Goal: Information Seeking & Learning: Check status

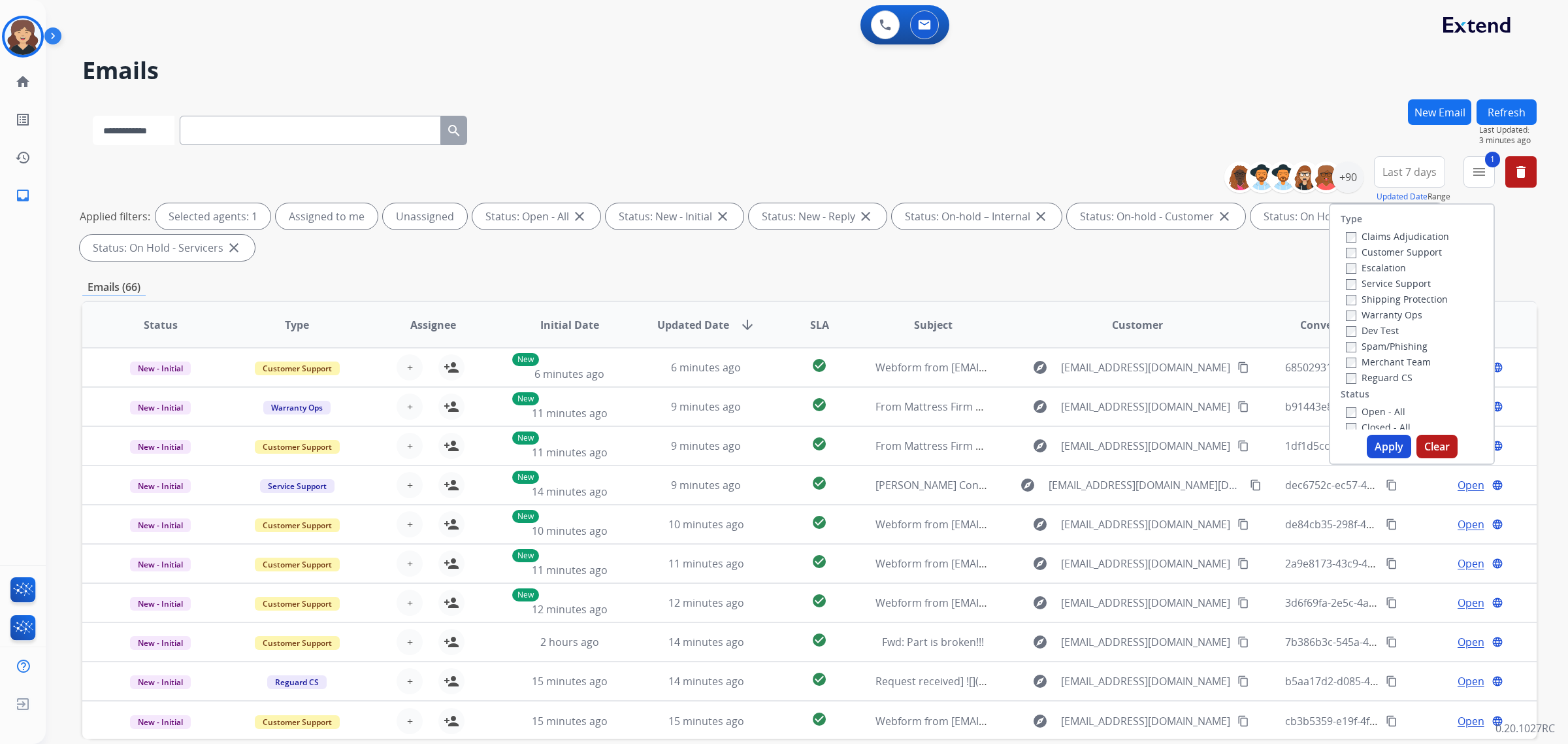
click at [146, 136] on select "**********" at bounding box center [134, 130] width 82 height 30
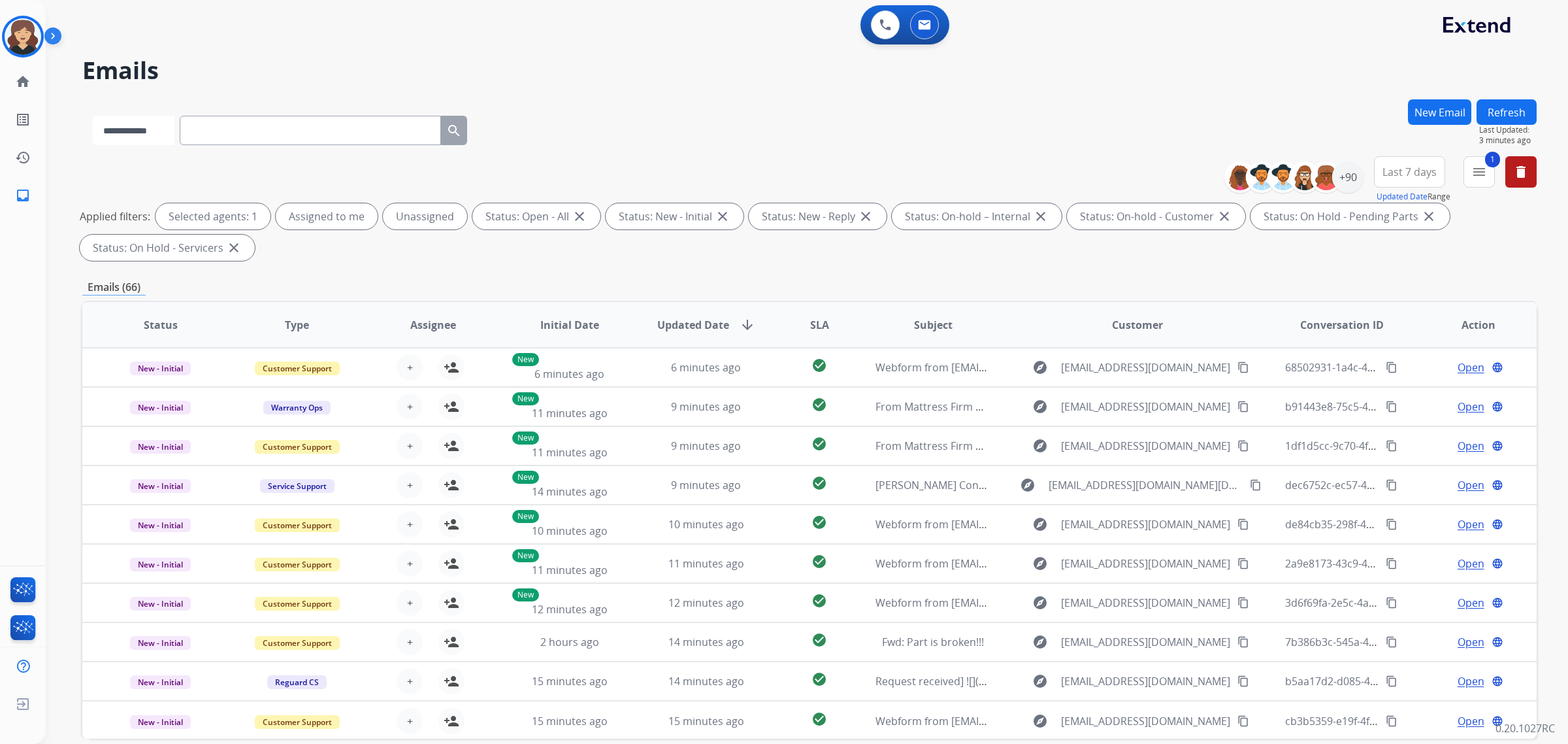
select select "*******"
click at [93, 116] on select "**********" at bounding box center [134, 130] width 82 height 30
click at [280, 112] on div "**********" at bounding box center [281, 128] width 397 height 45
drag, startPoint x: 257, startPoint y: 133, endPoint x: 409, endPoint y: 126, distance: 152.2
click at [257, 131] on input "text" at bounding box center [311, 130] width 261 height 30
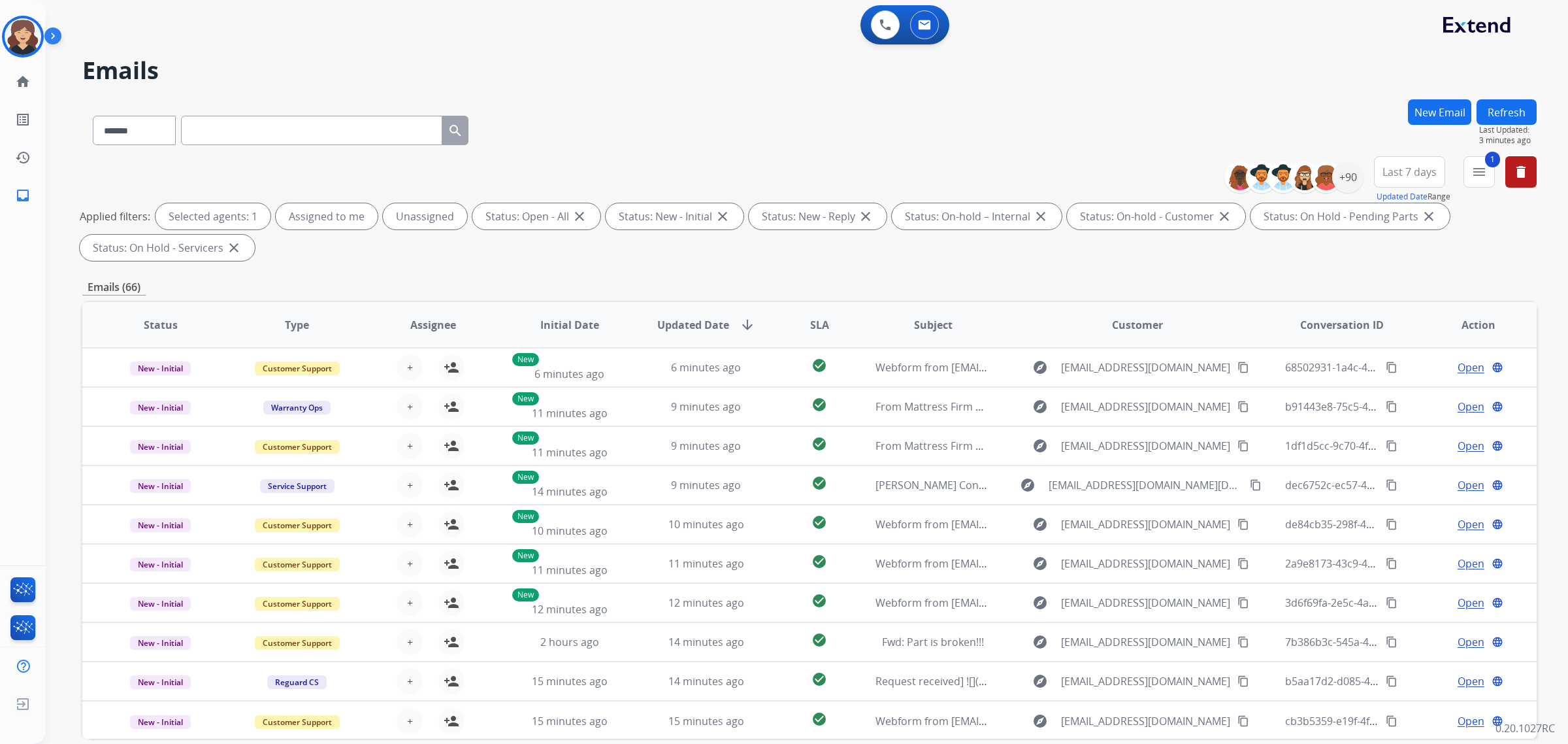
paste input "**********"
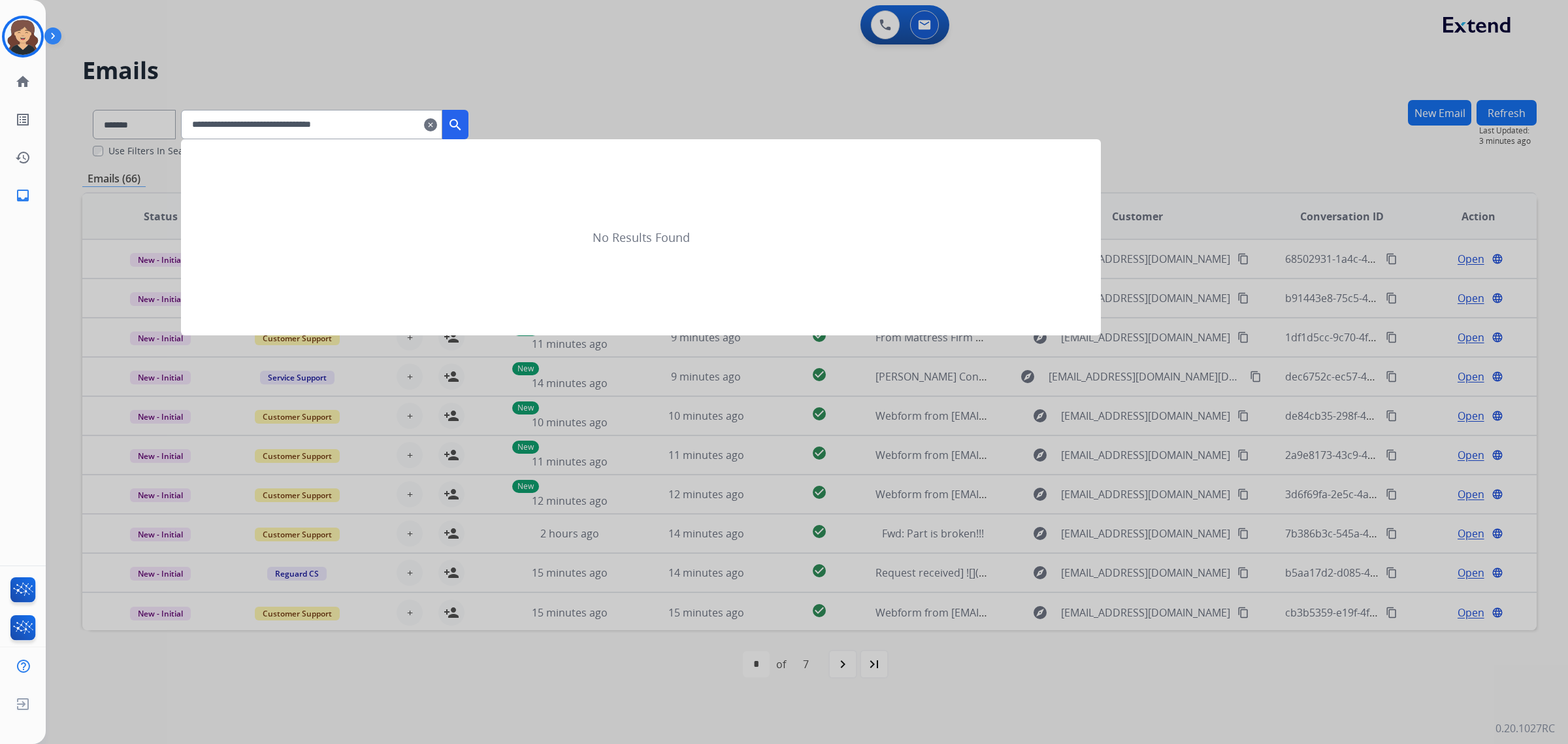
type input "**********"
click at [463, 118] on mat-icon "search" at bounding box center [456, 125] width 16 height 16
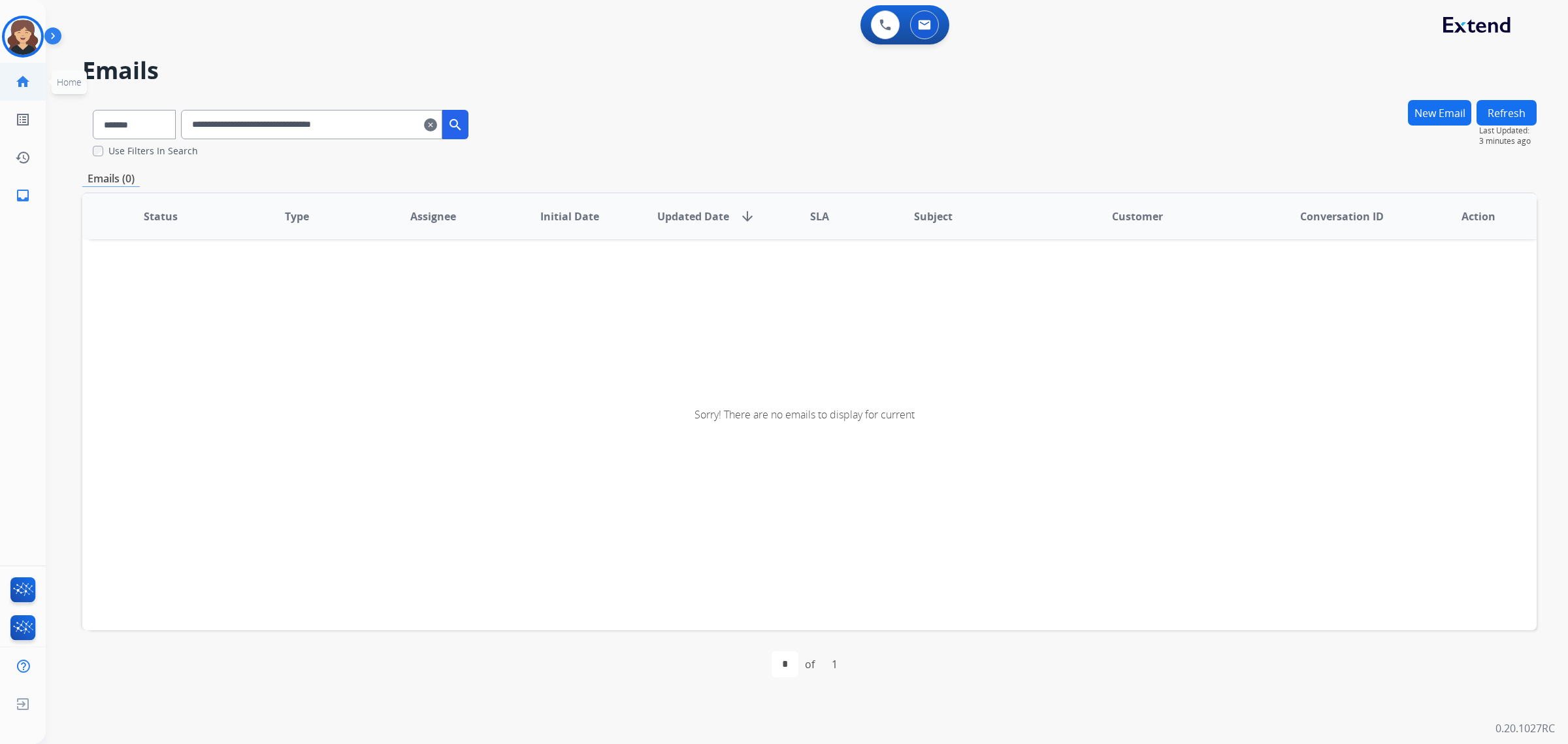
click at [23, 73] on link "home Home" at bounding box center [23, 82] width 37 height 37
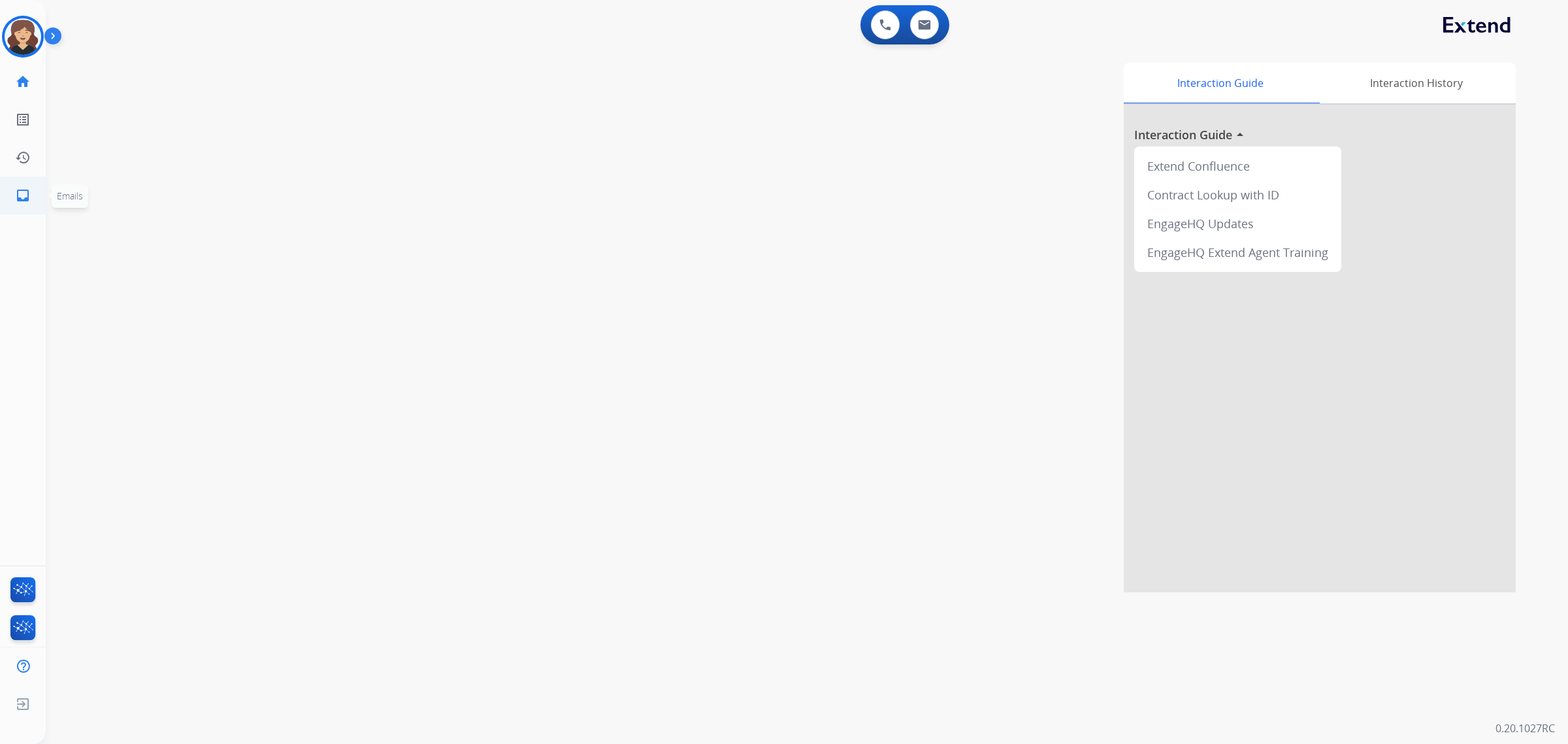
click at [23, 194] on mat-icon "inbox" at bounding box center [23, 195] width 16 height 16
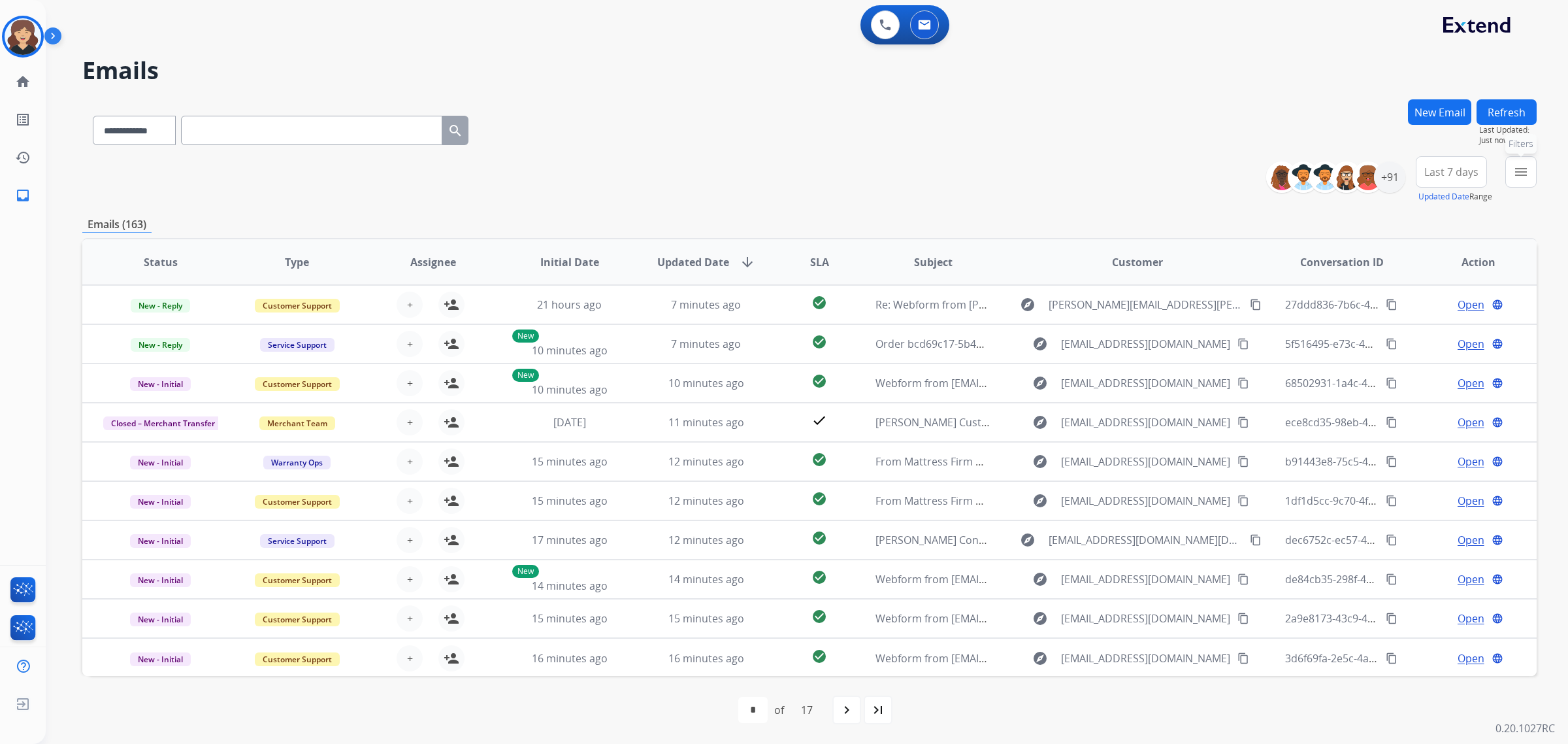
click at [1402, 174] on button "menu Filters" at bounding box center [1520, 171] width 31 height 31
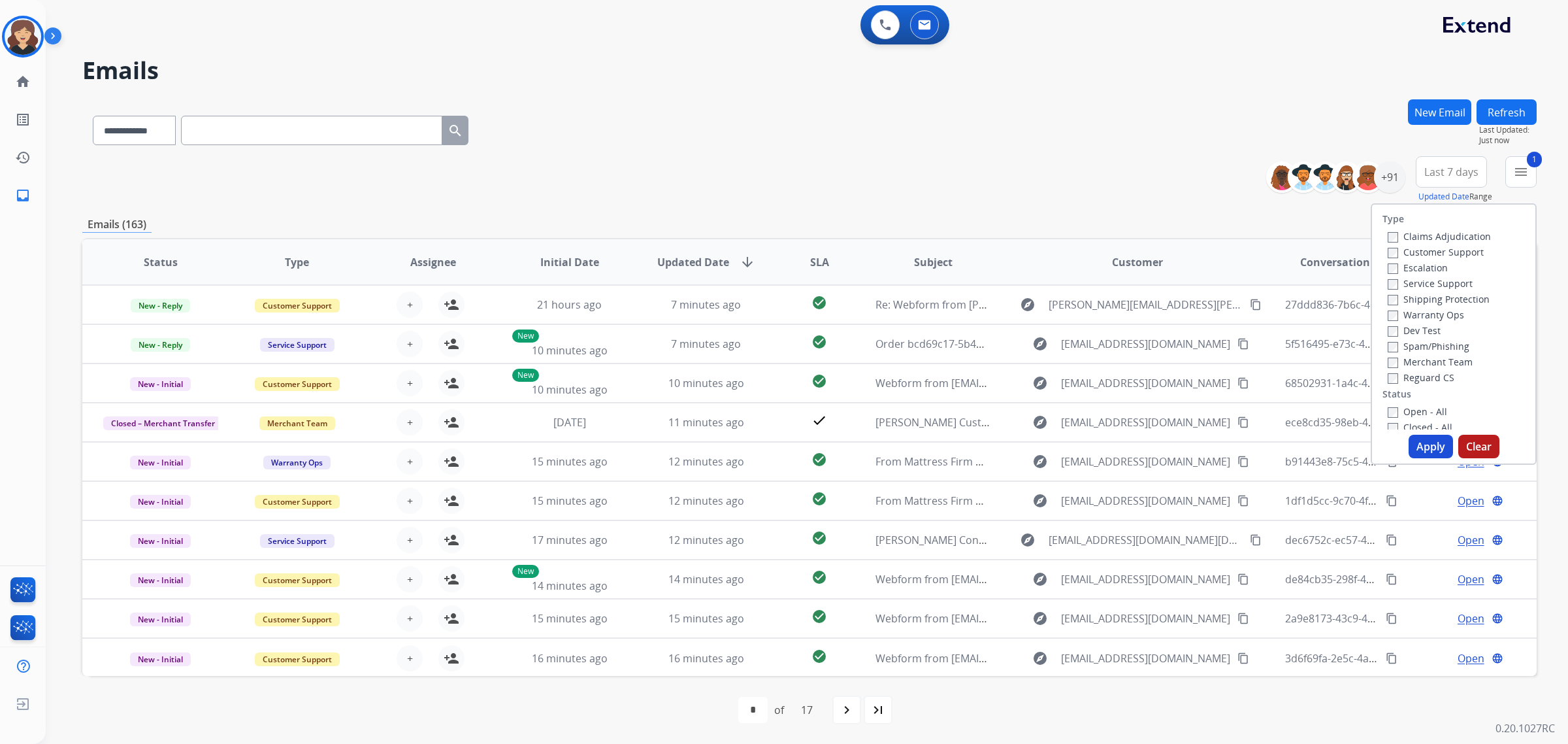
click at [1382, 412] on div "Open - All Closed - All New - Initial New - Reply On-hold – Internal On-hold - …" at bounding box center [1454, 490] width 142 height 173
click at [1402, 448] on button "Apply" at bounding box center [1430, 446] width 45 height 23
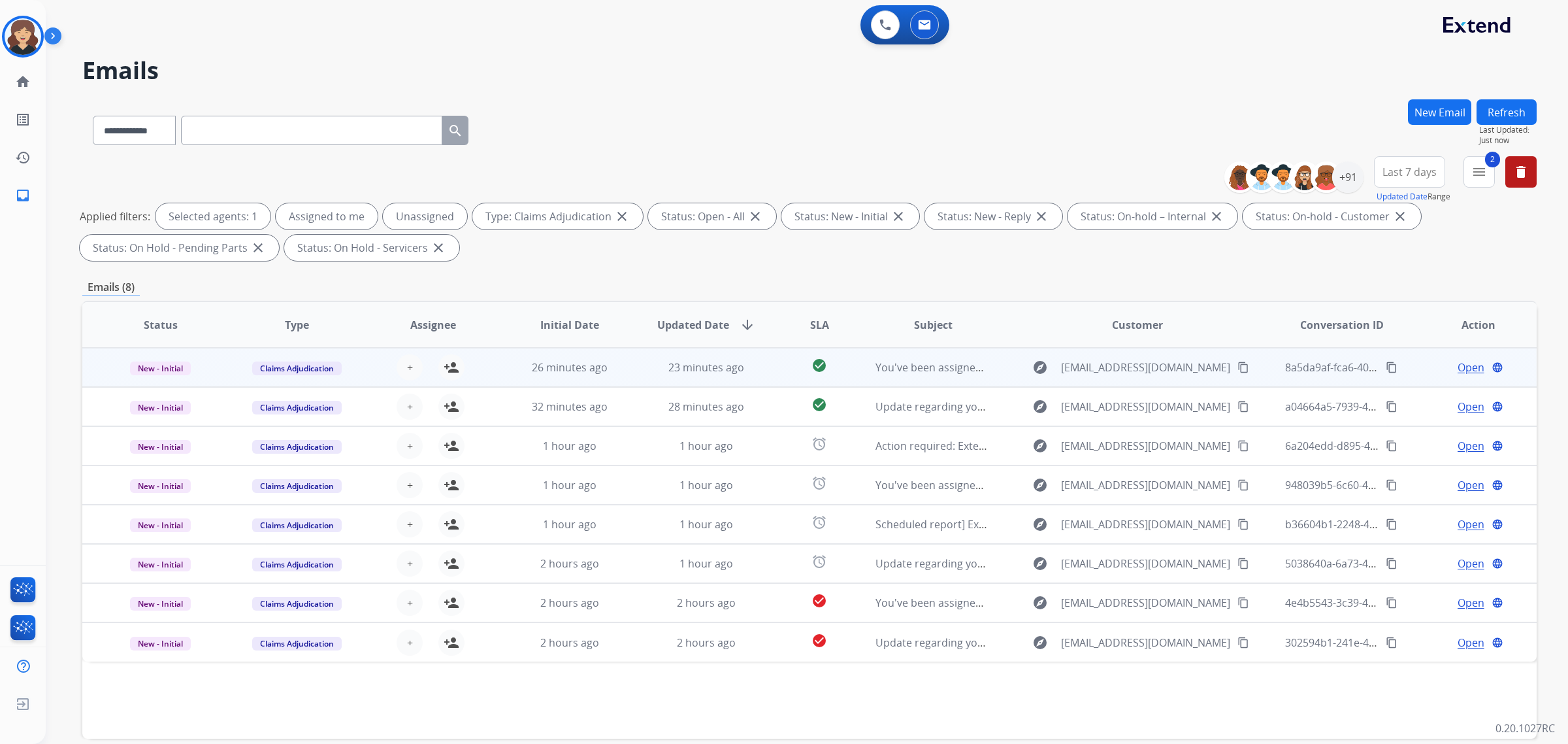
click at [1402, 362] on span "Open" at bounding box center [1470, 367] width 26 height 16
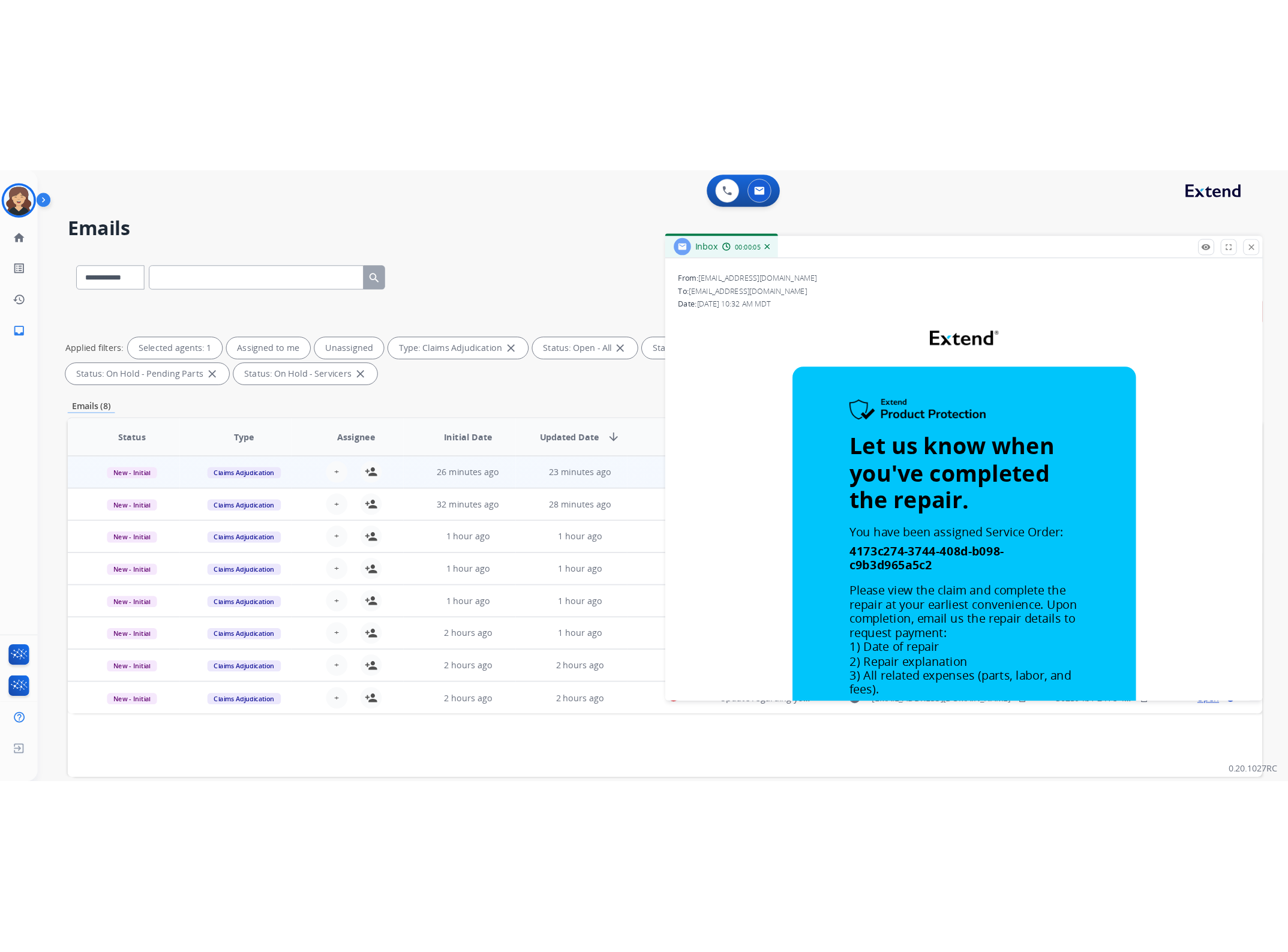
scroll to position [150, 0]
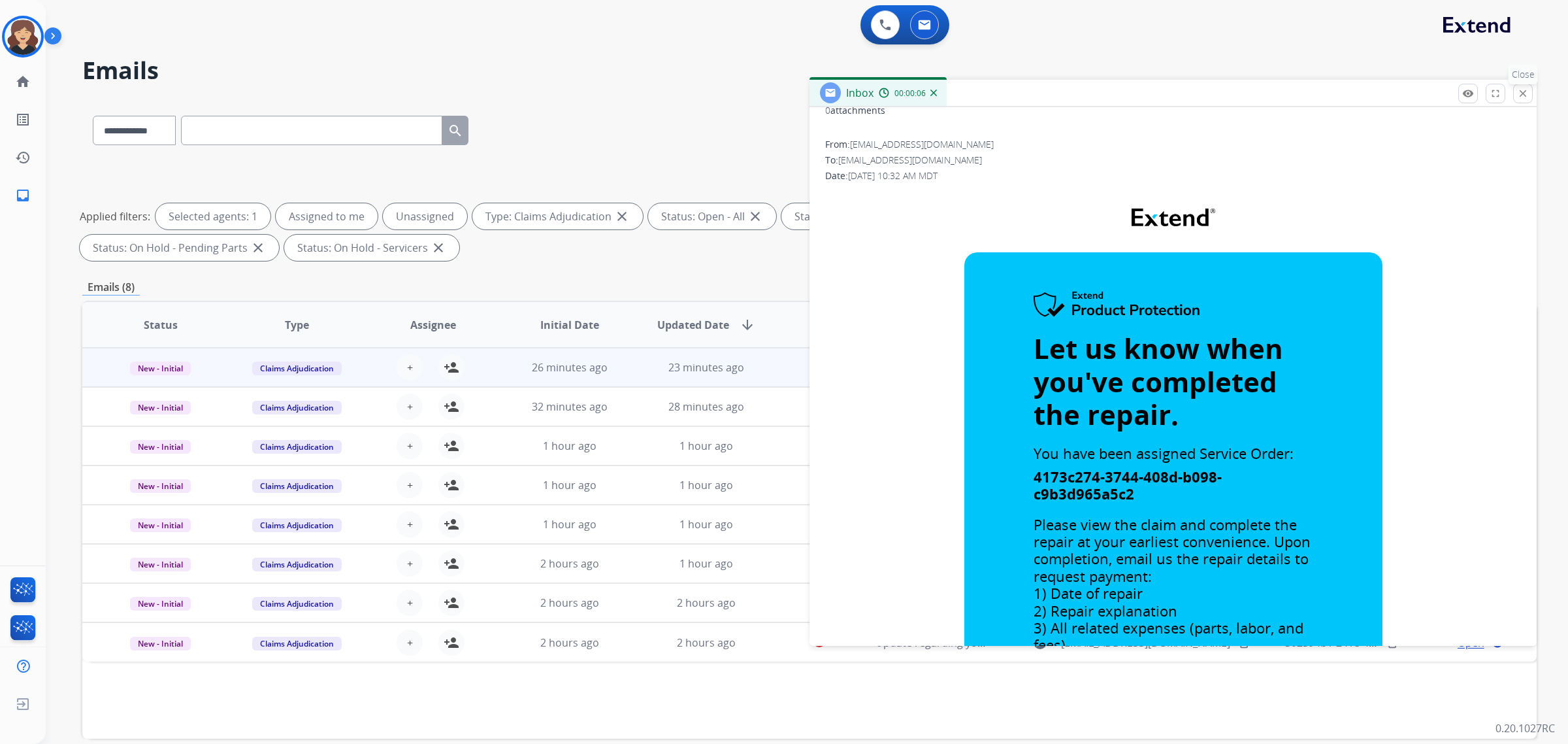
click at [1402, 95] on mat-icon "close" at bounding box center [1522, 93] width 12 height 12
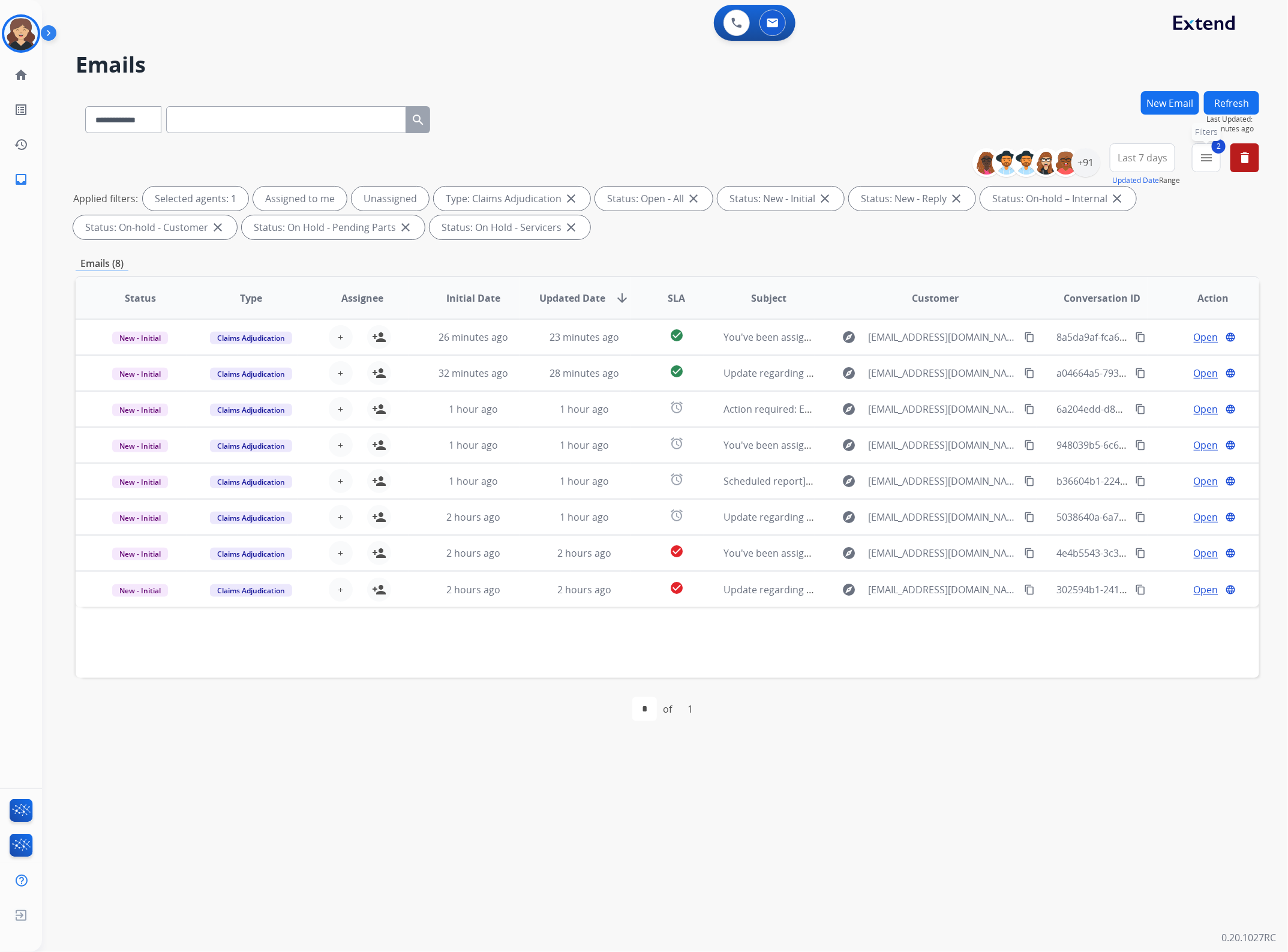
click at [1200, 160] on mat-icon "menu" at bounding box center [1206, 158] width 15 height 15
click at [1111, 409] on button "Apply" at bounding box center [1124, 409] width 41 height 21
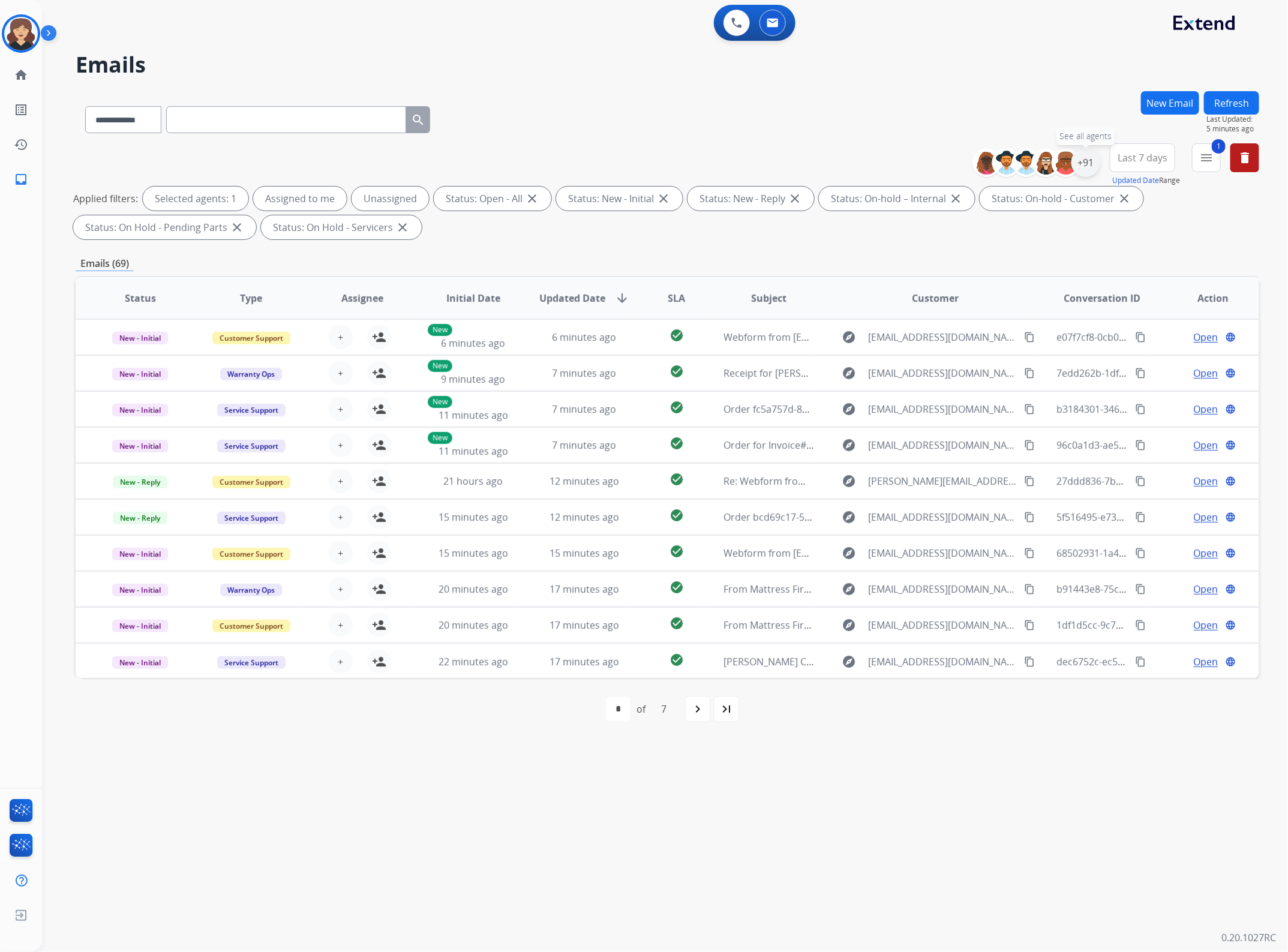
click at [1088, 161] on div "+91" at bounding box center [1085, 162] width 29 height 29
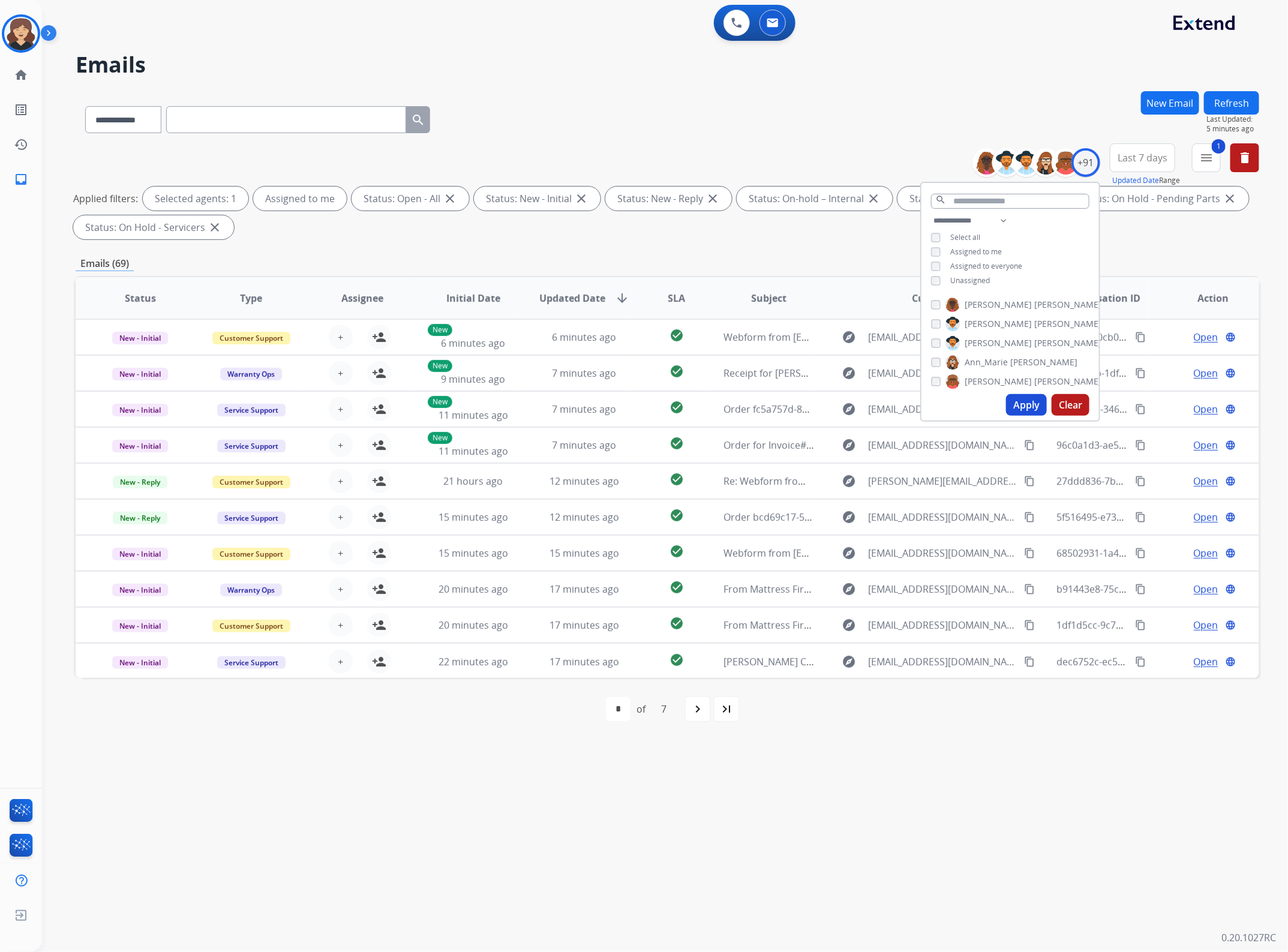
click at [1021, 411] on button "Apply" at bounding box center [1027, 404] width 41 height 21
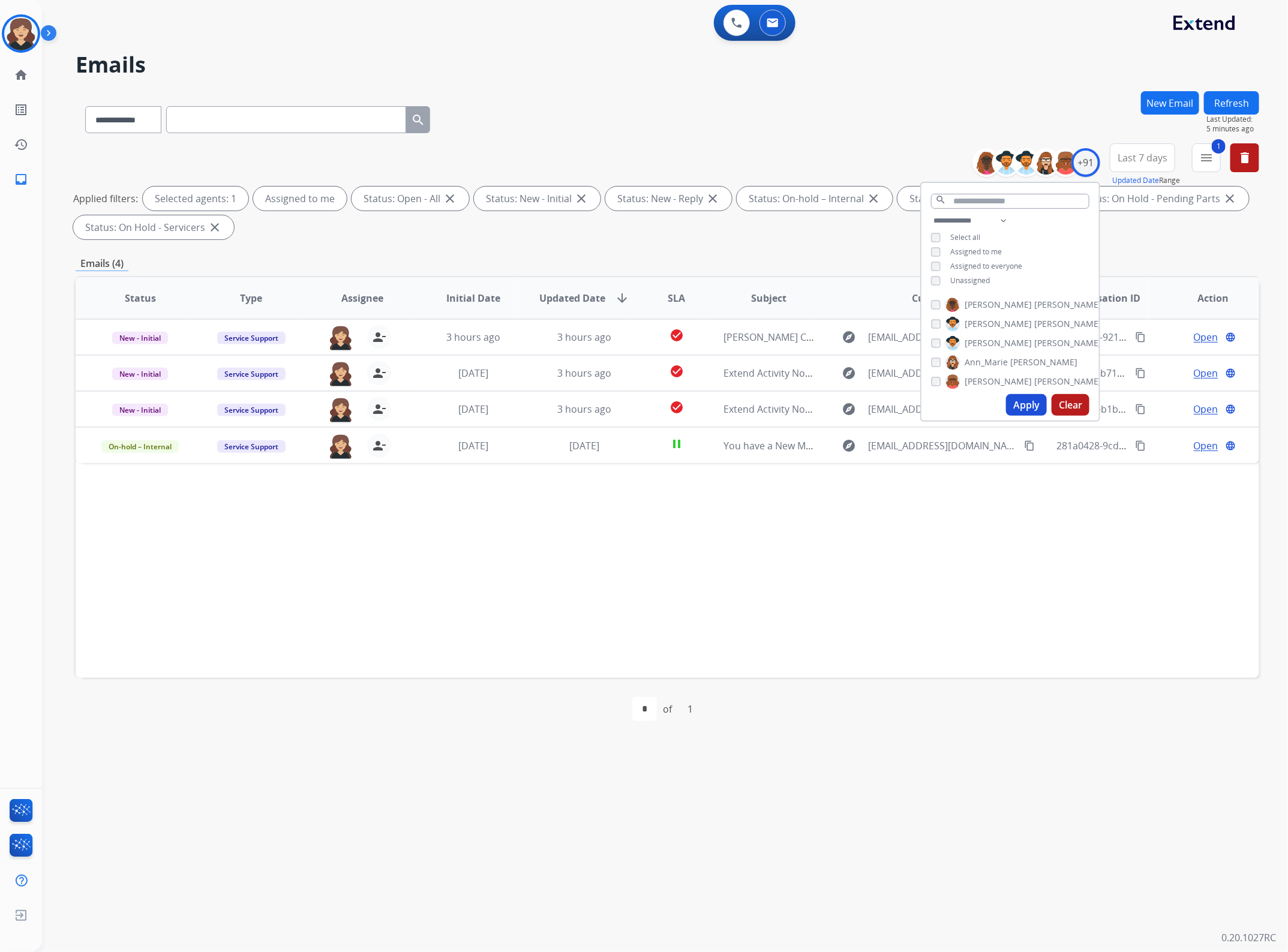
click at [706, 523] on div "Status Type Assignee Initial Date Updated Date arrow_downward SLA Subject Custo…" at bounding box center [667, 476] width 1184 height 401
drag, startPoint x: 1195, startPoint y: 441, endPoint x: 1262, endPoint y: 404, distance: 76.5
click at [1197, 441] on span "Open" at bounding box center [1206, 446] width 24 height 15
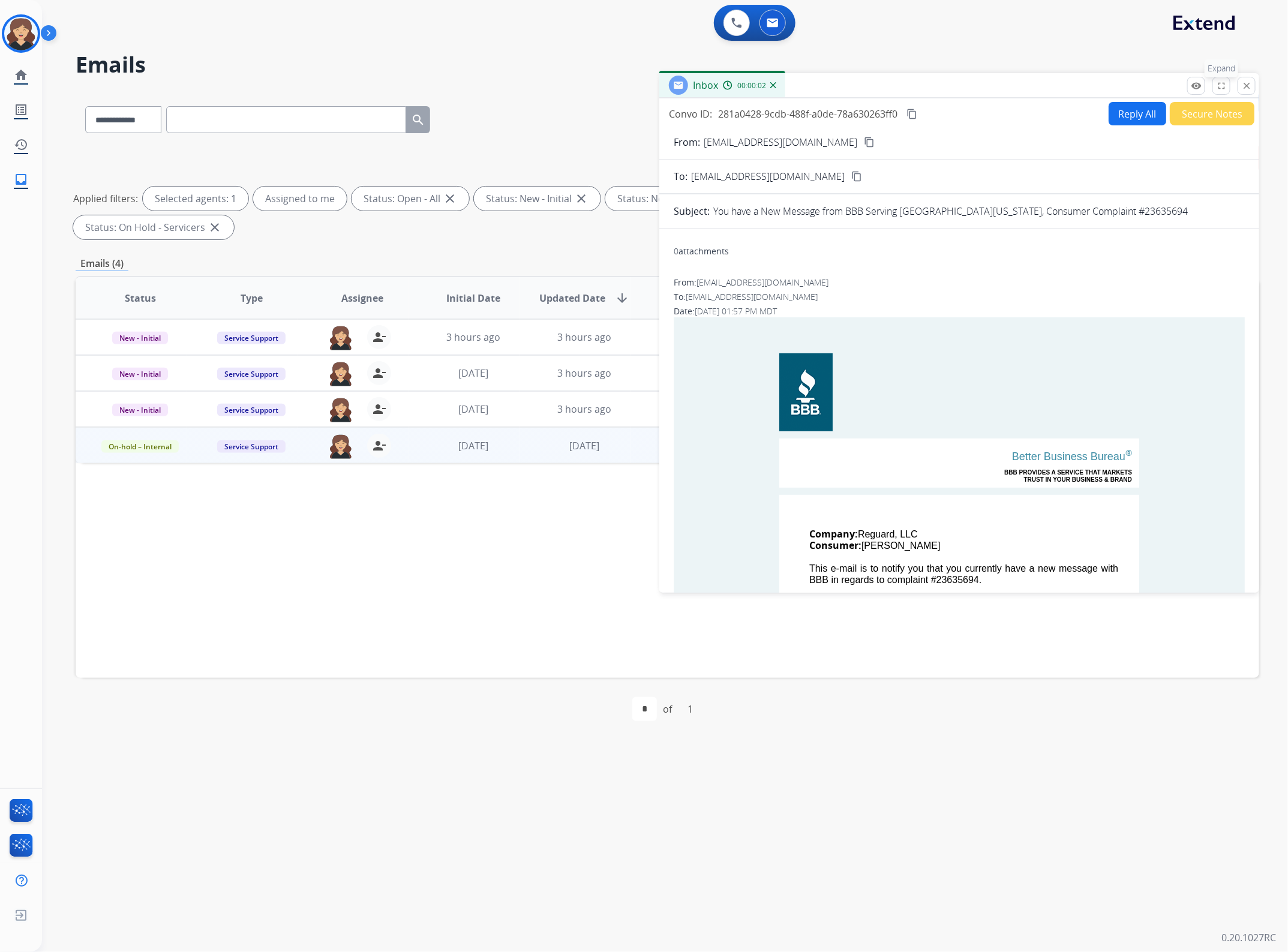
drag, startPoint x: 1223, startPoint y: 84, endPoint x: 1188, endPoint y: 257, distance: 176.5
click at [1223, 84] on mat-icon "fullscreen" at bounding box center [1221, 85] width 11 height 11
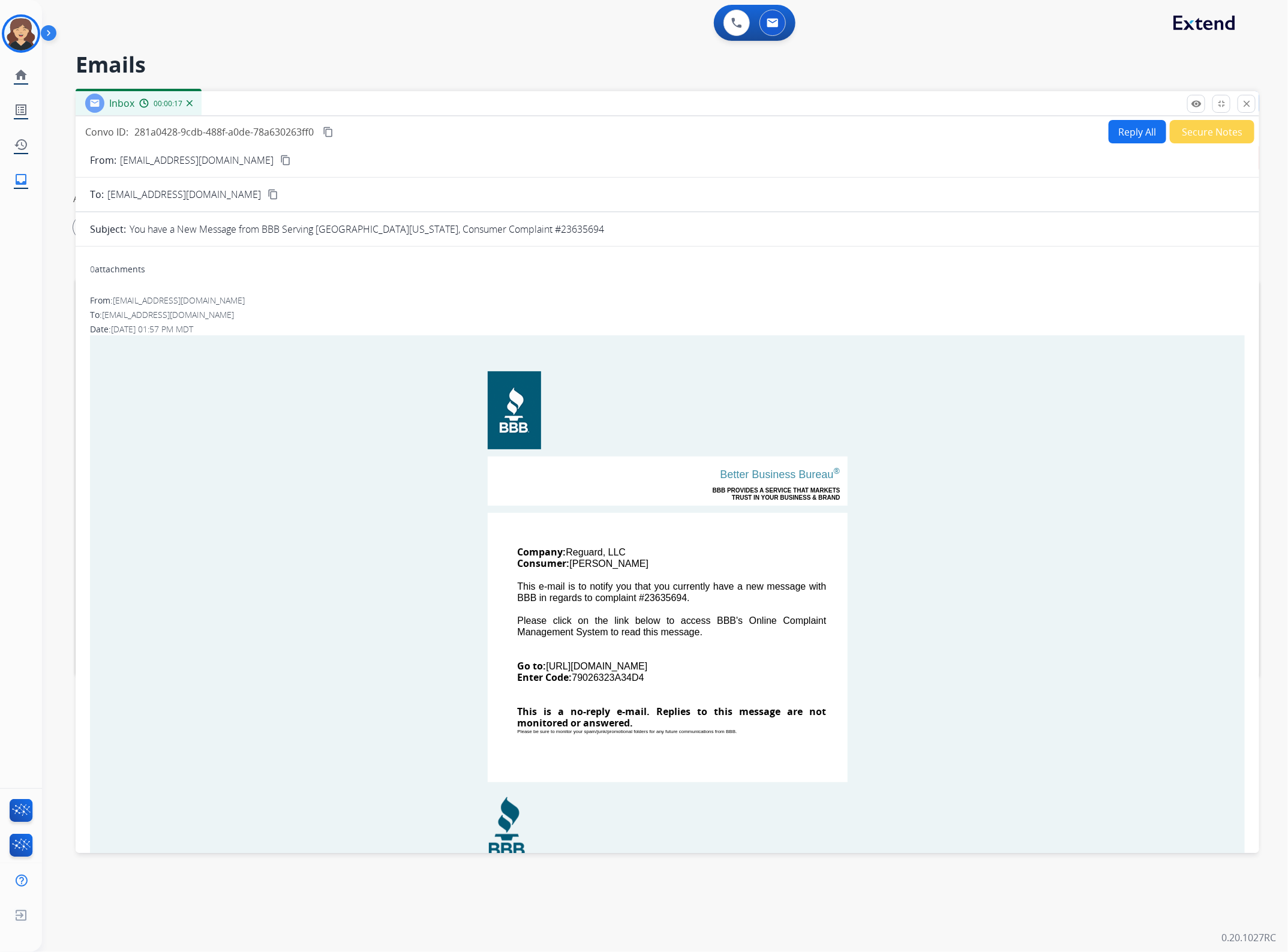
drag, startPoint x: 330, startPoint y: 132, endPoint x: 1275, endPoint y: 409, distance: 984.8
click at [330, 132] on mat-icon "content_copy" at bounding box center [328, 131] width 11 height 11
drag, startPoint x: 658, startPoint y: 677, endPoint x: 511, endPoint y: 555, distance: 191.0
click at [511, 555] on td "Company: Reguard, LLC Consumer: [GEOGRAPHIC_DATA][PERSON_NAME] This e-mail is t…" at bounding box center [667, 647] width 360 height 269
copy td "Company: Reguard, LLC Consumer: [GEOGRAPHIC_DATA][PERSON_NAME] This e-mail is t…"
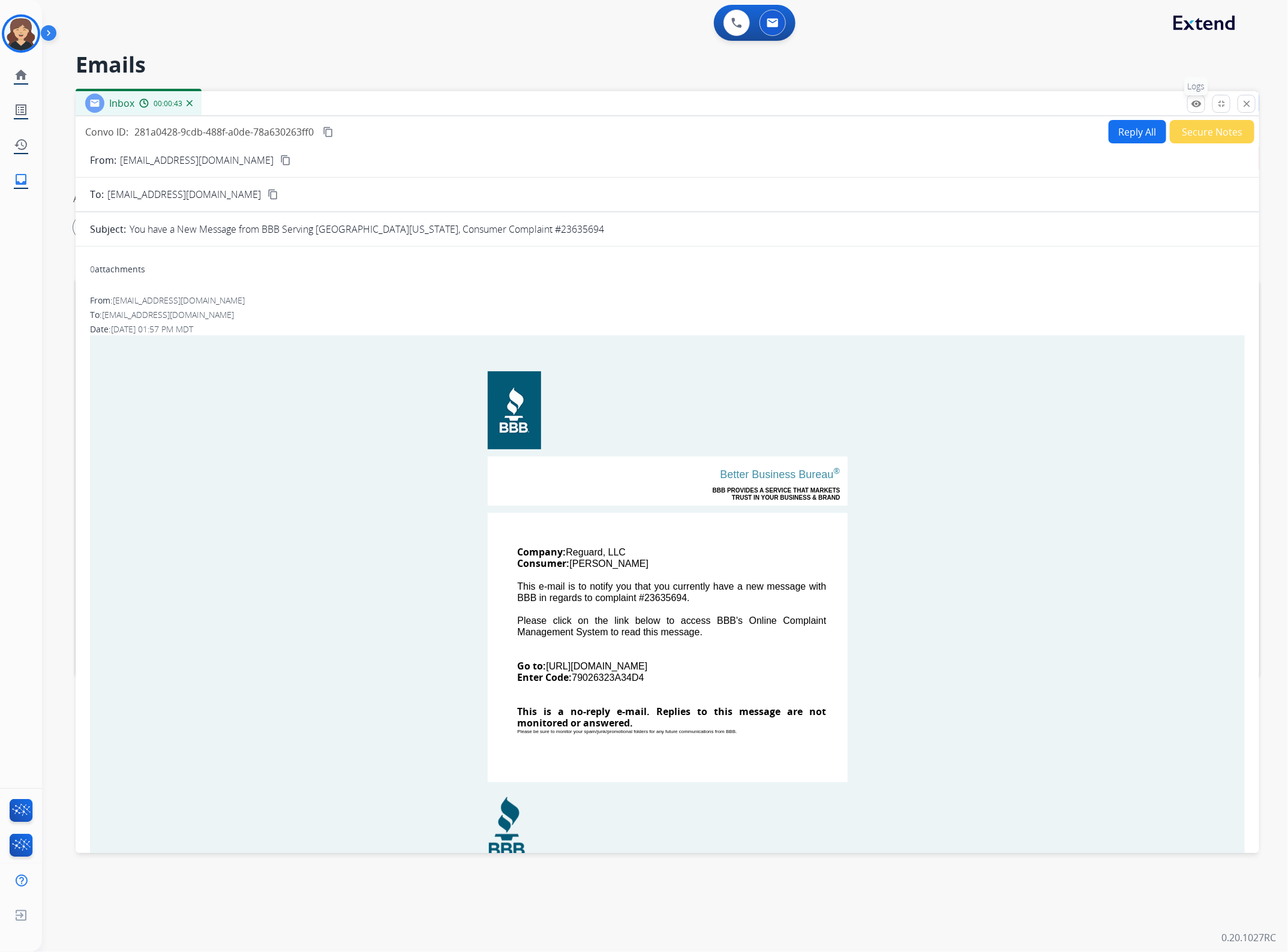
click at [1195, 108] on mat-icon "remove_red_eye" at bounding box center [1196, 103] width 11 height 11
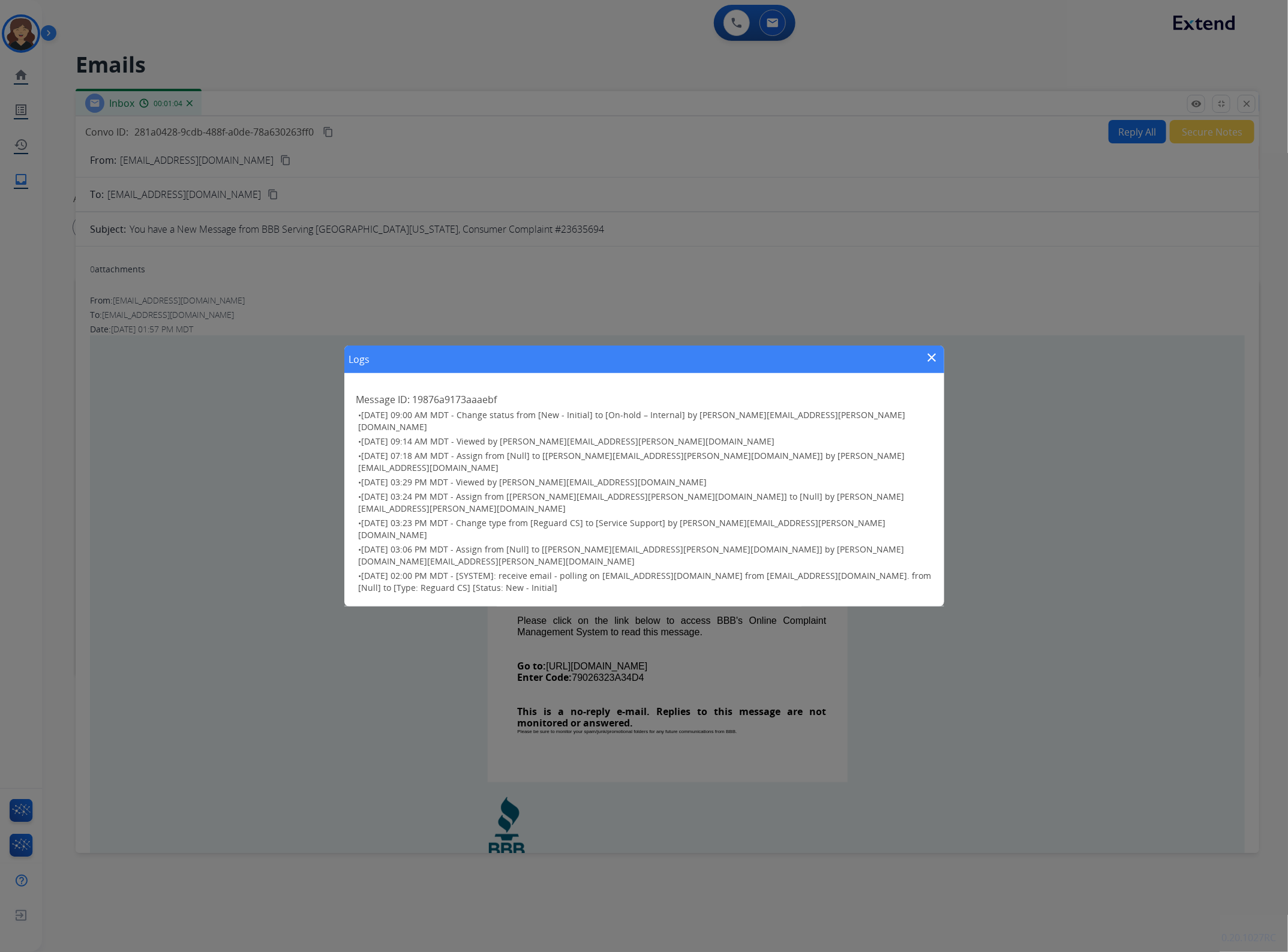
click at [933, 365] on mat-icon "close" at bounding box center [933, 357] width 15 height 15
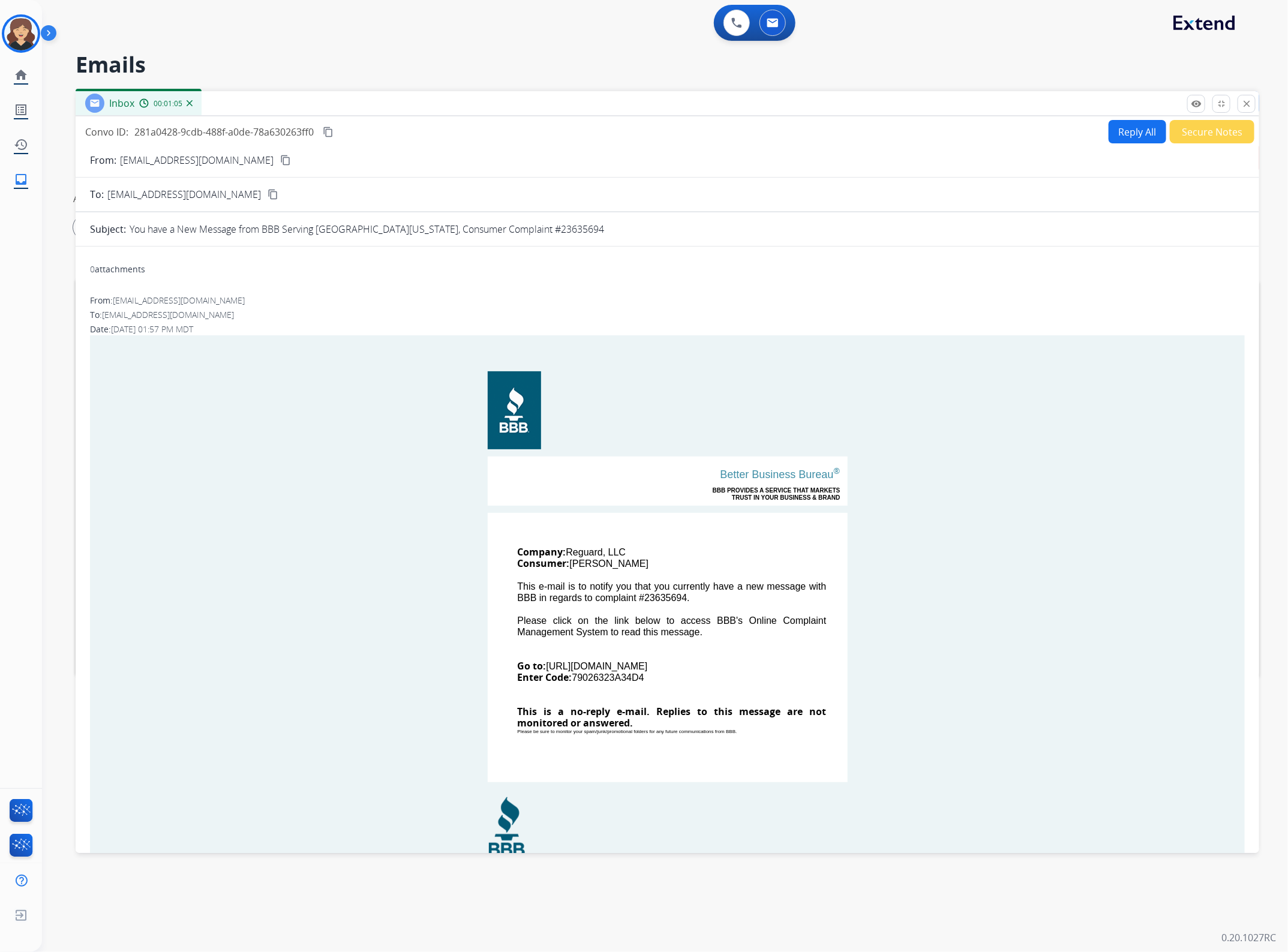
click at [685, 672] on td "Company: Reguard, LLC Consumer: [GEOGRAPHIC_DATA][PERSON_NAME] This e-mail is t…" at bounding box center [667, 647] width 360 height 269
click at [659, 685] on td "Company: Reguard, LLC Consumer: [GEOGRAPHIC_DATA][PERSON_NAME] This e-mail is t…" at bounding box center [667, 647] width 360 height 269
drag, startPoint x: 654, startPoint y: 672, endPoint x: 574, endPoint y: 674, distance: 80.0
click at [574, 674] on td "Company: Reguard, LLC Consumer: [GEOGRAPHIC_DATA][PERSON_NAME] This e-mail is t…" at bounding box center [667, 647] width 360 height 269
copy td "79026323A34D4"
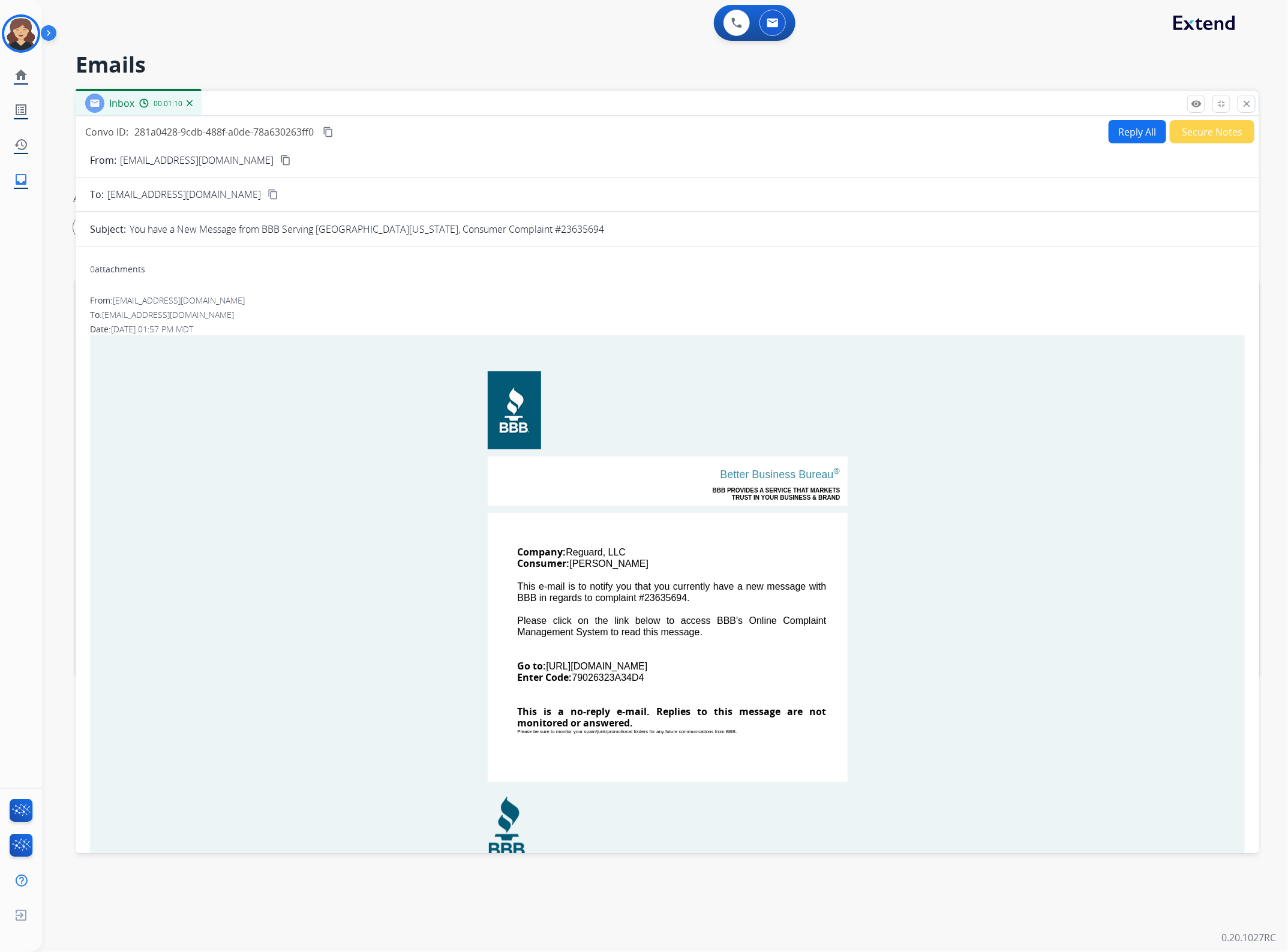
drag, startPoint x: 717, startPoint y: 667, endPoint x: 546, endPoint y: 666, distance: 171.0
click at [546, 666] on td "Company: Reguard, LLC Consumer: [GEOGRAPHIC_DATA][PERSON_NAME] This e-mail is t…" at bounding box center [667, 647] width 360 height 269
copy td "[URL][DOMAIN_NAME]"
drag, startPoint x: 660, startPoint y: 679, endPoint x: 574, endPoint y: 679, distance: 86.0
click at [574, 679] on td "Company: Reguard, LLC Consumer: [GEOGRAPHIC_DATA][PERSON_NAME] This e-mail is t…" at bounding box center [667, 647] width 360 height 269
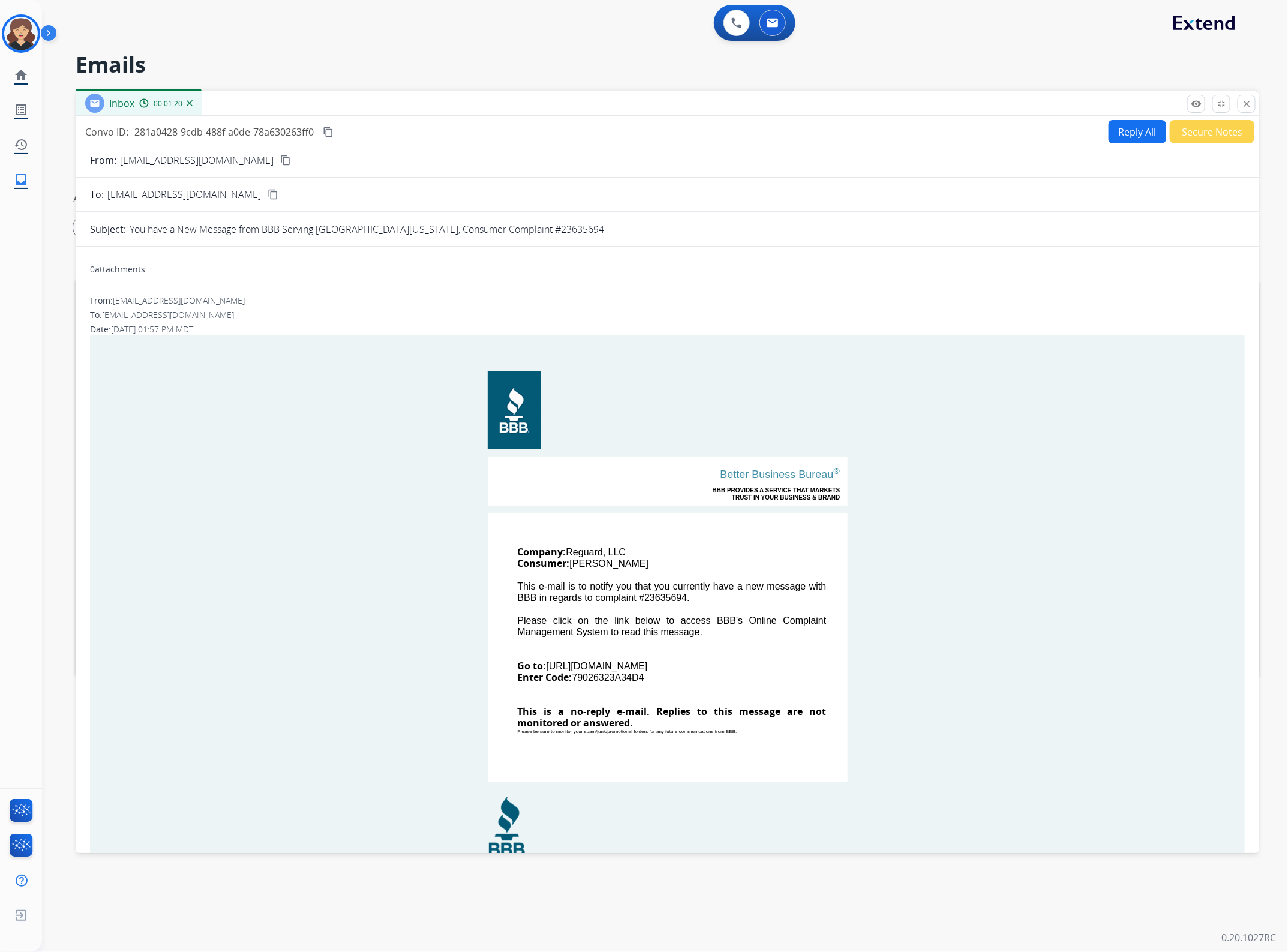
copy td "79026323A34D4"
click at [1243, 100] on mat-icon "close" at bounding box center [1246, 103] width 11 height 11
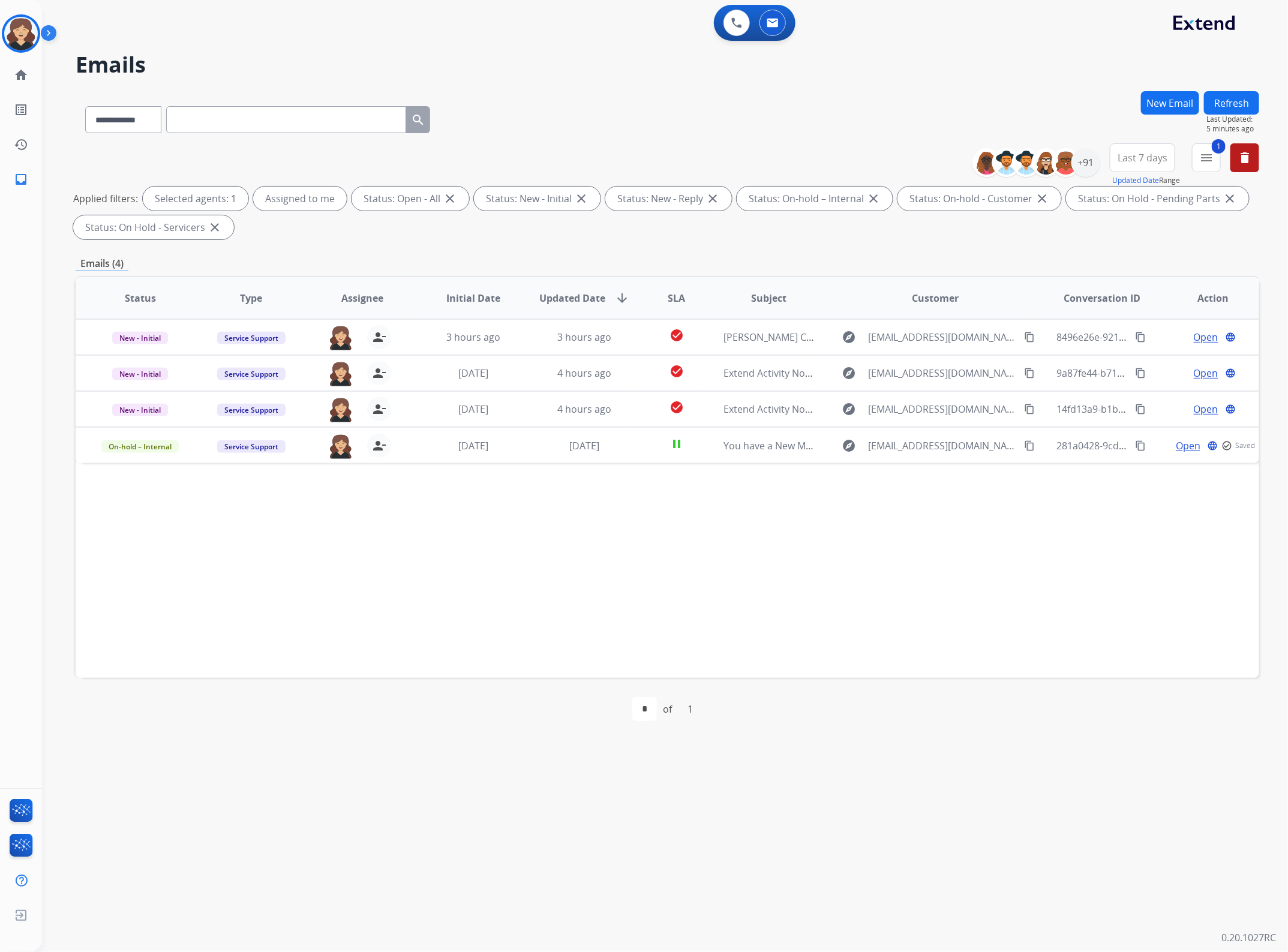
click at [245, 114] on input "text" at bounding box center [286, 120] width 240 height 27
paste input "**********"
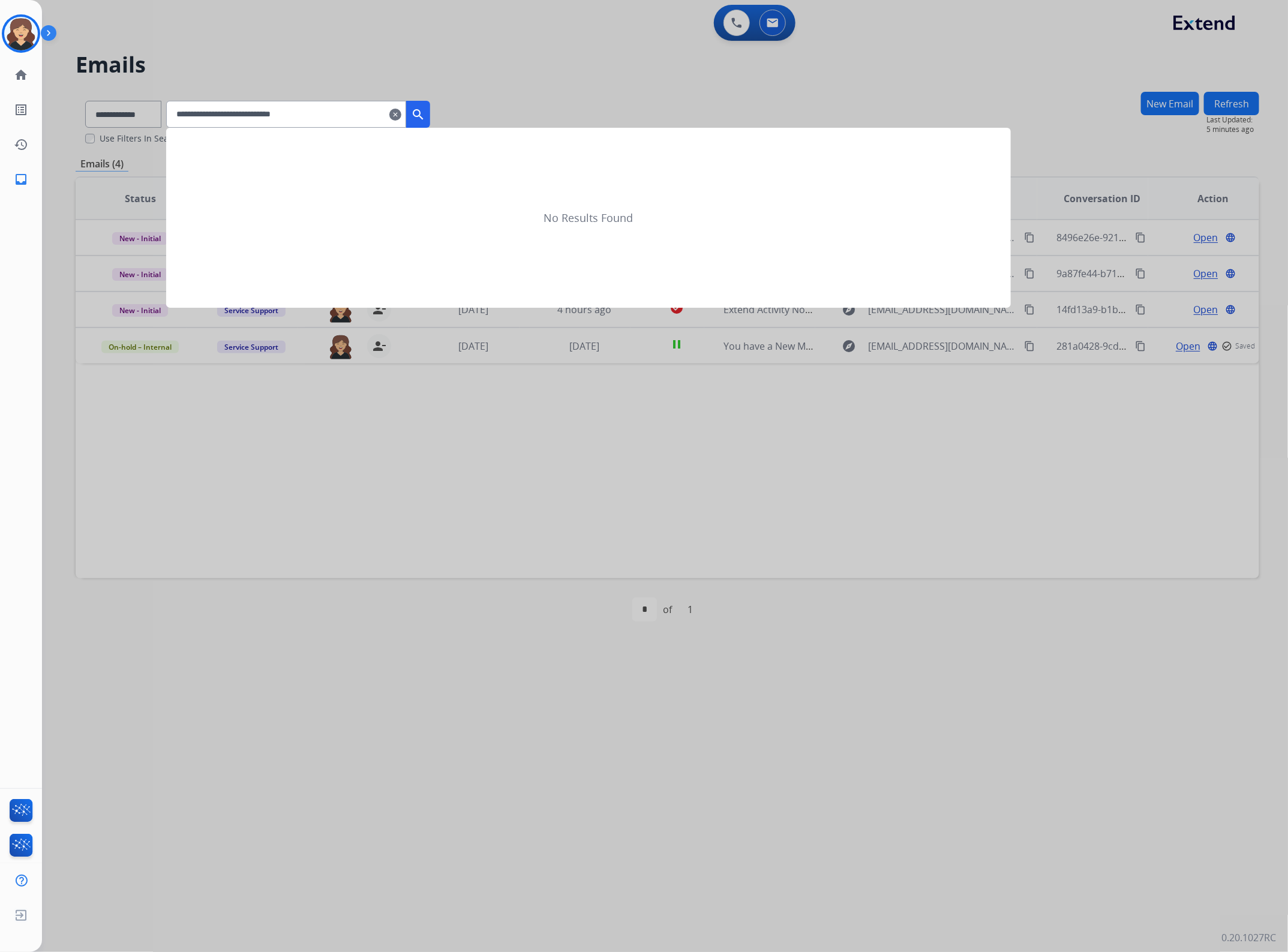
type input "**********"
click at [425, 111] on mat-icon "search" at bounding box center [419, 115] width 15 height 15
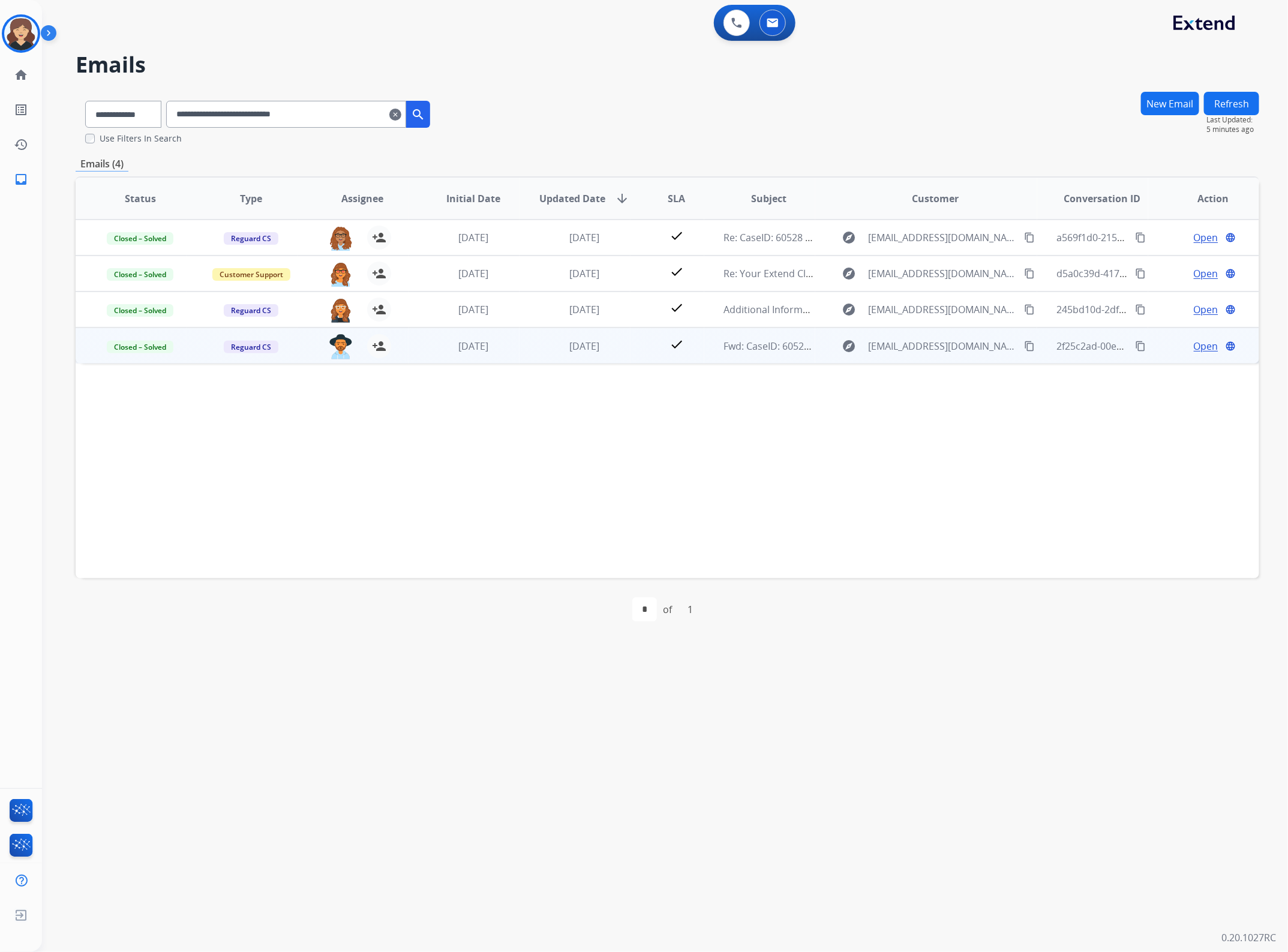
click at [1184, 346] on div "Open language" at bounding box center [1213, 346] width 91 height 15
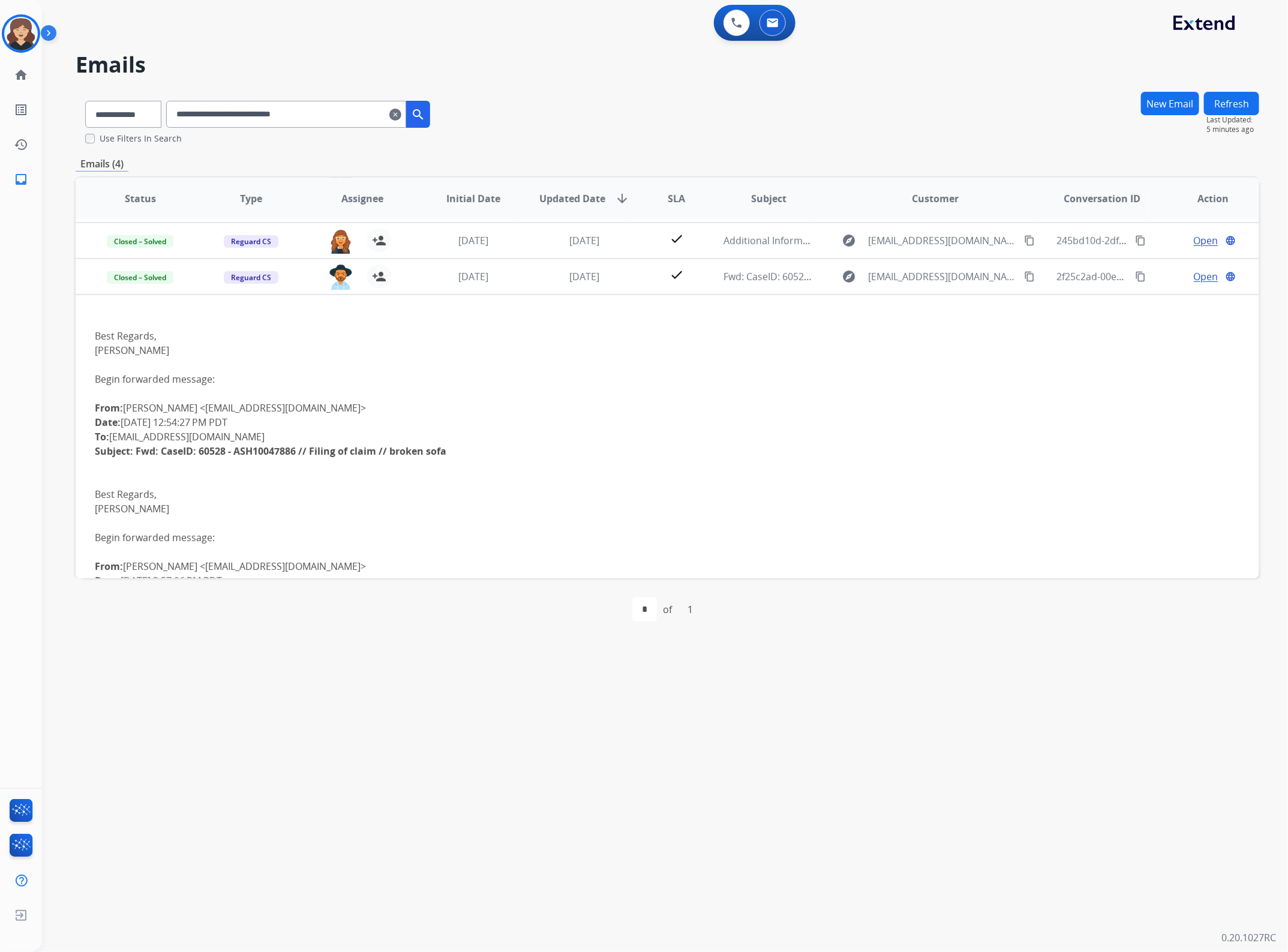
scroll to position [108, 0]
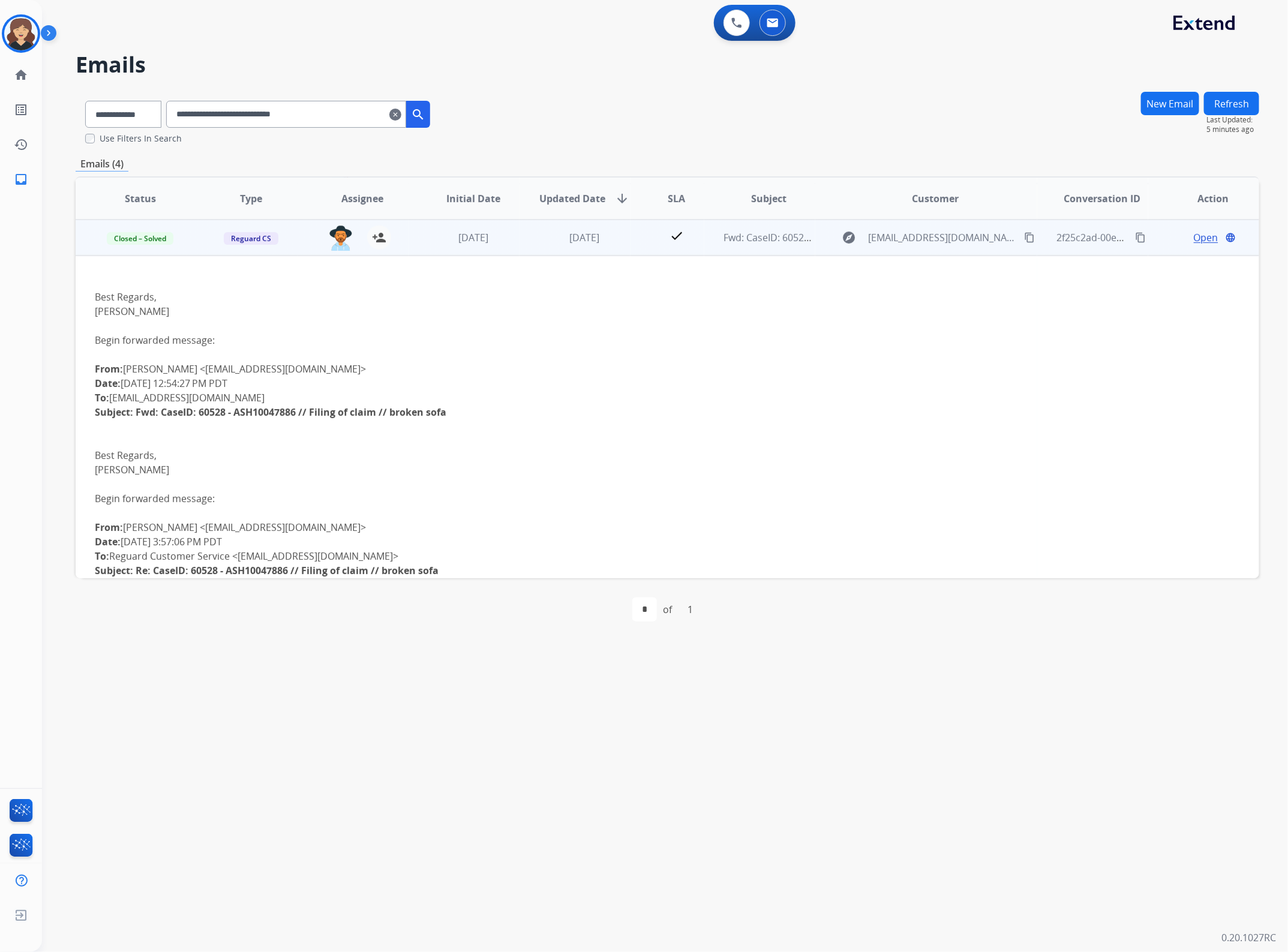
click at [1194, 235] on span "Open" at bounding box center [1206, 238] width 24 height 15
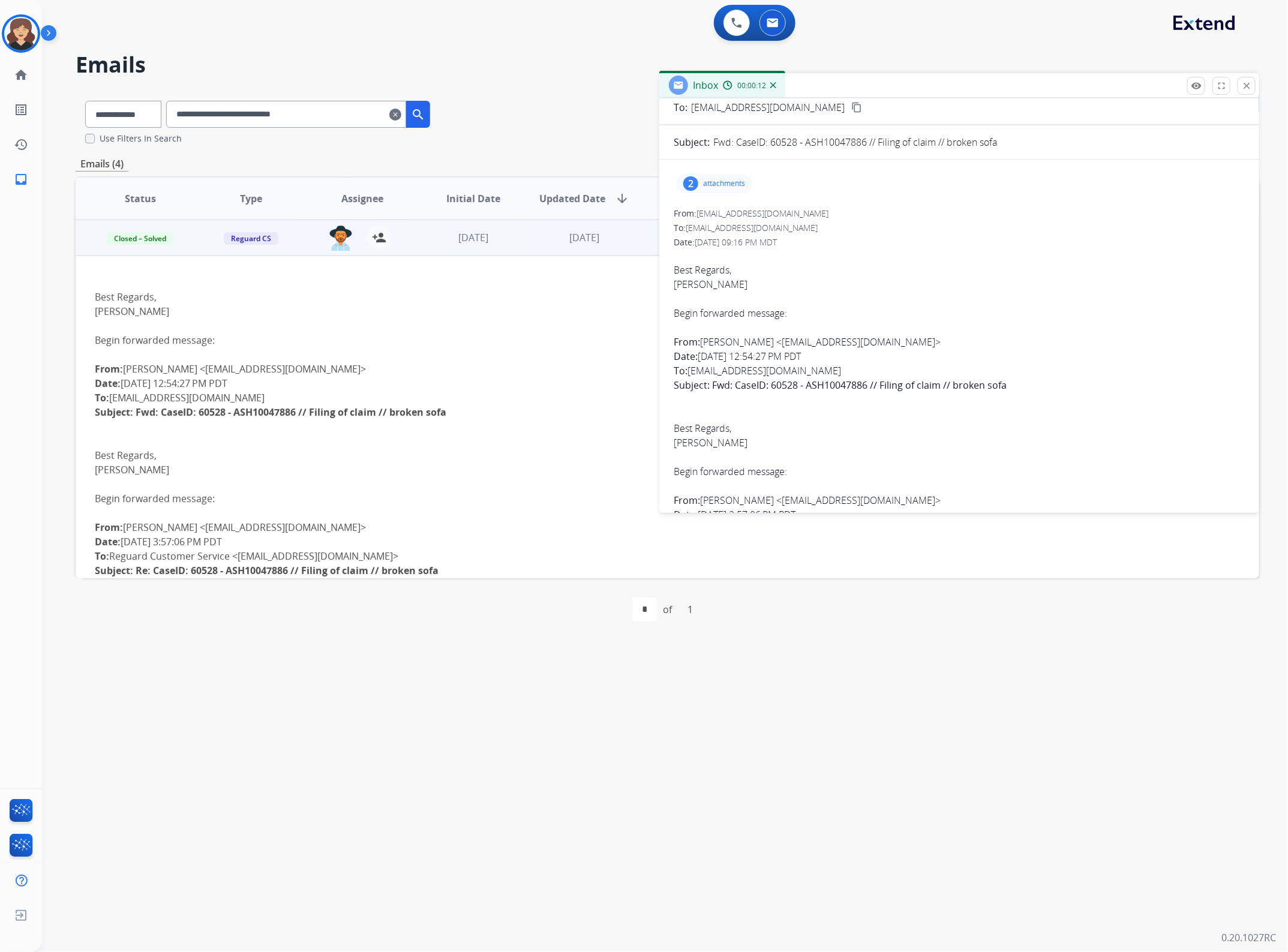
scroll to position [0, 0]
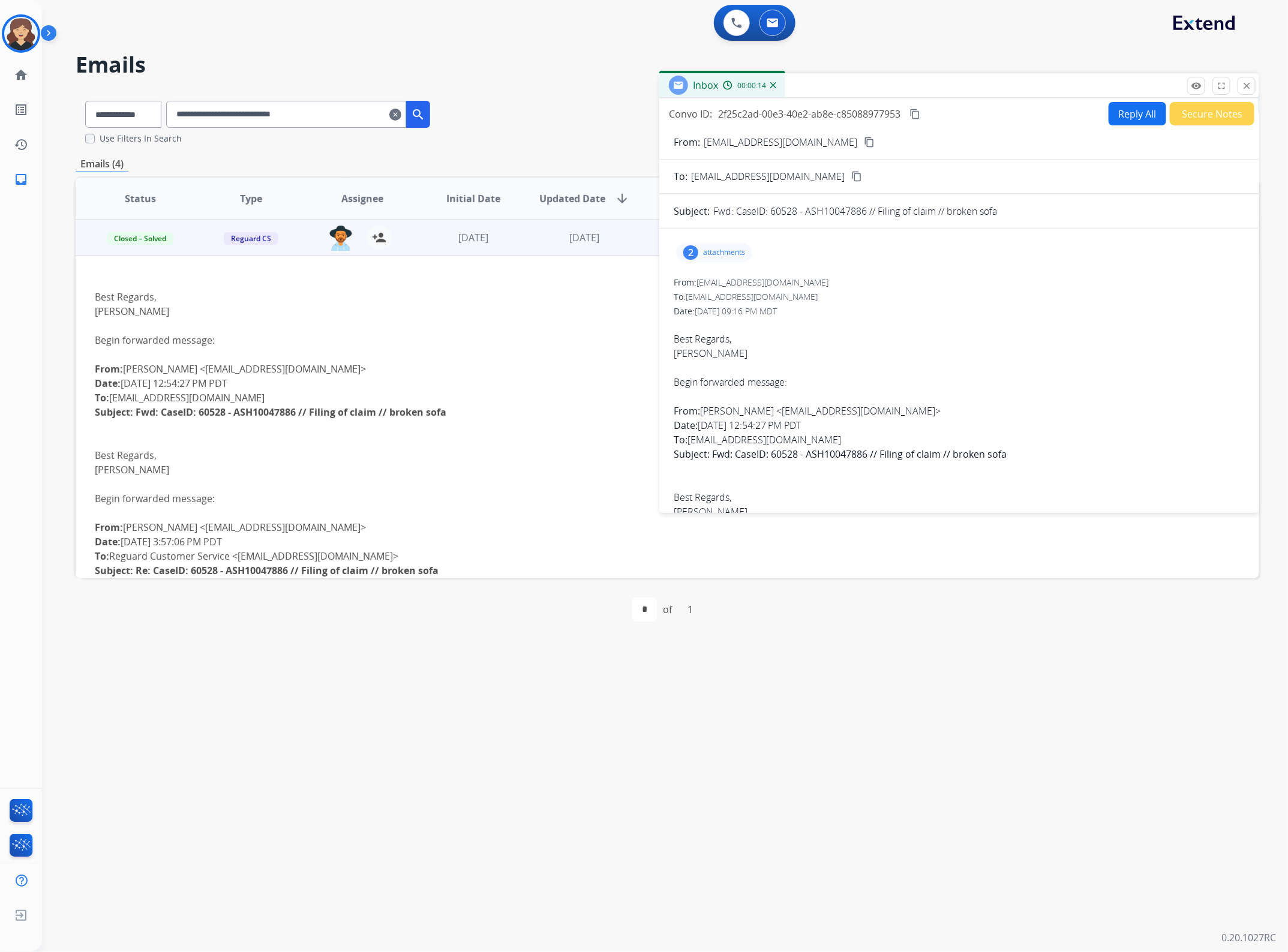
click at [913, 116] on mat-icon "content_copy" at bounding box center [915, 114] width 11 height 11
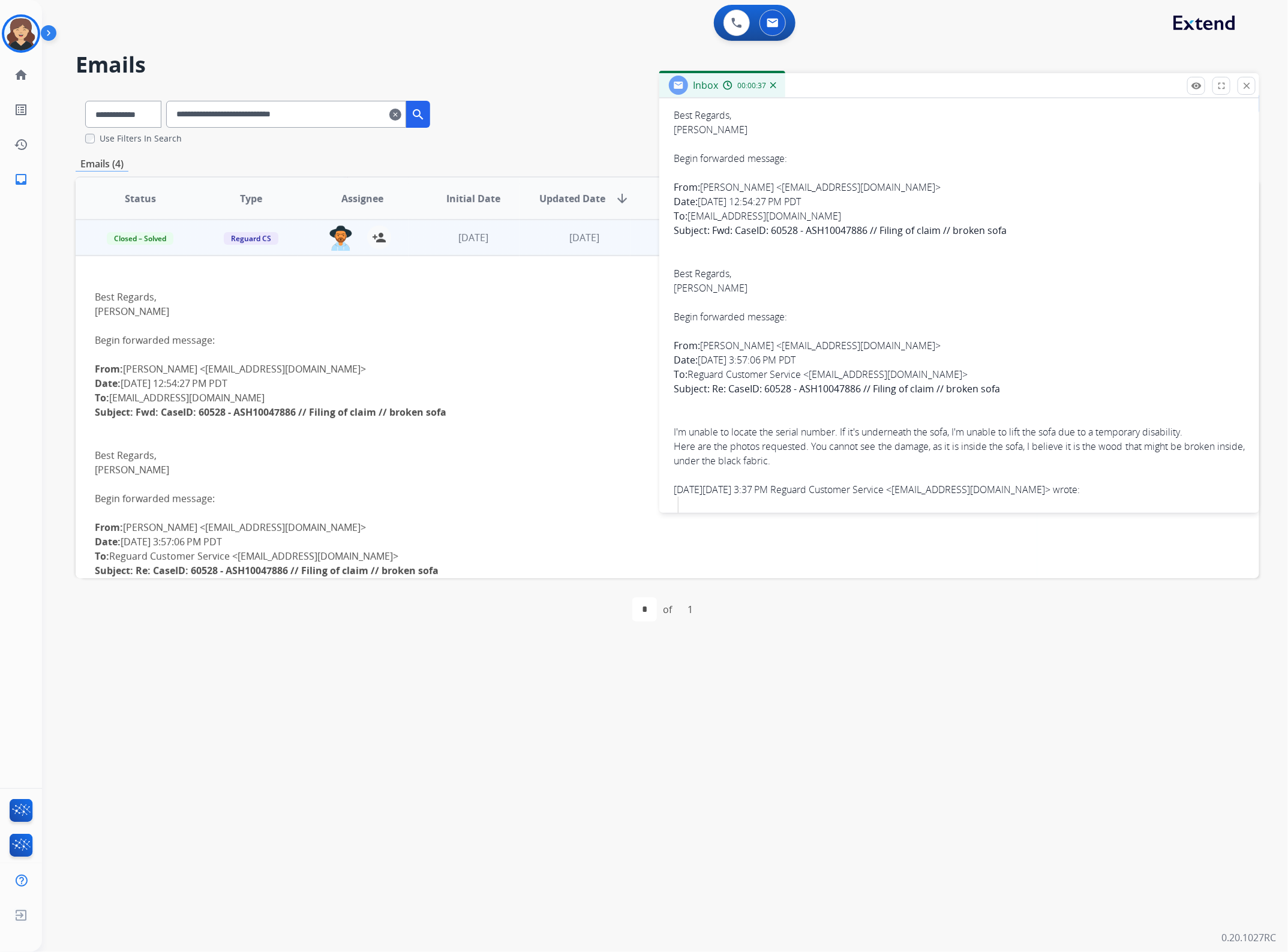
scroll to position [225, 0]
click at [768, 438] on div "Here are the photos requested. You cannot see the damage, as it is inside the s…" at bounding box center [960, 451] width 571 height 29
click at [961, 378] on div "From: [PERSON_NAME] <[EMAIL_ADDRESS][DOMAIN_NAME]> Date: [DATE] 3:57:06 PM PDT …" at bounding box center [960, 373] width 571 height 72
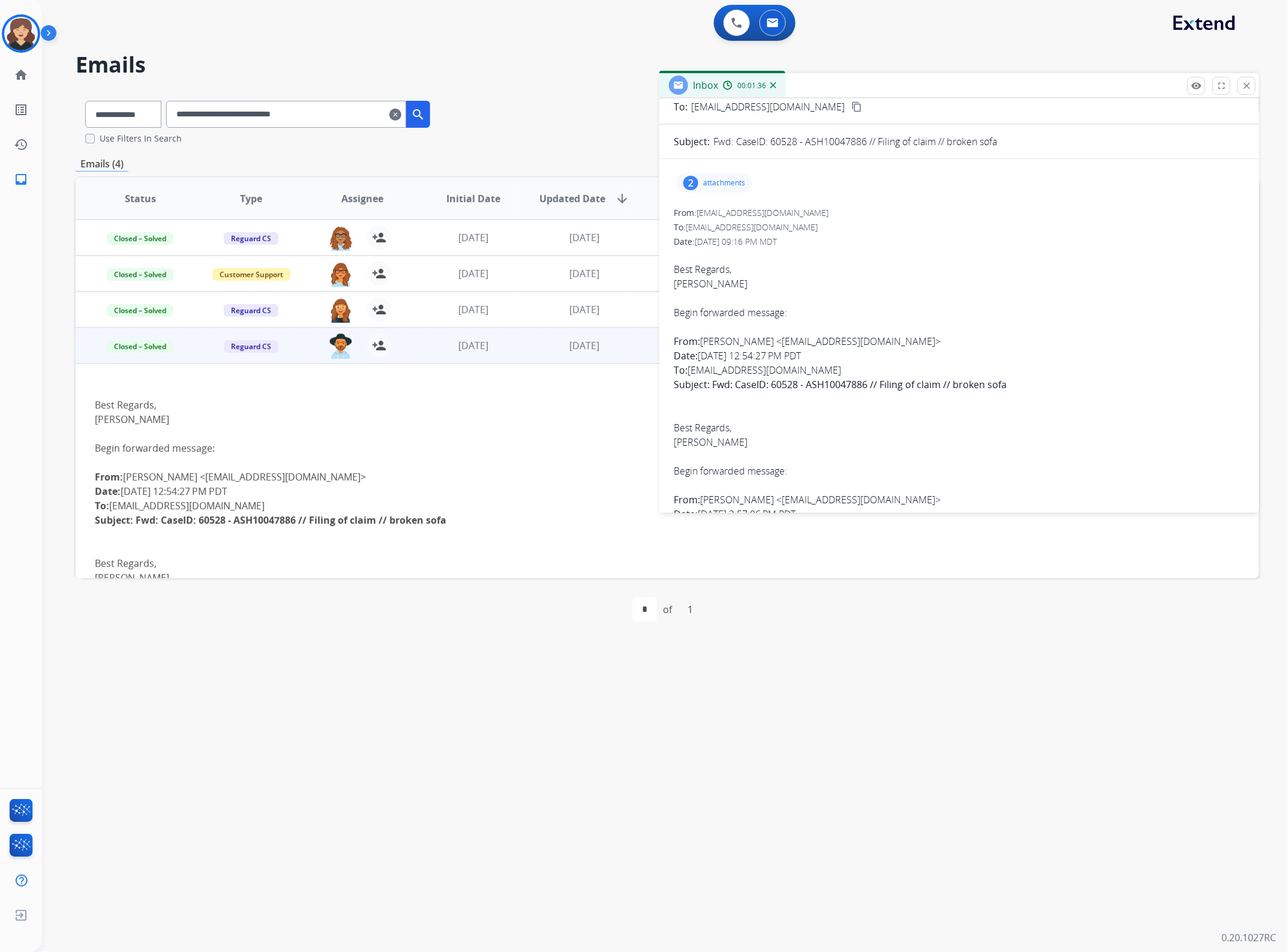
scroll to position [75, 0]
click at [723, 171] on div "2 attachments" at bounding box center [714, 178] width 76 height 19
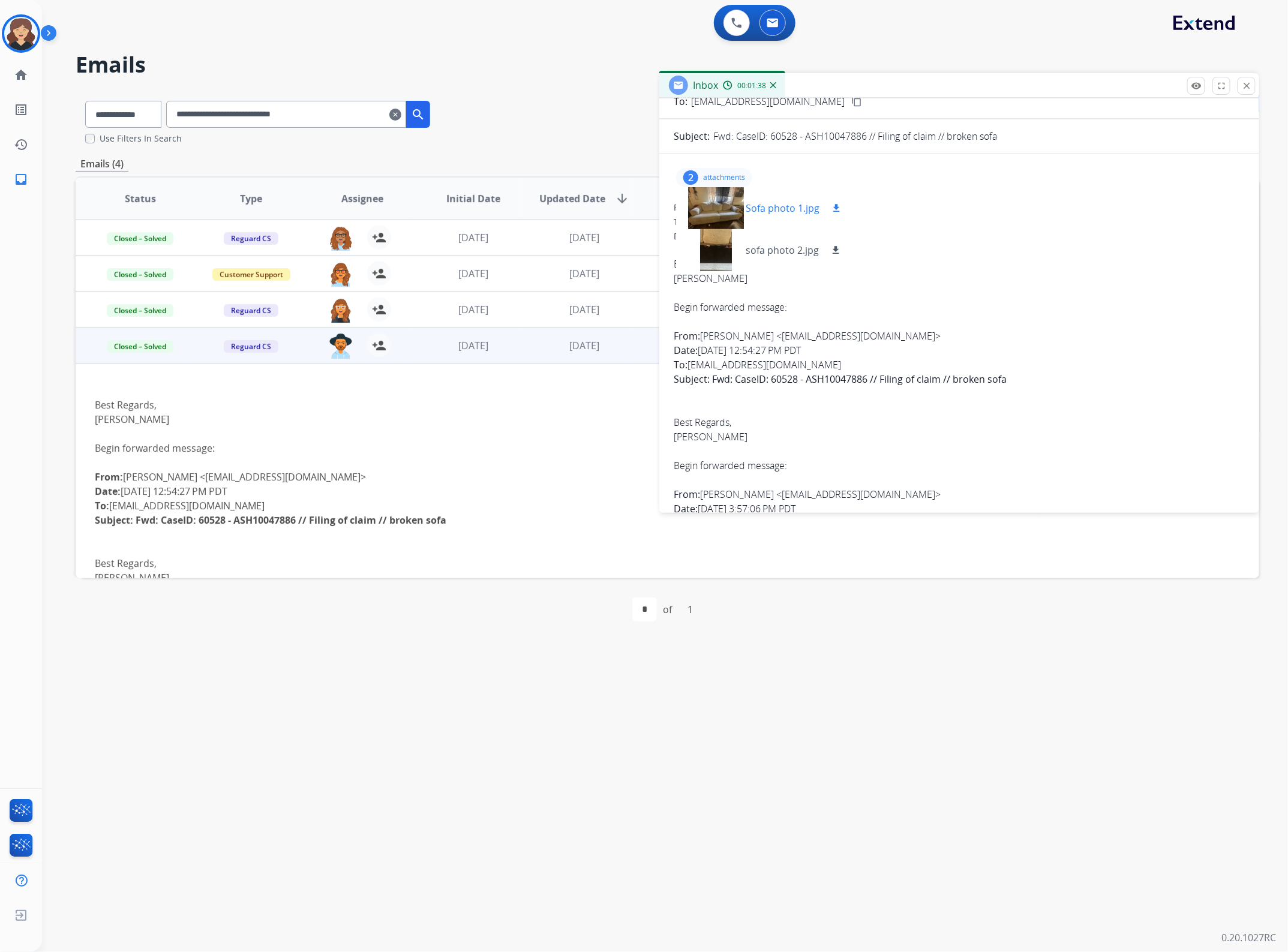
click at [786, 208] on p "Sofa photo 1.jpg" at bounding box center [783, 208] width 73 height 15
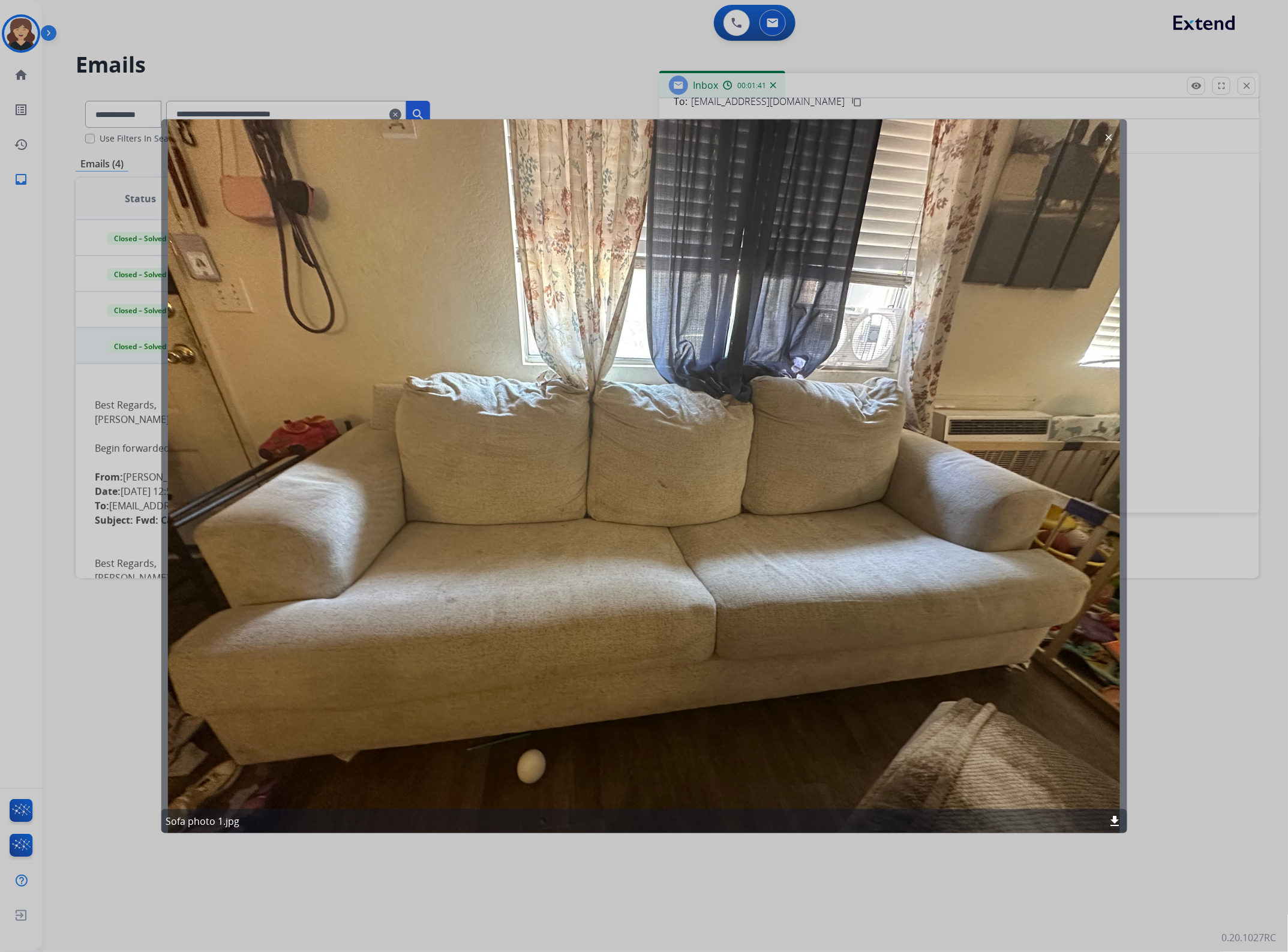
click at [1113, 134] on mat-icon "clear" at bounding box center [1109, 137] width 11 height 11
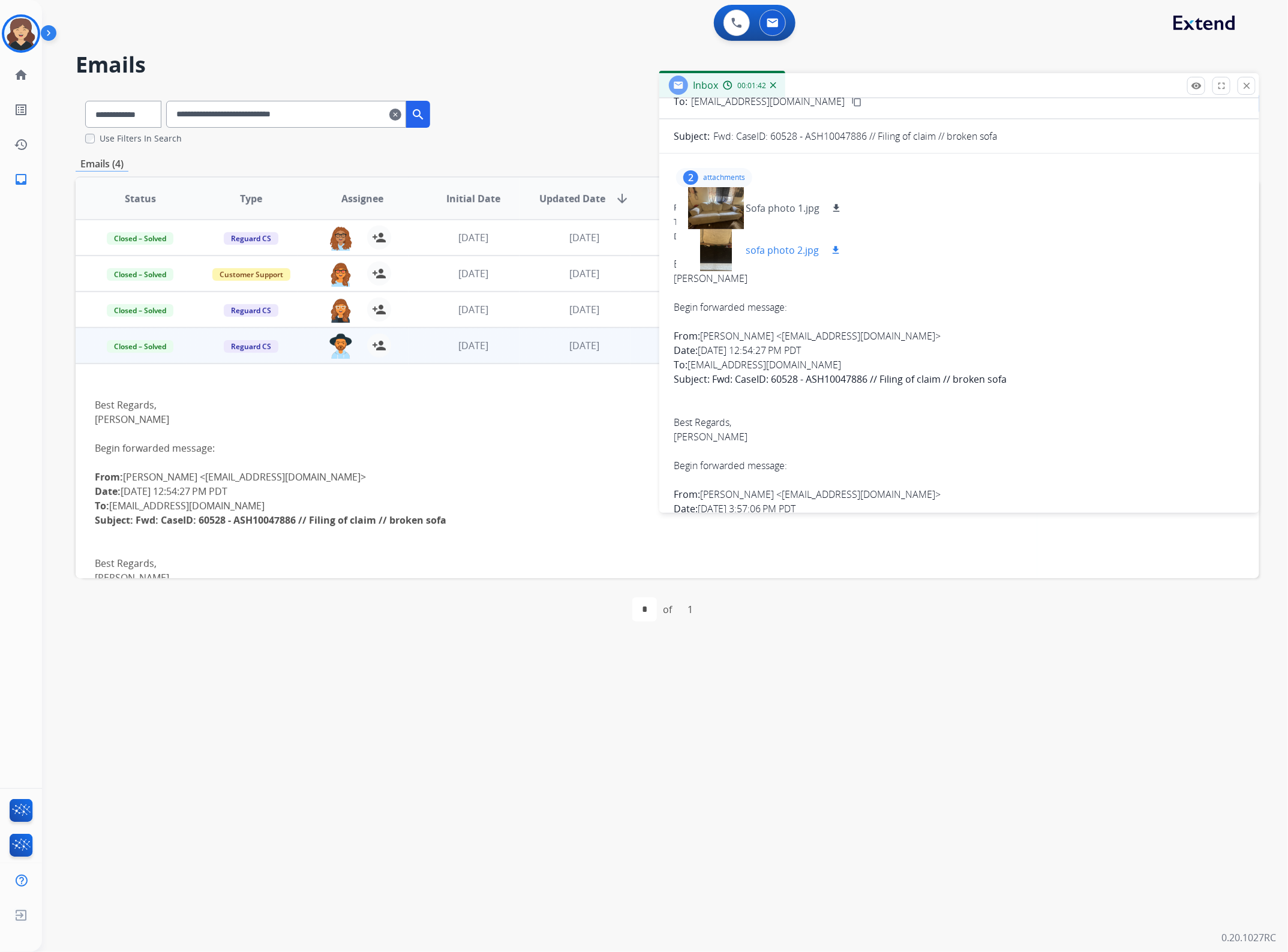
click at [753, 252] on p "sofa photo 2.jpg" at bounding box center [783, 250] width 73 height 15
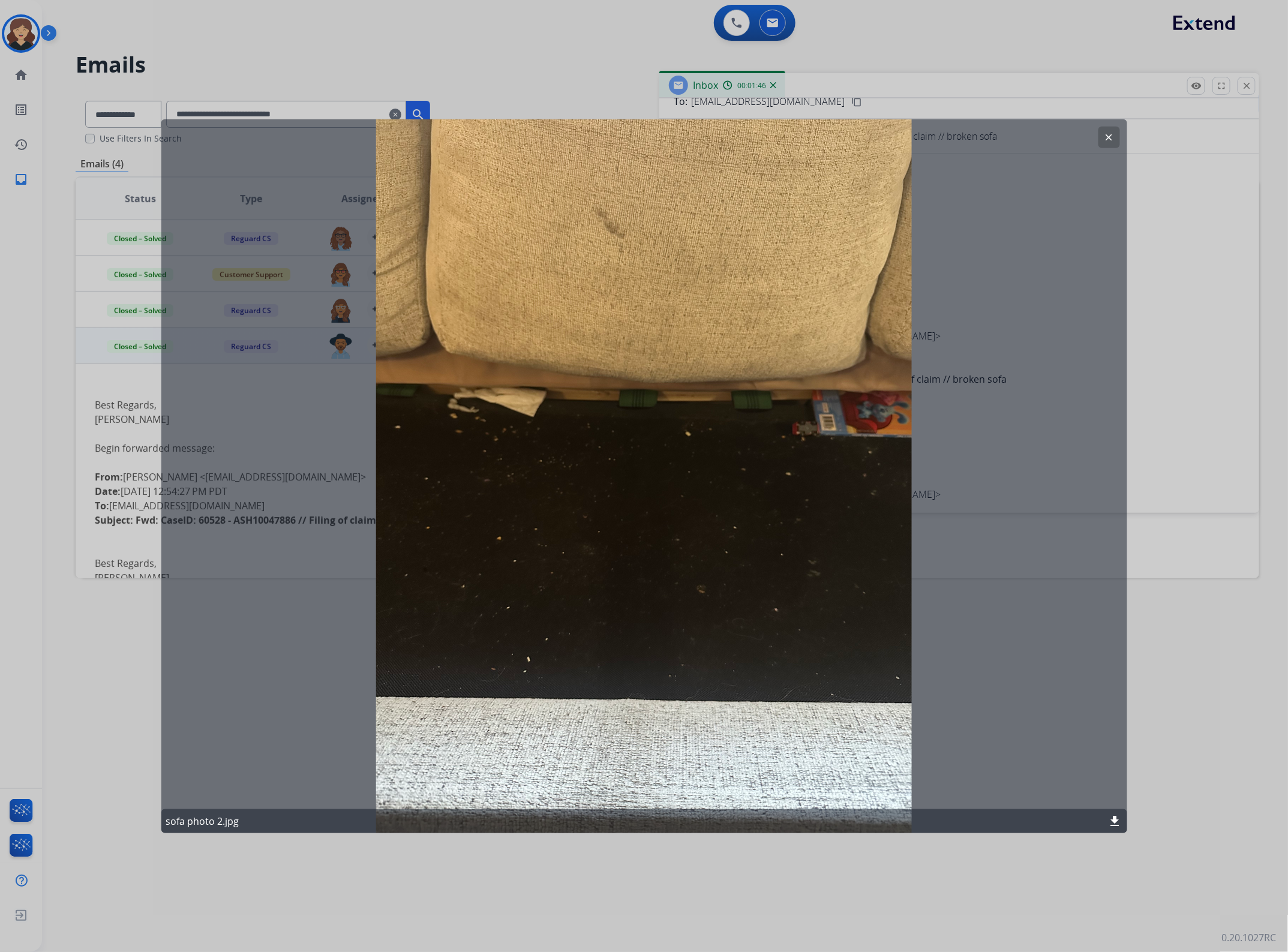
click at [1113, 135] on mat-icon "clear" at bounding box center [1109, 137] width 11 height 11
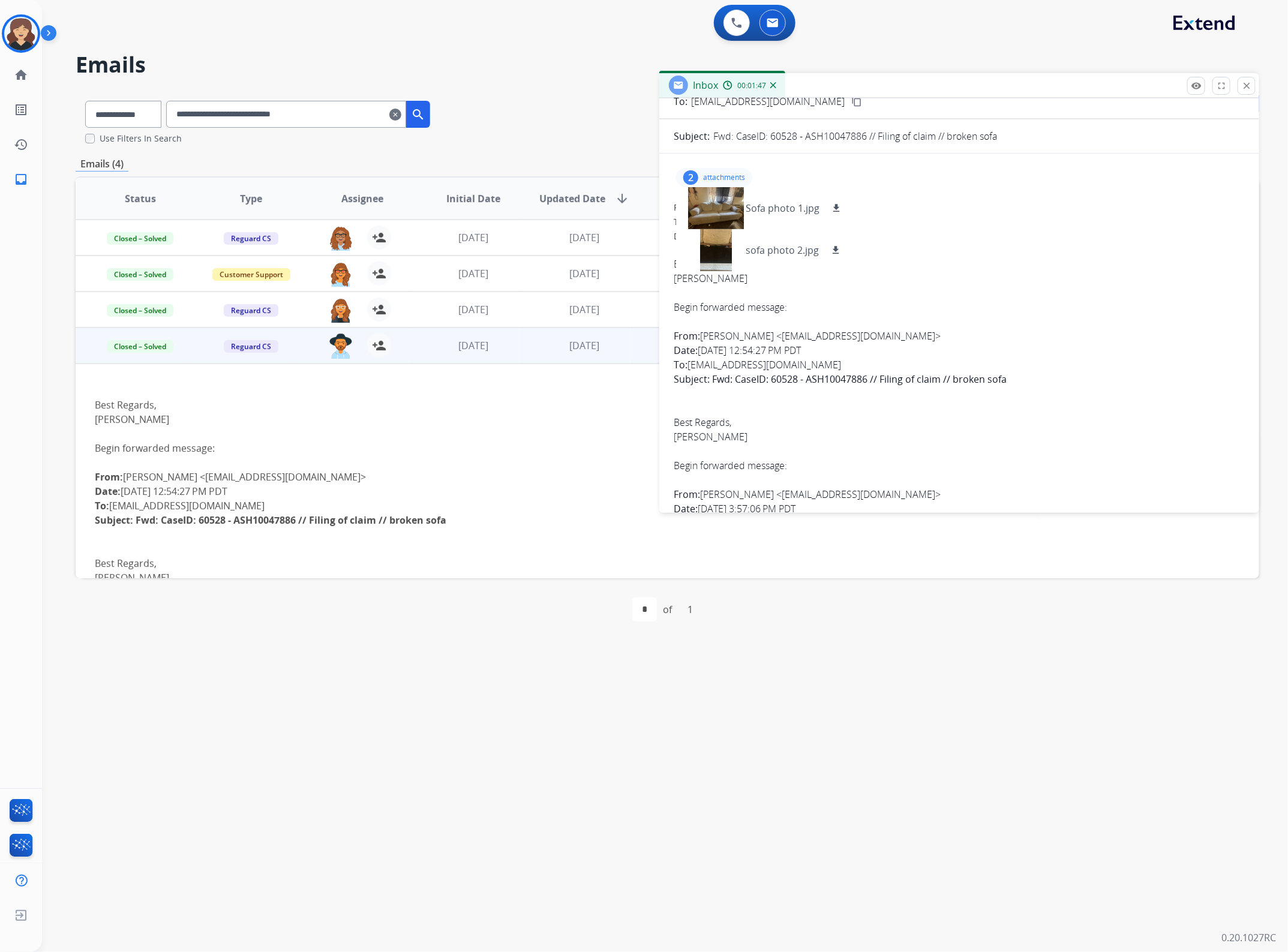
drag, startPoint x: 711, startPoint y: 172, endPoint x: 735, endPoint y: 183, distance: 26.4
click at [711, 172] on p "attachments" at bounding box center [724, 177] width 42 height 10
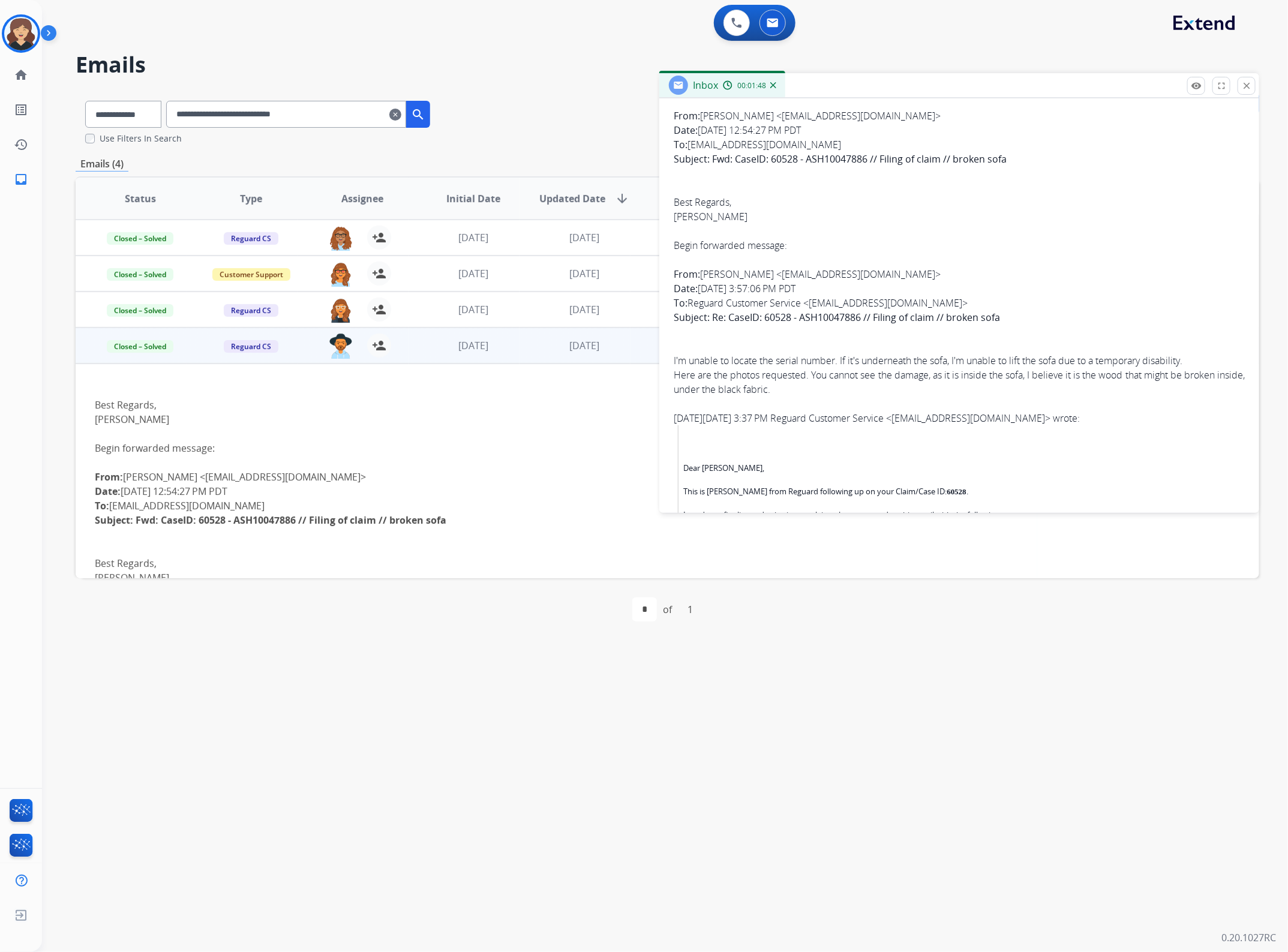
scroll to position [375, 0]
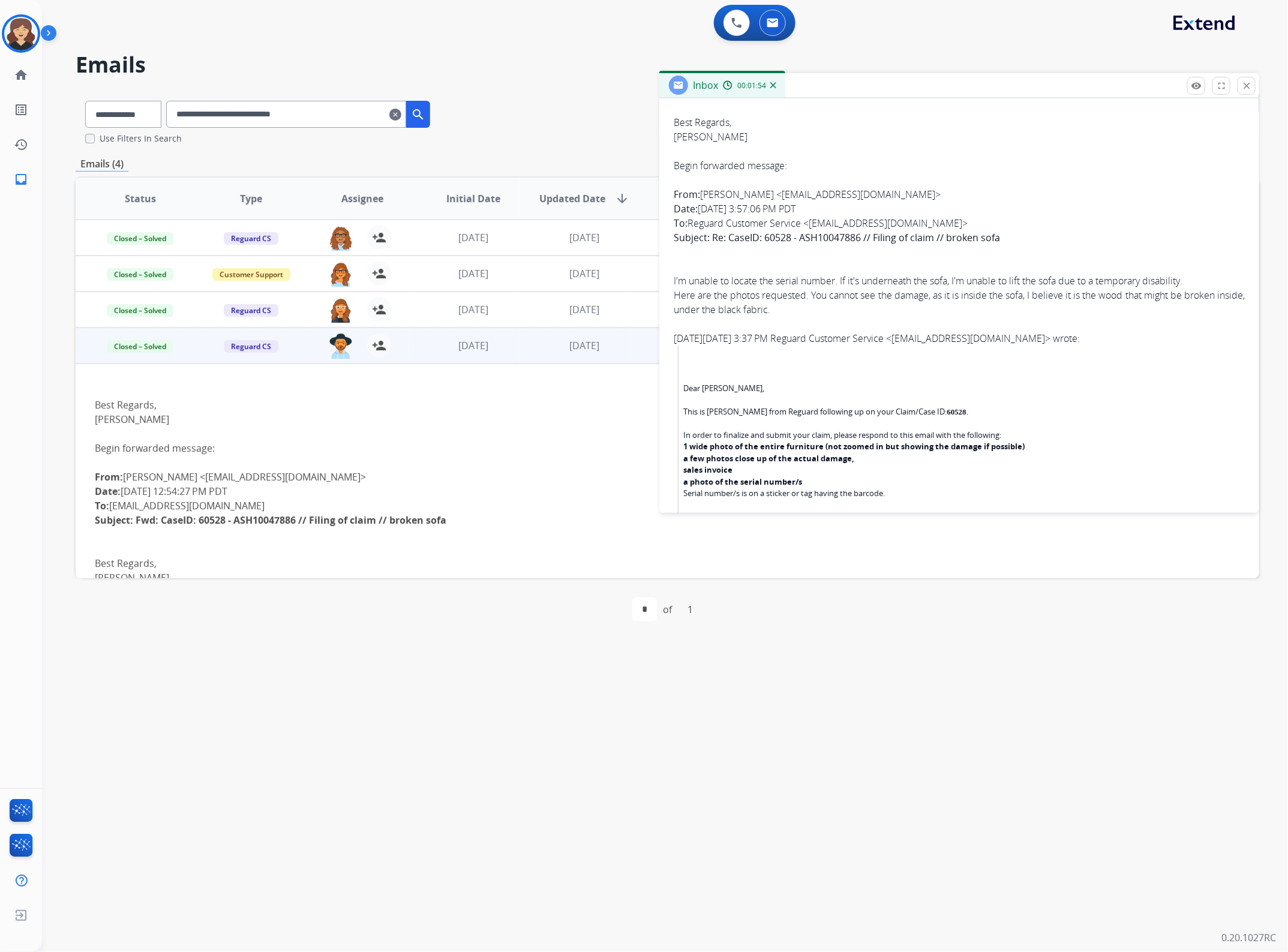
click at [805, 300] on div "Here are the photos requested. You cannot see the damage, as it is inside the s…" at bounding box center [960, 302] width 571 height 29
drag, startPoint x: 805, startPoint y: 300, endPoint x: 680, endPoint y: 280, distance: 126.6
click at [680, 280] on div "I'm unable to locate the serial number. If it's underneath the sofa, I'm unable…" at bounding box center [960, 295] width 571 height 43
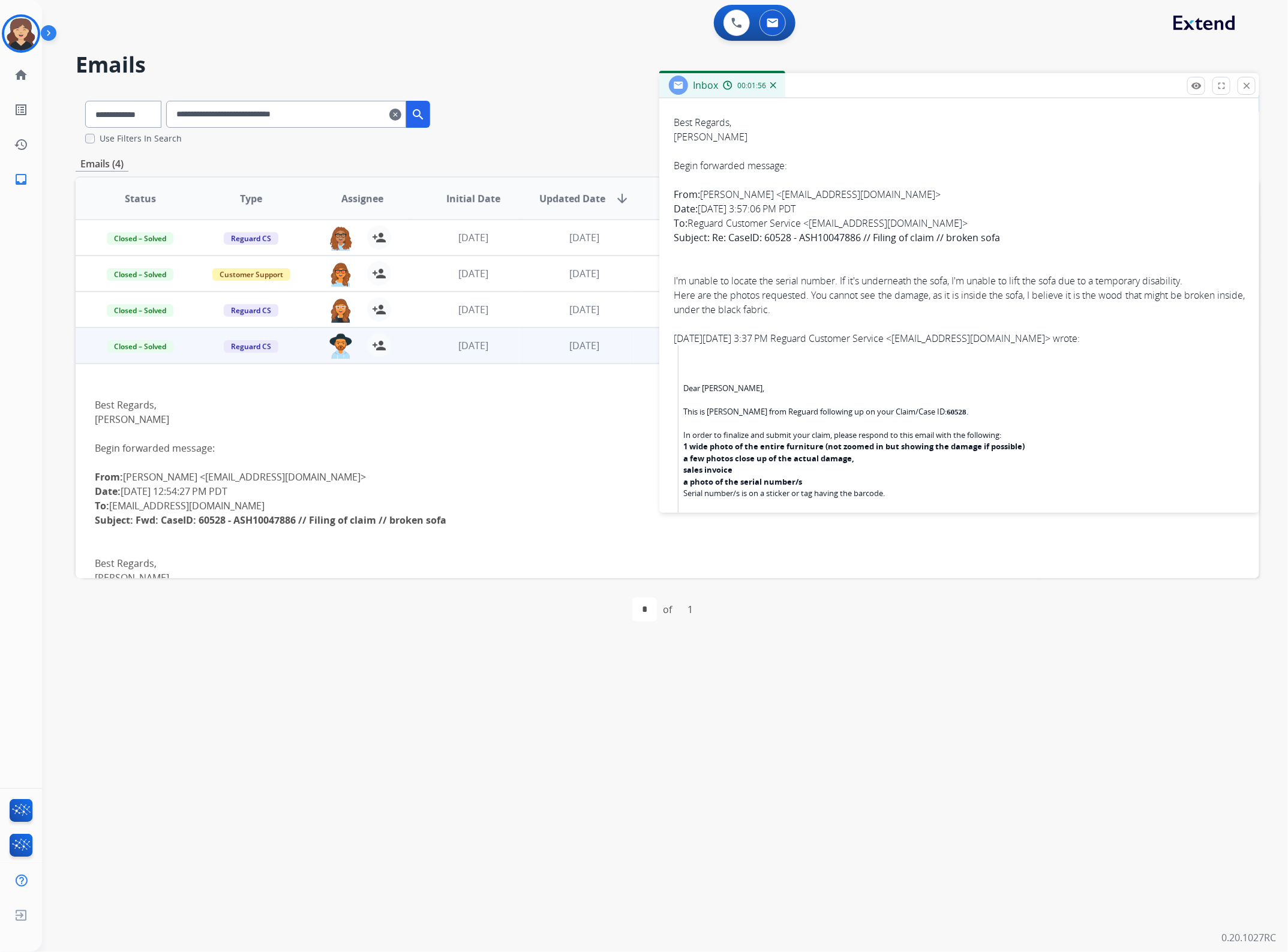
drag, startPoint x: 674, startPoint y: 280, endPoint x: 737, endPoint y: 288, distance: 63.5
click at [826, 313] on div "I'm unable to locate the serial number. If it's underneath the sofa, I'm unable…" at bounding box center [960, 295] width 571 height 43
copy div "I'm unable to locate the serial number. If it's underneath the sofa, I'm unable…"
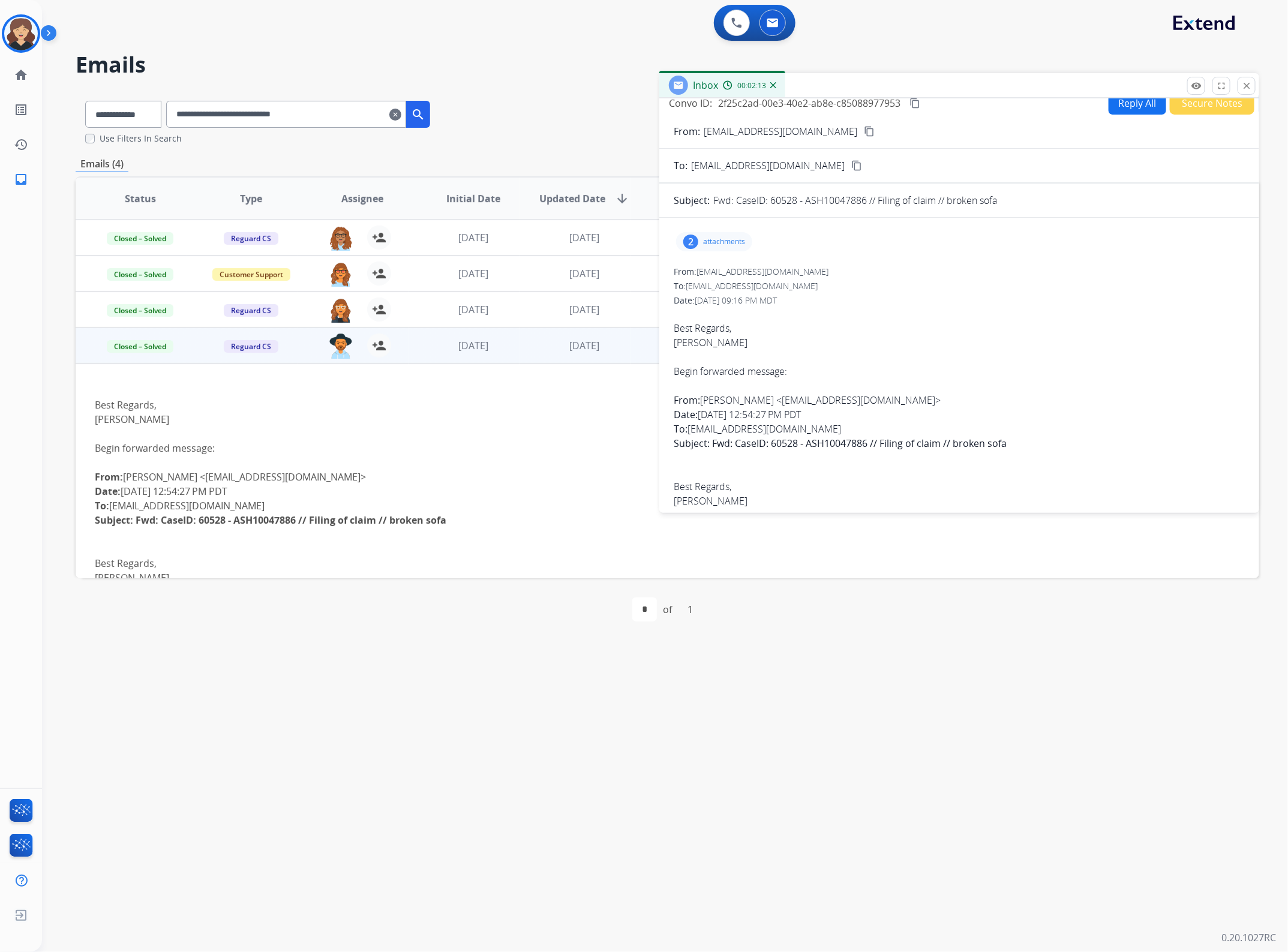
scroll to position [0, 0]
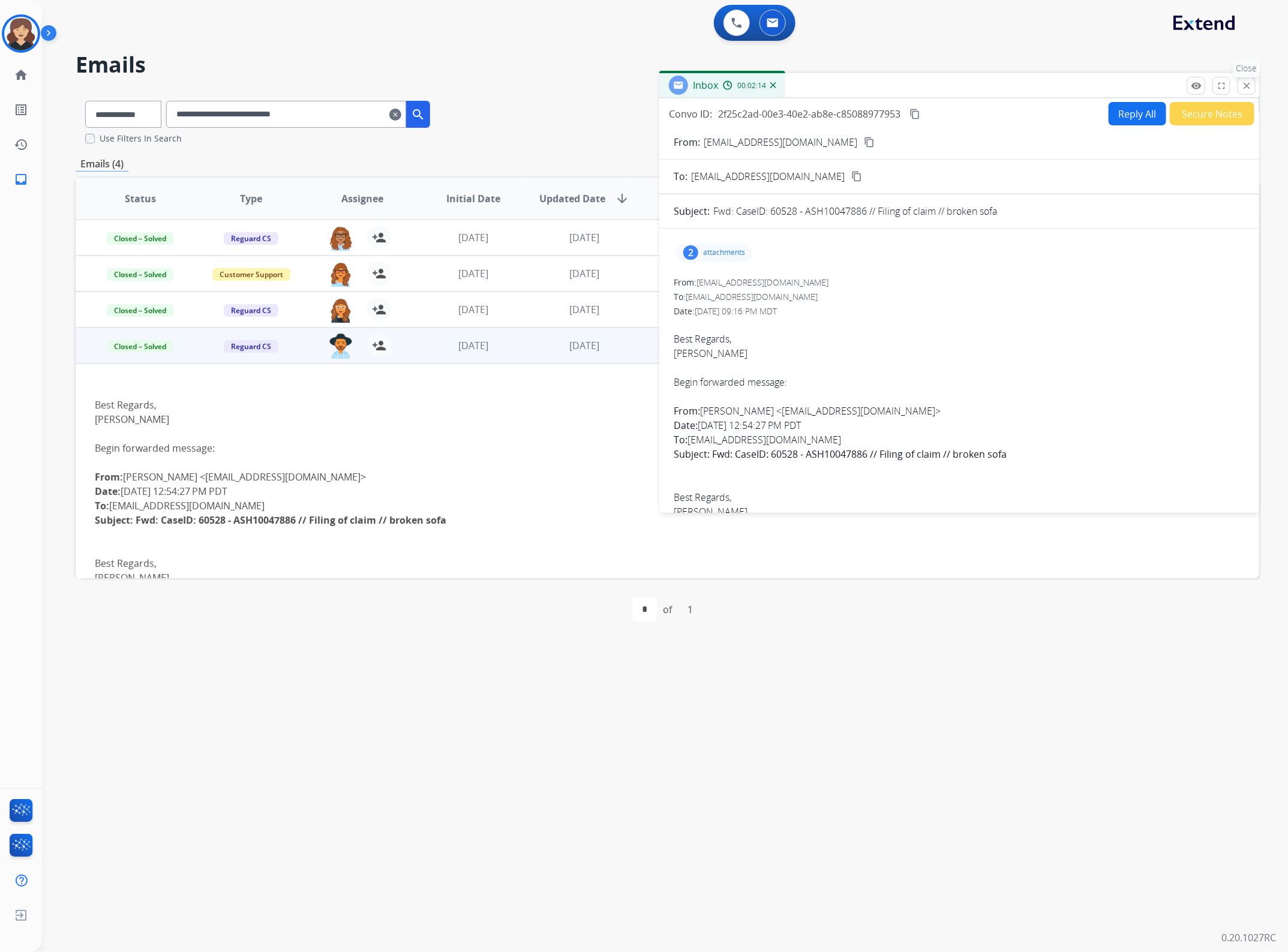
drag, startPoint x: 1243, startPoint y: 88, endPoint x: 609, endPoint y: 241, distance: 652.2
click at [1243, 87] on mat-icon "close" at bounding box center [1246, 85] width 11 height 11
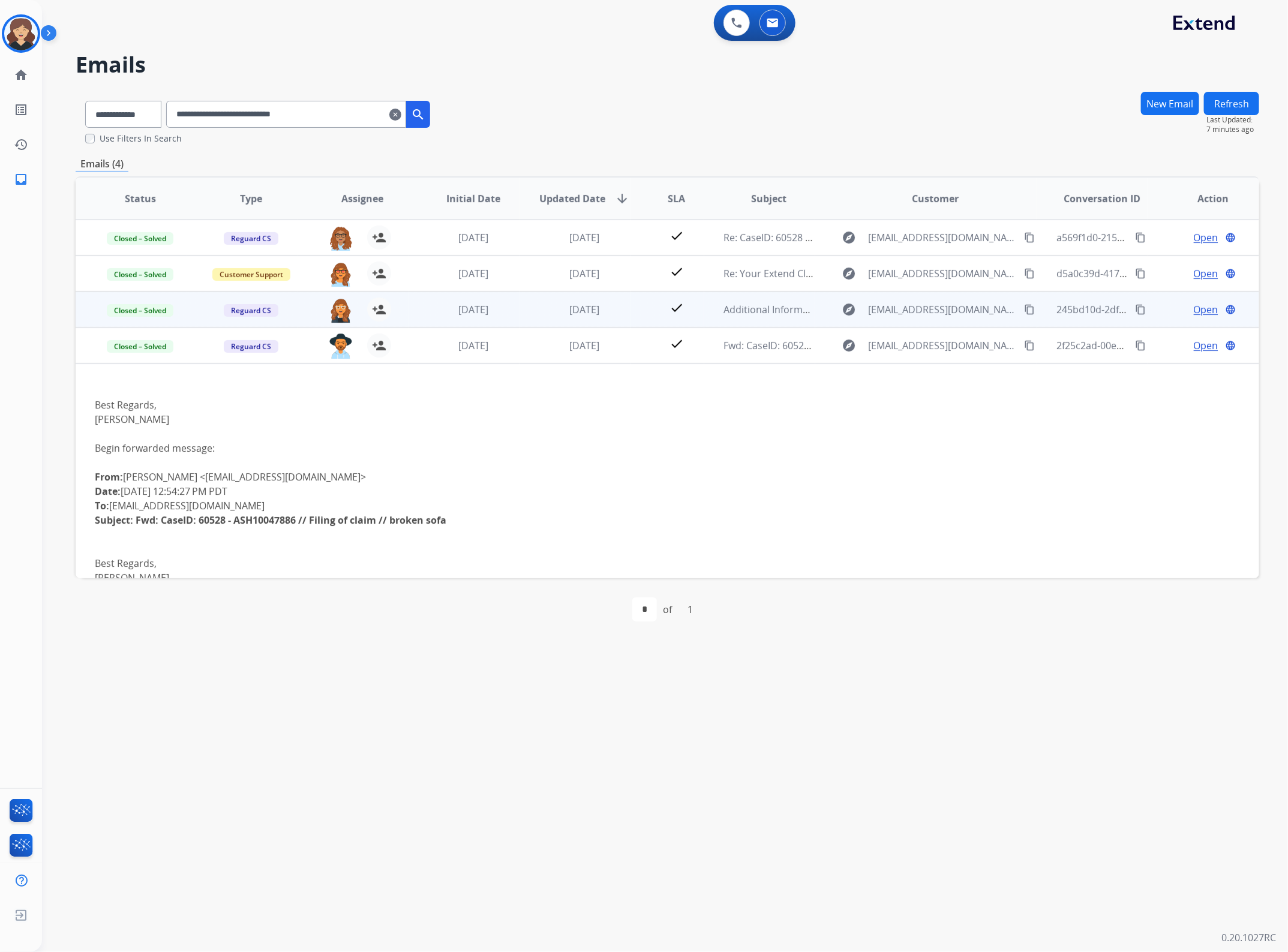
click at [1198, 310] on span "Open" at bounding box center [1206, 310] width 24 height 15
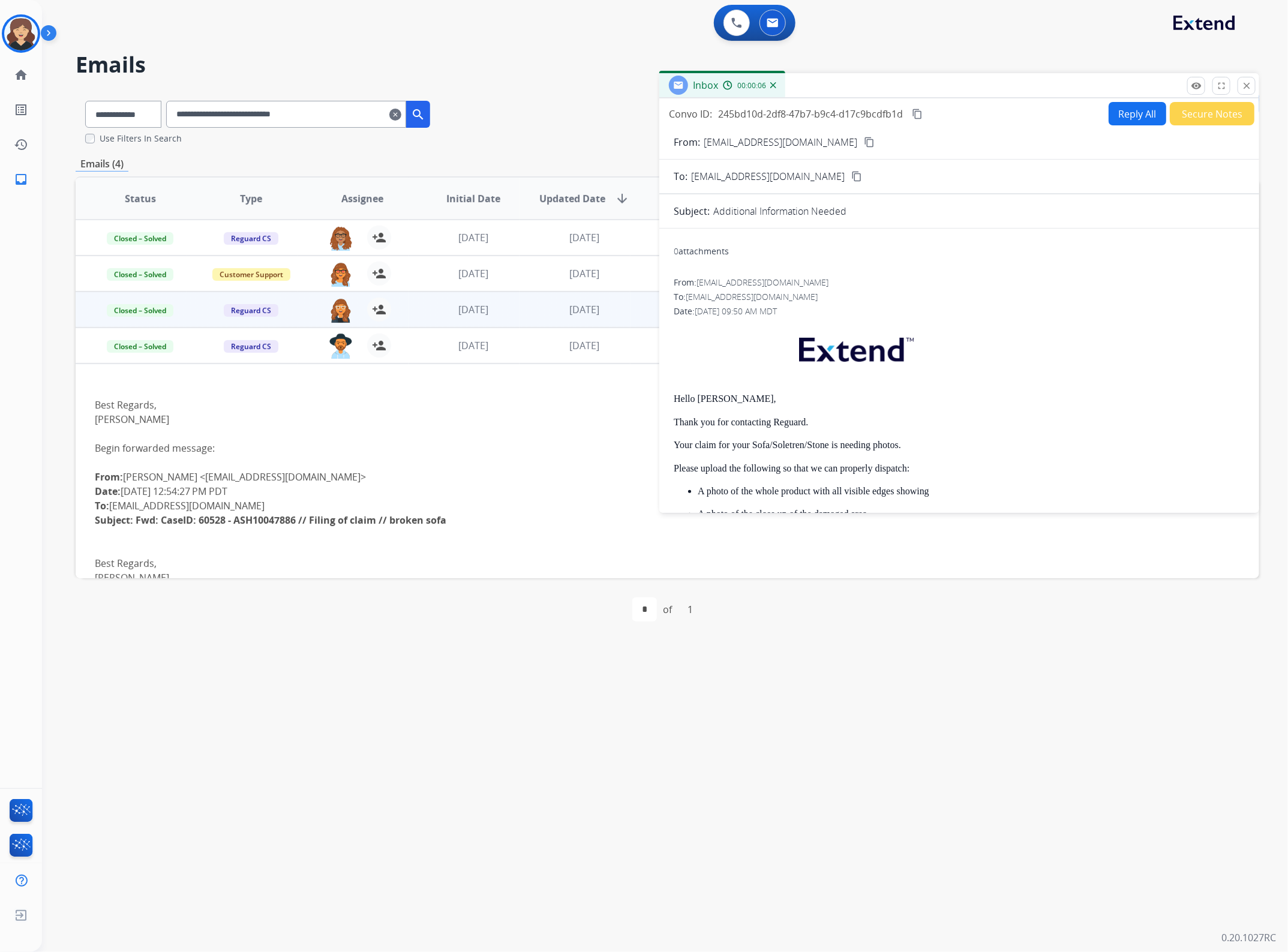
click at [919, 115] on mat-icon "content_copy" at bounding box center [917, 114] width 11 height 11
click at [1190, 85] on button "remove_red_eye Logs" at bounding box center [1196, 86] width 18 height 18
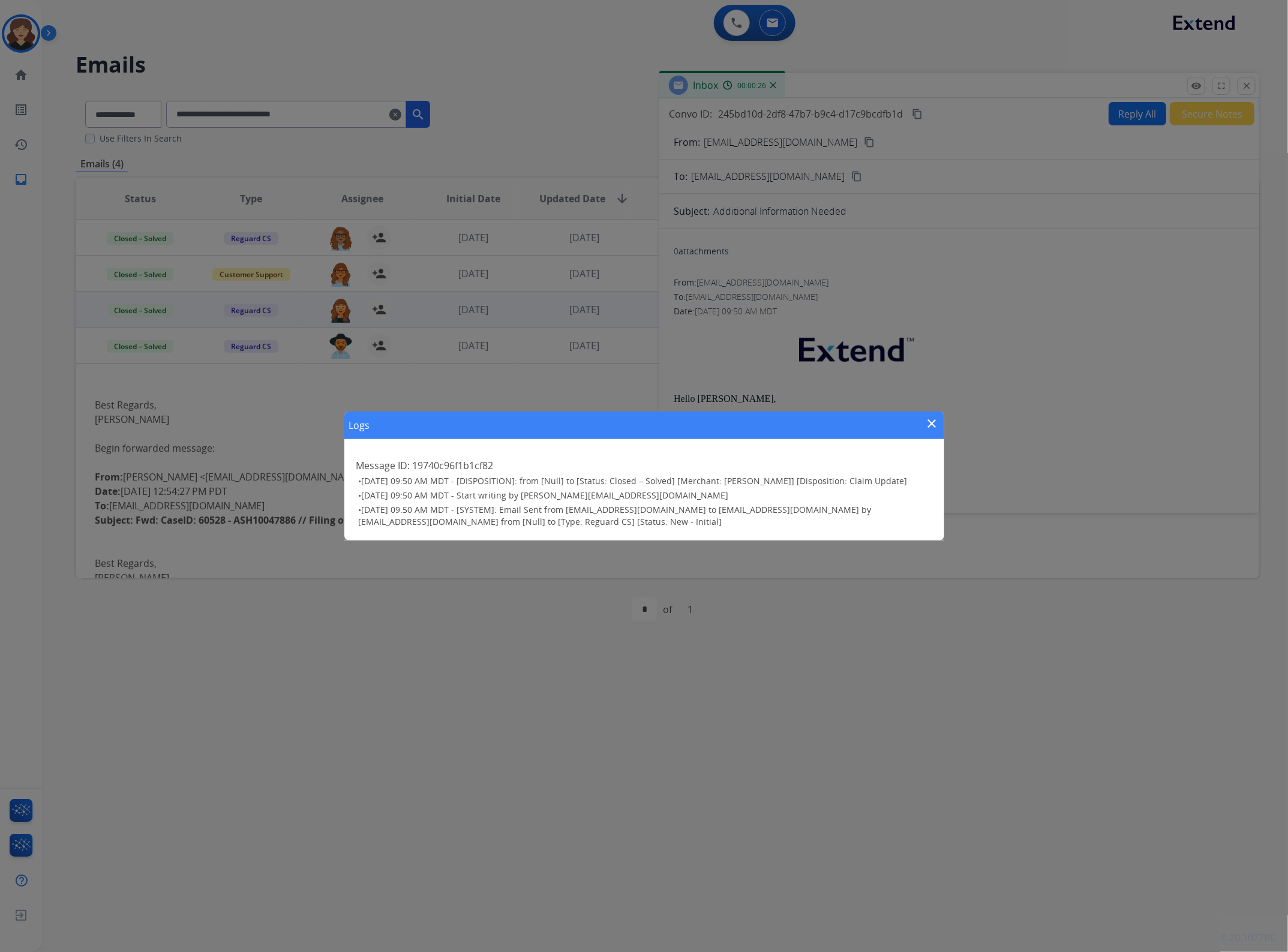
click at [935, 428] on mat-icon "close" at bounding box center [933, 424] width 15 height 15
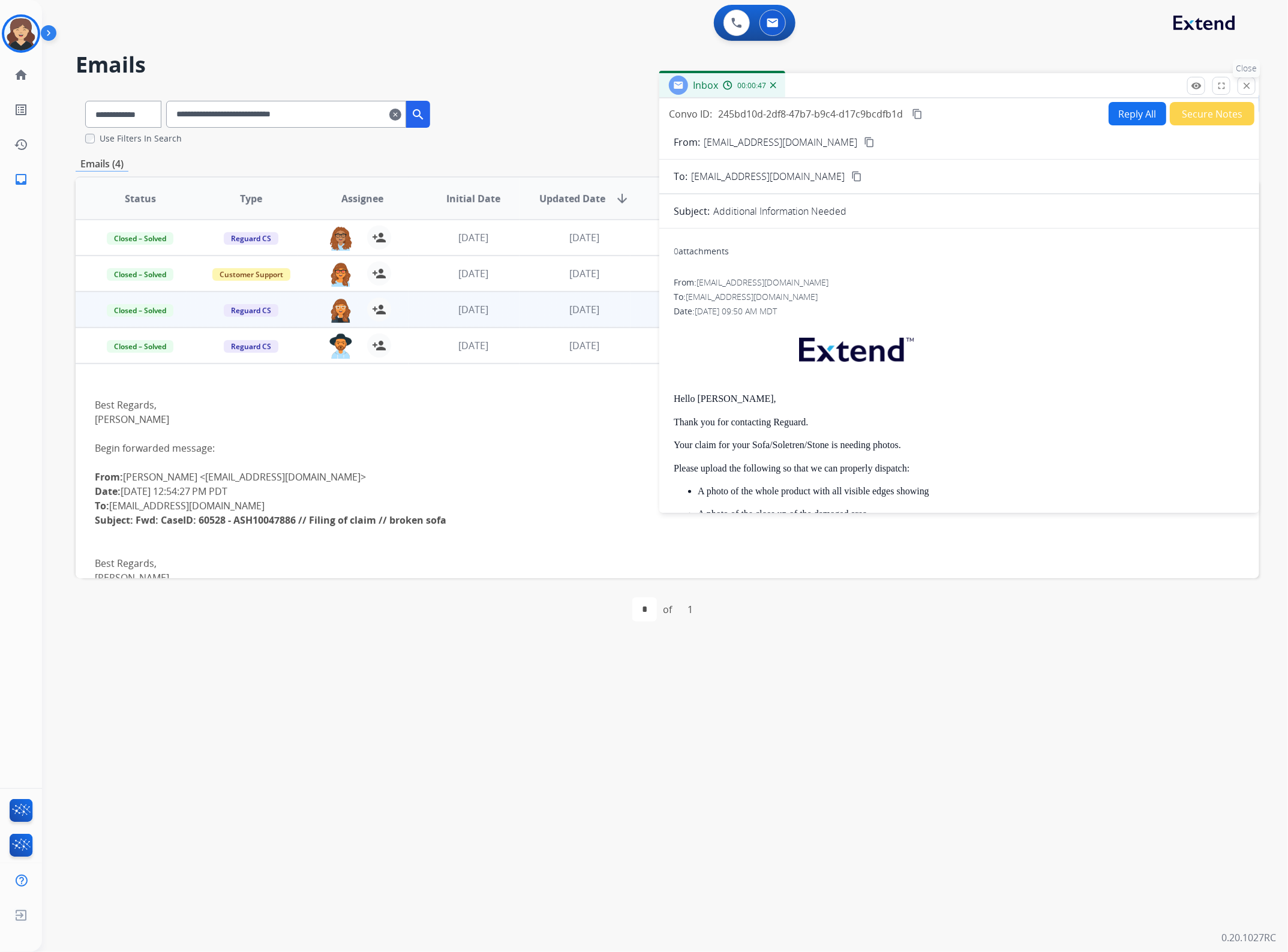
drag, startPoint x: 1251, startPoint y: 88, endPoint x: 1171, endPoint y: 131, distance: 90.8
click at [1251, 87] on mat-icon "close" at bounding box center [1246, 85] width 11 height 11
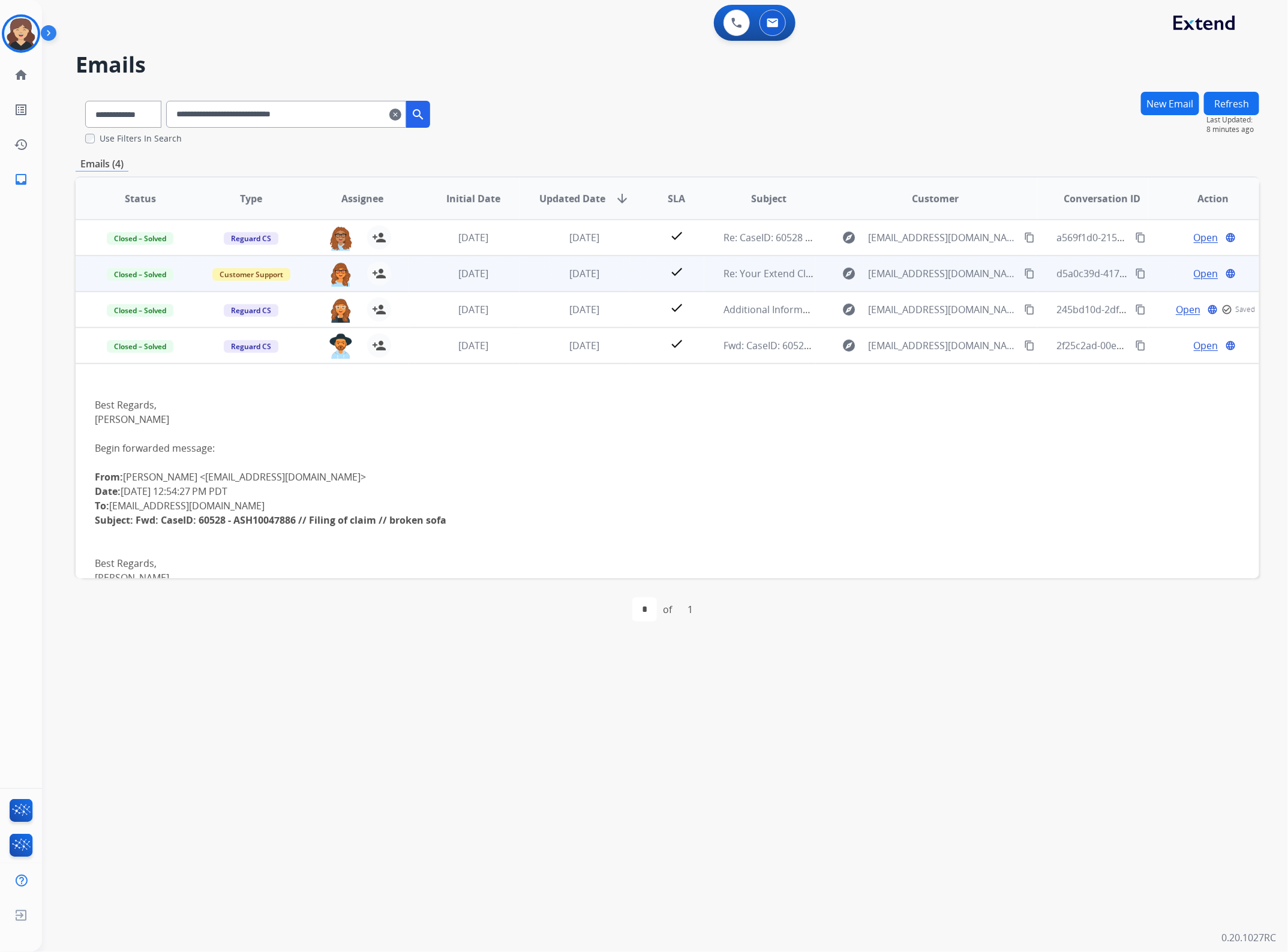
click at [1195, 268] on span "Open" at bounding box center [1206, 274] width 24 height 15
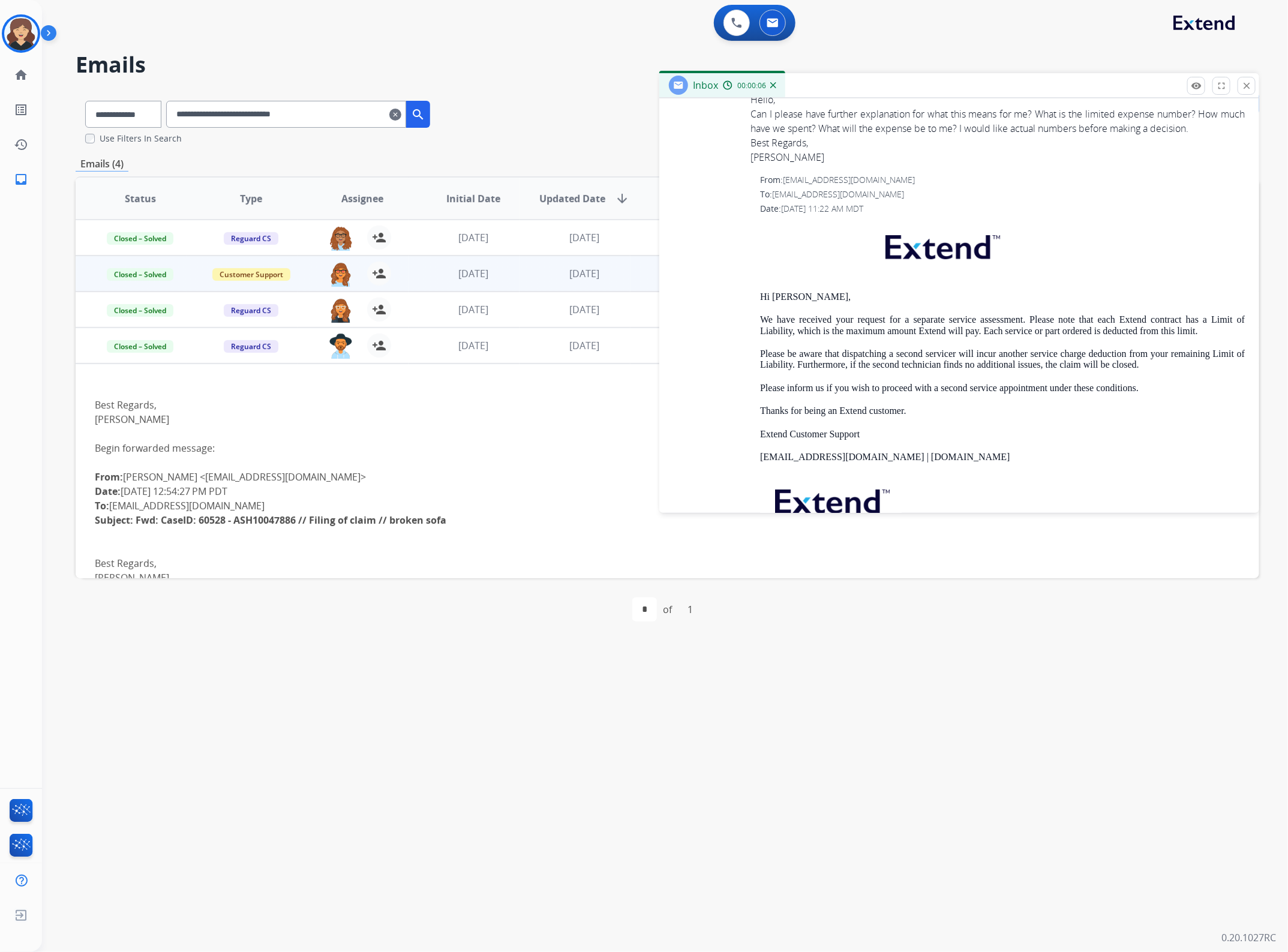
scroll to position [2330, 0]
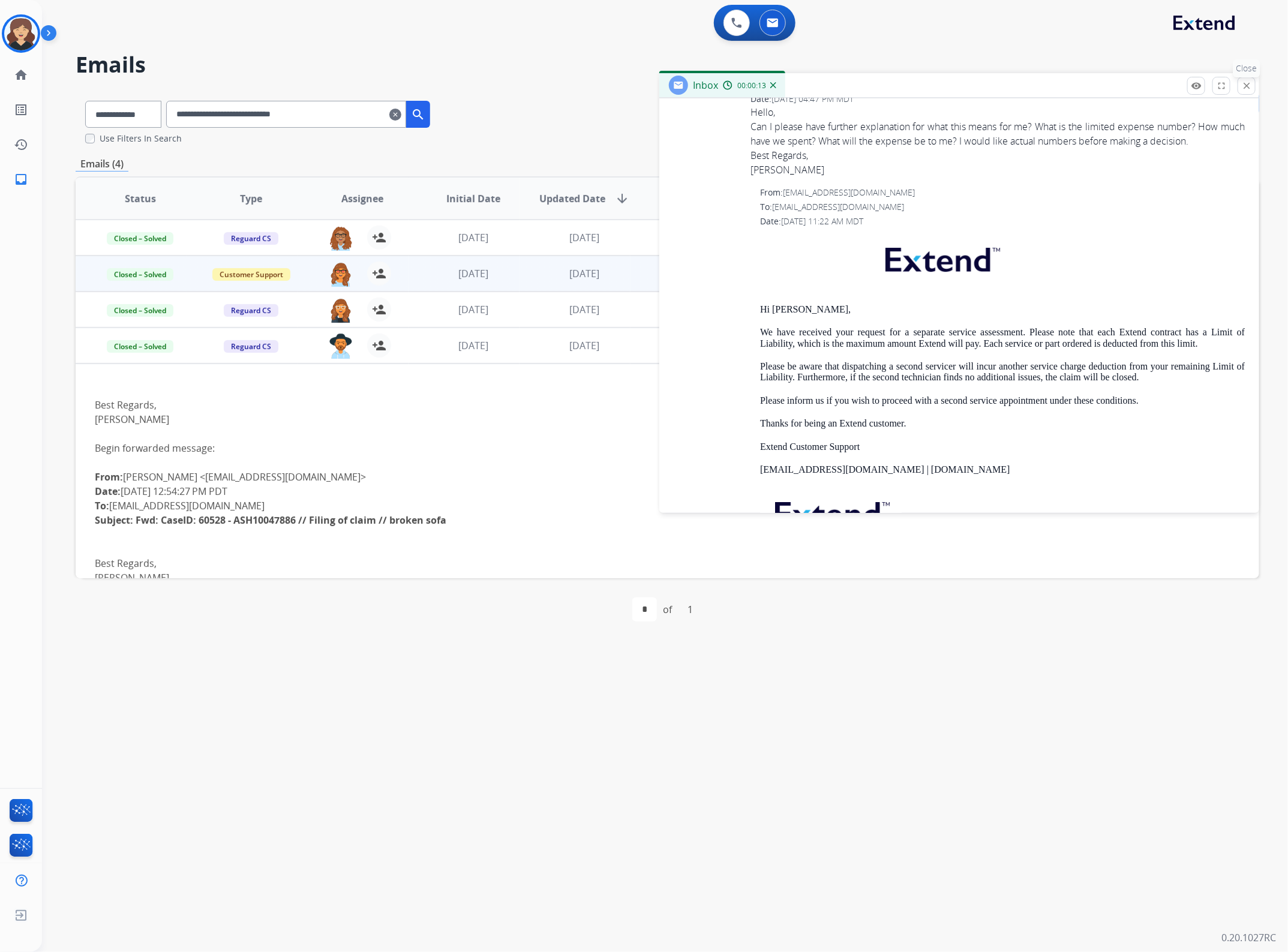
drag, startPoint x: 1245, startPoint y: 84, endPoint x: 924, endPoint y: 283, distance: 377.7
click at [1245, 84] on mat-icon "close" at bounding box center [1246, 85] width 11 height 11
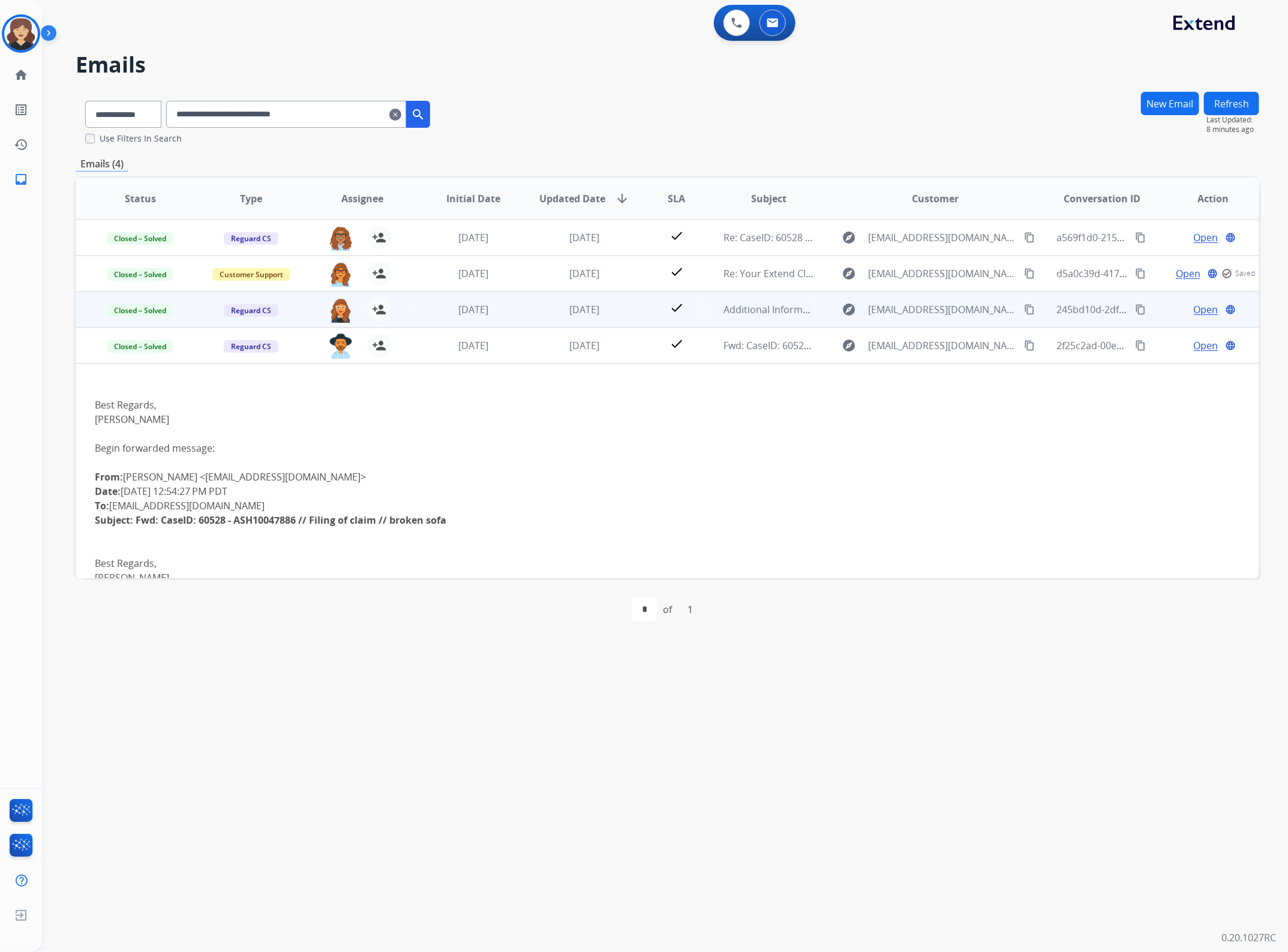
click at [1135, 309] on mat-icon "content_copy" at bounding box center [1140, 309] width 11 height 11
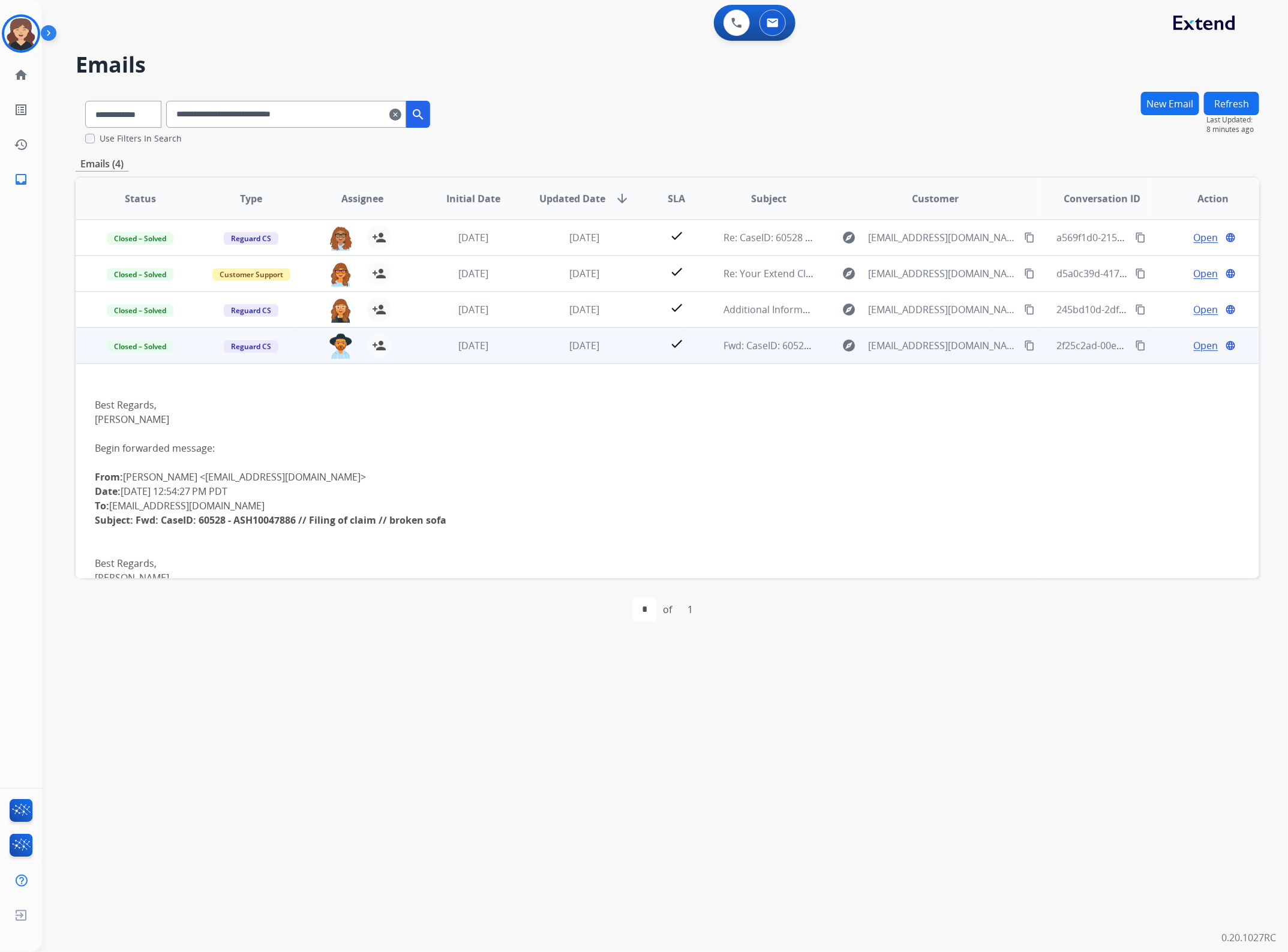
drag, startPoint x: 1136, startPoint y: 339, endPoint x: 1276, endPoint y: 355, distance: 140.9
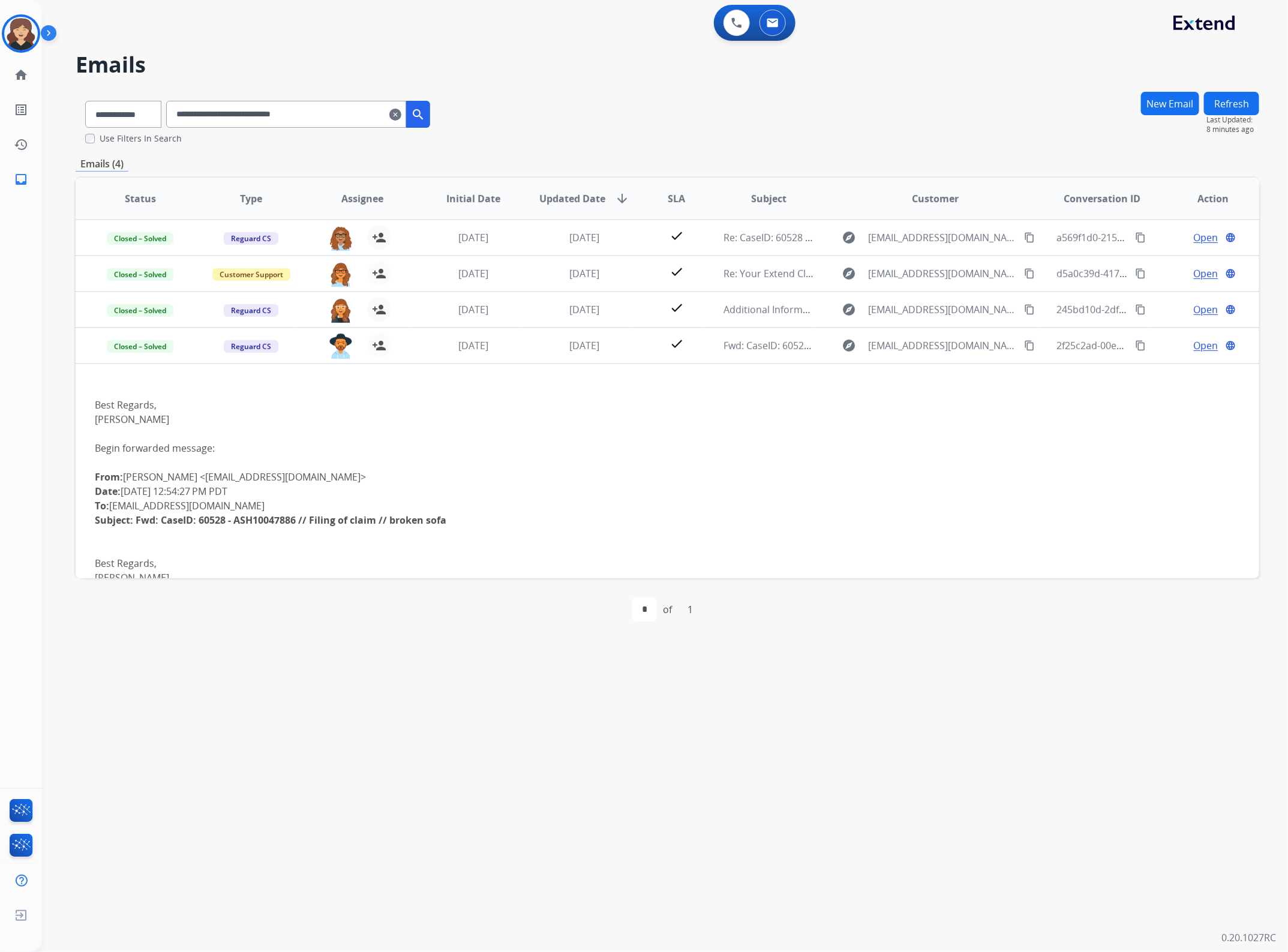
click at [1136, 339] on button "content_copy" at bounding box center [1140, 346] width 15 height 15
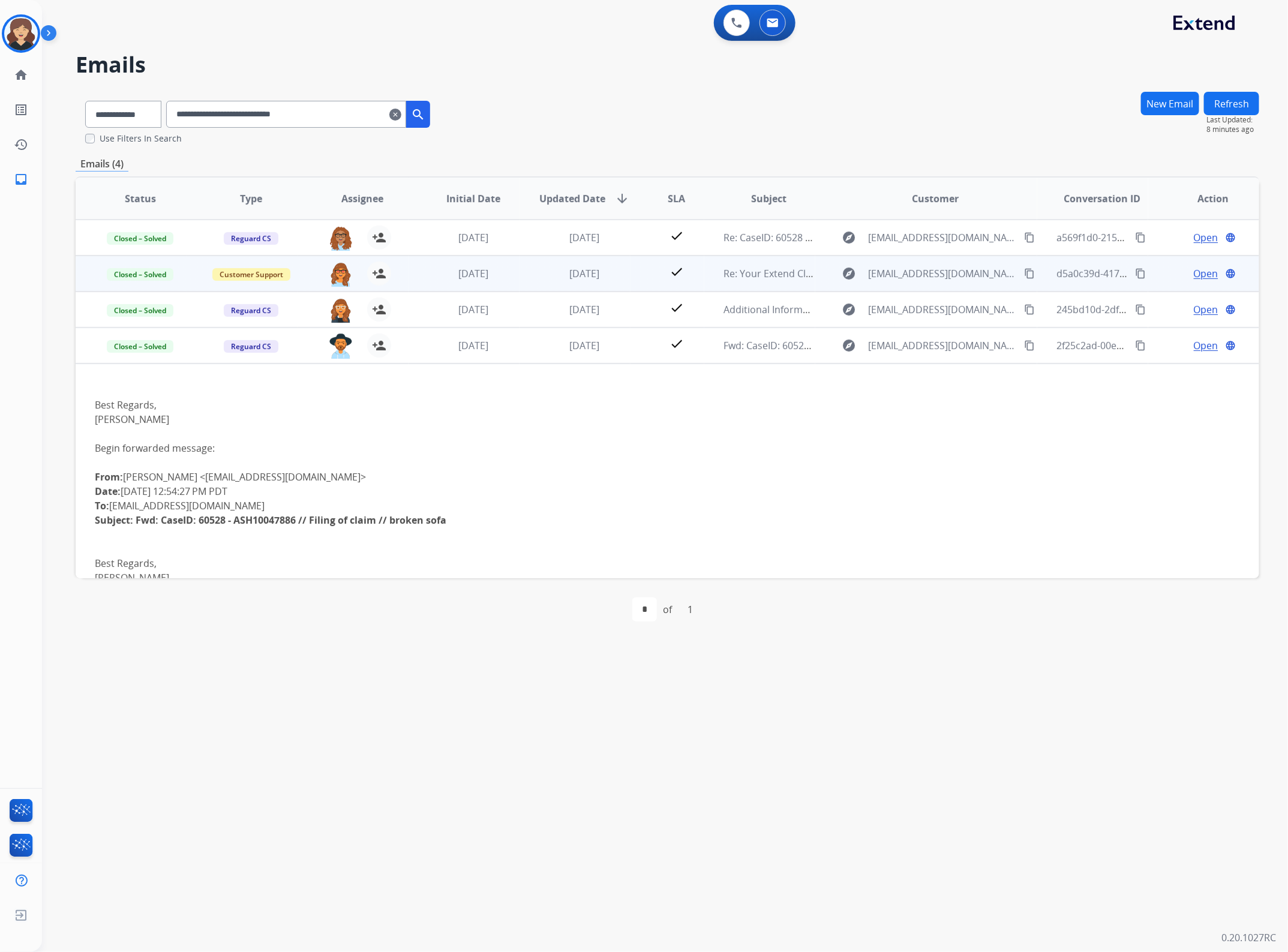
click at [1135, 275] on mat-icon "content_copy" at bounding box center [1140, 273] width 11 height 11
click at [1195, 275] on span "Open" at bounding box center [1206, 274] width 24 height 15
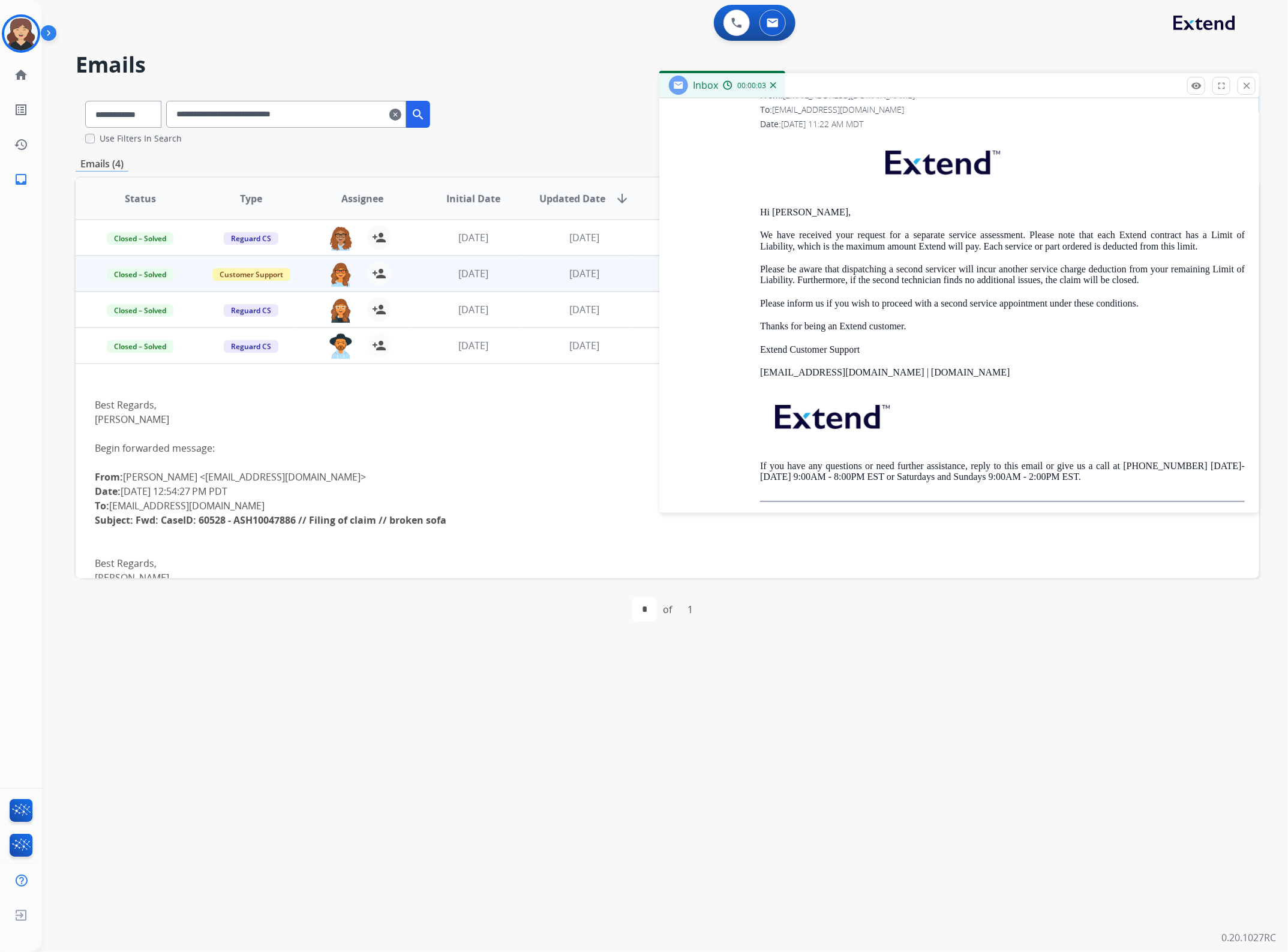
scroll to position [2405, 0]
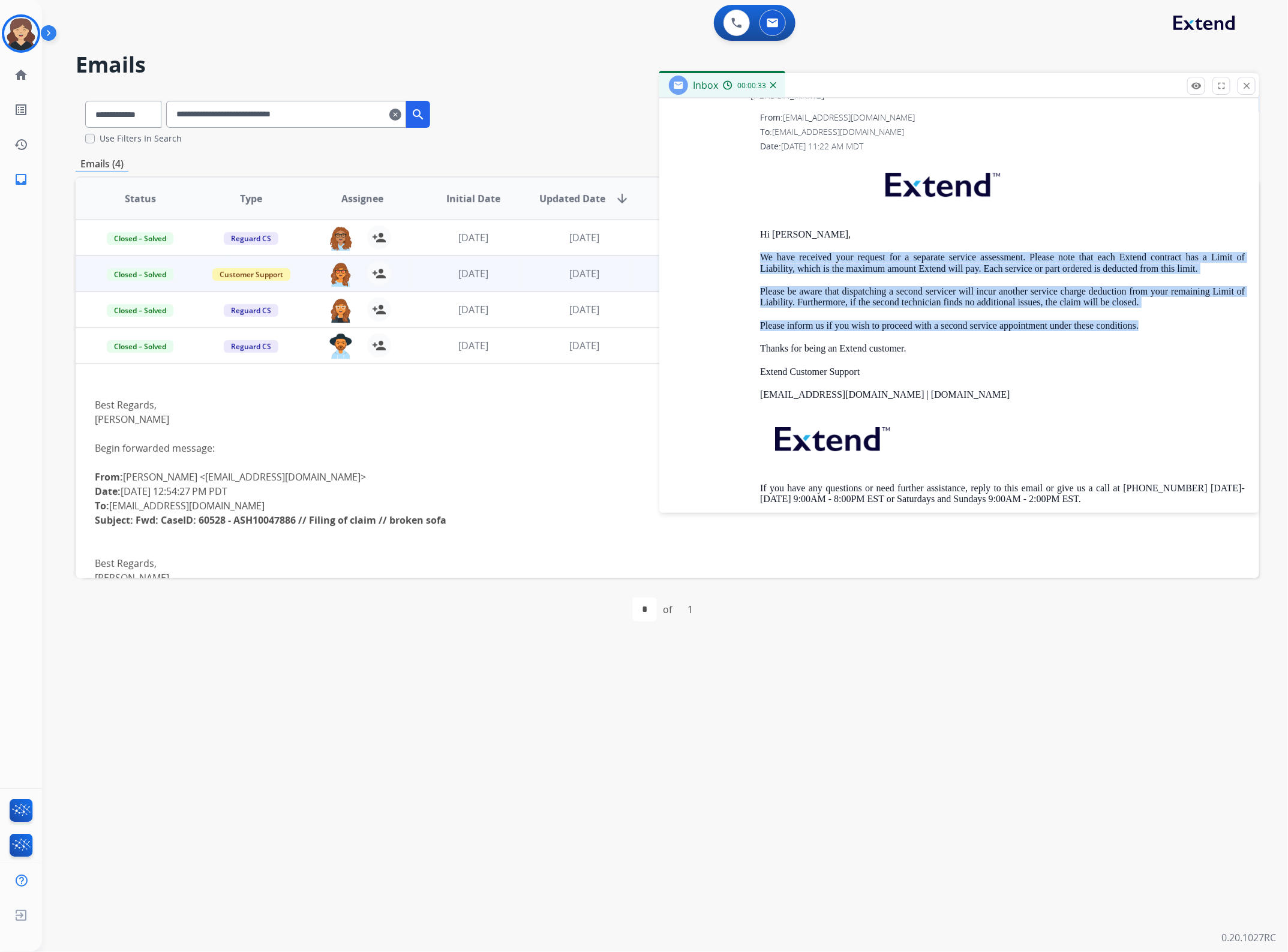
drag, startPoint x: 1195, startPoint y: 367, endPoint x: 733, endPoint y: 277, distance: 470.7
click at [733, 277] on div "From: [EMAIL_ADDRESS][DOMAIN_NAME] To: [EMAIL_ADDRESS][DOMAIN_NAME] Date: [DATE…" at bounding box center [960, 317] width 571 height 412
copy div "We have received your request for a separate service assessment. Please note th…"
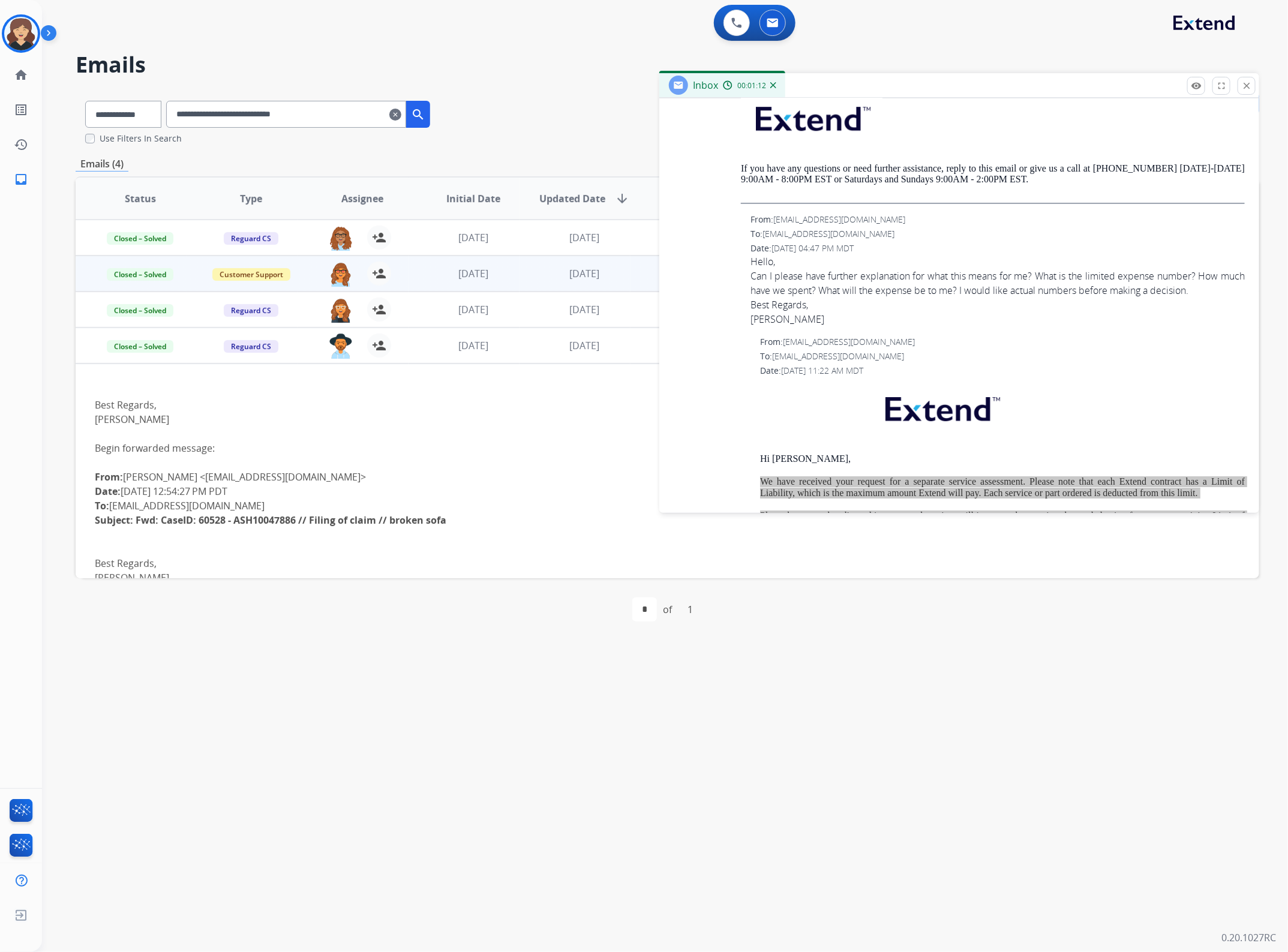
scroll to position [2180, 0]
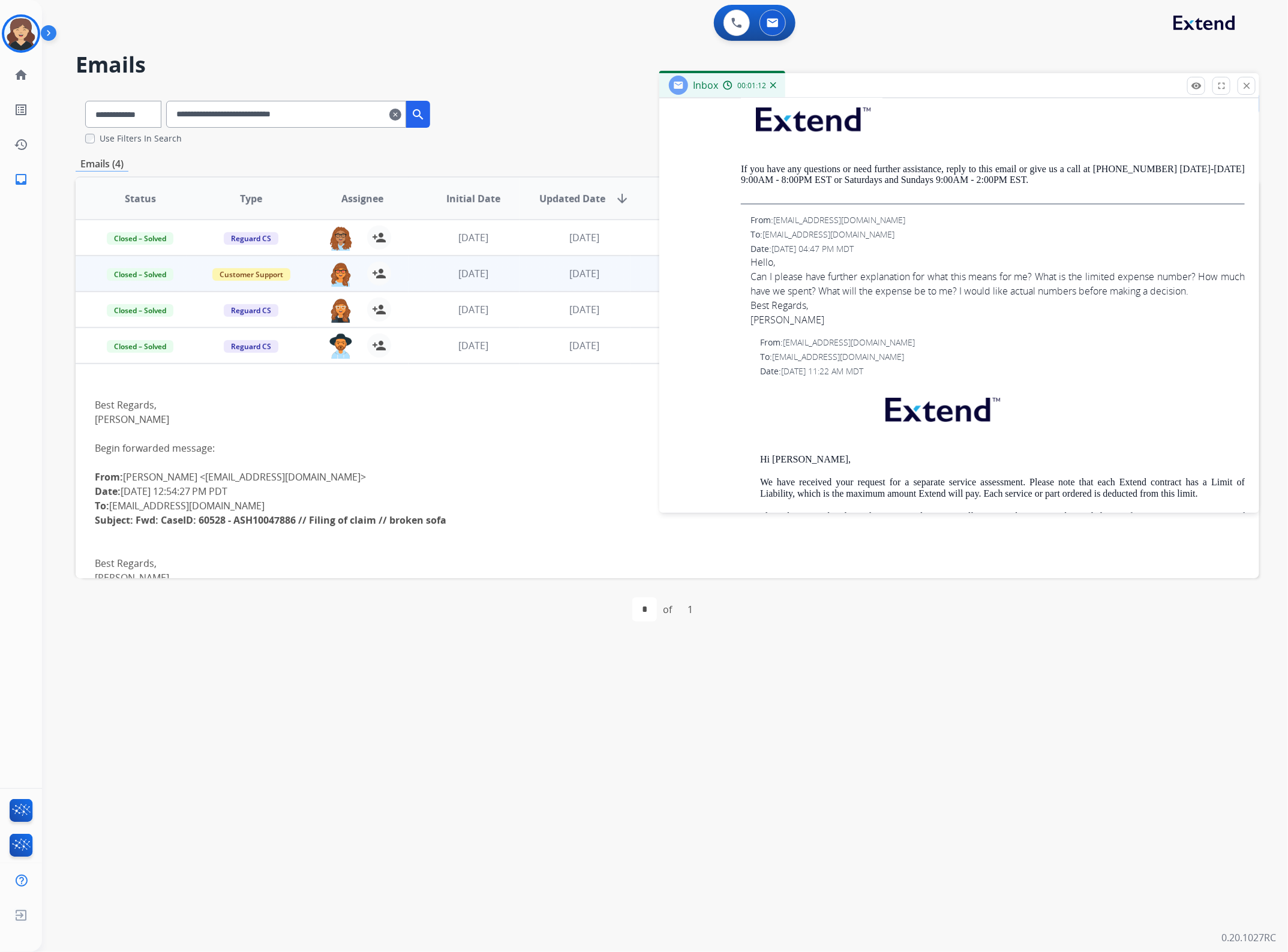
drag, startPoint x: 965, startPoint y: 295, endPoint x: 940, endPoint y: 294, distance: 25.0
click at [965, 294] on div "Can I please have further explanation for what this means for me? What is the l…" at bounding box center [997, 298] width 494 height 57
click at [808, 298] on div "Can I please have further explanation for what this means for me? What is the l…" at bounding box center [997, 298] width 494 height 57
click at [808, 297] on div "Can I please have further explanation for what this means for me? What is the l…" at bounding box center [997, 298] width 494 height 57
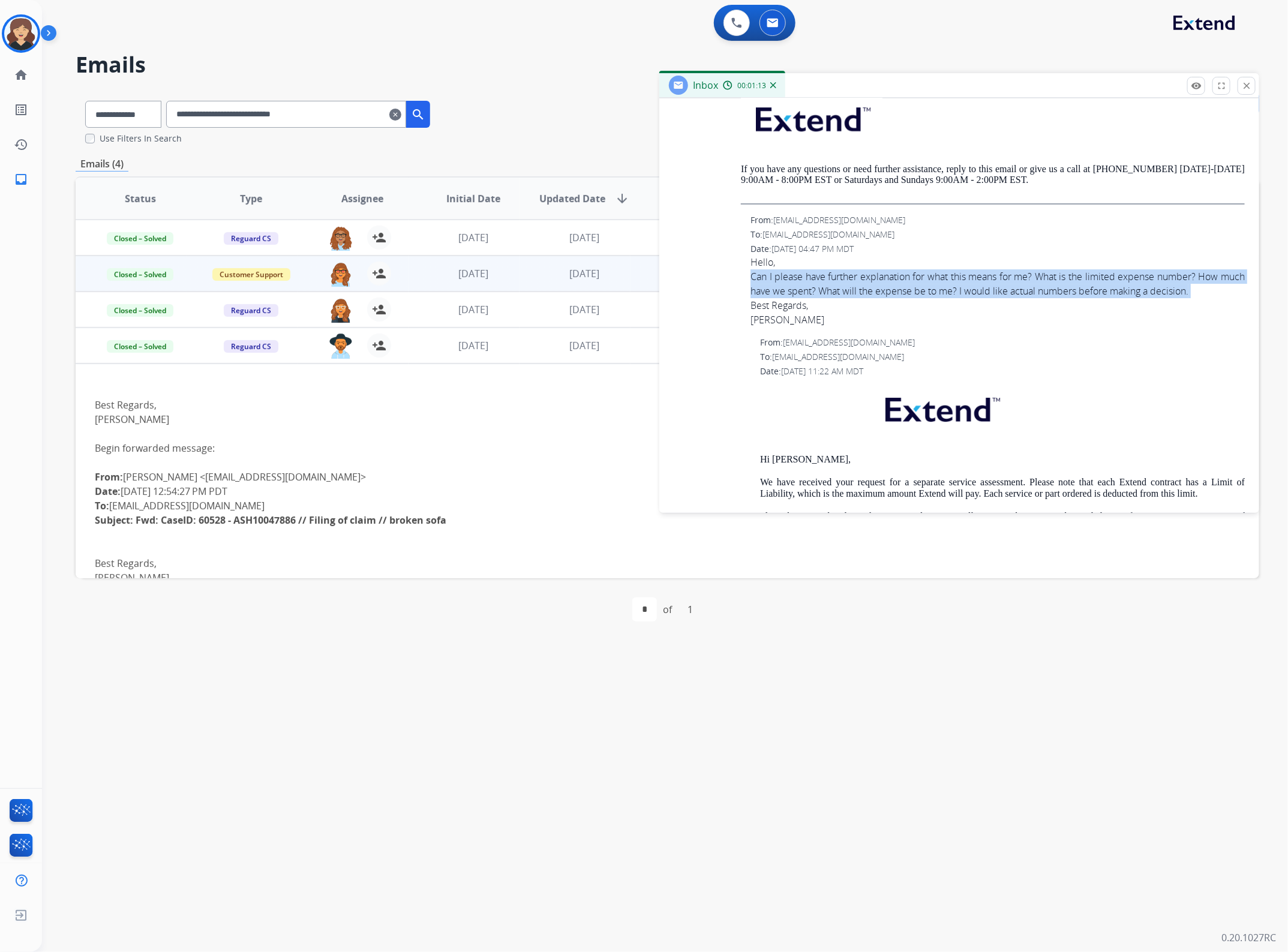
click at [808, 297] on div "Can I please have further explanation for what this means for me? What is the l…" at bounding box center [997, 298] width 494 height 57
copy div "Can I please have further explanation for what this means for me? What is the l…"
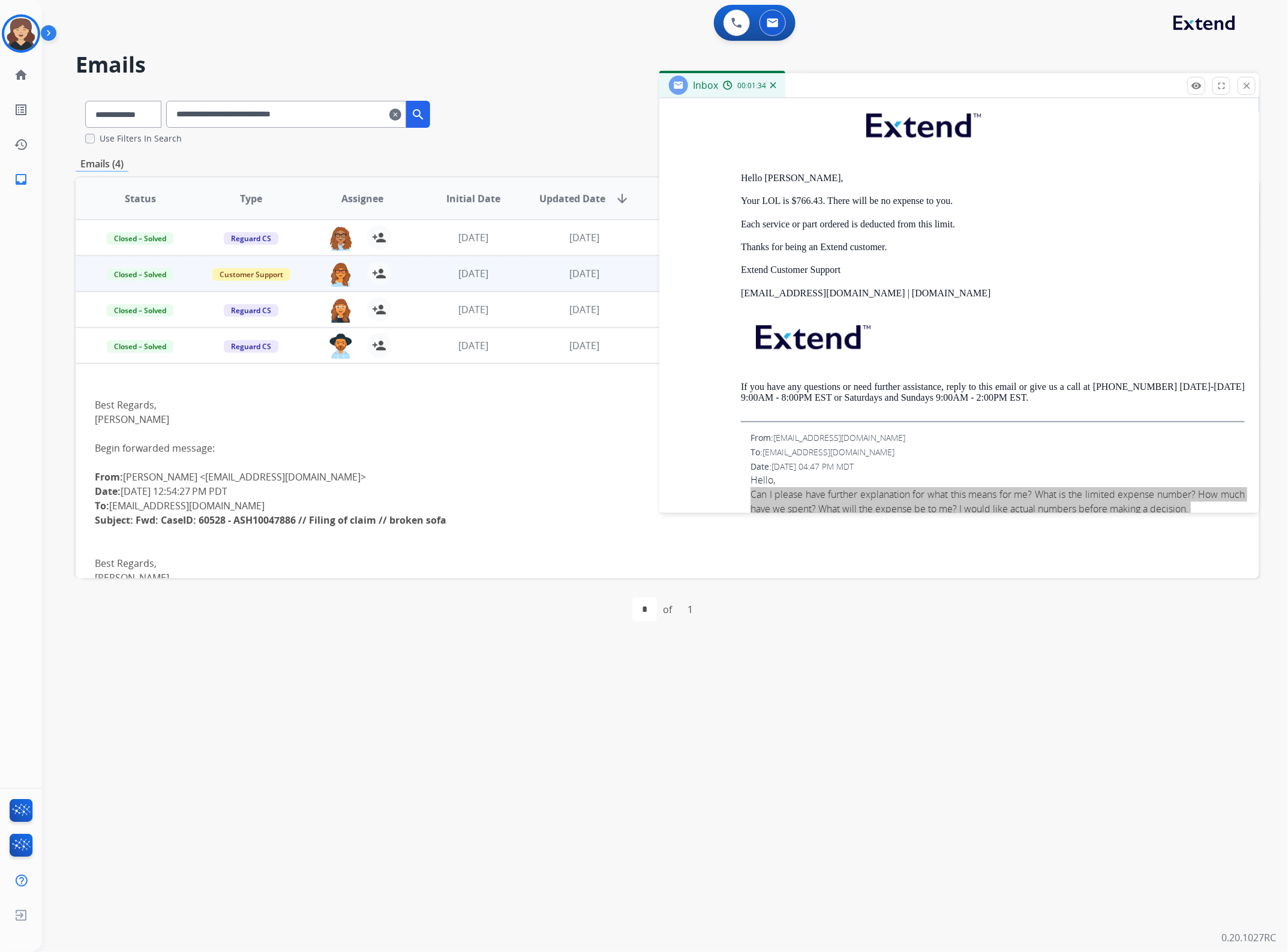
scroll to position [1955, 0]
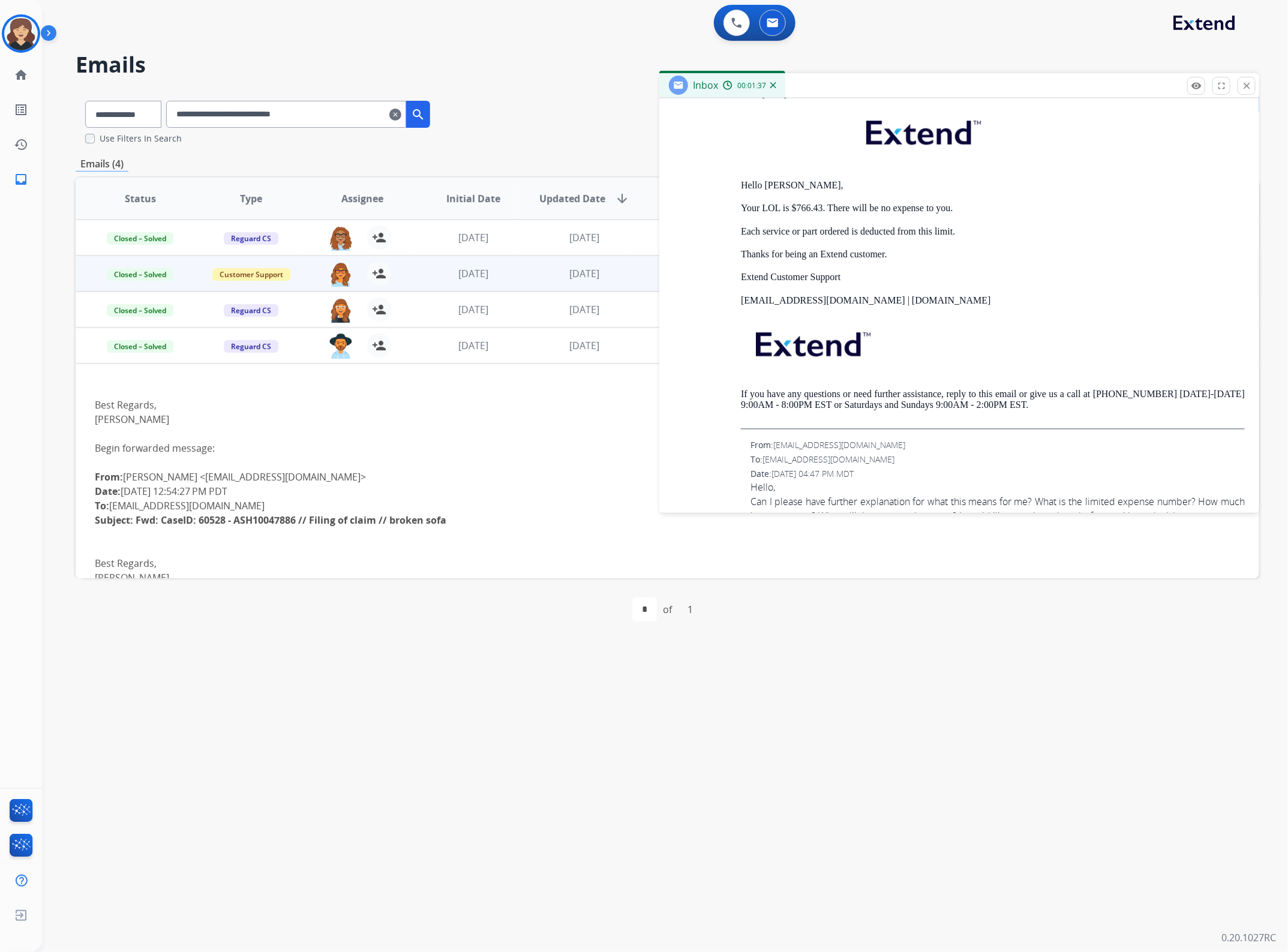
drag, startPoint x: 877, startPoint y: 272, endPoint x: 955, endPoint y: 265, distance: 78.3
click at [877, 260] on p "Thanks for being an Extend customer." at bounding box center [993, 254] width 504 height 11
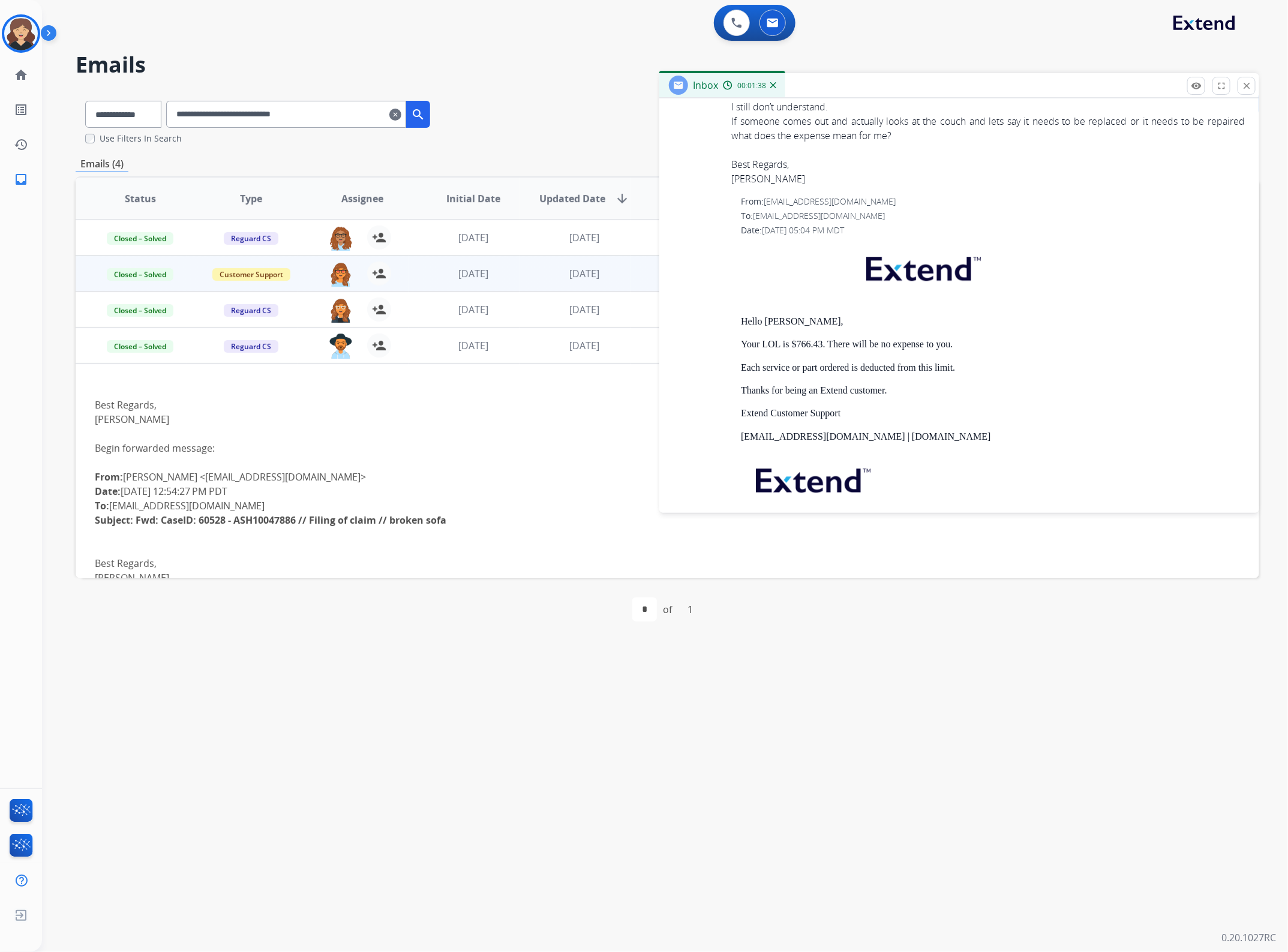
scroll to position [1805, 0]
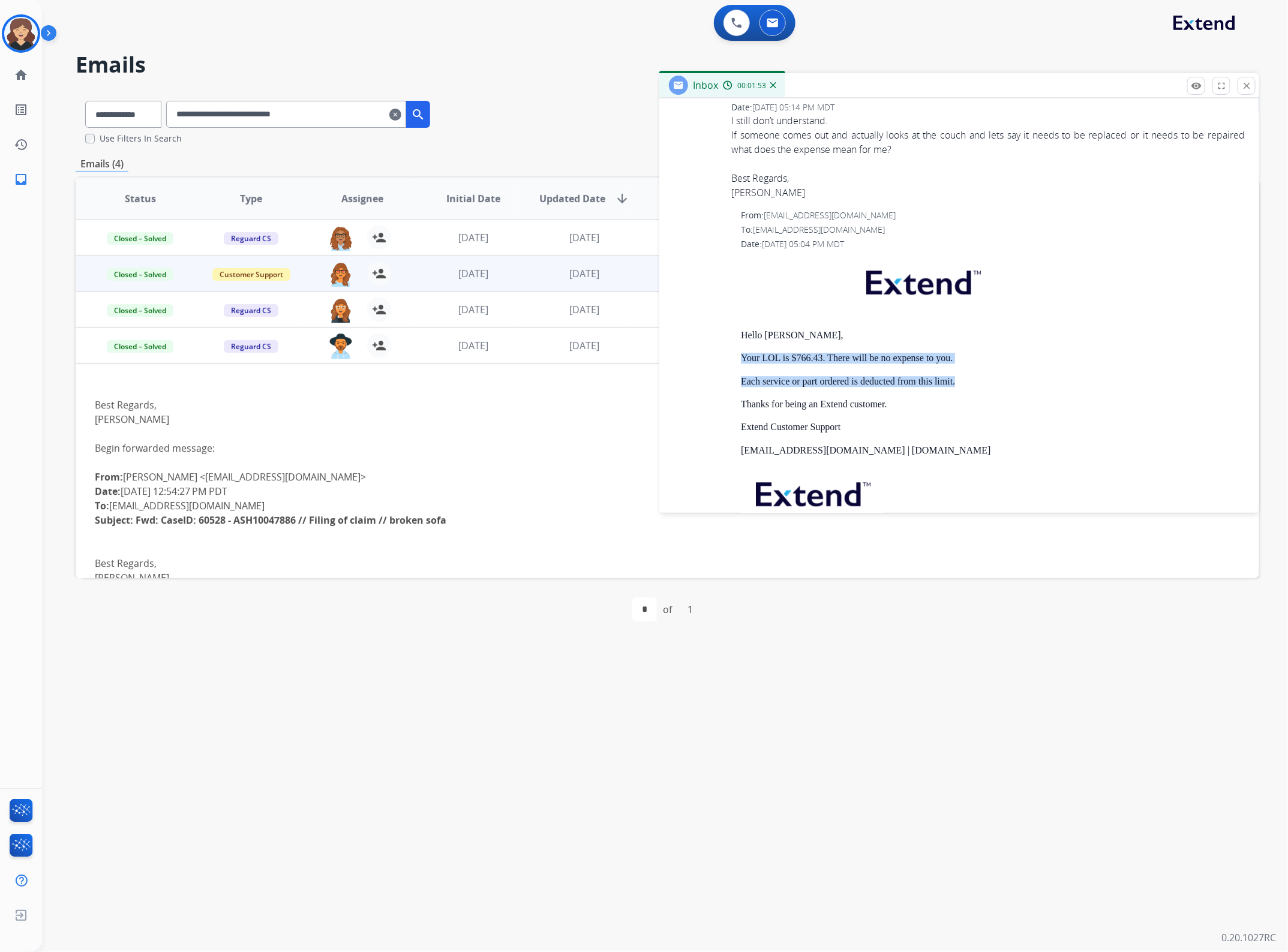
drag, startPoint x: 979, startPoint y: 404, endPoint x: 739, endPoint y: 379, distance: 241.3
click at [739, 379] on div "From: [EMAIL_ADDRESS][DOMAIN_NAME] To: [EMAIL_ADDRESS][DOMAIN_NAME] Date: [DATE…" at bounding box center [960, 394] width 571 height 371
copy div "Your LOL is $766.43. There will be no expense to you. Each service or part orde…"
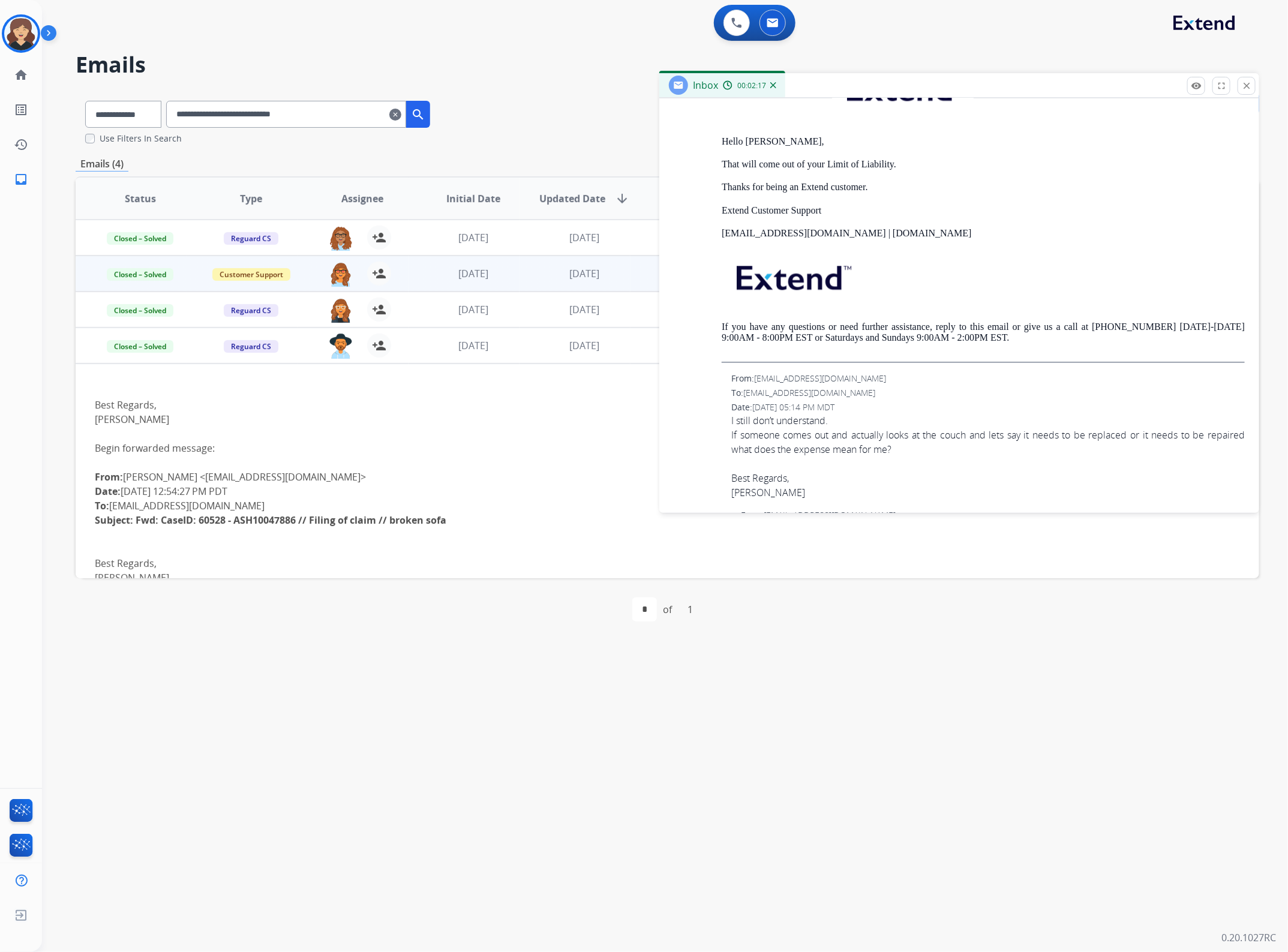
scroll to position [1580, 0]
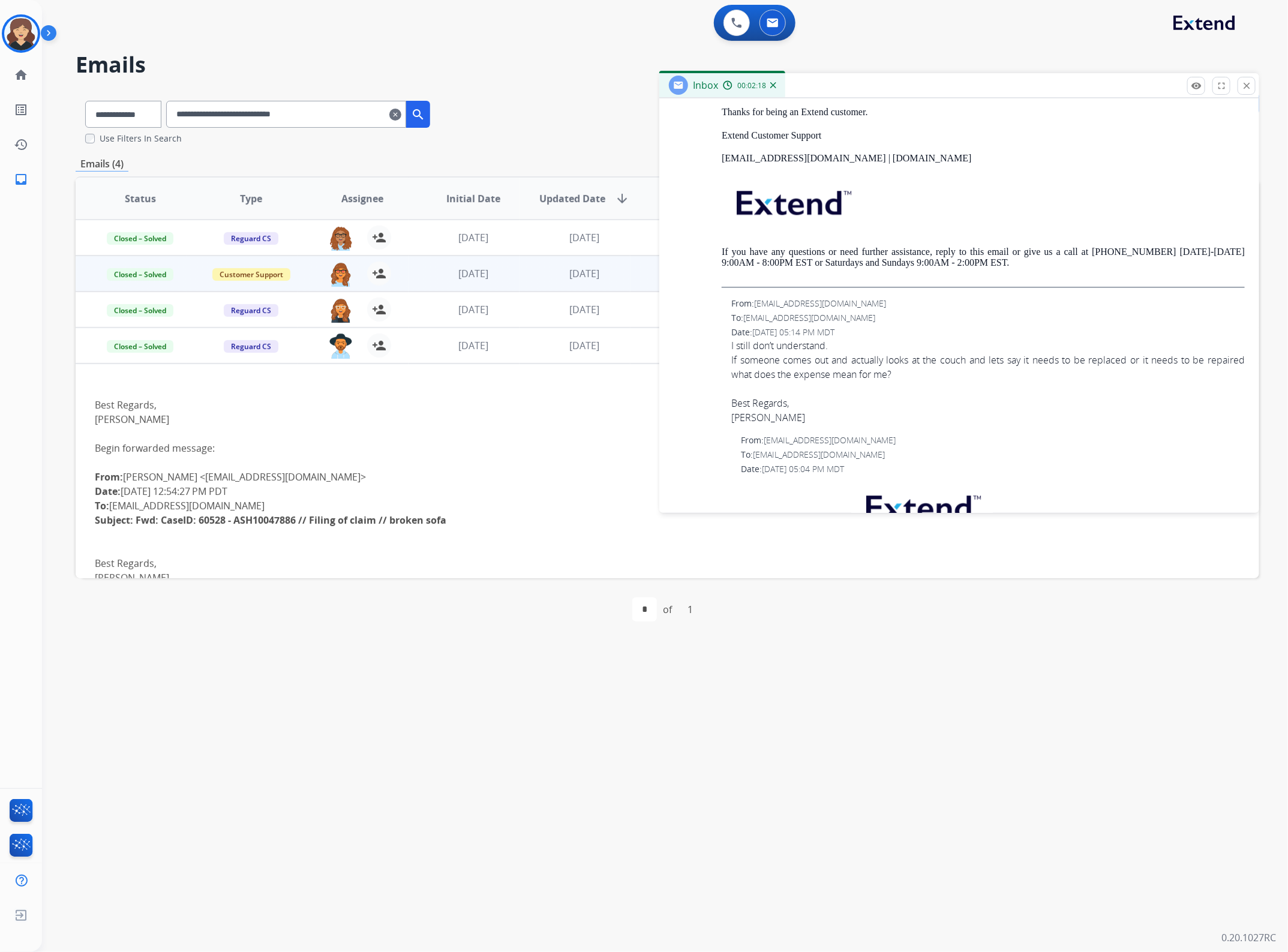
click at [769, 373] on span "I still don’t understand. If someone comes out and actually looks at the couch …" at bounding box center [988, 382] width 513 height 87
click at [971, 406] on div "Best Regards, [PERSON_NAME]" at bounding box center [988, 403] width 513 height 43
drag, startPoint x: 900, startPoint y: 396, endPoint x: 717, endPoint y: 365, distance: 185.6
click at [717, 365] on div "From: [EMAIL_ADDRESS][DOMAIN_NAME] To: [EMAIL_ADDRESS][DOMAIN_NAME] Date: [DATE…" at bounding box center [960, 360] width 571 height 127
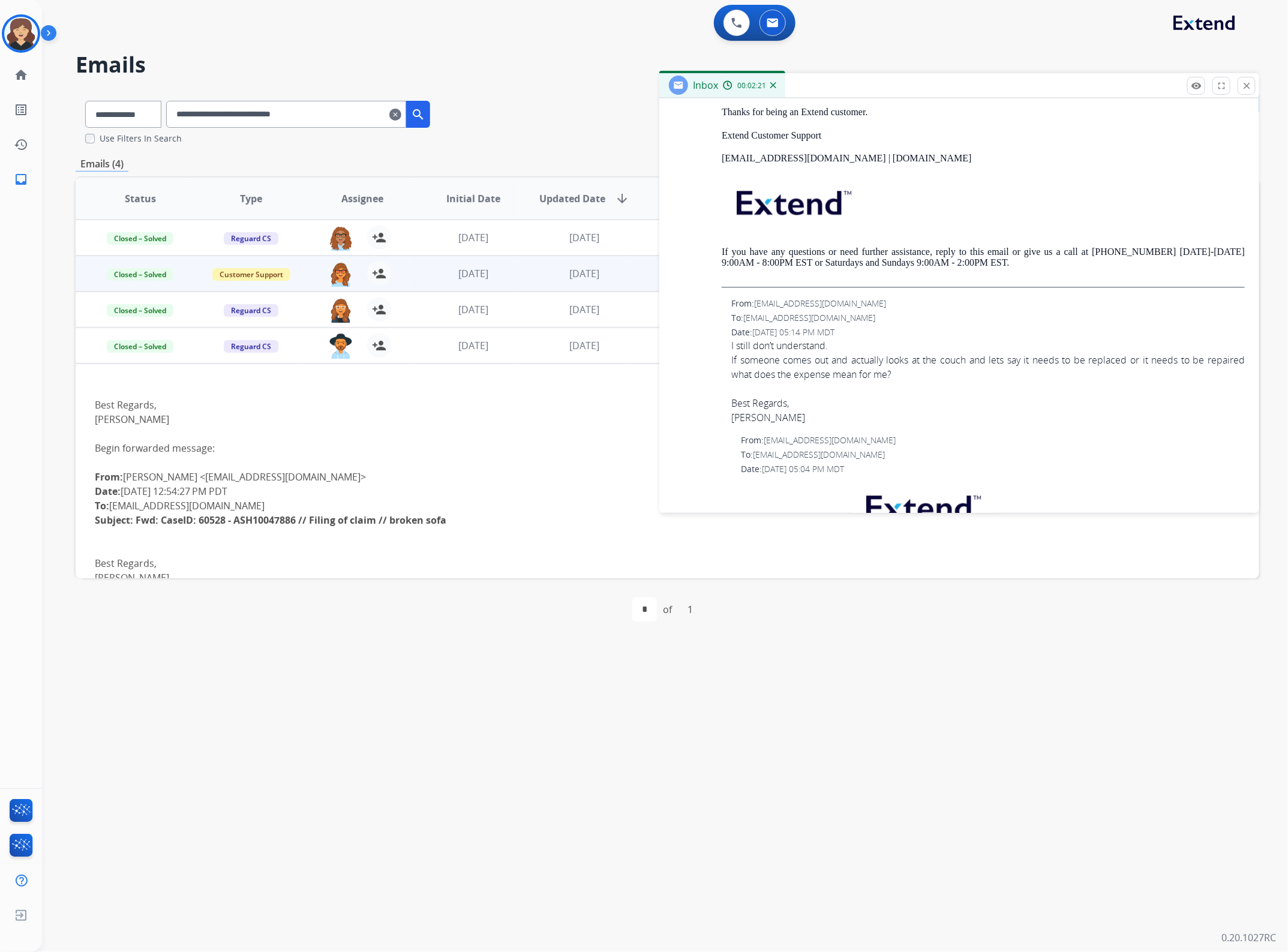
copy span "I still don’t understand. If someone comes out and actually looks at the couch …"
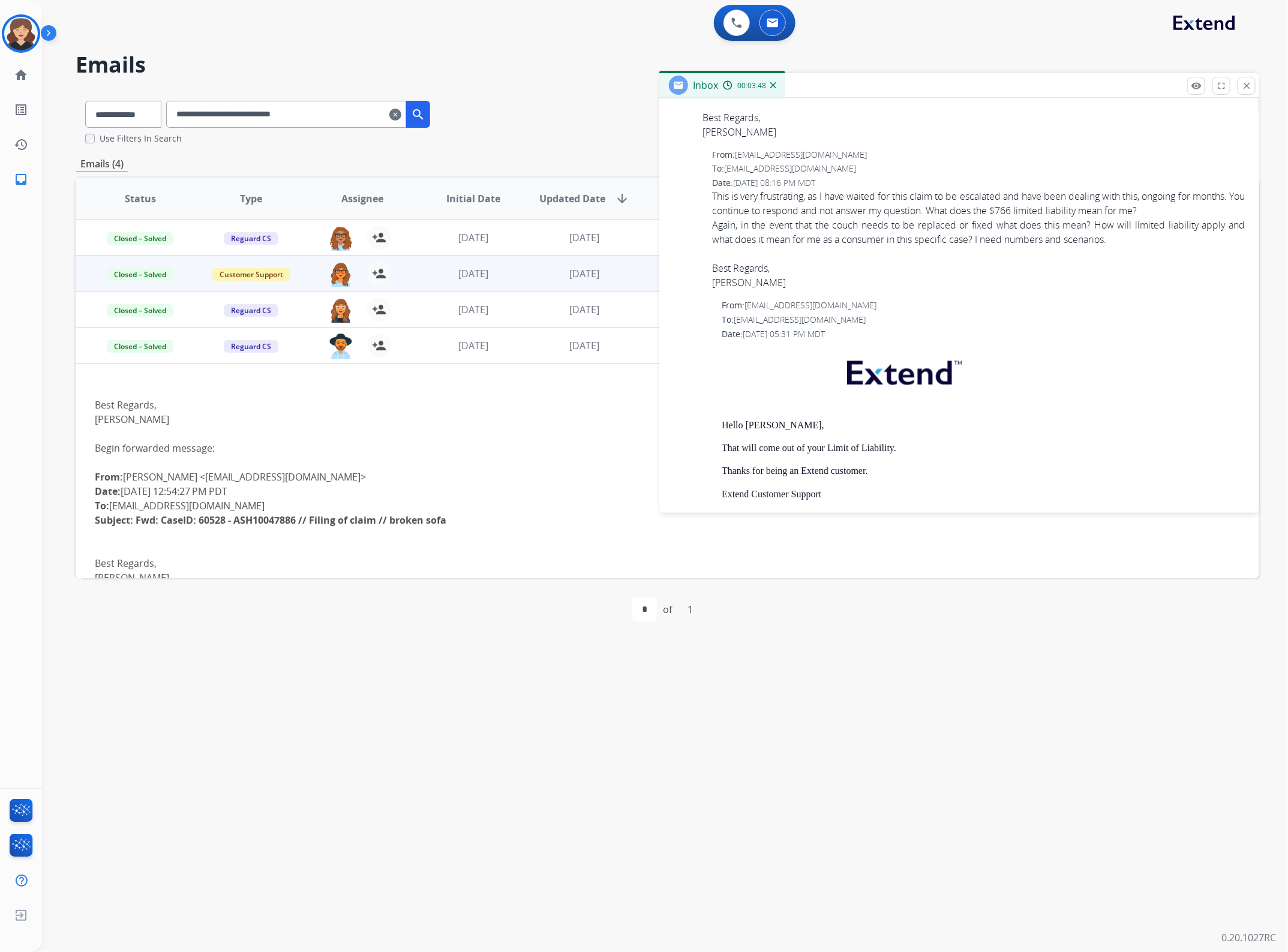
scroll to position [1205, 0]
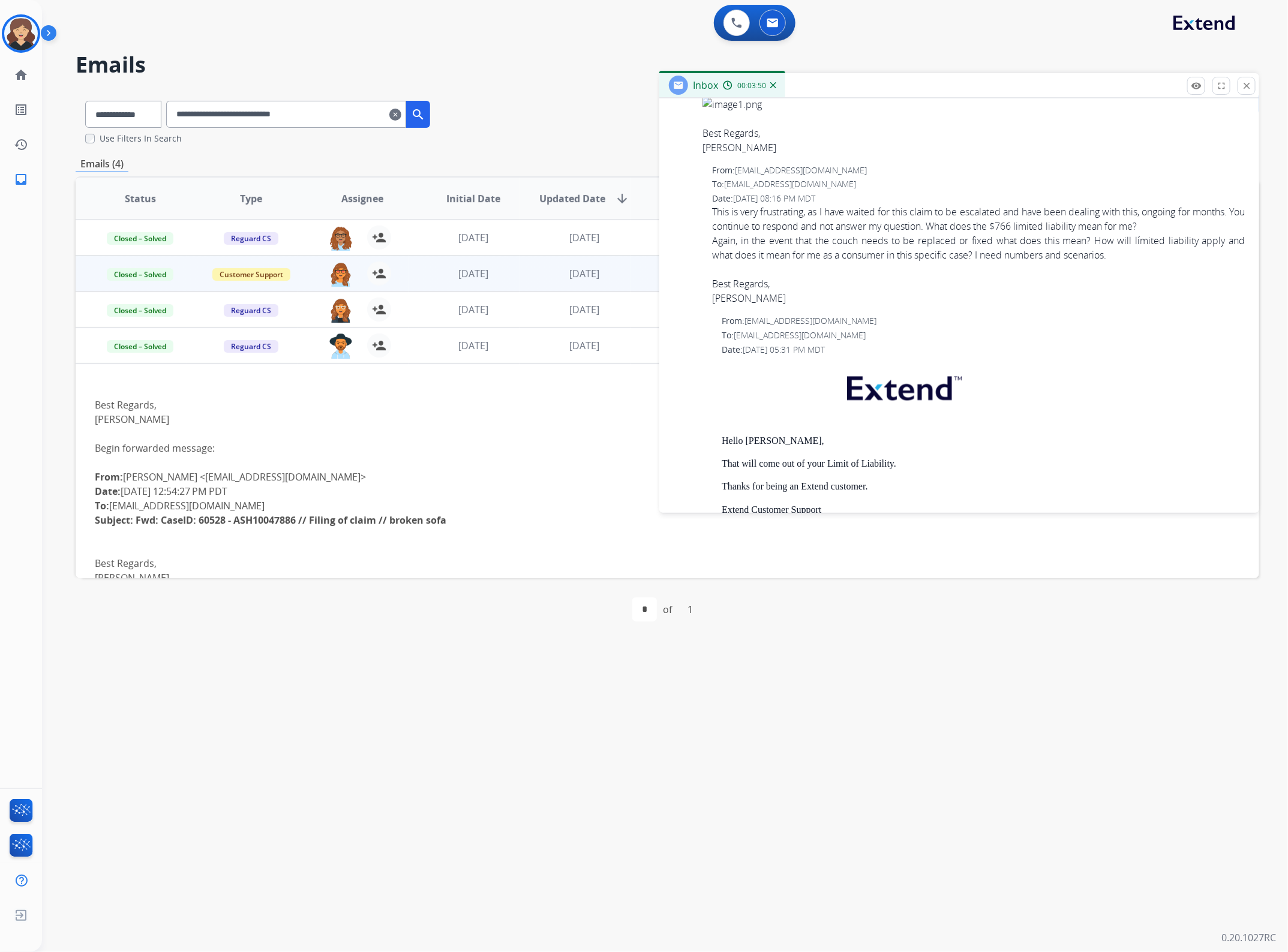
click at [781, 244] on span "This is very frustrating, as I have waited for this claim to be escalated and h…" at bounding box center [979, 255] width 533 height 101
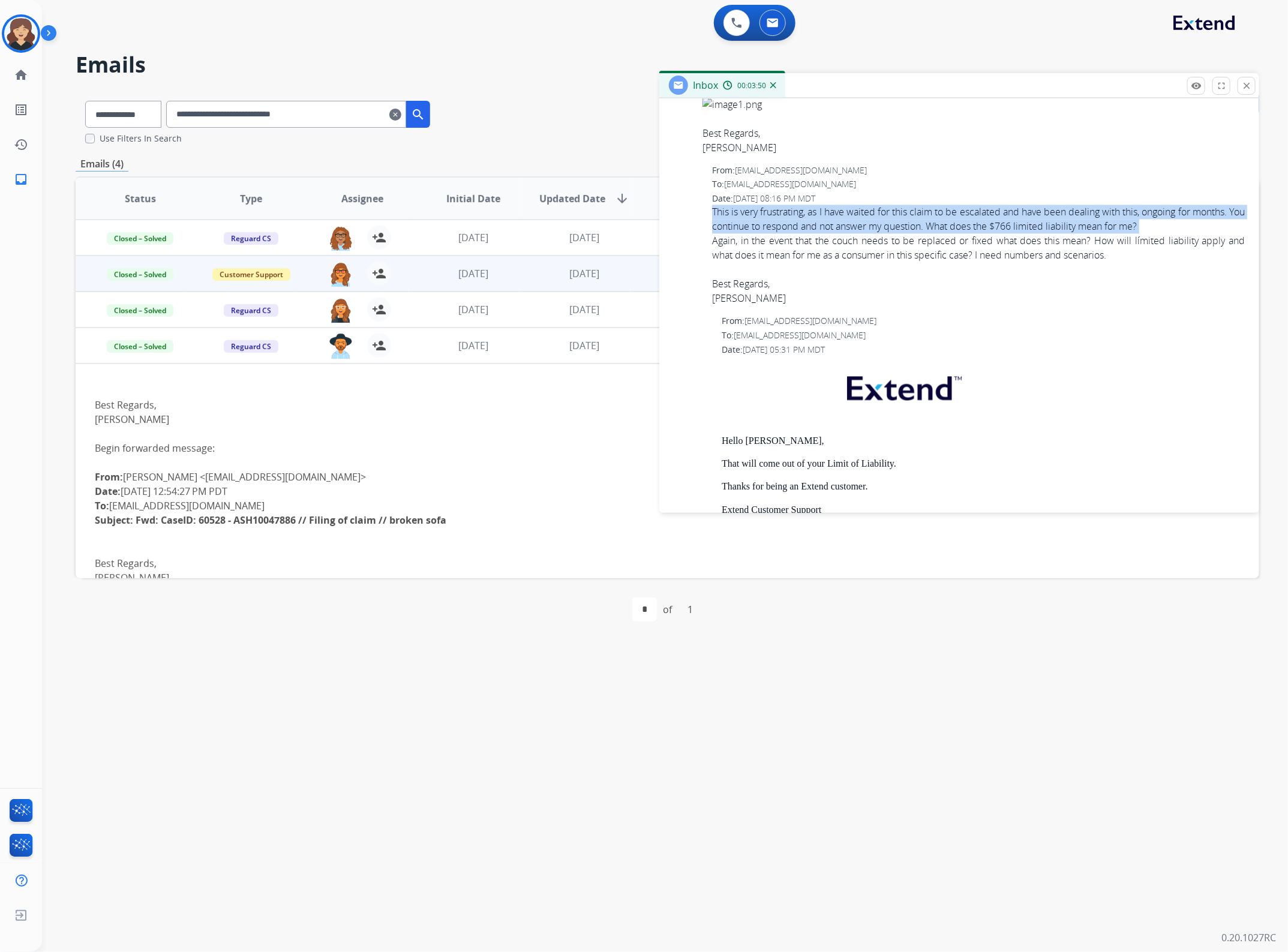
click at [781, 244] on span "This is very frustrating, as I have waited for this claim to be escalated and h…" at bounding box center [979, 255] width 533 height 101
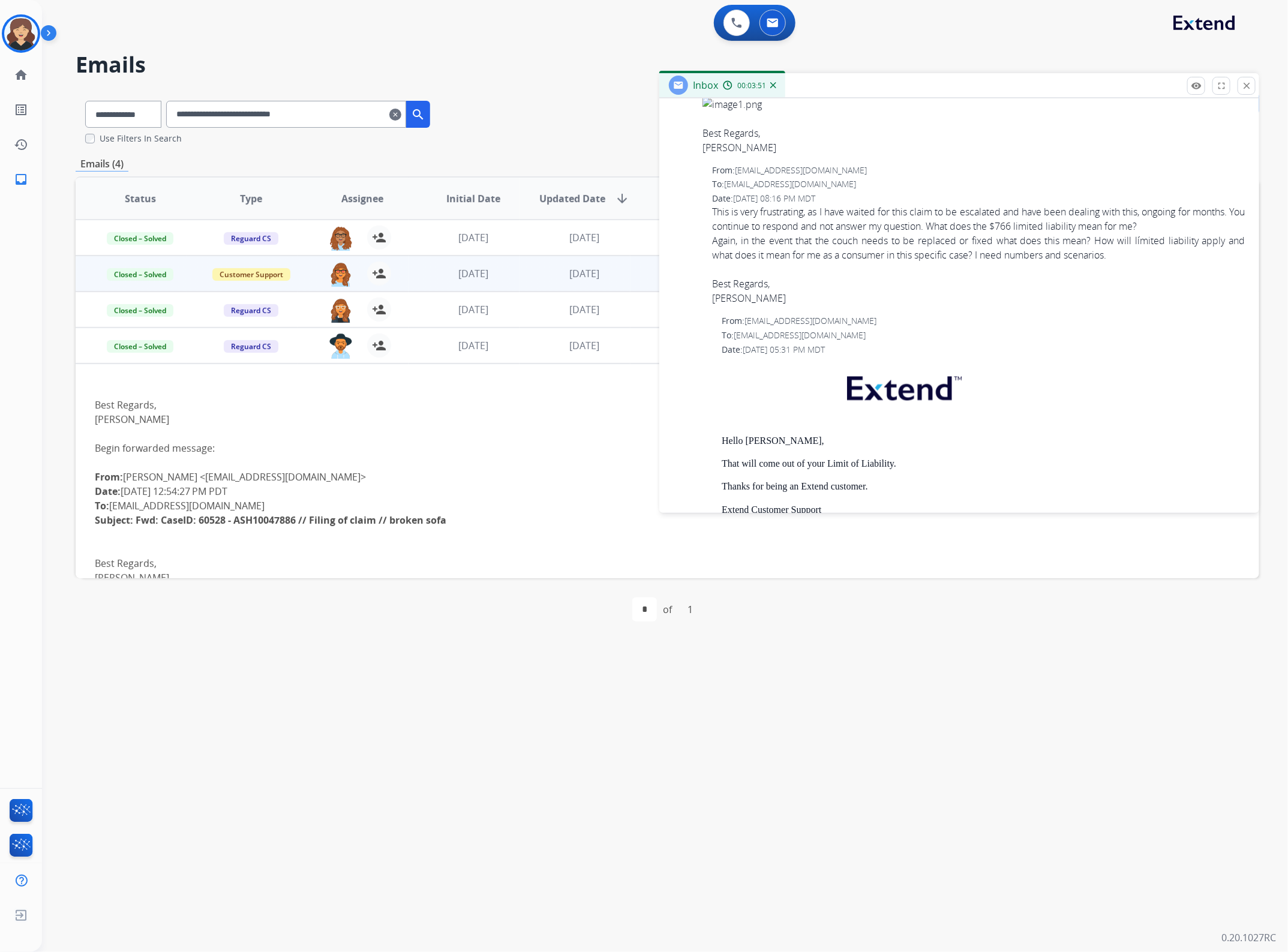
drag, startPoint x: 781, startPoint y: 244, endPoint x: 712, endPoint y: 286, distance: 80.8
click at [712, 286] on div "Best Regards, [PERSON_NAME]" at bounding box center [979, 284] width 533 height 43
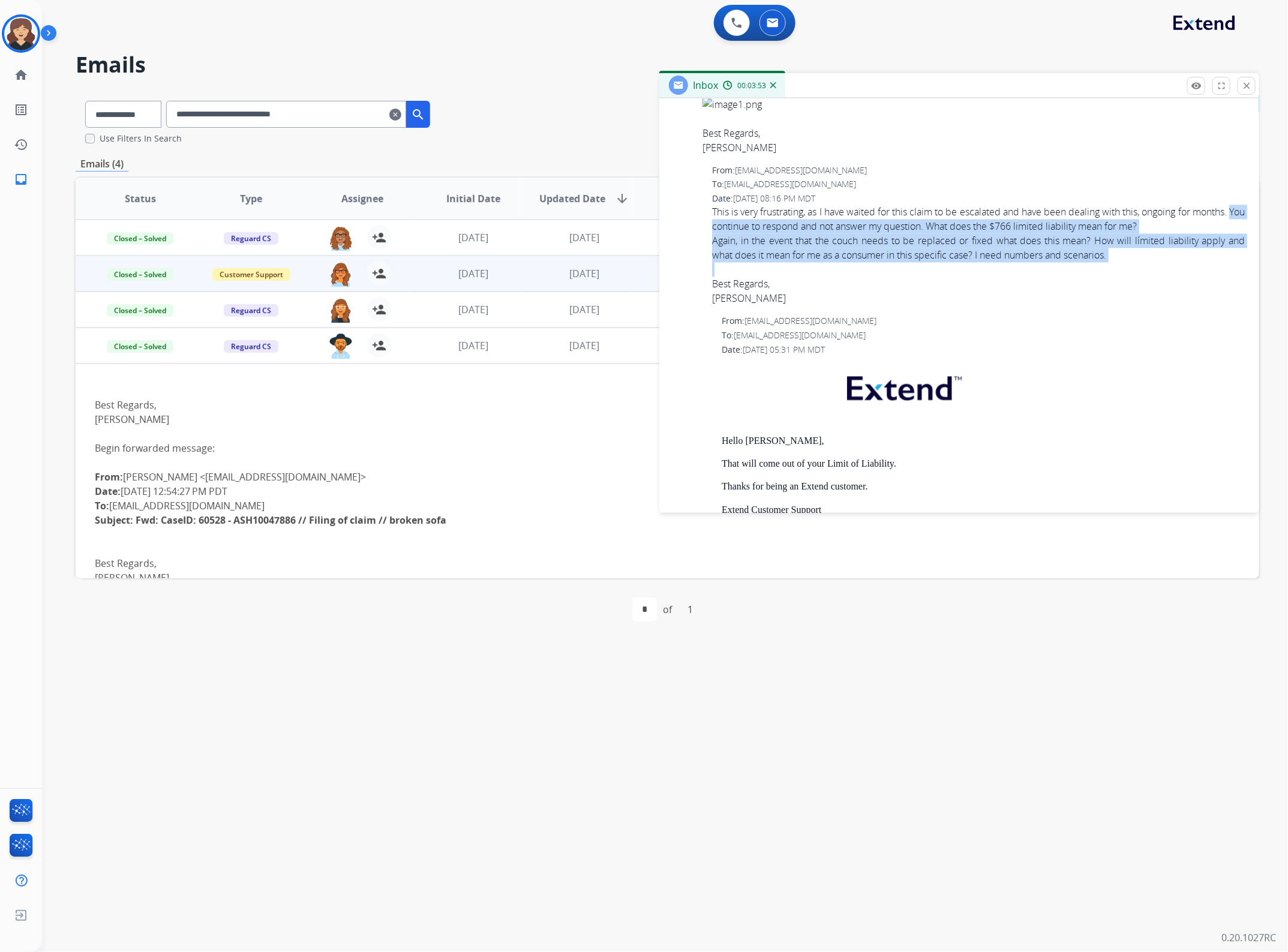
drag, startPoint x: 1117, startPoint y: 283, endPoint x: 685, endPoint y: 243, distance: 433.8
click at [685, 243] on div "From: [EMAIL_ADDRESS][DOMAIN_NAME] To: [EMAIL_ADDRESS][DOMAIN_NAME] Date: [DATE…" at bounding box center [960, 235] width 571 height 142
click at [777, 250] on span "This is very frustrating, as I have waited for this claim to be escalated and h…" at bounding box center [979, 255] width 533 height 101
click at [1026, 263] on div "Again, in the event that the couch needs to be replaced or fixed what does this…" at bounding box center [979, 248] width 533 height 29
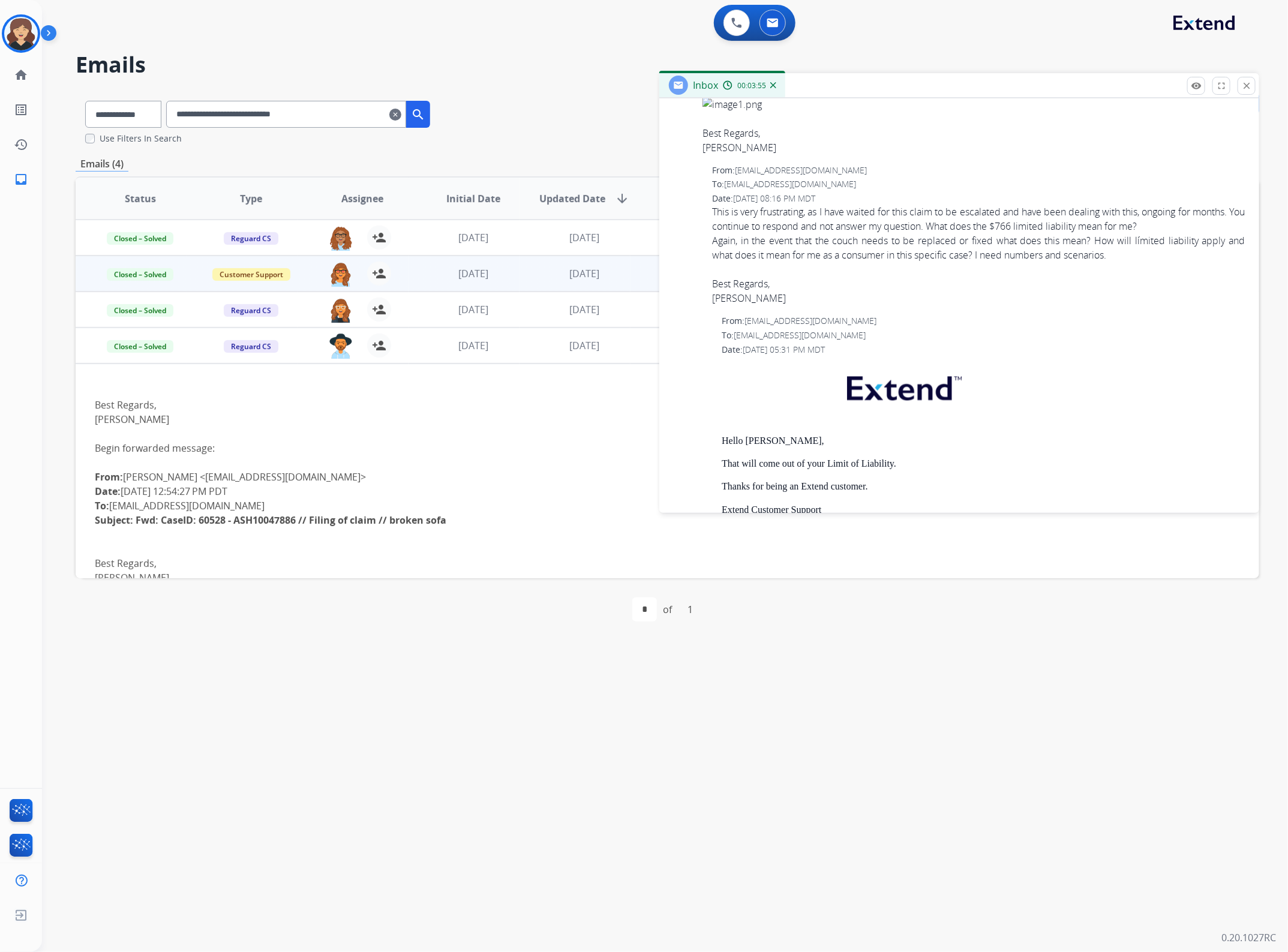
click at [1182, 291] on div "Best Regards," at bounding box center [979, 284] width 533 height 15
drag, startPoint x: 1126, startPoint y: 276, endPoint x: 703, endPoint y: 236, distance: 424.9
click at [703, 236] on div "From: [EMAIL_ADDRESS][DOMAIN_NAME] To: [EMAIL_ADDRESS][DOMAIN_NAME] Date: [DATE…" at bounding box center [960, 235] width 571 height 142
copy span "This is very frustrating, as I have waited for this claim to be escalated and h…"
drag, startPoint x: 1099, startPoint y: 302, endPoint x: 1059, endPoint y: 293, distance: 41.0
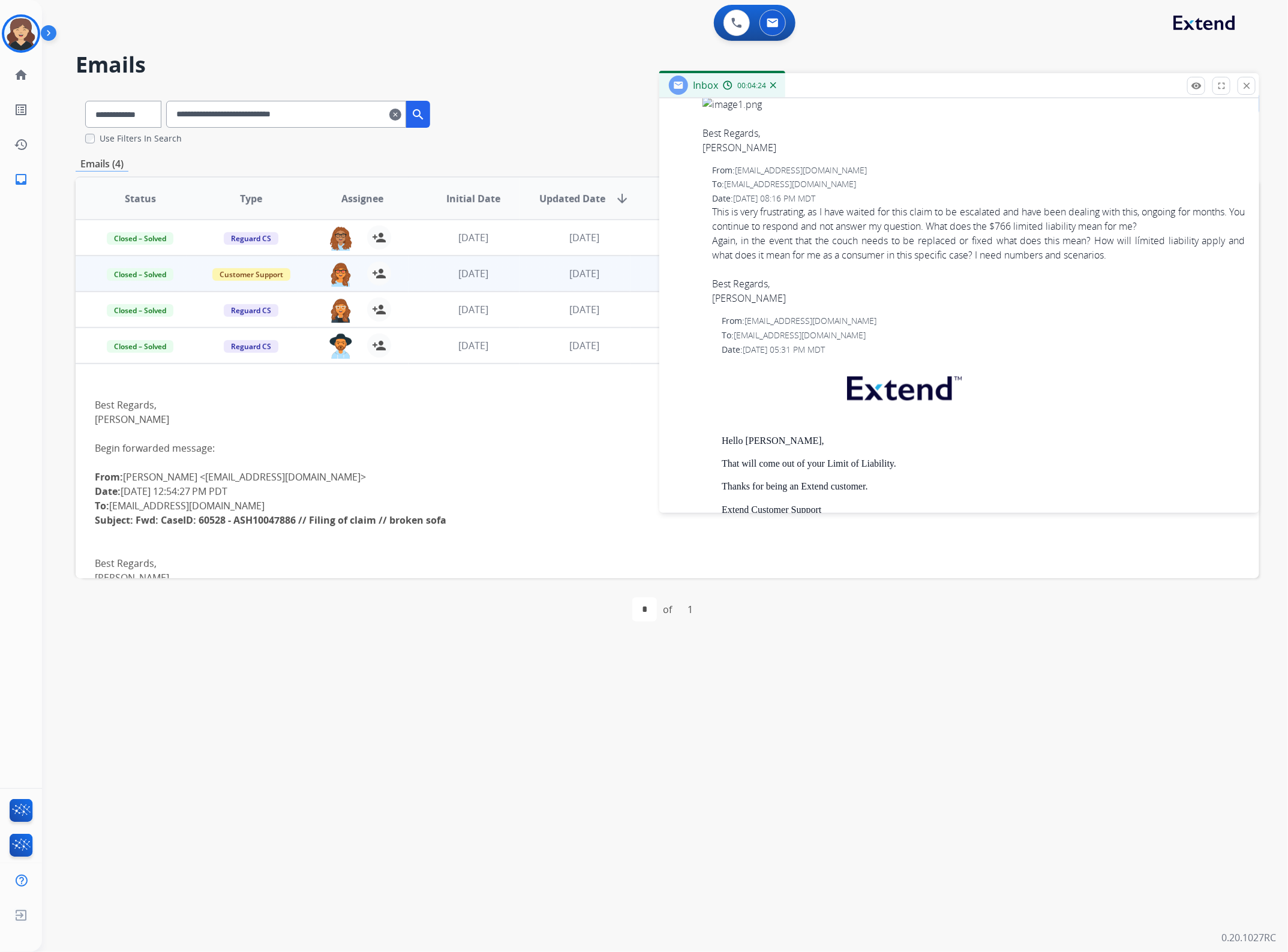
click at [1101, 291] on div "Best Regards," at bounding box center [979, 284] width 533 height 15
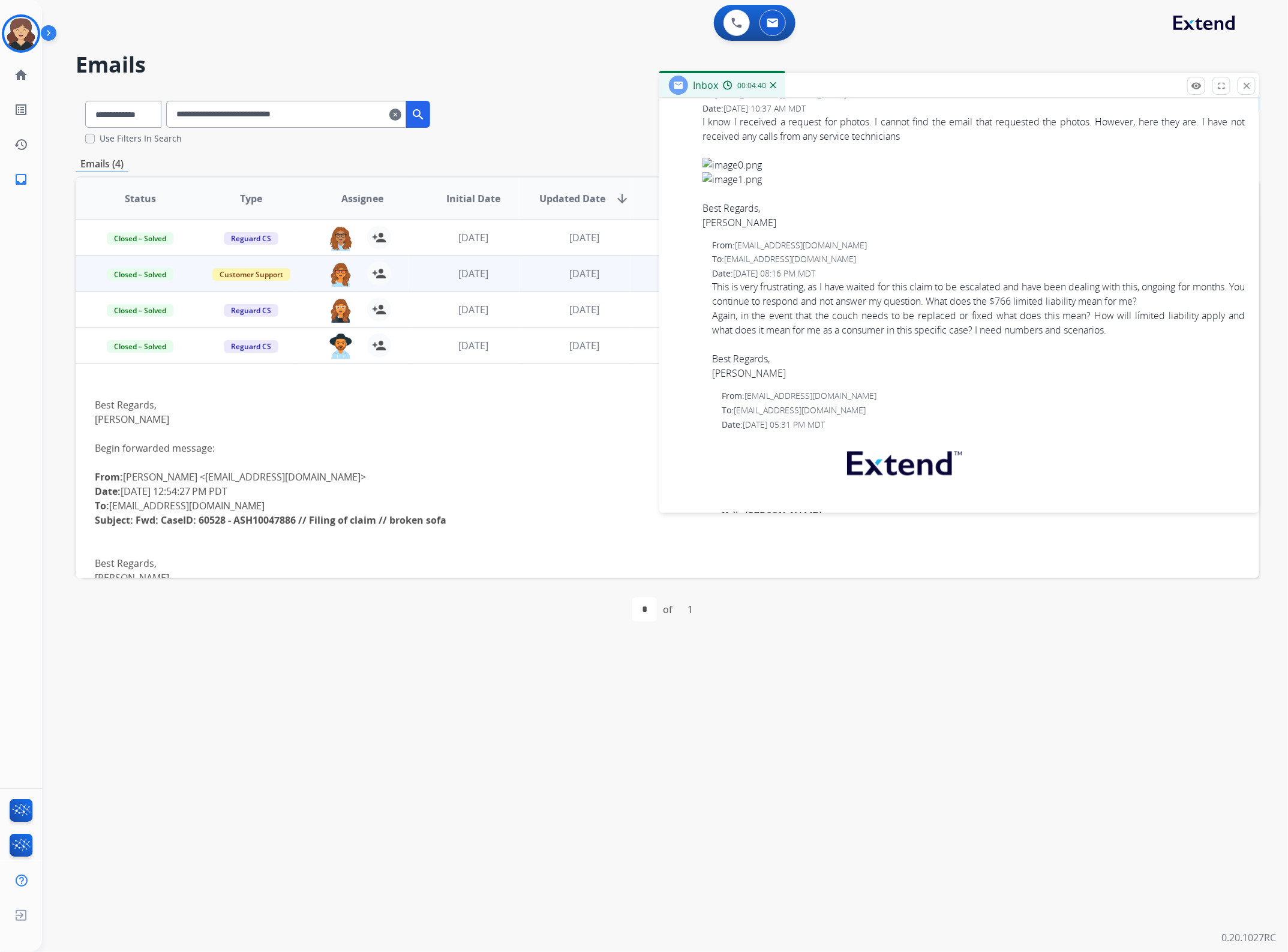
scroll to position [1055, 0]
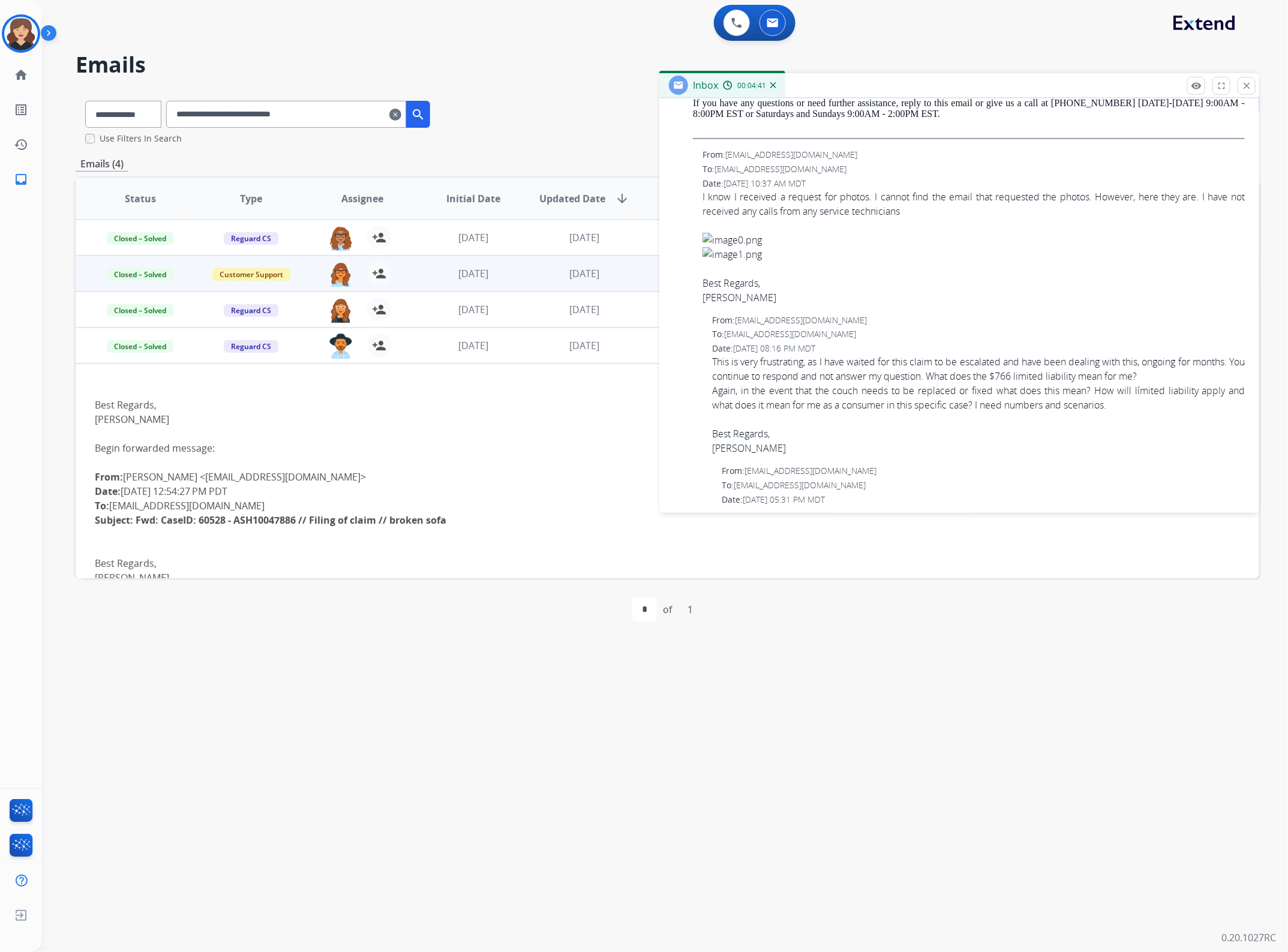
click at [817, 214] on span "I know I received a request for photos. I cannot find the email that requested …" at bounding box center [974, 247] width 543 height 115
drag, startPoint x: 754, startPoint y: 220, endPoint x: 778, endPoint y: 234, distance: 27.8
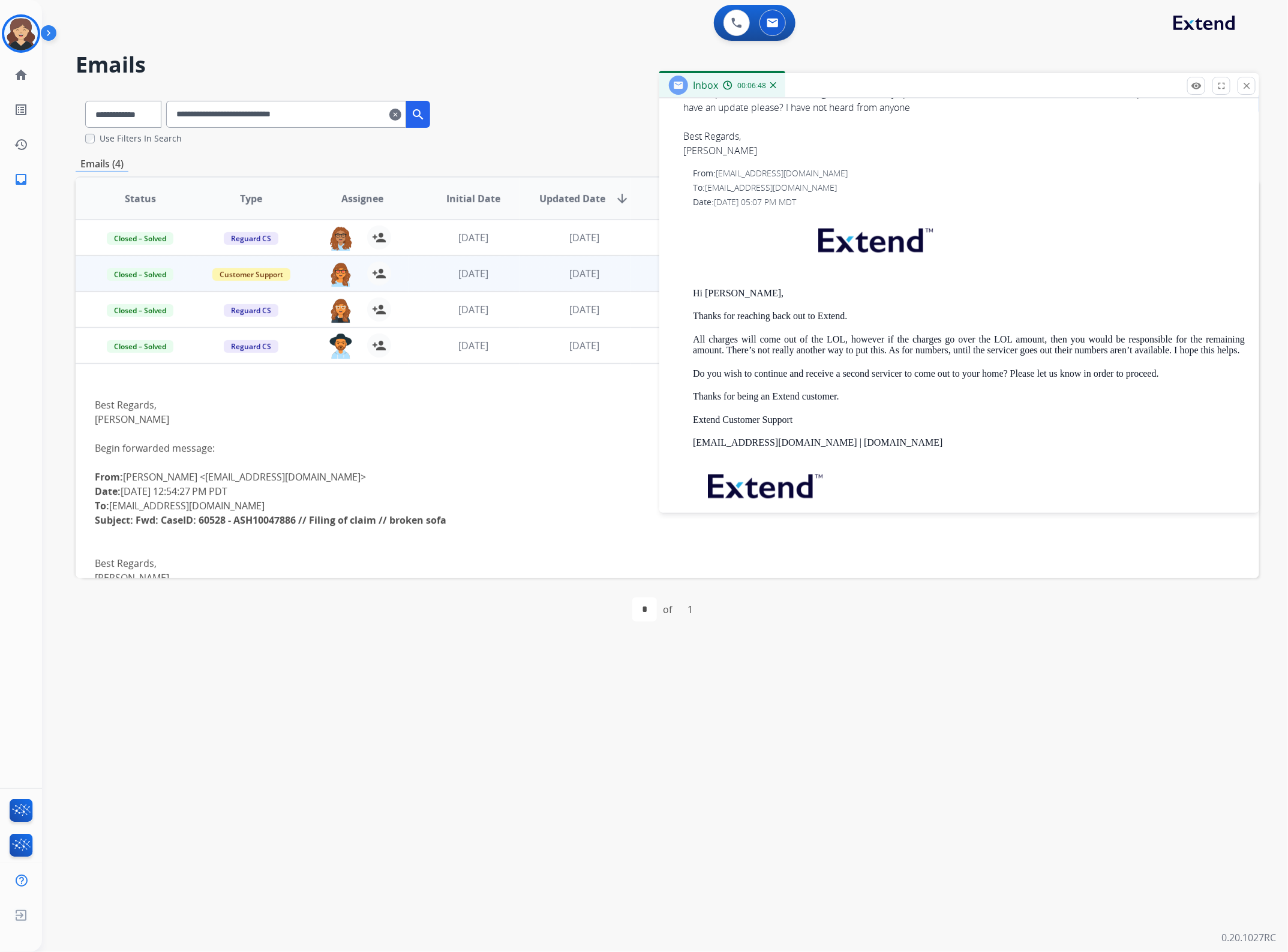
scroll to position [606, 0]
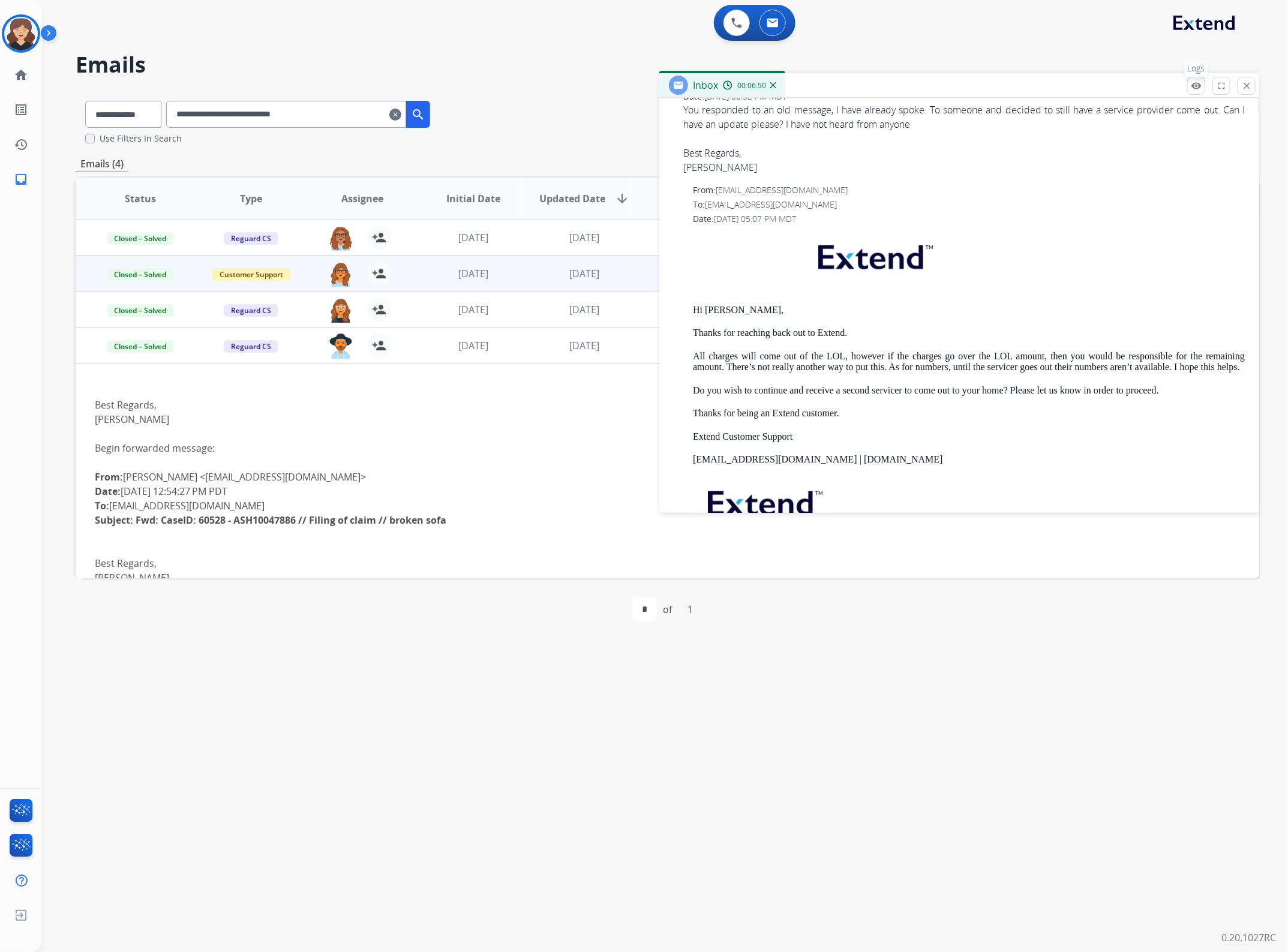
click at [1189, 79] on button "remove_red_eye Logs" at bounding box center [1196, 86] width 18 height 18
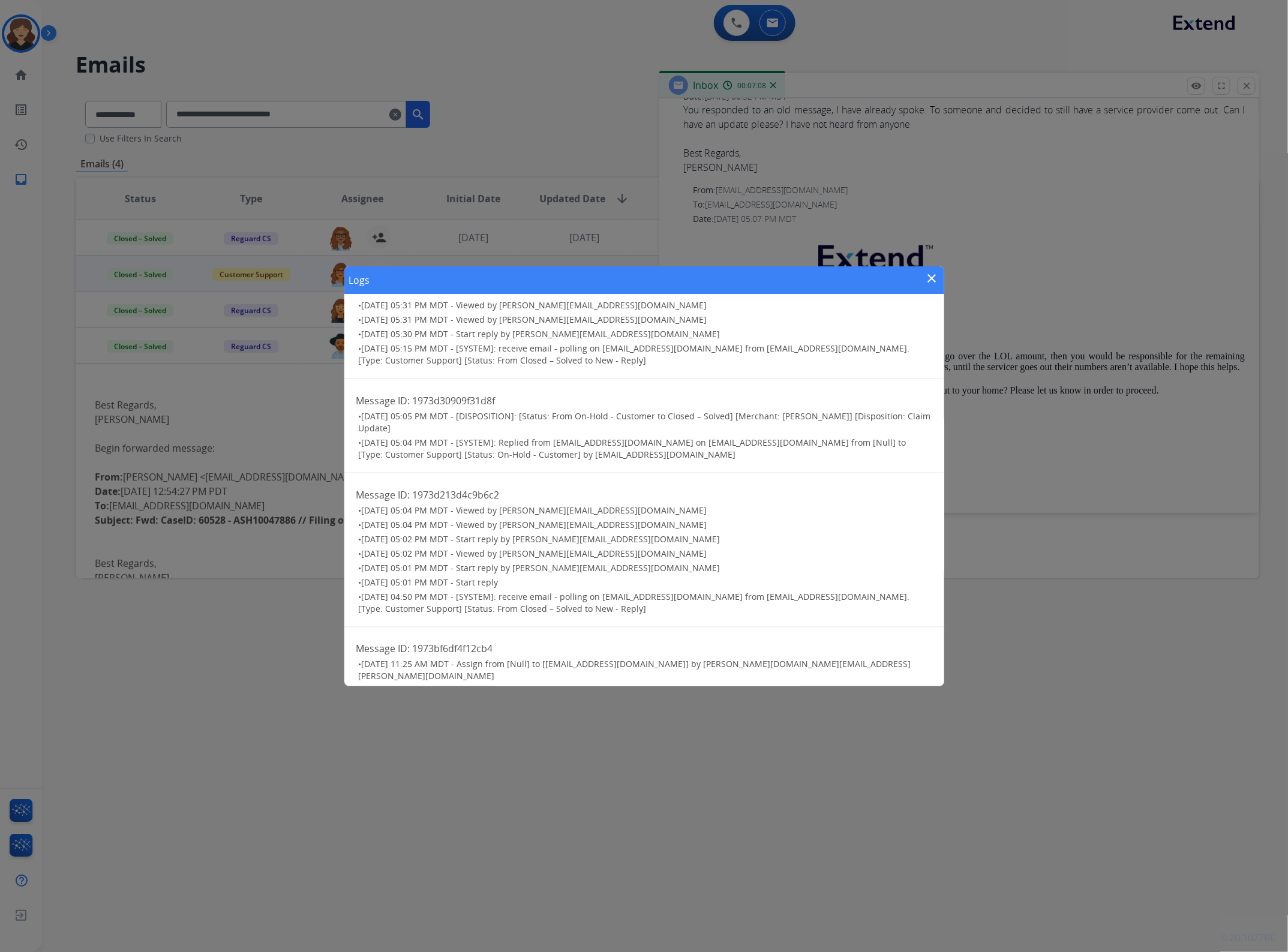
scroll to position [1030, 0]
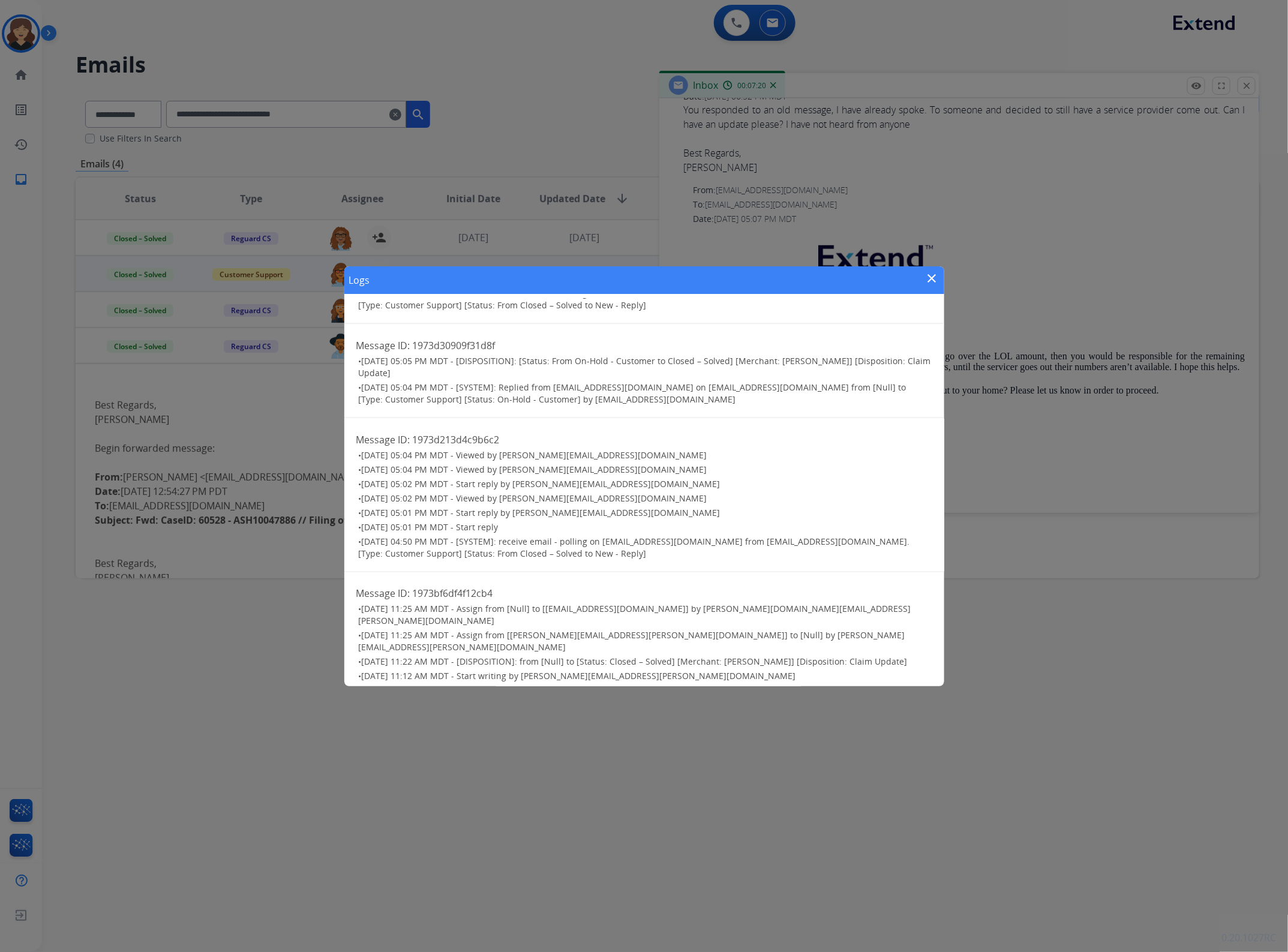
click at [924, 275] on div "Logs close" at bounding box center [644, 280] width 600 height 28
click at [922, 275] on div "Logs close" at bounding box center [644, 280] width 600 height 28
click at [929, 279] on mat-icon "close" at bounding box center [933, 278] width 15 height 15
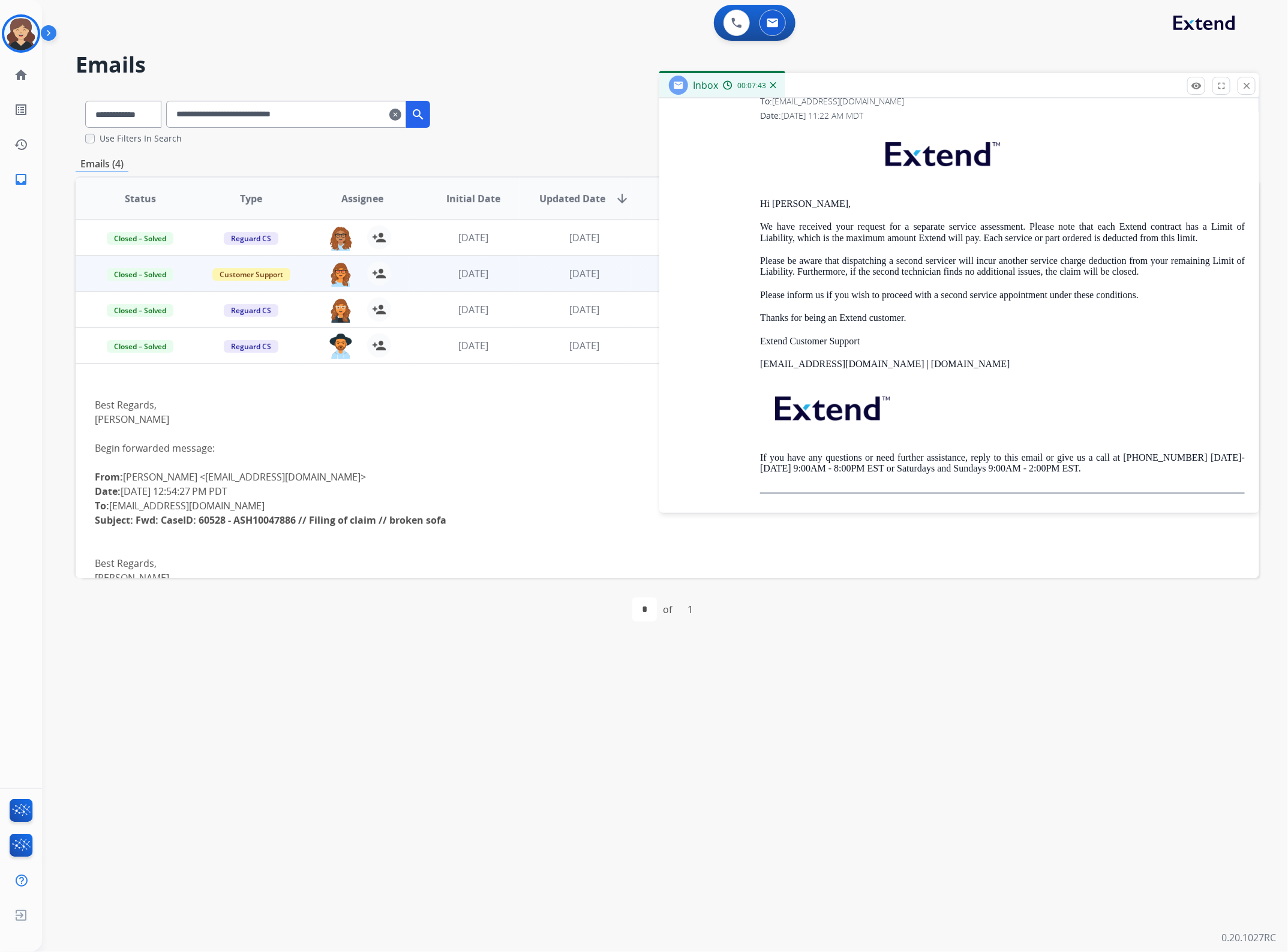
scroll to position [2405, 0]
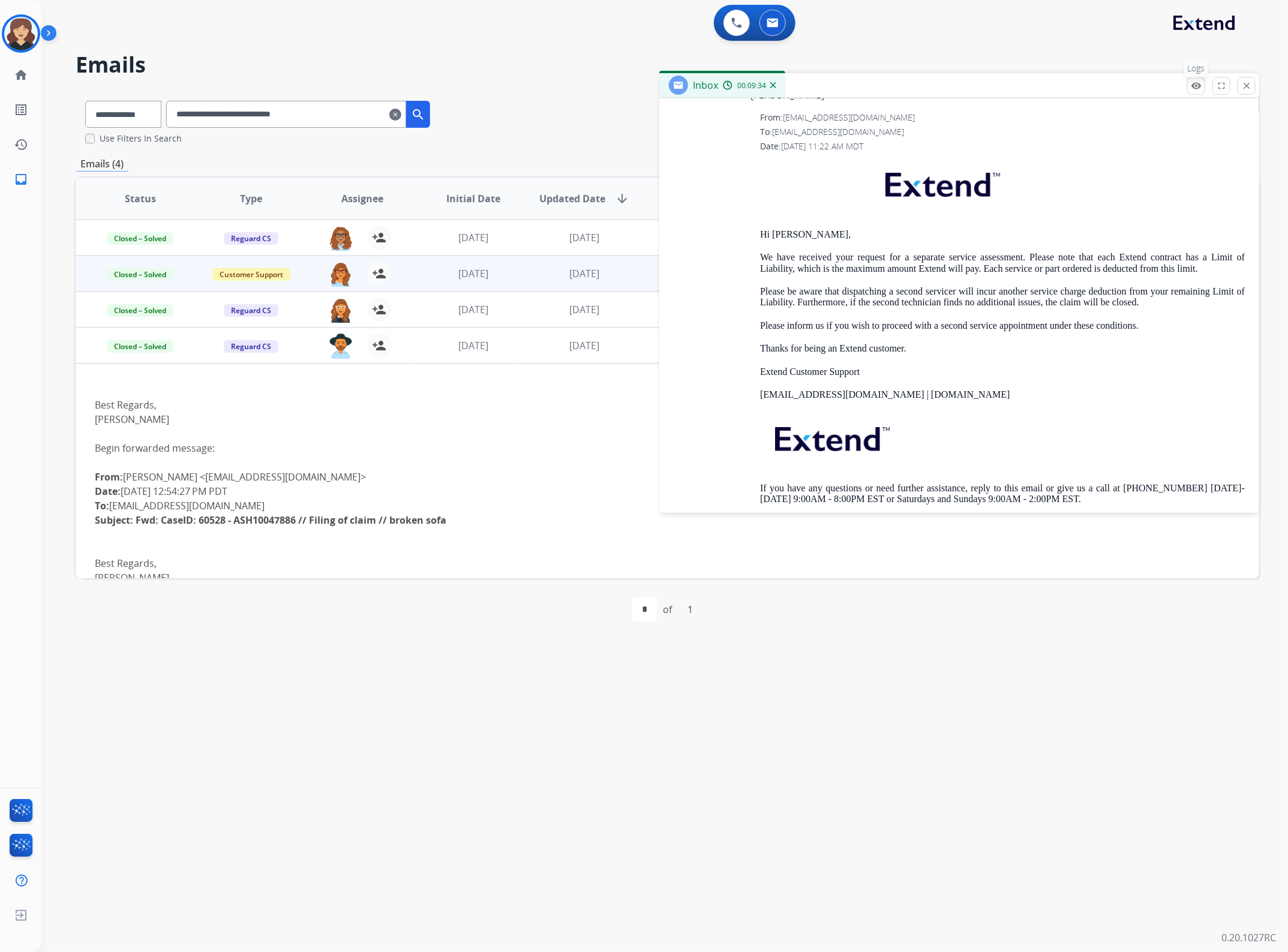
click at [1201, 85] on button "remove_red_eye Logs" at bounding box center [1196, 86] width 18 height 18
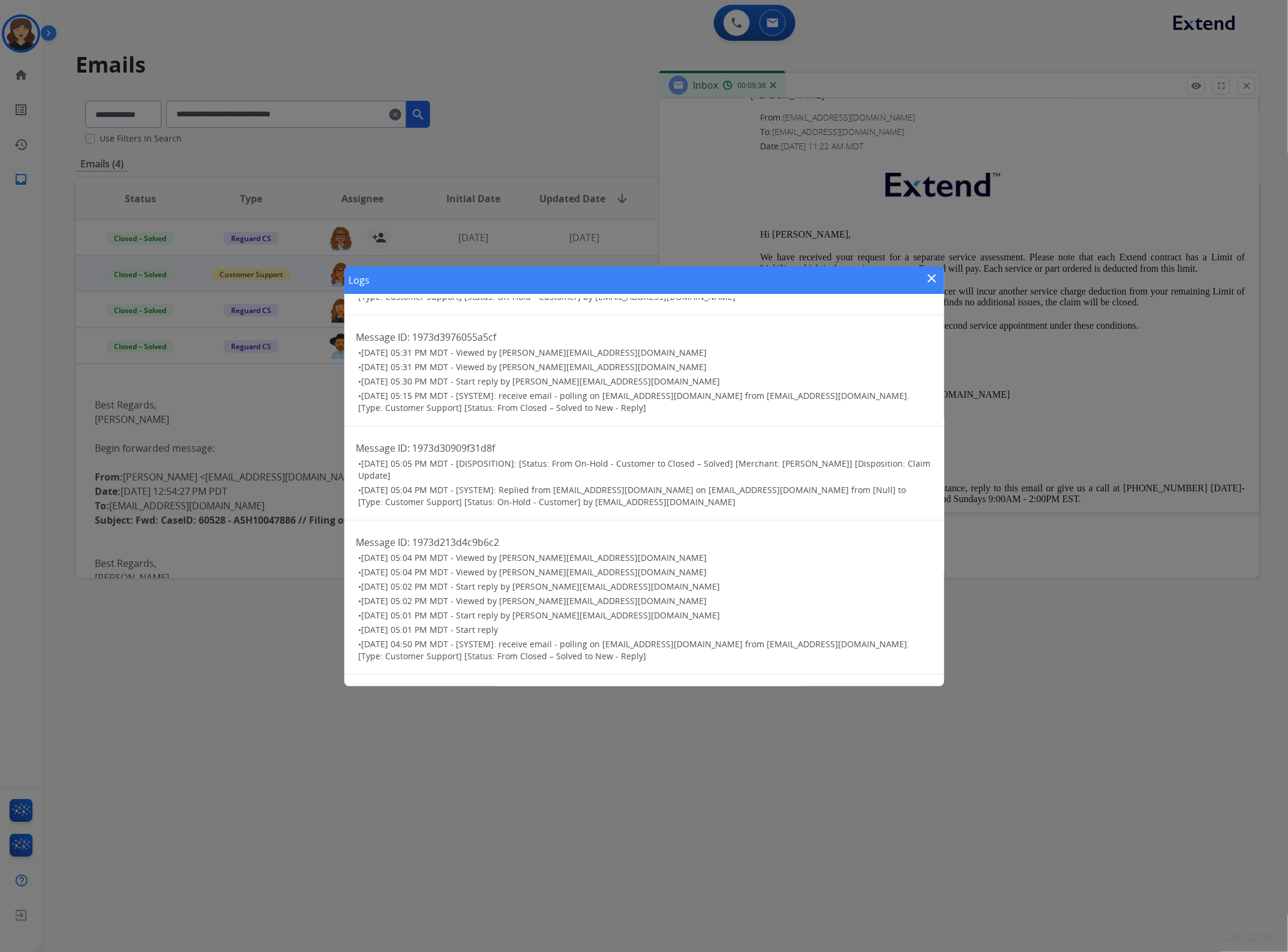
scroll to position [1030, 0]
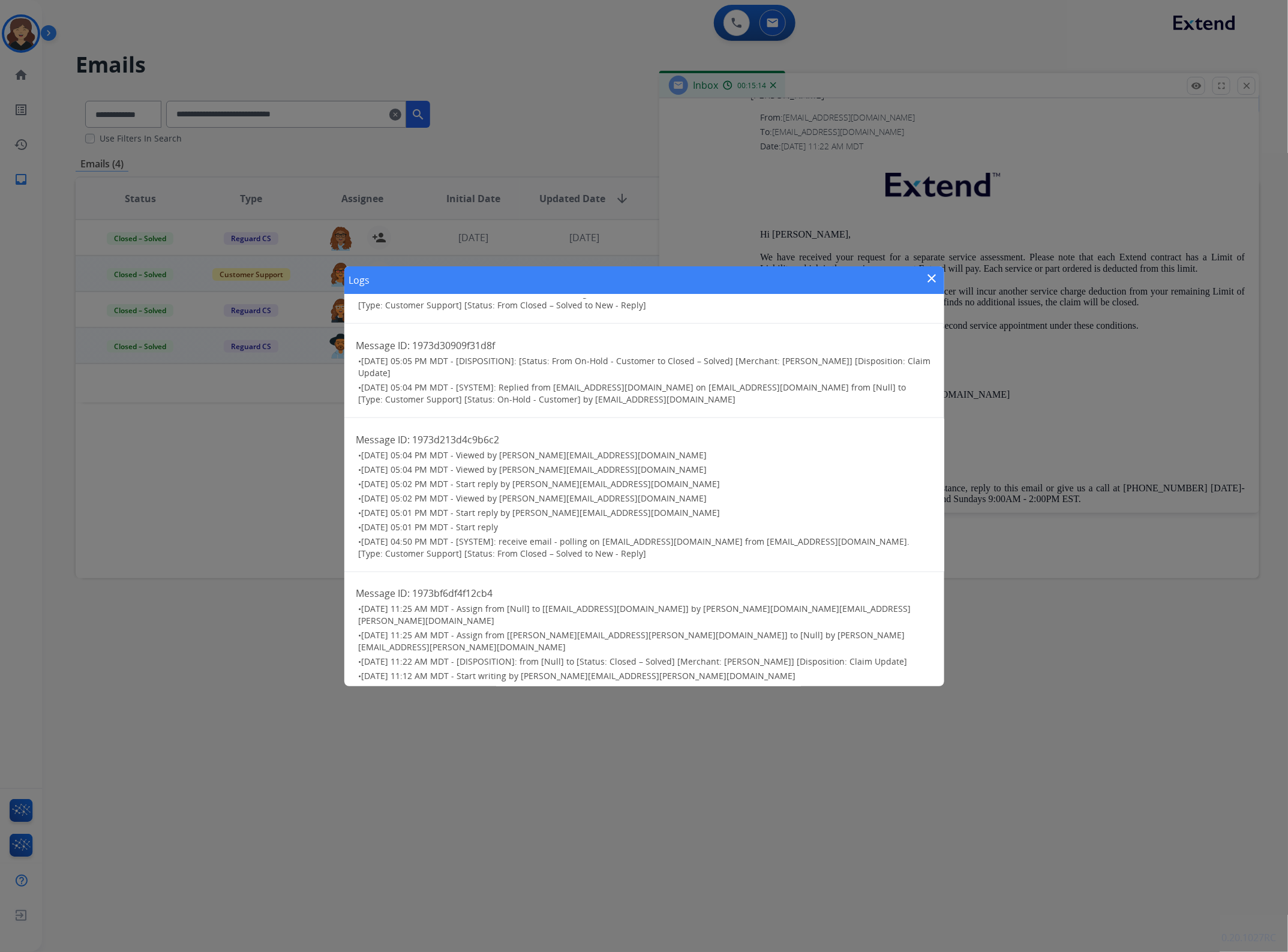
drag, startPoint x: 930, startPoint y: 282, endPoint x: 454, endPoint y: 334, distance: 478.8
click at [932, 280] on mat-icon "close" at bounding box center [933, 278] width 15 height 15
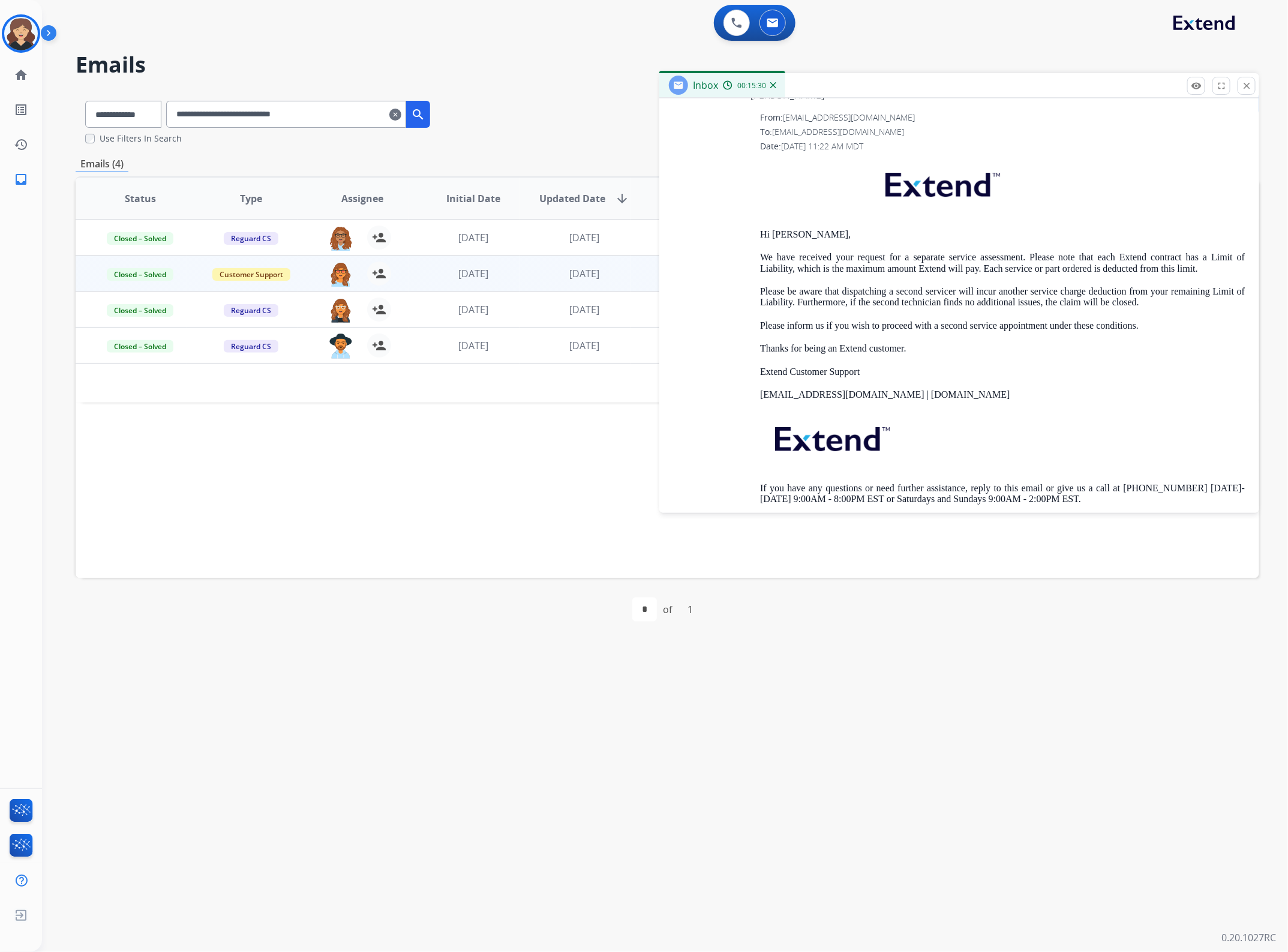
click at [1185, 87] on div "Inbox 00:15:30" at bounding box center [959, 86] width 600 height 25
click at [1195, 84] on mat-icon "remove_red_eye" at bounding box center [1196, 85] width 11 height 11
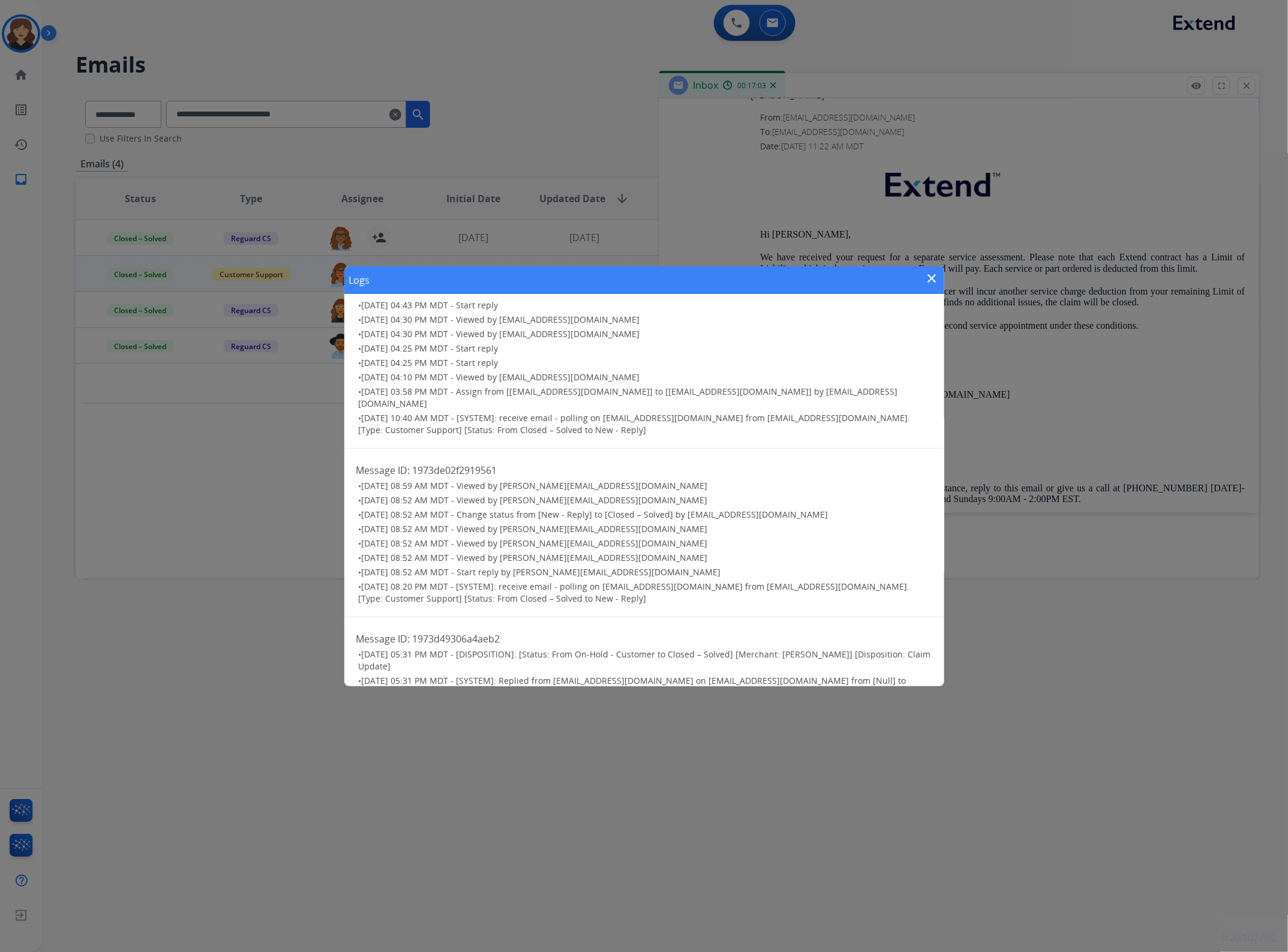
scroll to position [505, 0]
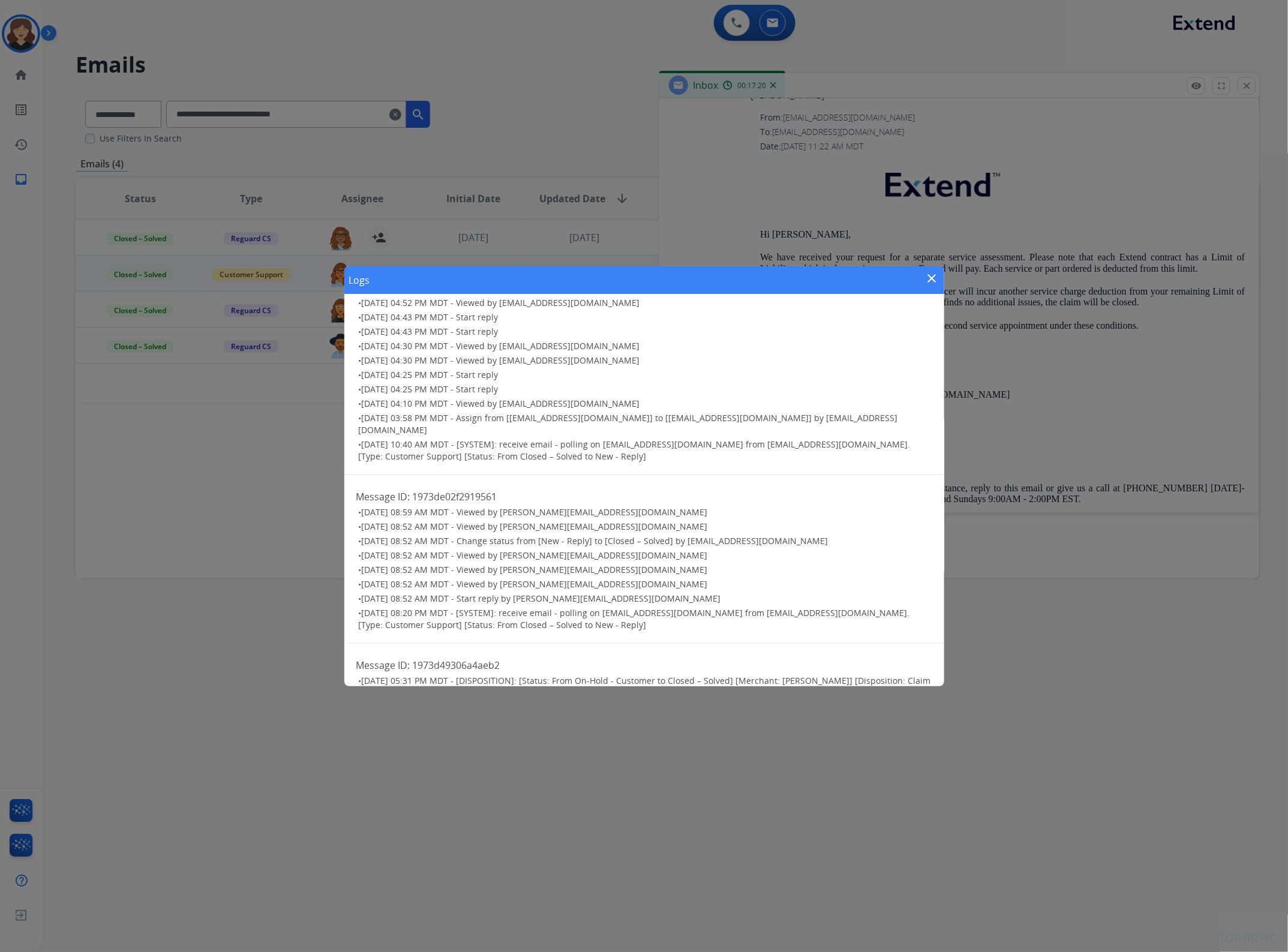
click at [928, 277] on mat-icon "close" at bounding box center [933, 278] width 15 height 15
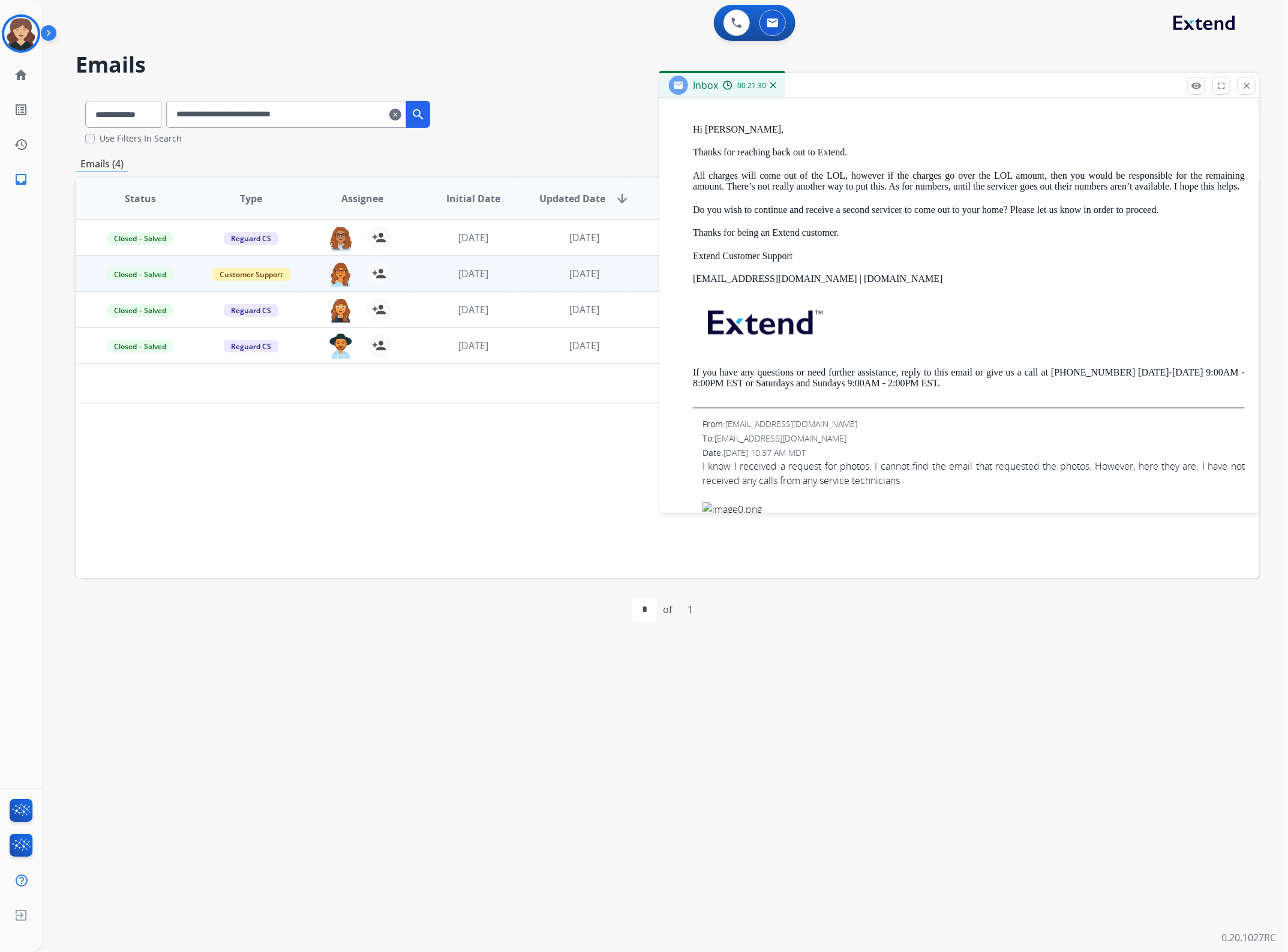
scroll to position [680, 0]
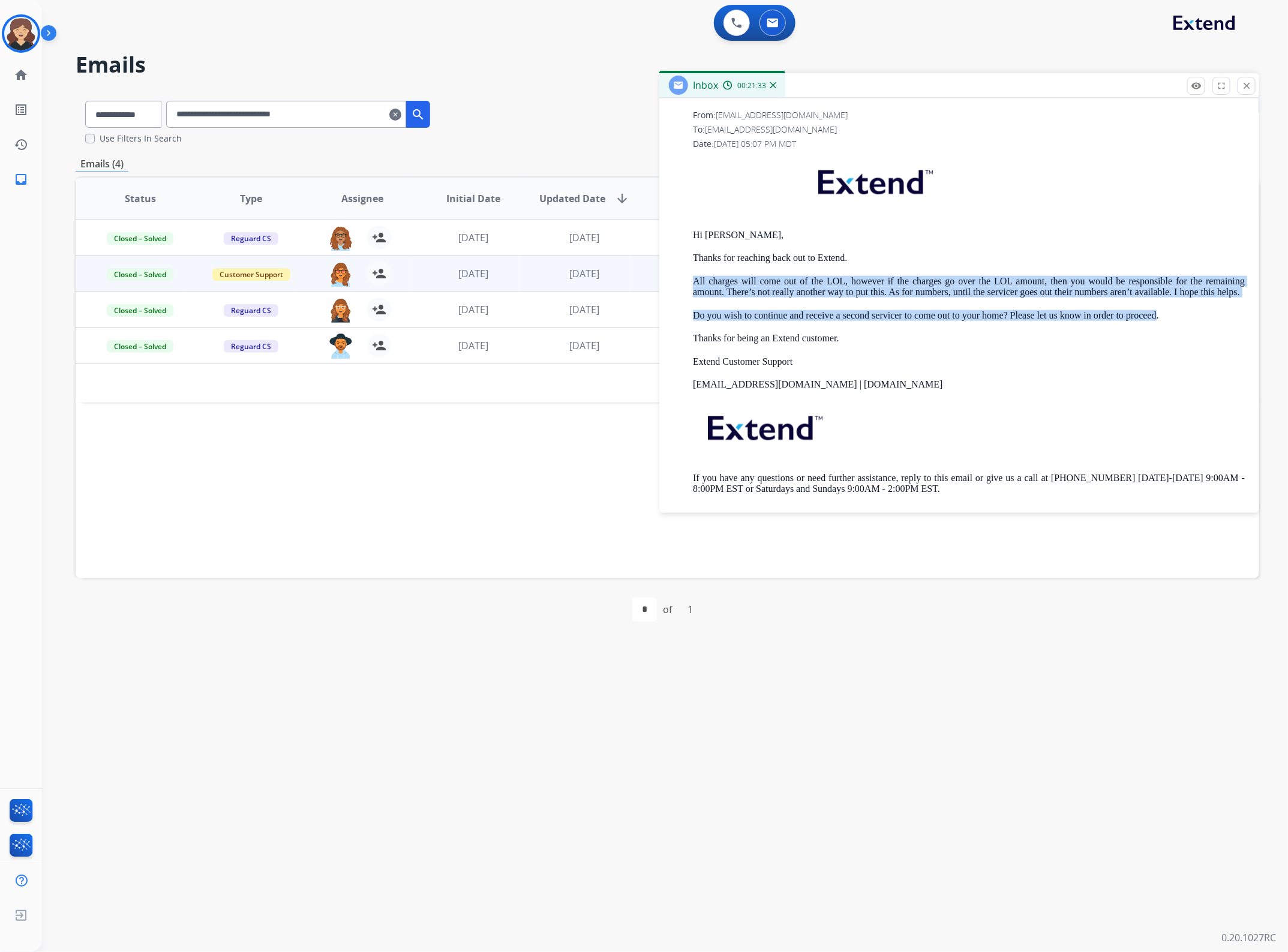
drag, startPoint x: 684, startPoint y: 294, endPoint x: 1205, endPoint y: 324, distance: 521.9
click at [1205, 324] on div "From: [EMAIL_ADDRESS][DOMAIN_NAME] To: [EMAIL_ADDRESS][DOMAIN_NAME] Date: [DATE…" at bounding box center [960, 311] width 571 height 404
click at [935, 298] on p "All charges will come out of the LOL, however if the charges go over the LOL am…" at bounding box center [969, 287] width 552 height 22
drag, startPoint x: 691, startPoint y: 290, endPoint x: 1206, endPoint y: 336, distance: 517.1
click at [1206, 336] on div "From: [EMAIL_ADDRESS][DOMAIN_NAME] To: [EMAIL_ADDRESS][DOMAIN_NAME] Date: [DATE…" at bounding box center [960, 311] width 571 height 404
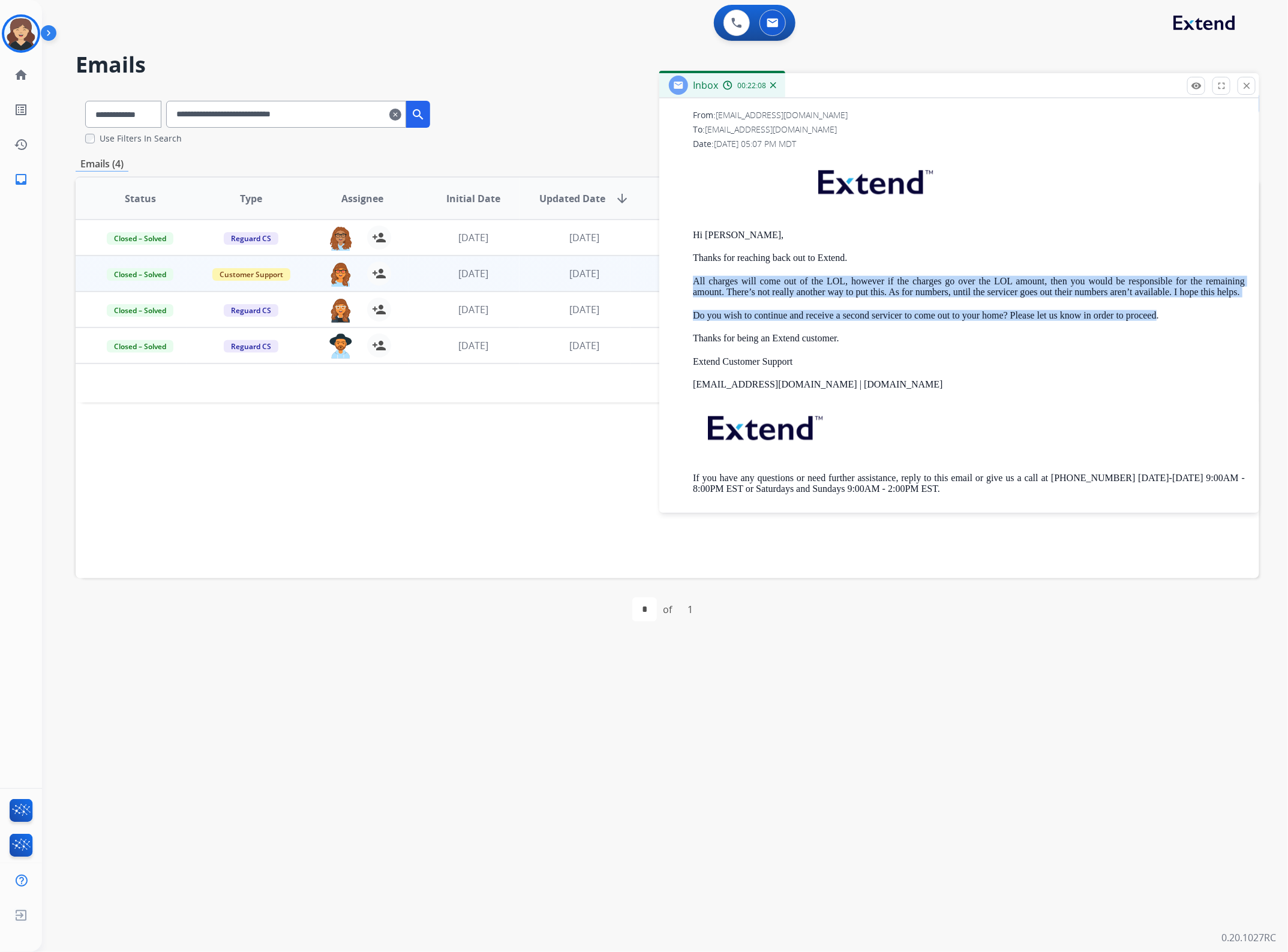
click at [867, 323] on div "Hi [PERSON_NAME], Thanks for reaching back out to Extend. All charges will come…" at bounding box center [969, 334] width 552 height 357
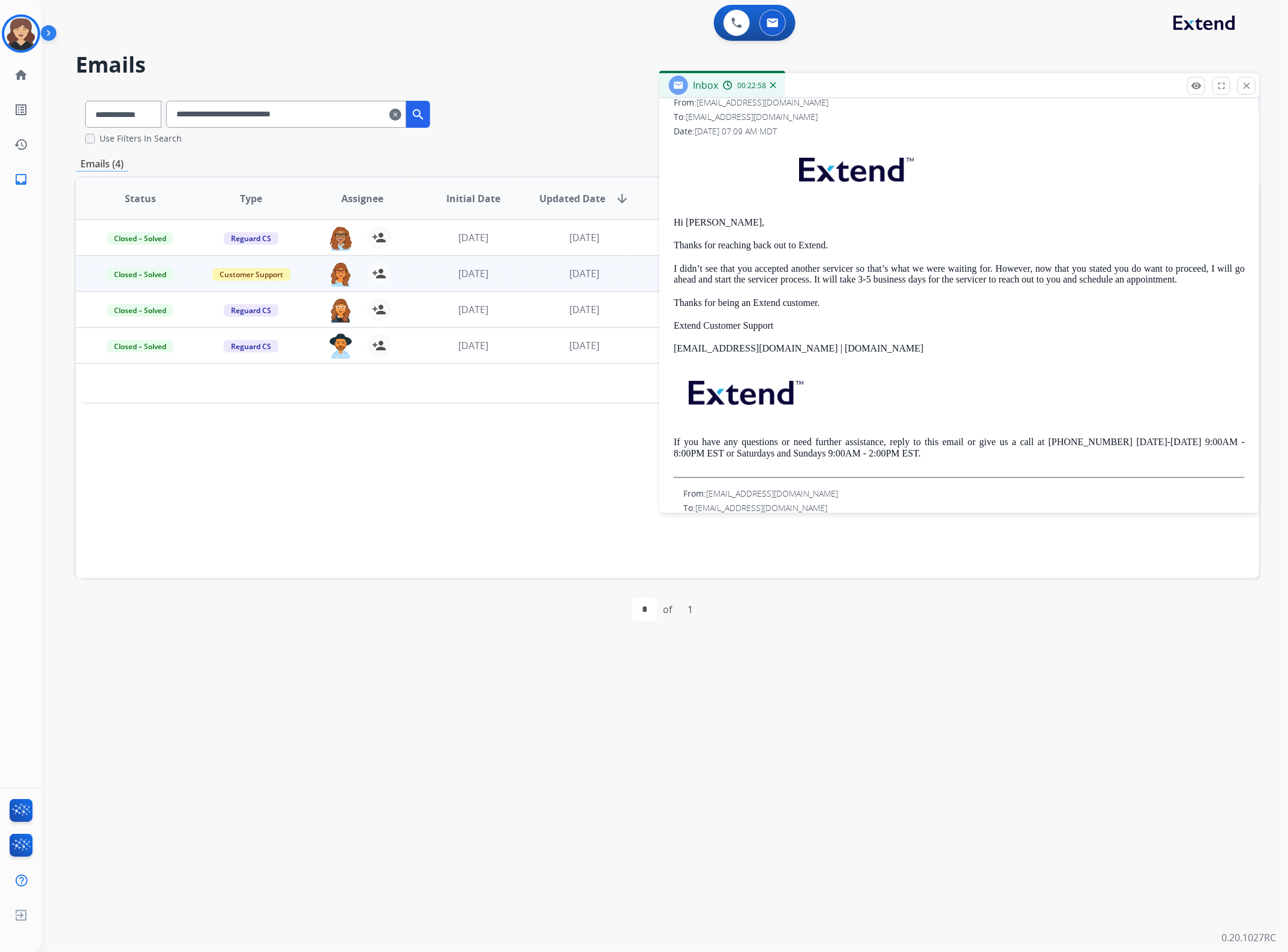
scroll to position [156, 0]
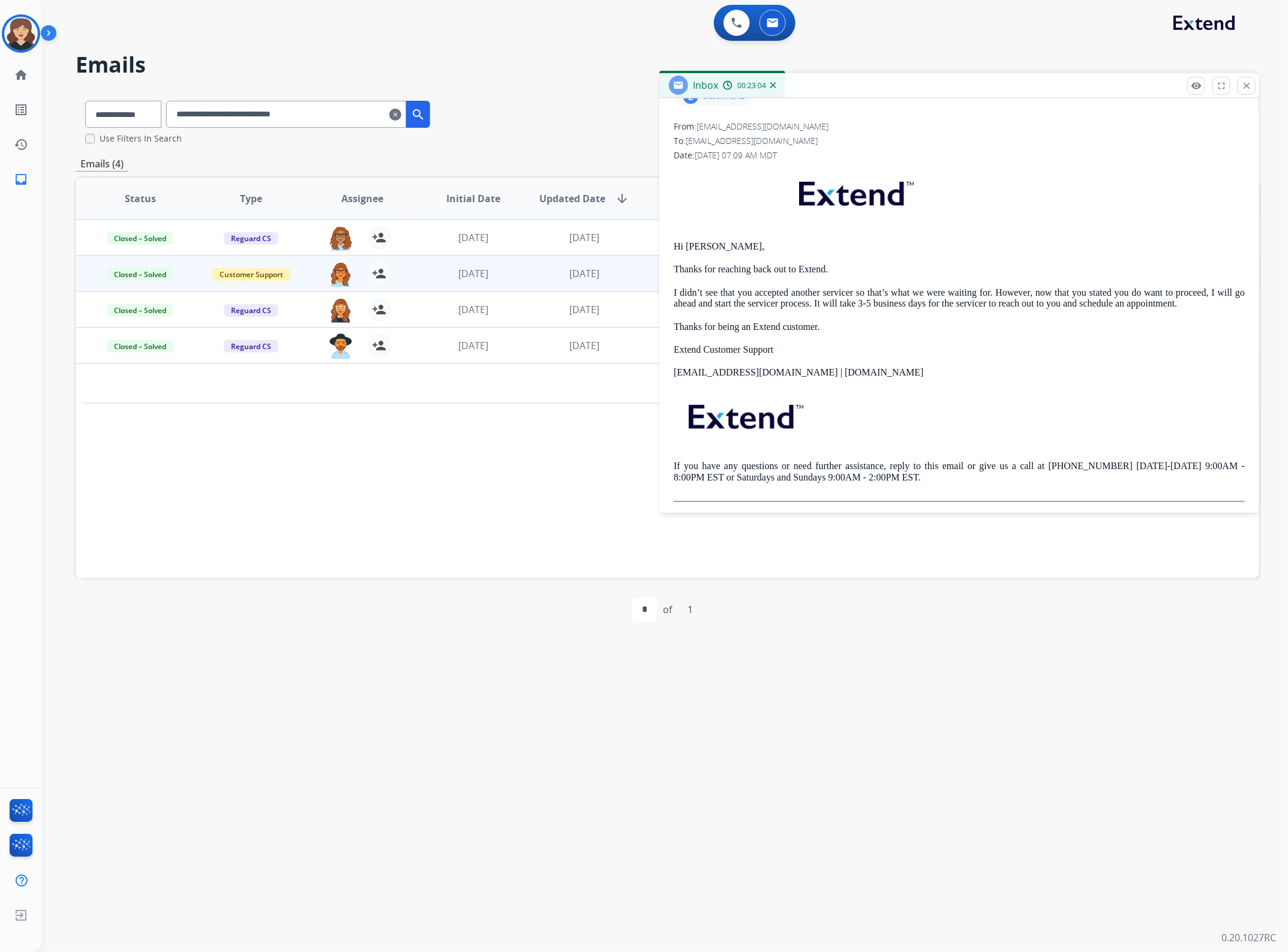
click at [796, 303] on p "I didn’t see that you accepted another servicer so that’s what we were waiting …" at bounding box center [960, 298] width 571 height 22
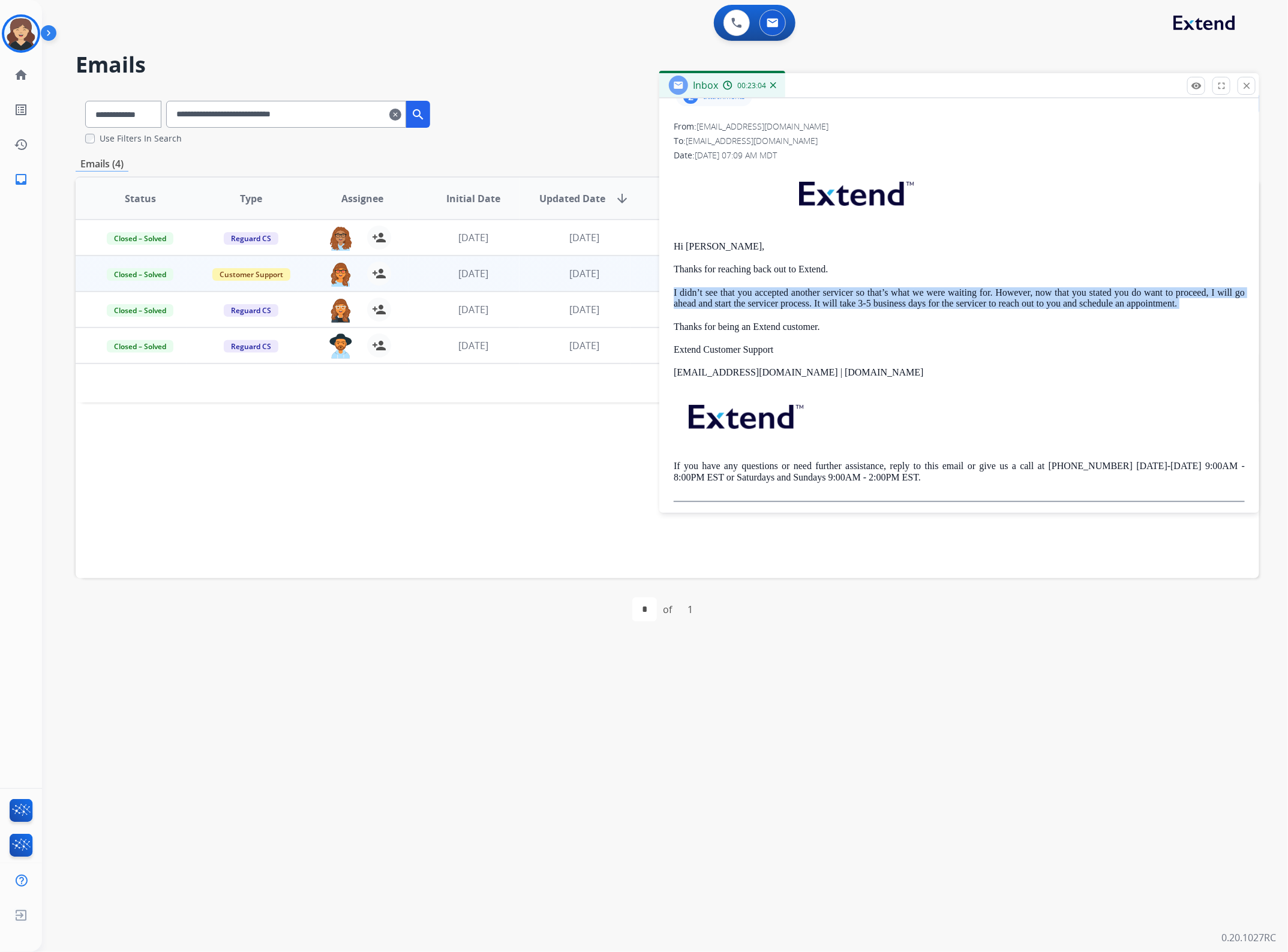
click at [796, 303] on p "I didn’t see that you accepted another servicer so that’s what we were waiting …" at bounding box center [960, 298] width 571 height 22
click at [1188, 92] on button "remove_red_eye Logs" at bounding box center [1196, 86] width 18 height 18
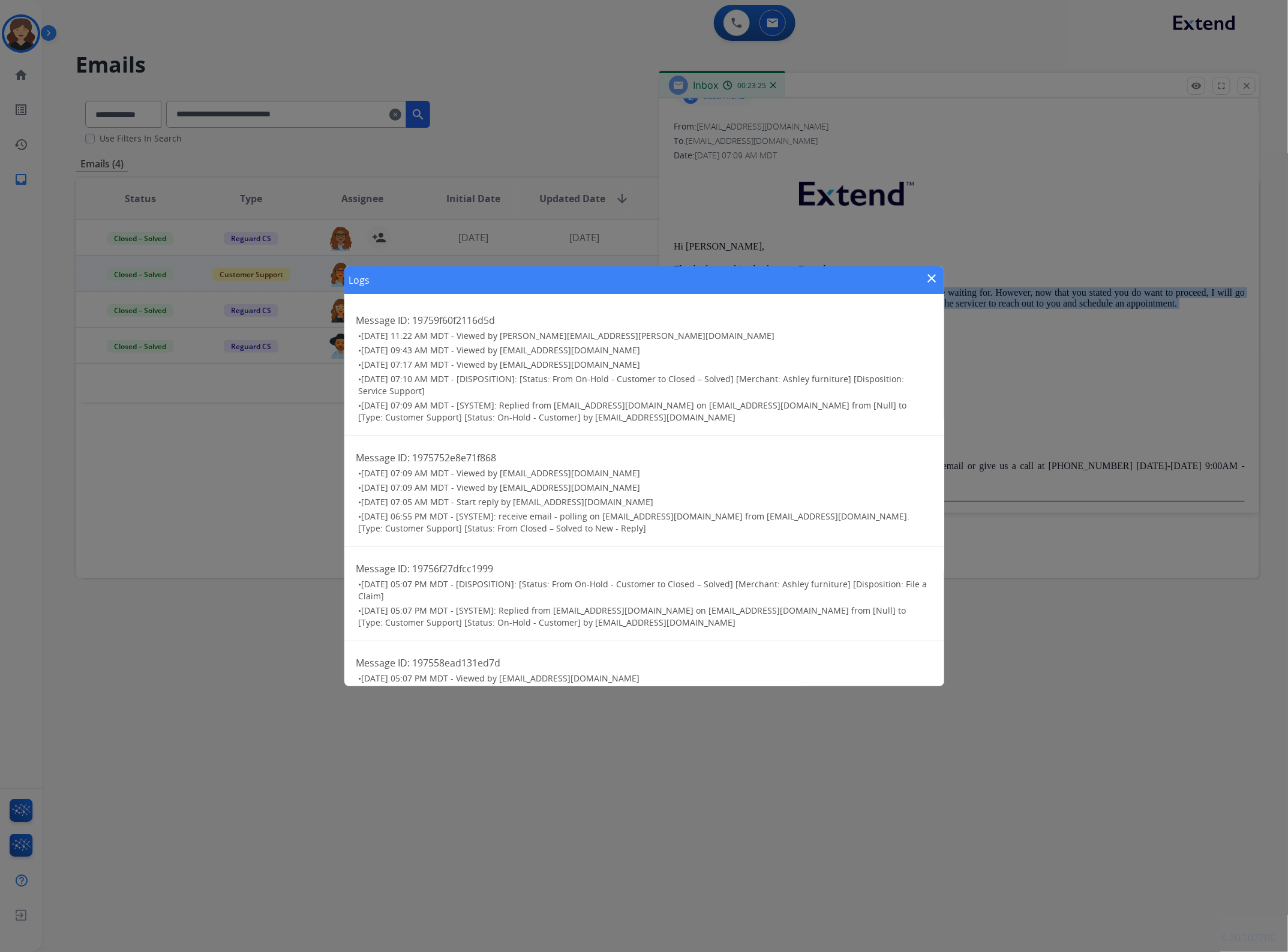
click at [926, 280] on mat-icon "close" at bounding box center [933, 278] width 15 height 15
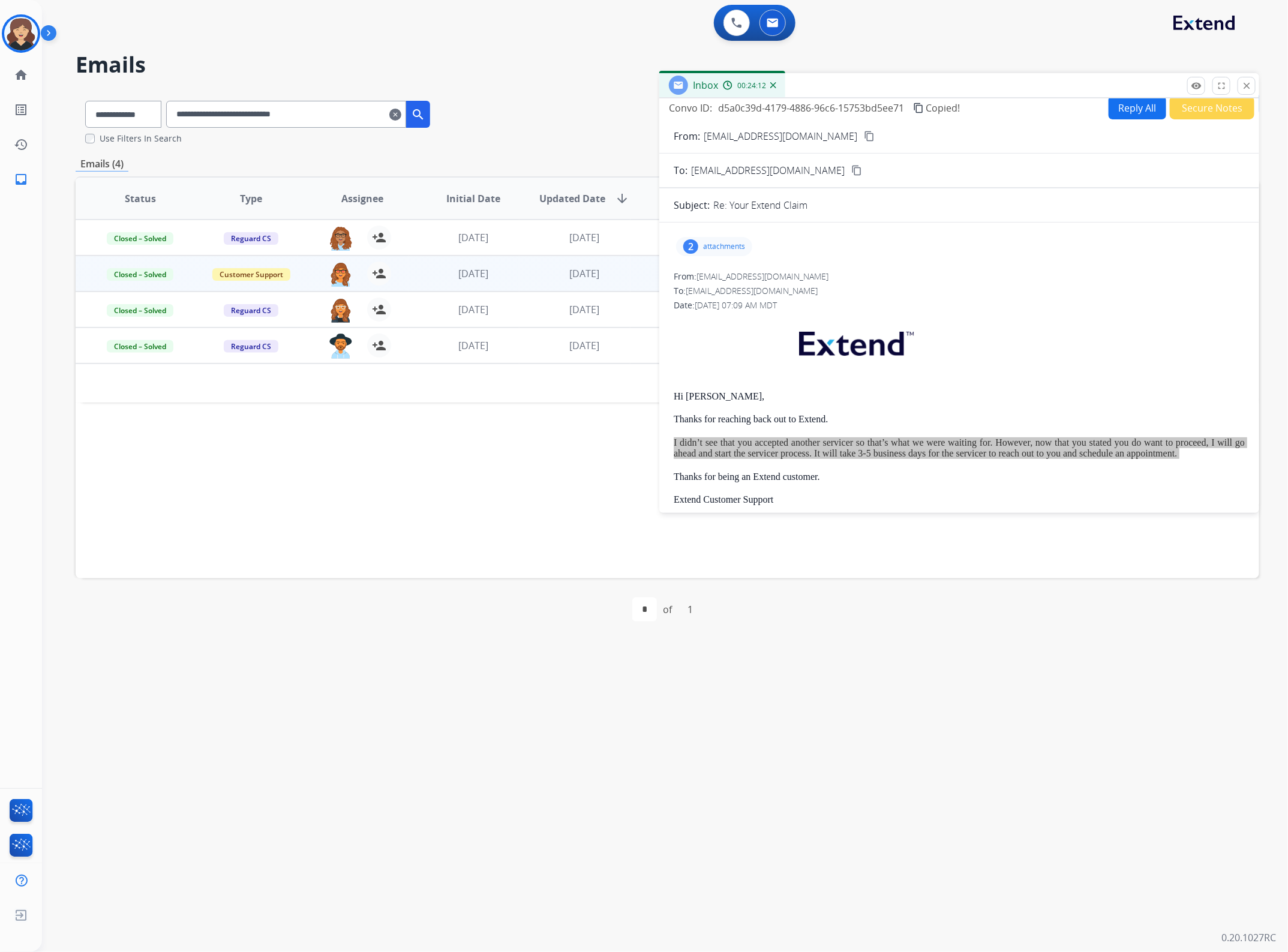
scroll to position [0, 0]
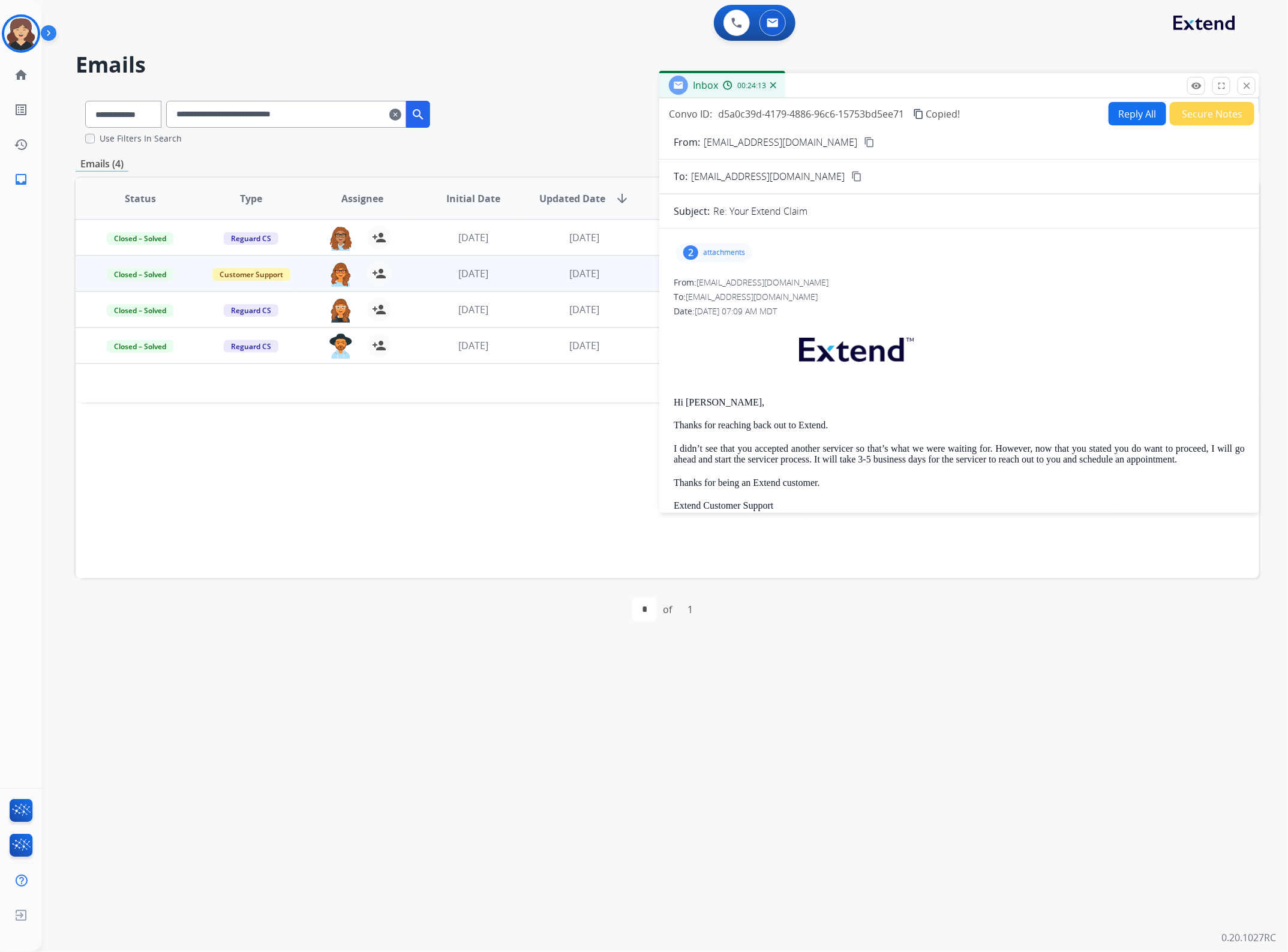
click at [694, 247] on div "2" at bounding box center [691, 252] width 15 height 15
click at [1252, 86] on button "close Close" at bounding box center [1246, 86] width 18 height 18
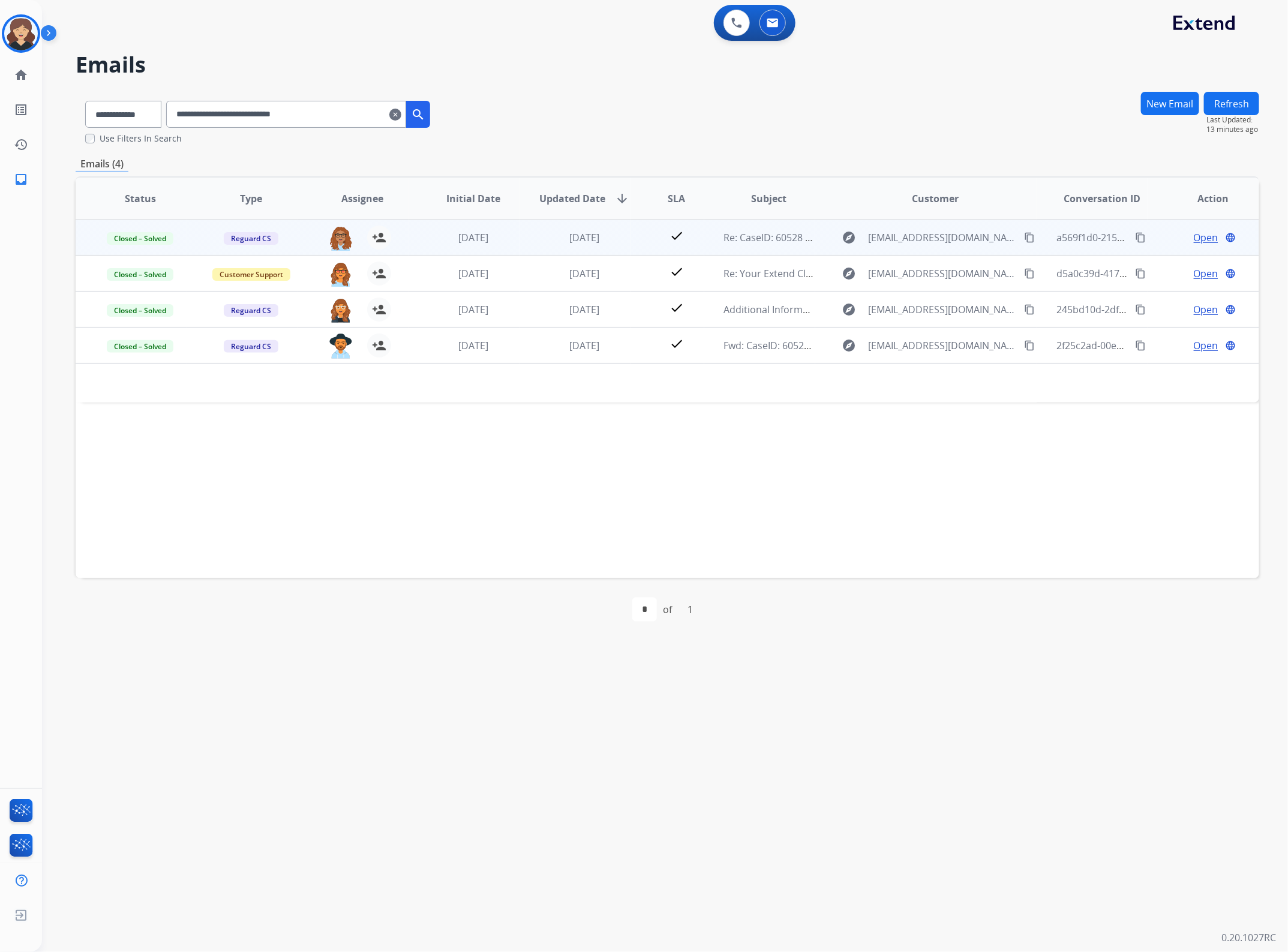
click at [1135, 240] on mat-icon "content_copy" at bounding box center [1140, 237] width 11 height 11
click at [1201, 233] on span "Open" at bounding box center [1206, 238] width 24 height 15
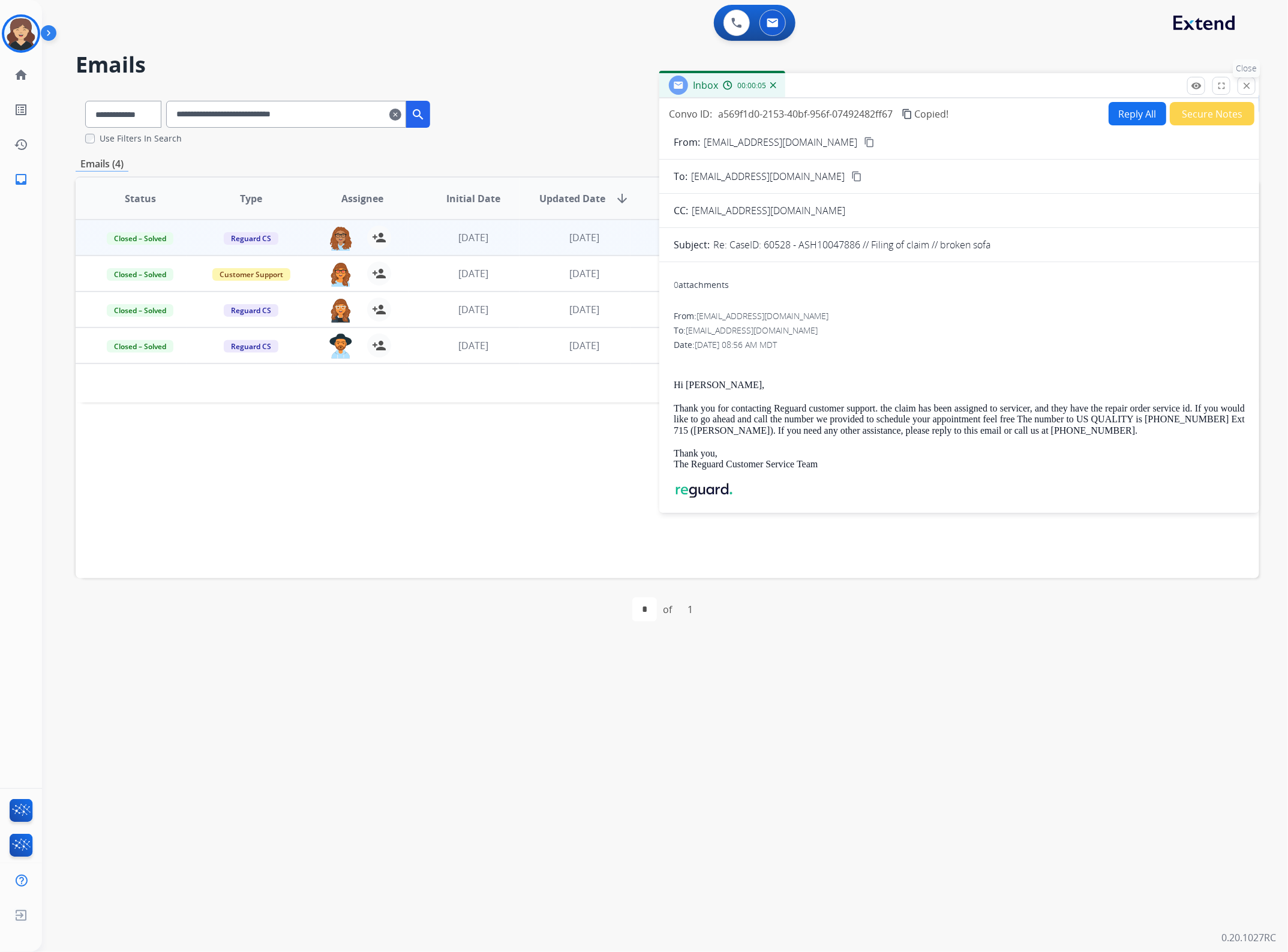
click at [1244, 91] on button "close Close" at bounding box center [1246, 86] width 18 height 18
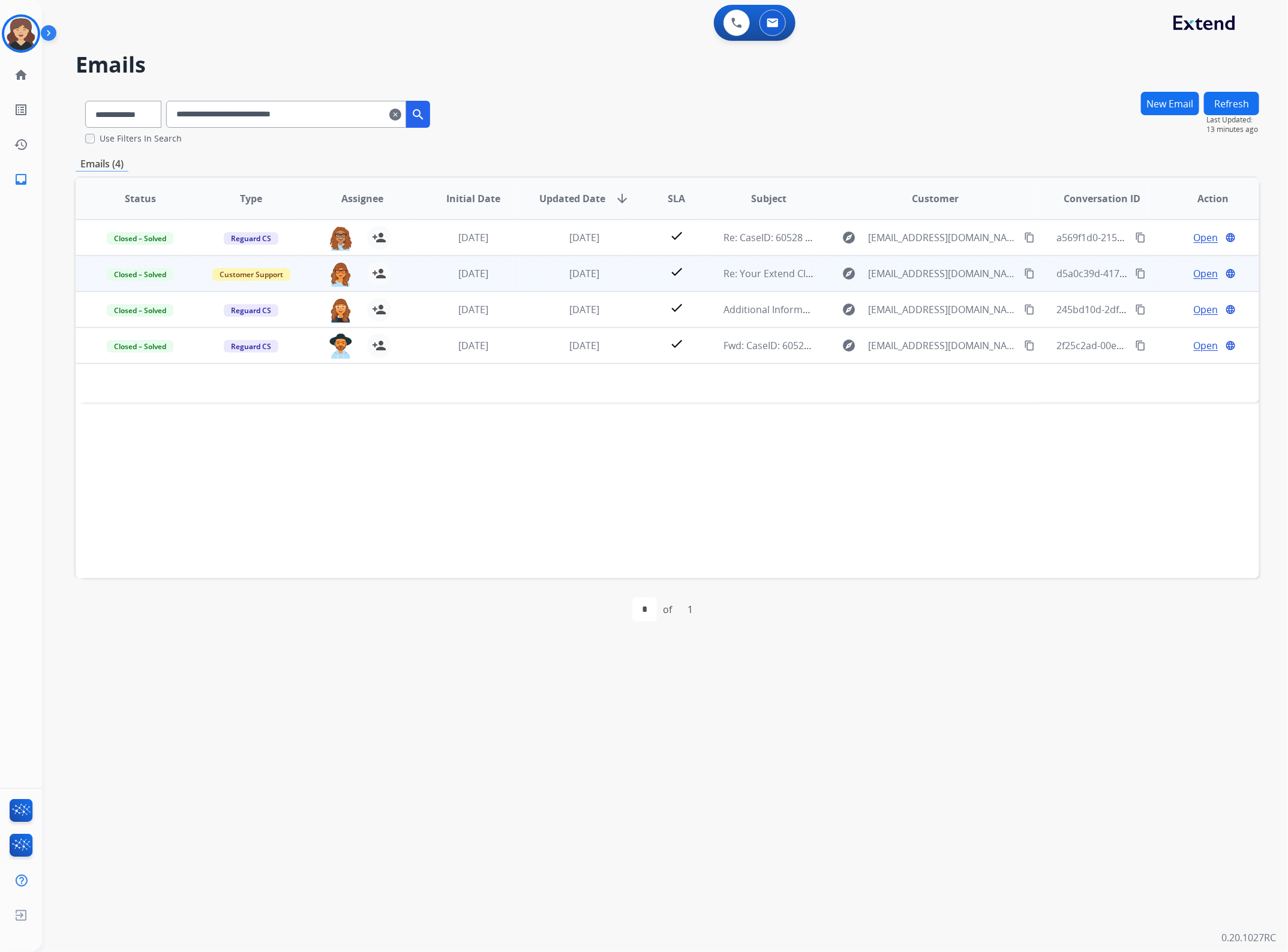
click at [1201, 267] on span "Open" at bounding box center [1206, 274] width 24 height 15
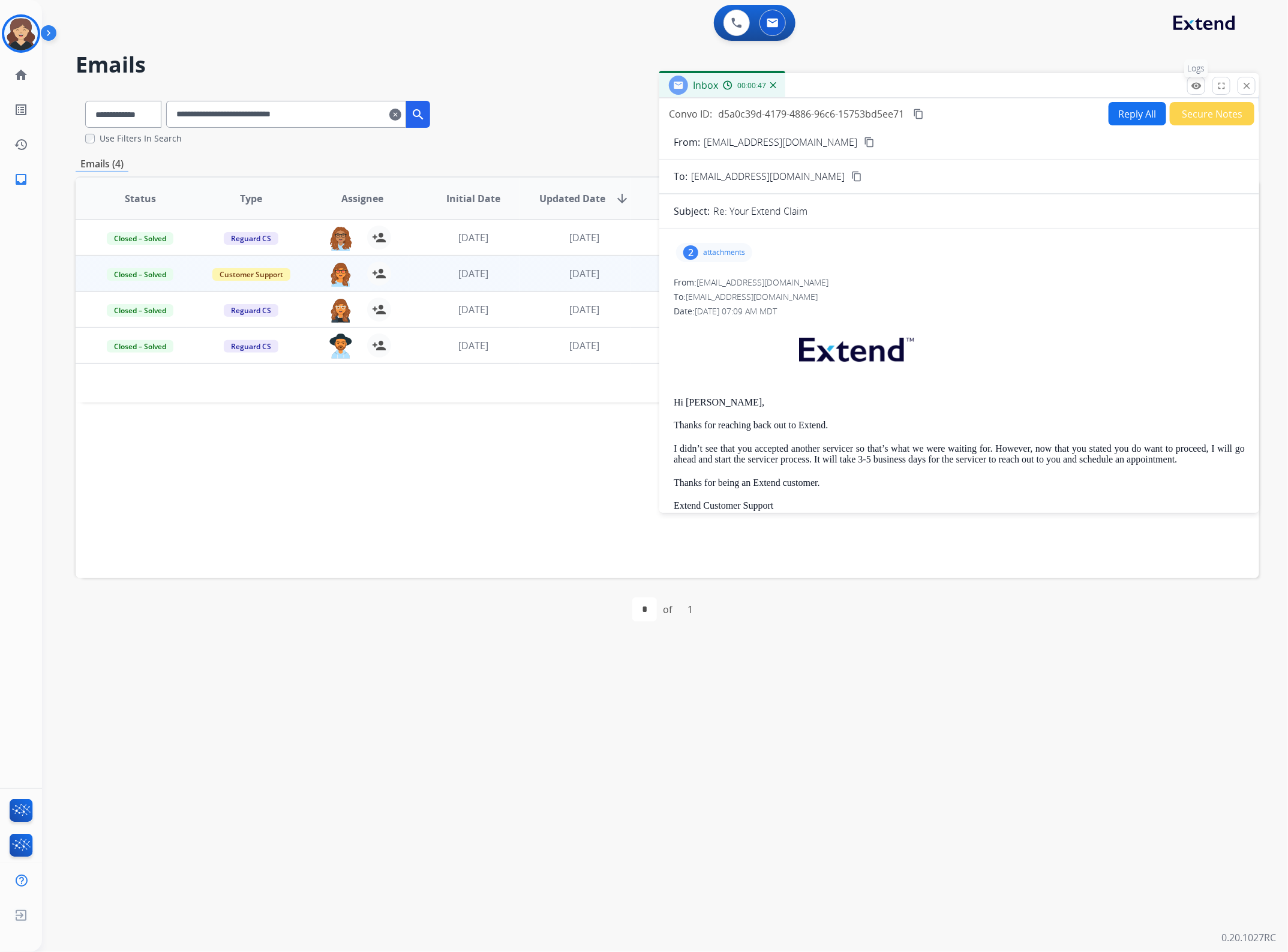
click at [1195, 81] on mat-icon "remove_red_eye" at bounding box center [1196, 85] width 11 height 11
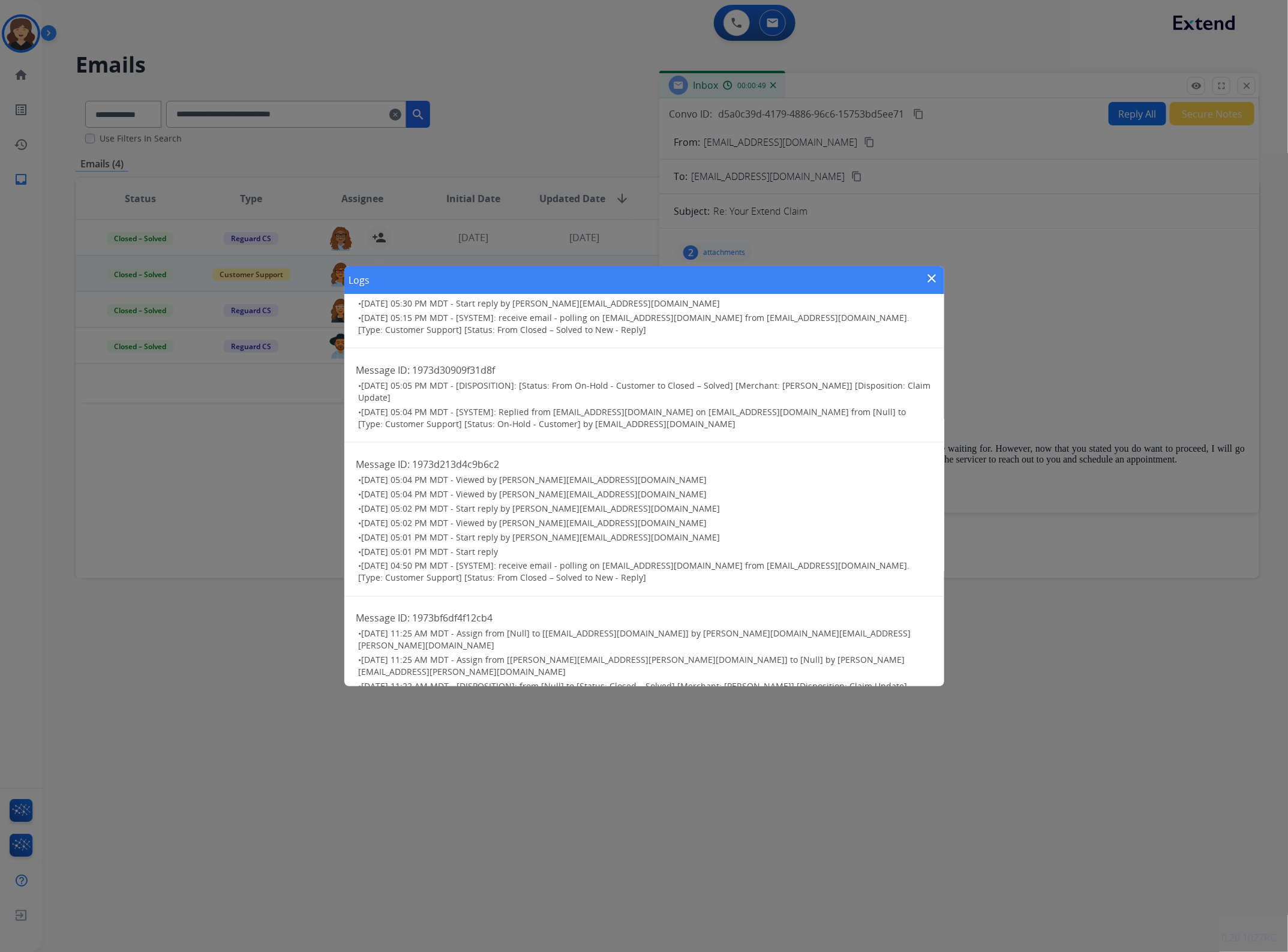
scroll to position [1044, 0]
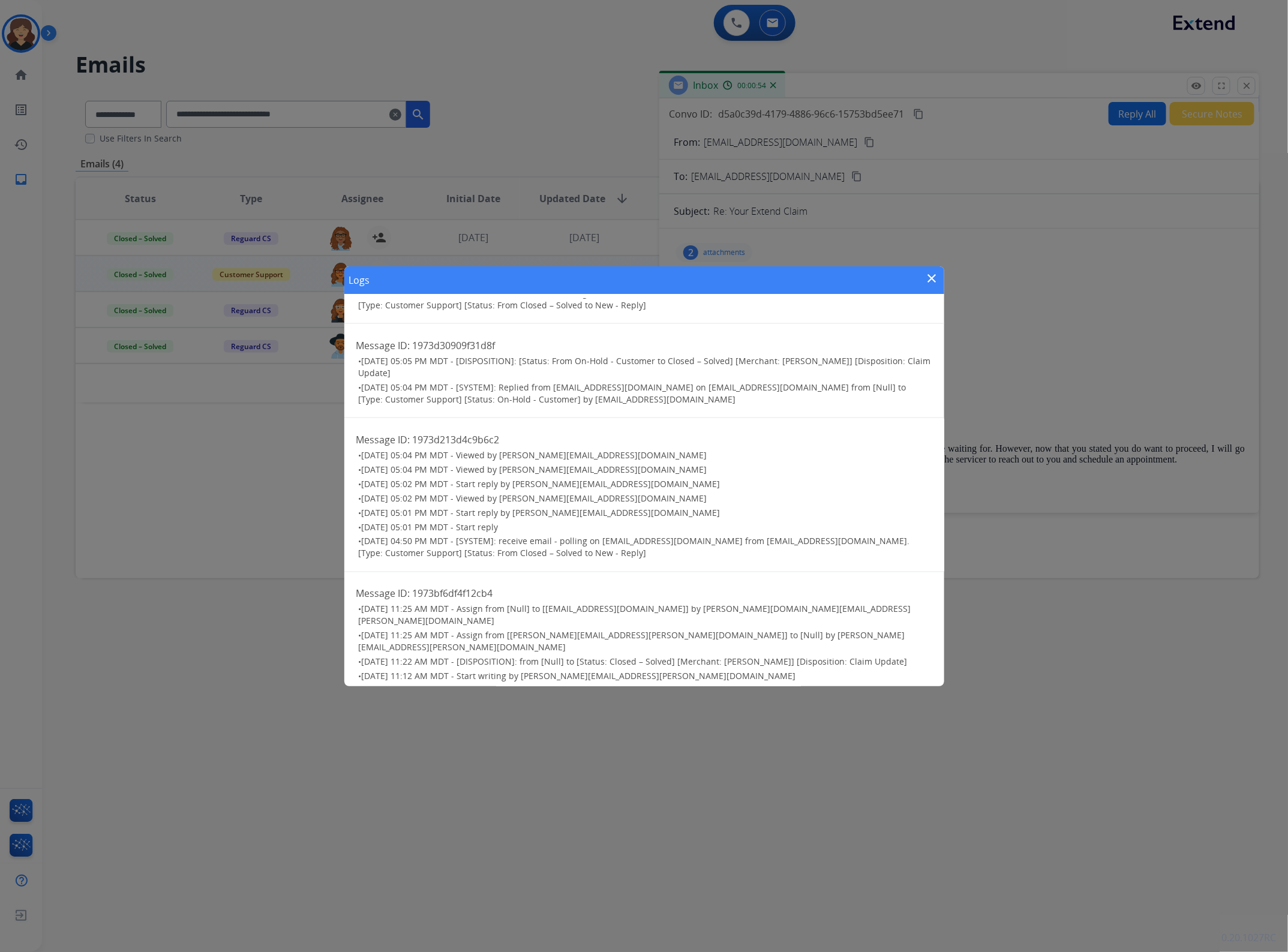
click at [928, 270] on div "Logs close" at bounding box center [644, 280] width 600 height 28
click at [936, 277] on mat-icon "close" at bounding box center [933, 278] width 15 height 15
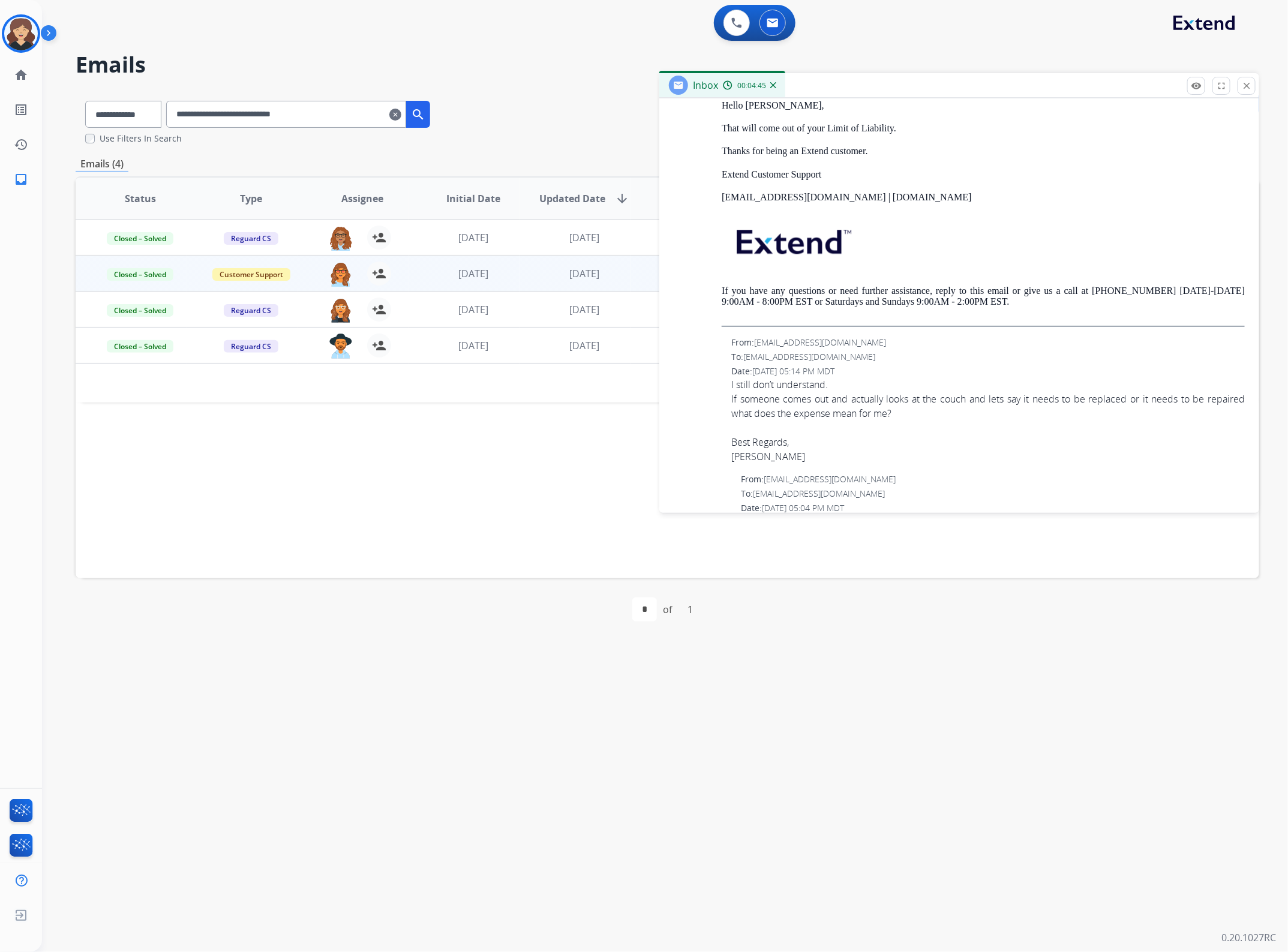
scroll to position [1505, 0]
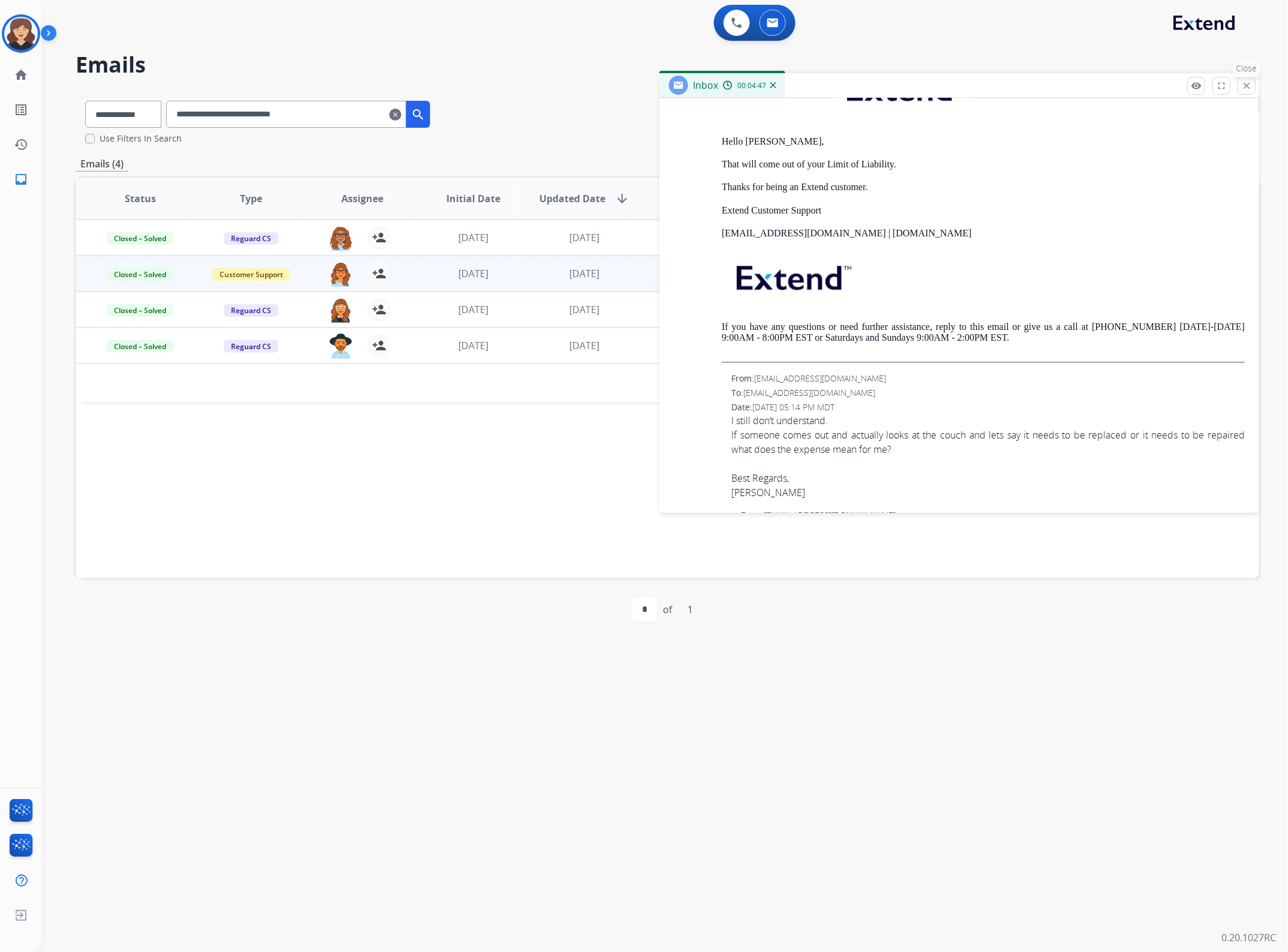
drag, startPoint x: 1246, startPoint y: 87, endPoint x: 1198, endPoint y: 109, distance: 52.8
click at [1245, 87] on mat-icon "close" at bounding box center [1246, 85] width 11 height 11
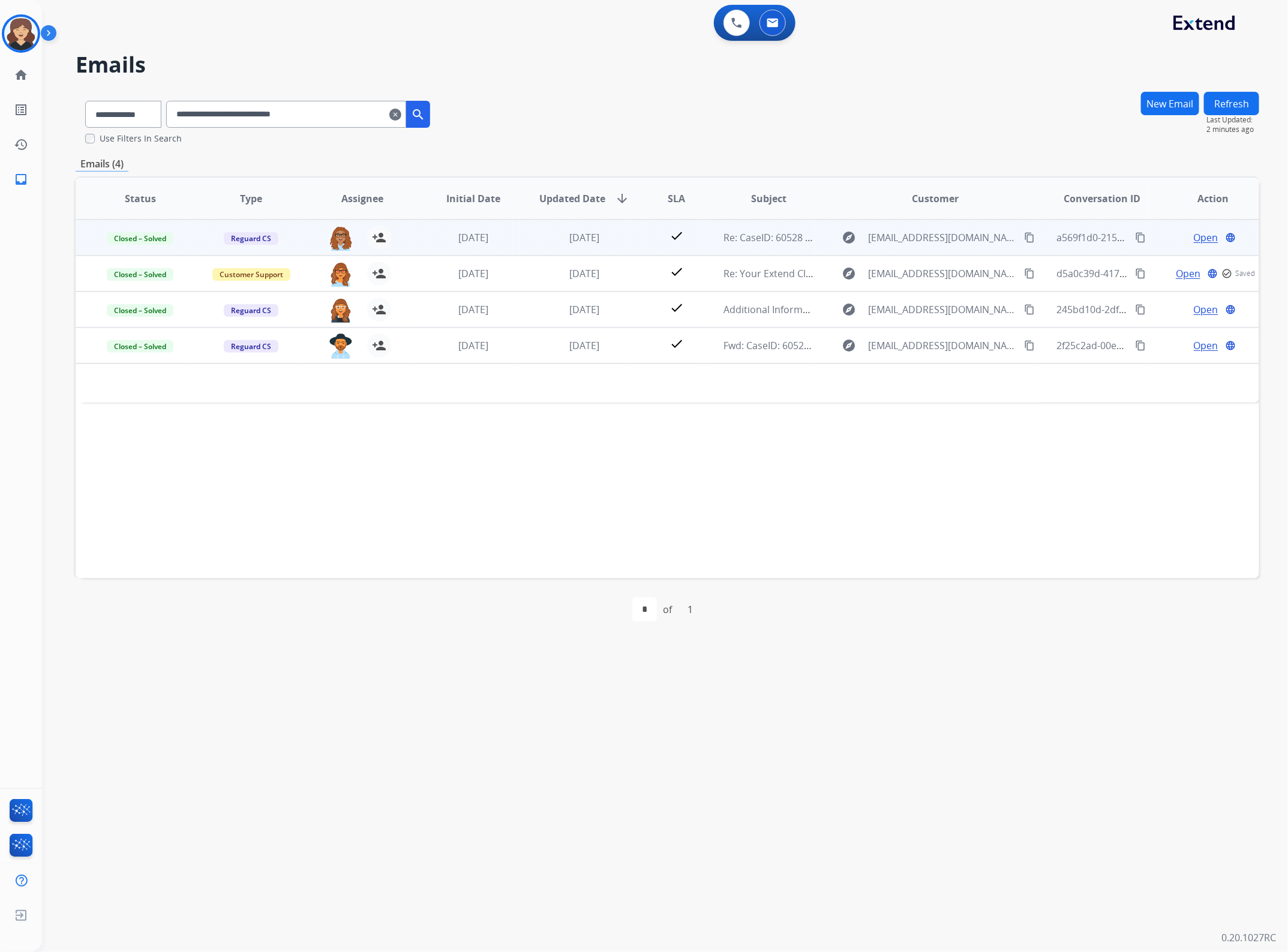
click at [1203, 241] on span "Open" at bounding box center [1206, 238] width 24 height 15
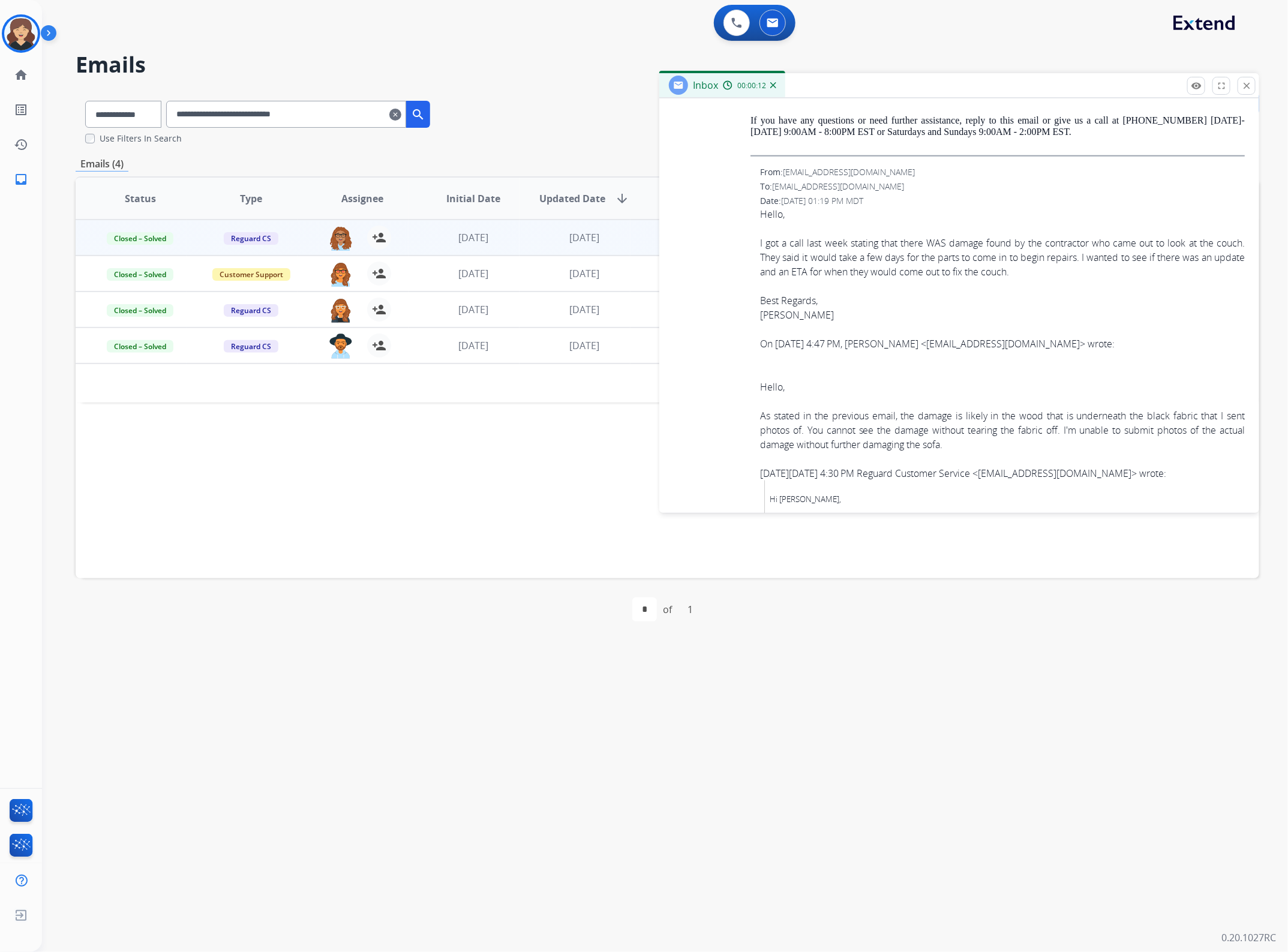
scroll to position [18765, 0]
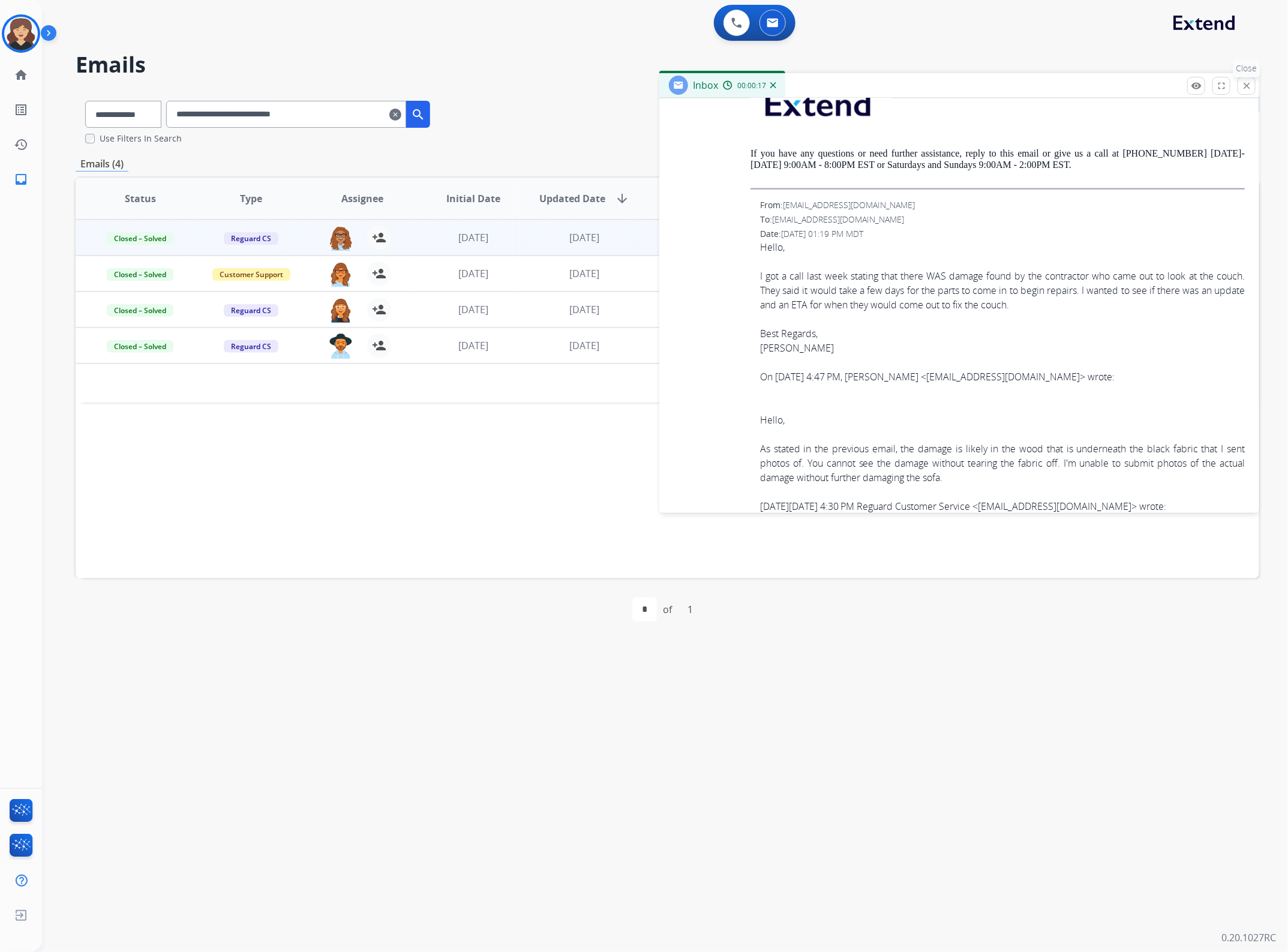
click at [1248, 90] on mat-icon "close" at bounding box center [1246, 85] width 11 height 11
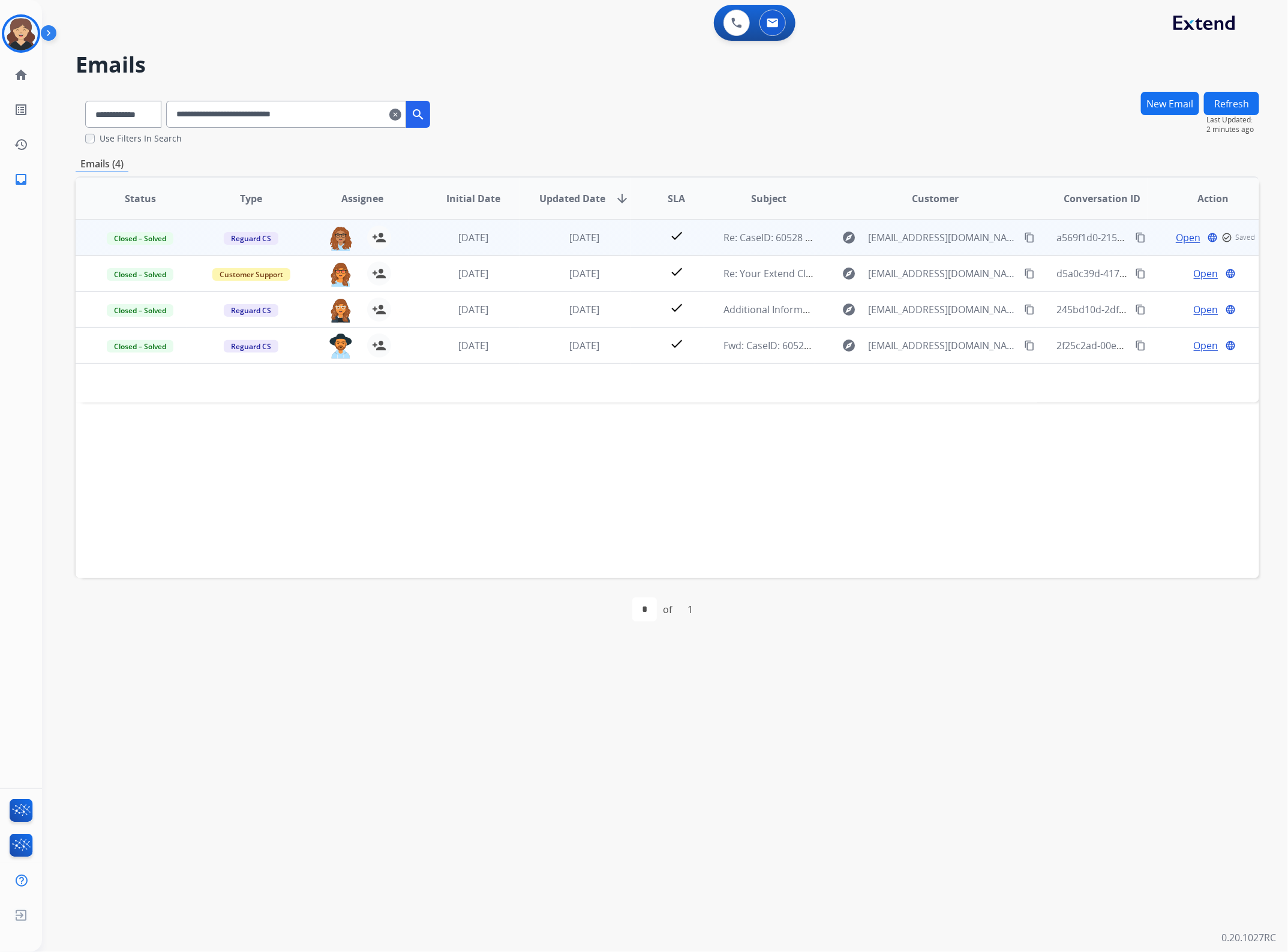
click at [1135, 241] on mat-icon "content_copy" at bounding box center [1140, 237] width 11 height 11
click at [1198, 235] on span "Open" at bounding box center [1206, 238] width 24 height 15
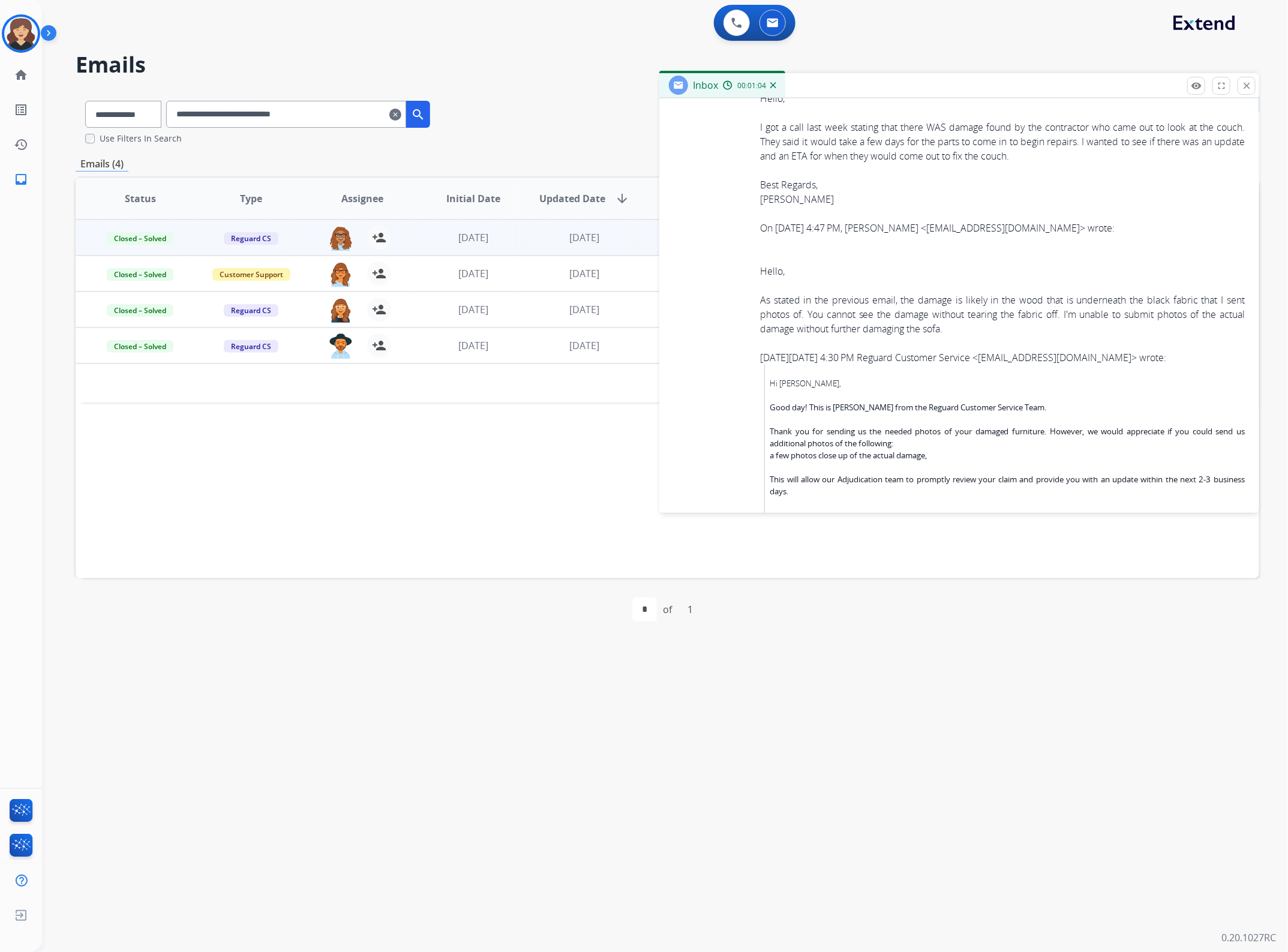
scroll to position [18691, 0]
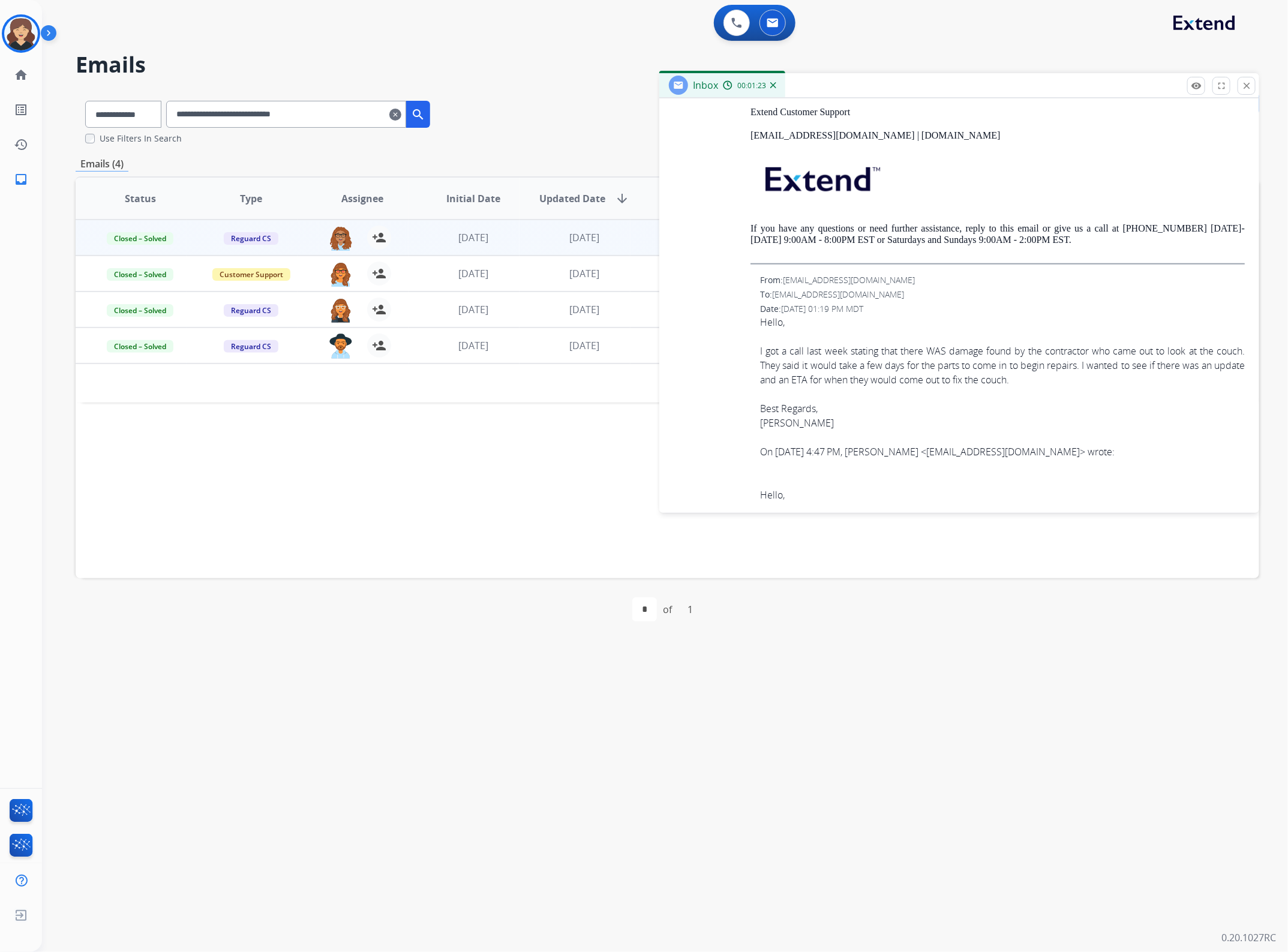
click at [825, 387] on div "I got a call last week stating that there WAS damage found by the contractor wh…" at bounding box center [1002, 365] width 485 height 43
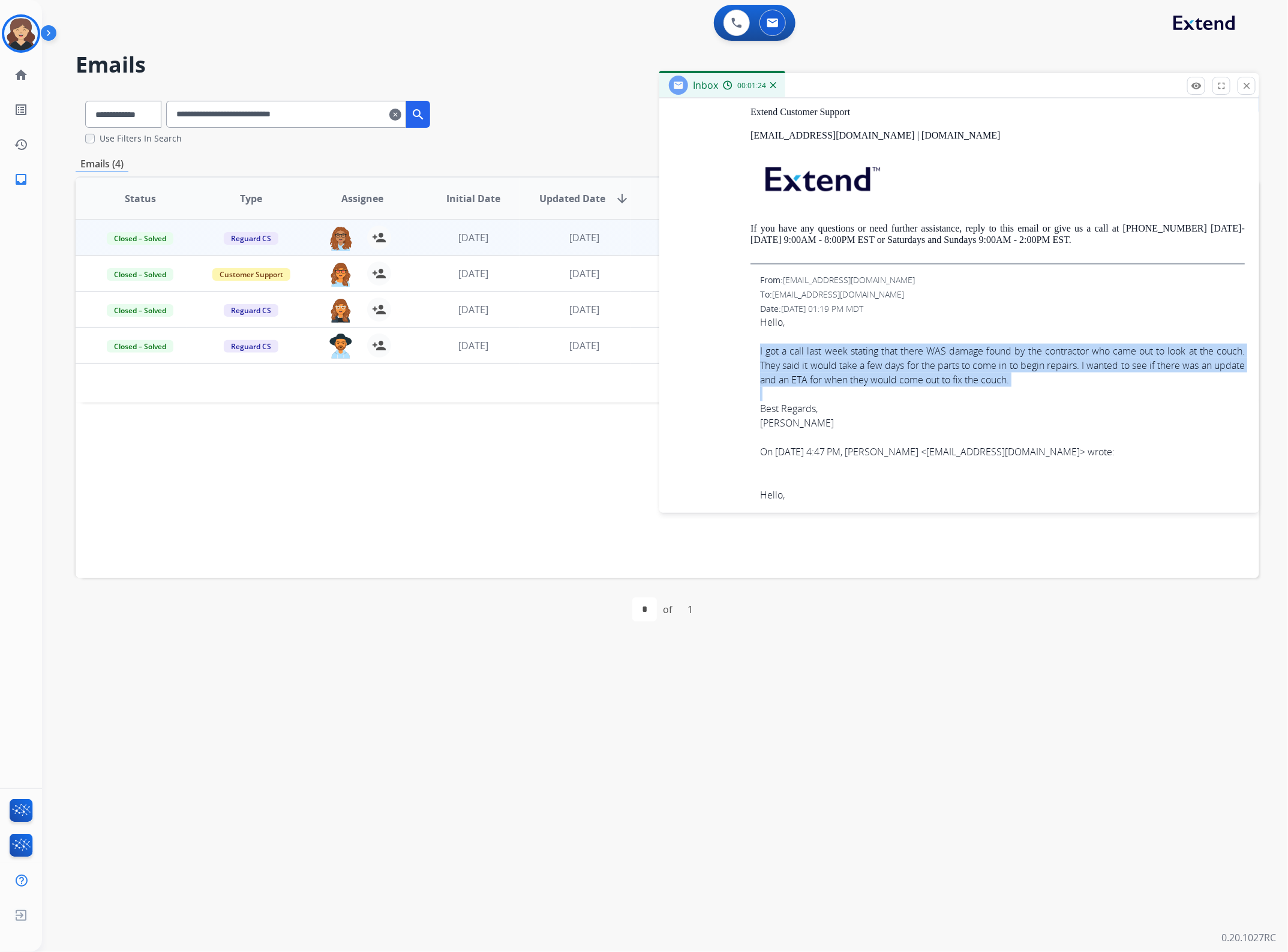
click at [825, 387] on div "I got a call last week stating that there WAS damage found by the contractor wh…" at bounding box center [1002, 365] width 485 height 43
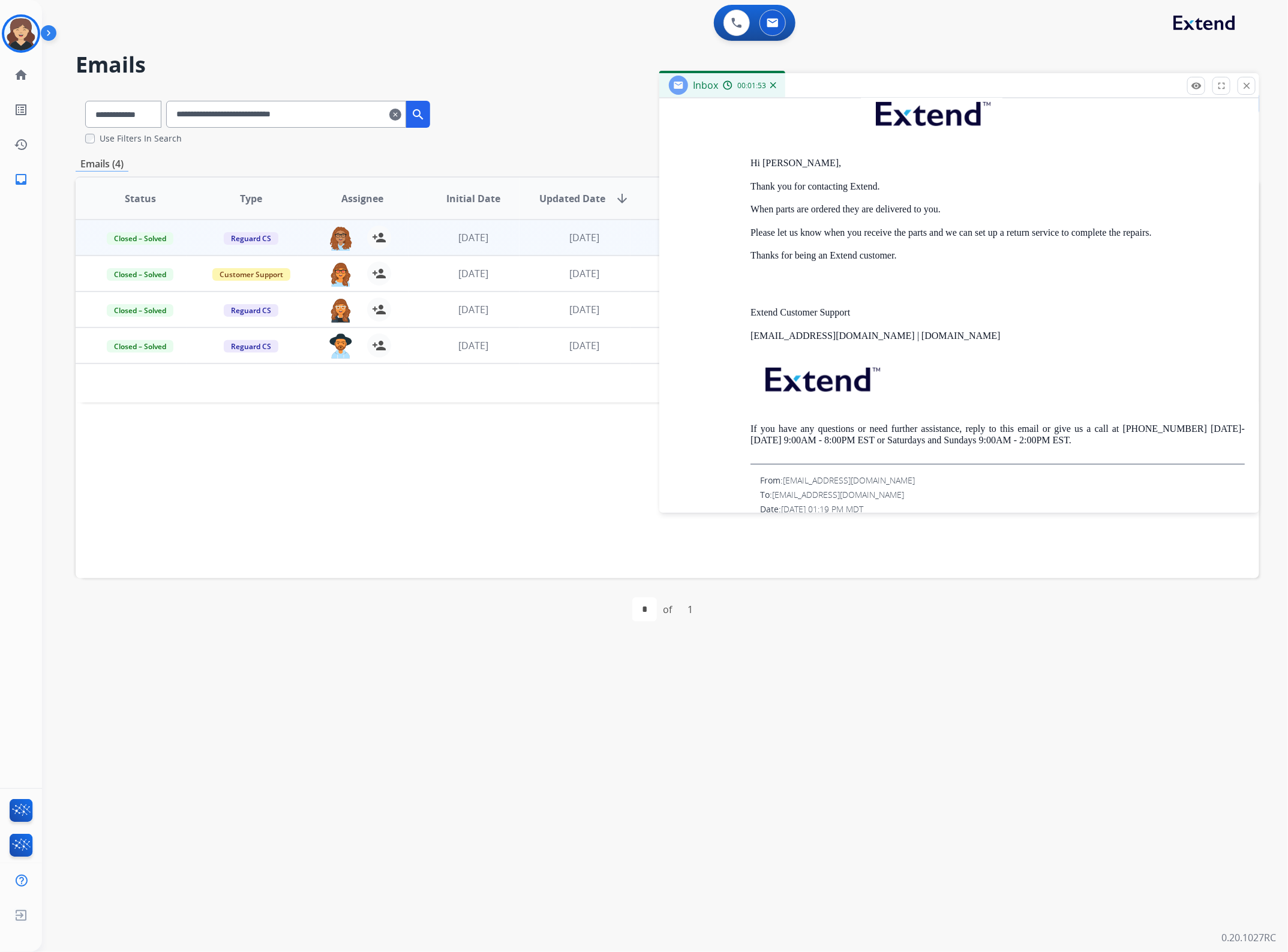
scroll to position [18465, 0]
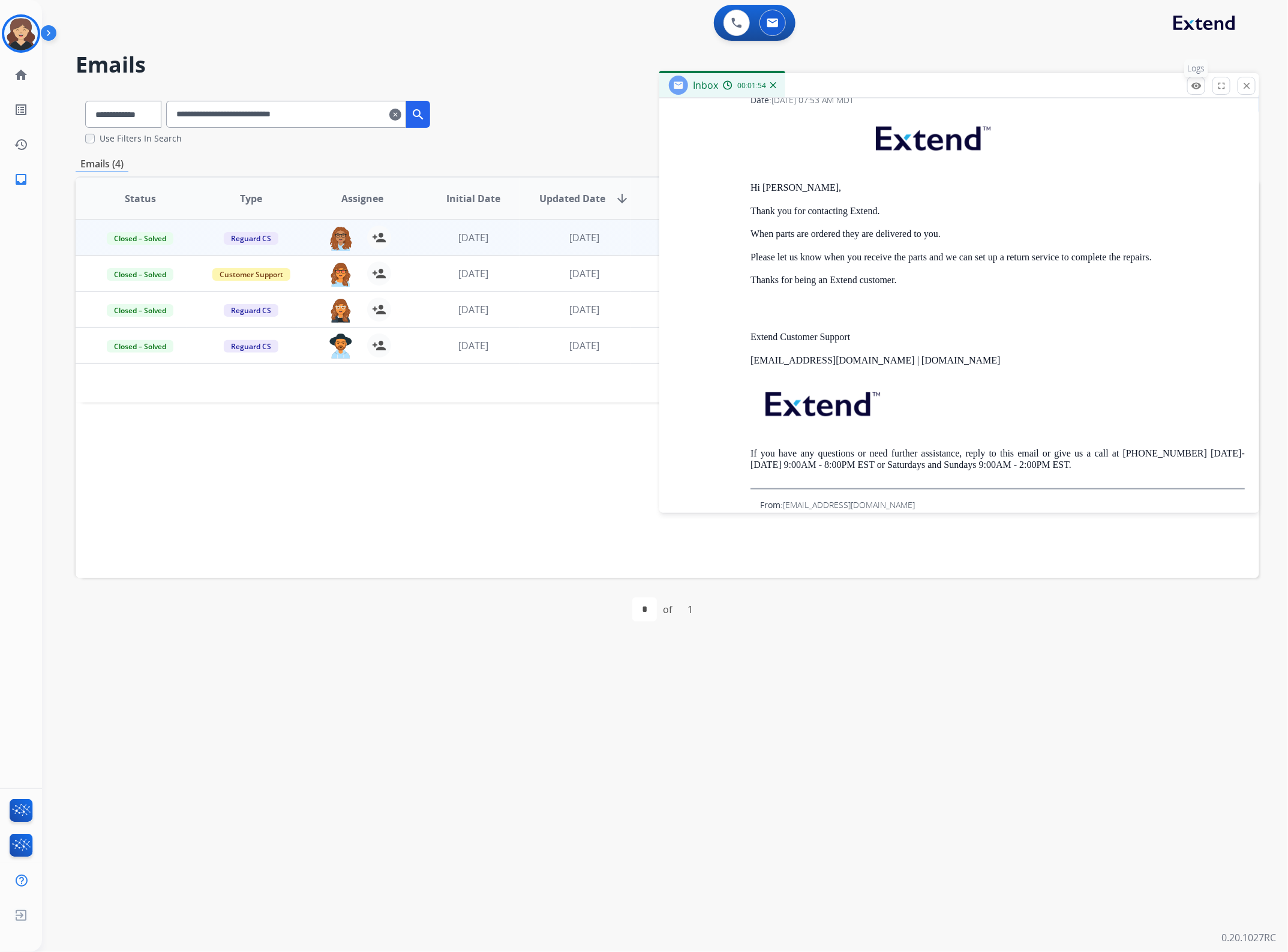
click at [1198, 85] on mat-icon "remove_red_eye" at bounding box center [1196, 85] width 11 height 11
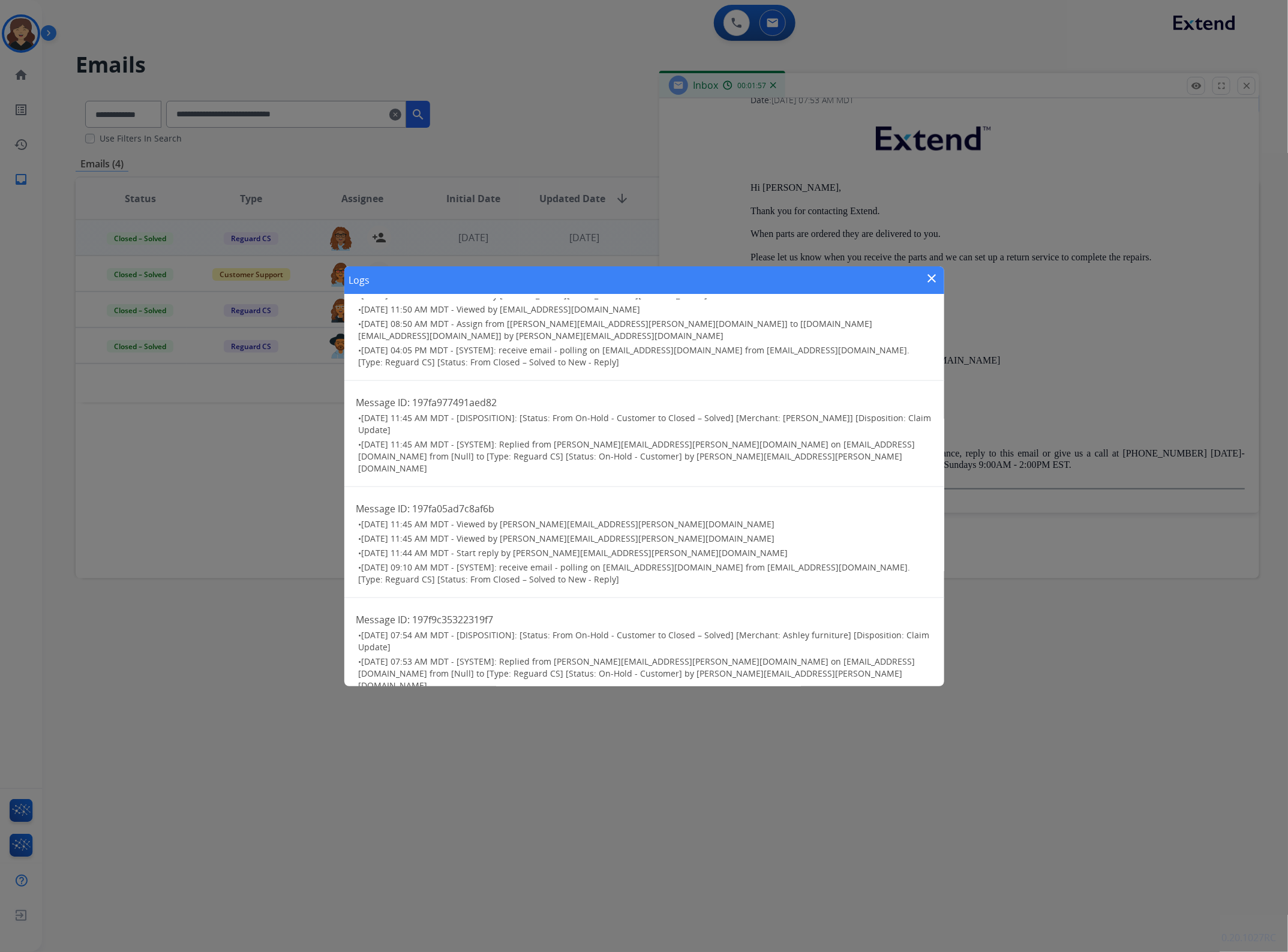
scroll to position [898, 0]
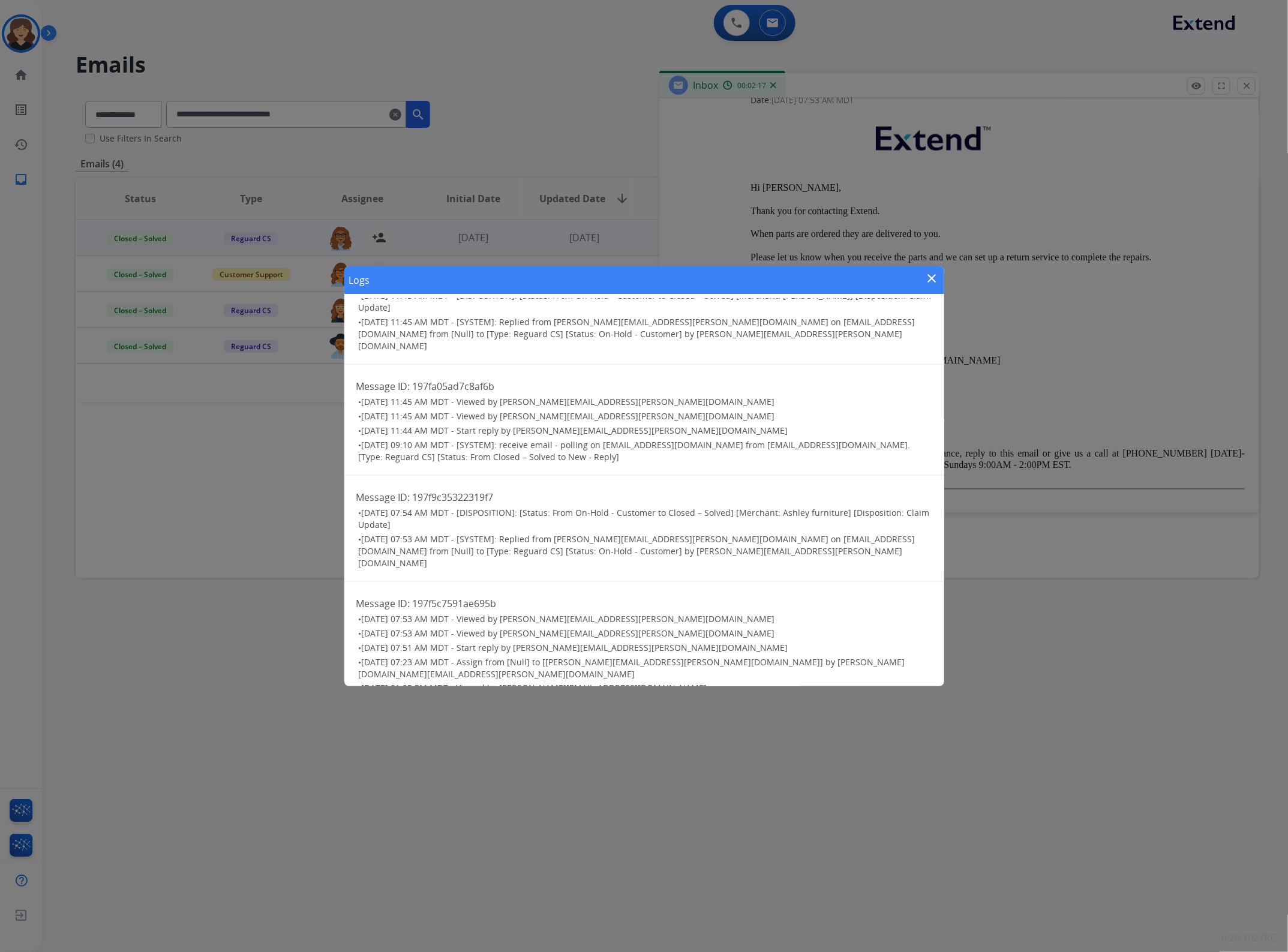
click at [935, 277] on mat-icon "close" at bounding box center [933, 278] width 15 height 15
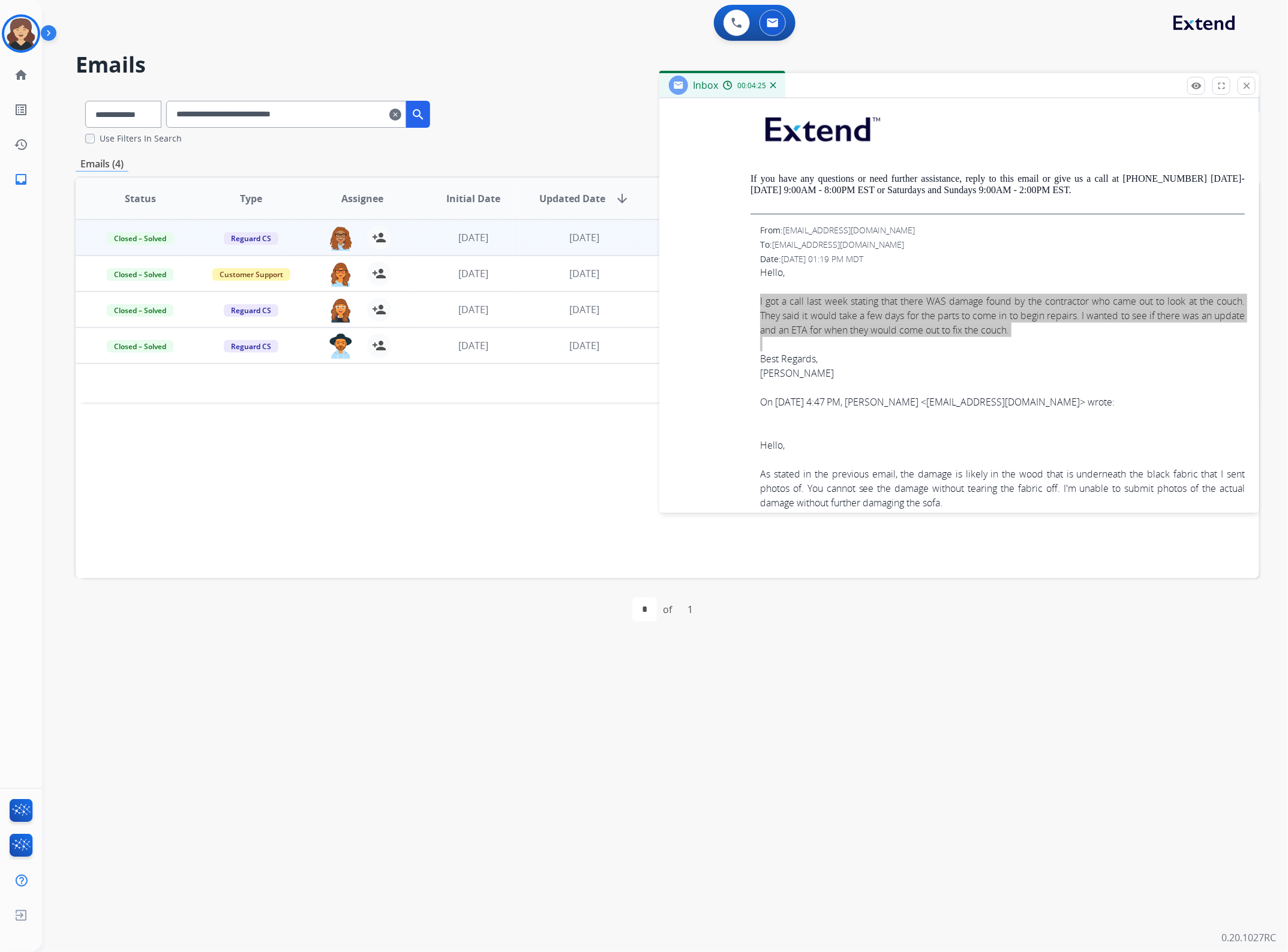
scroll to position [18765, 0]
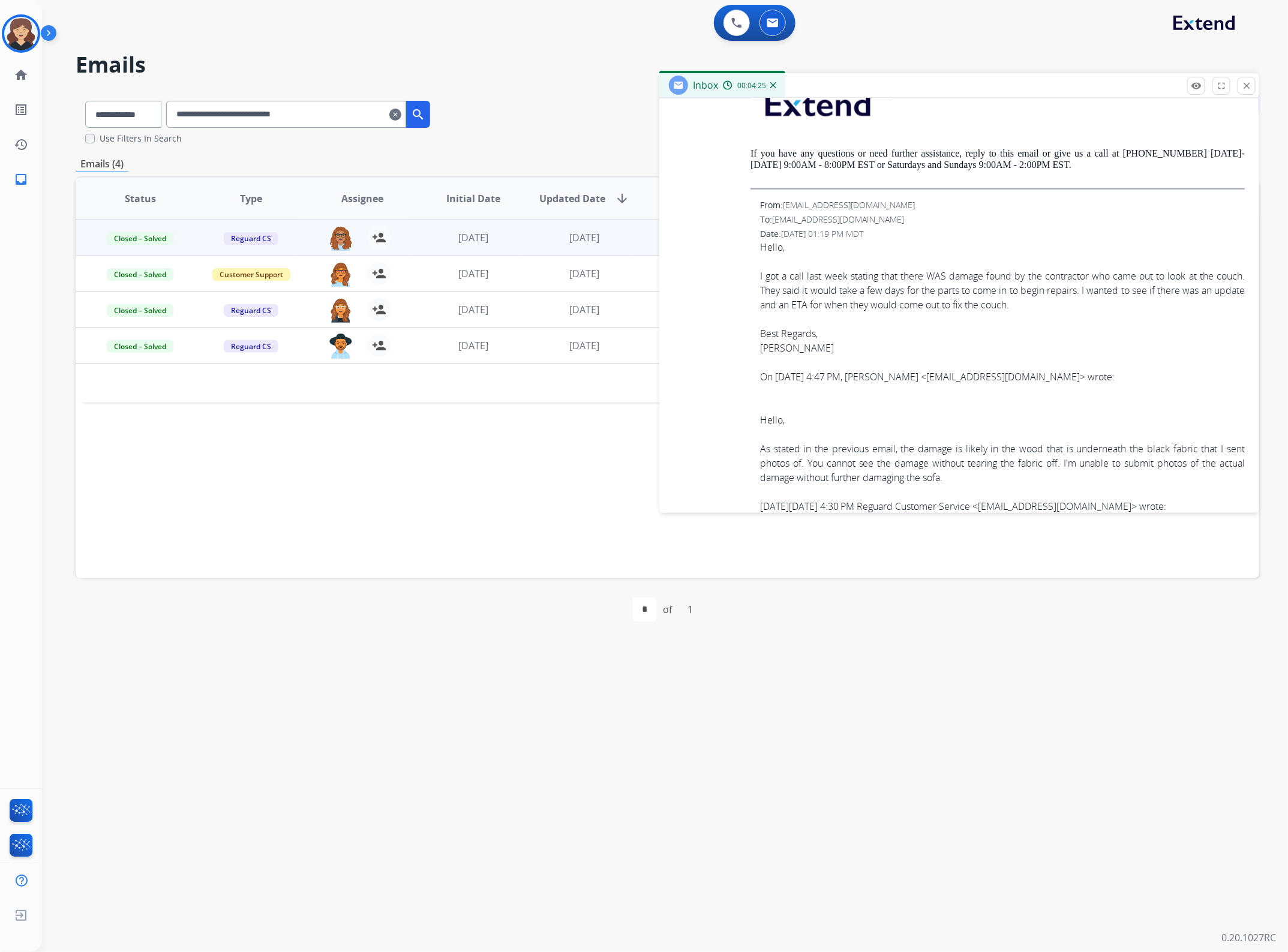
click at [984, 240] on div "Date: [DATE] 01:19 PM MDT" at bounding box center [1002, 233] width 485 height 12
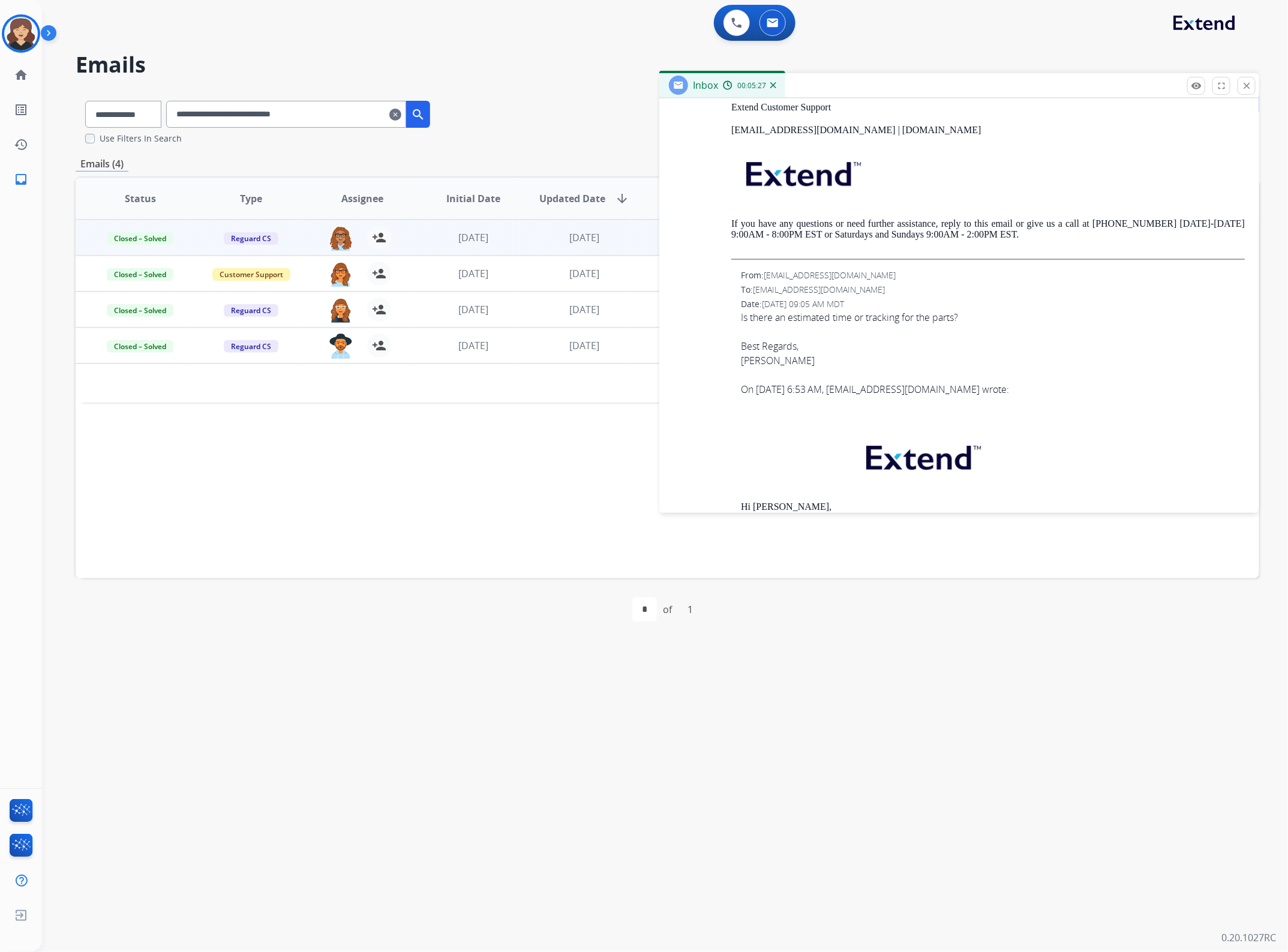
scroll to position [17266, 0]
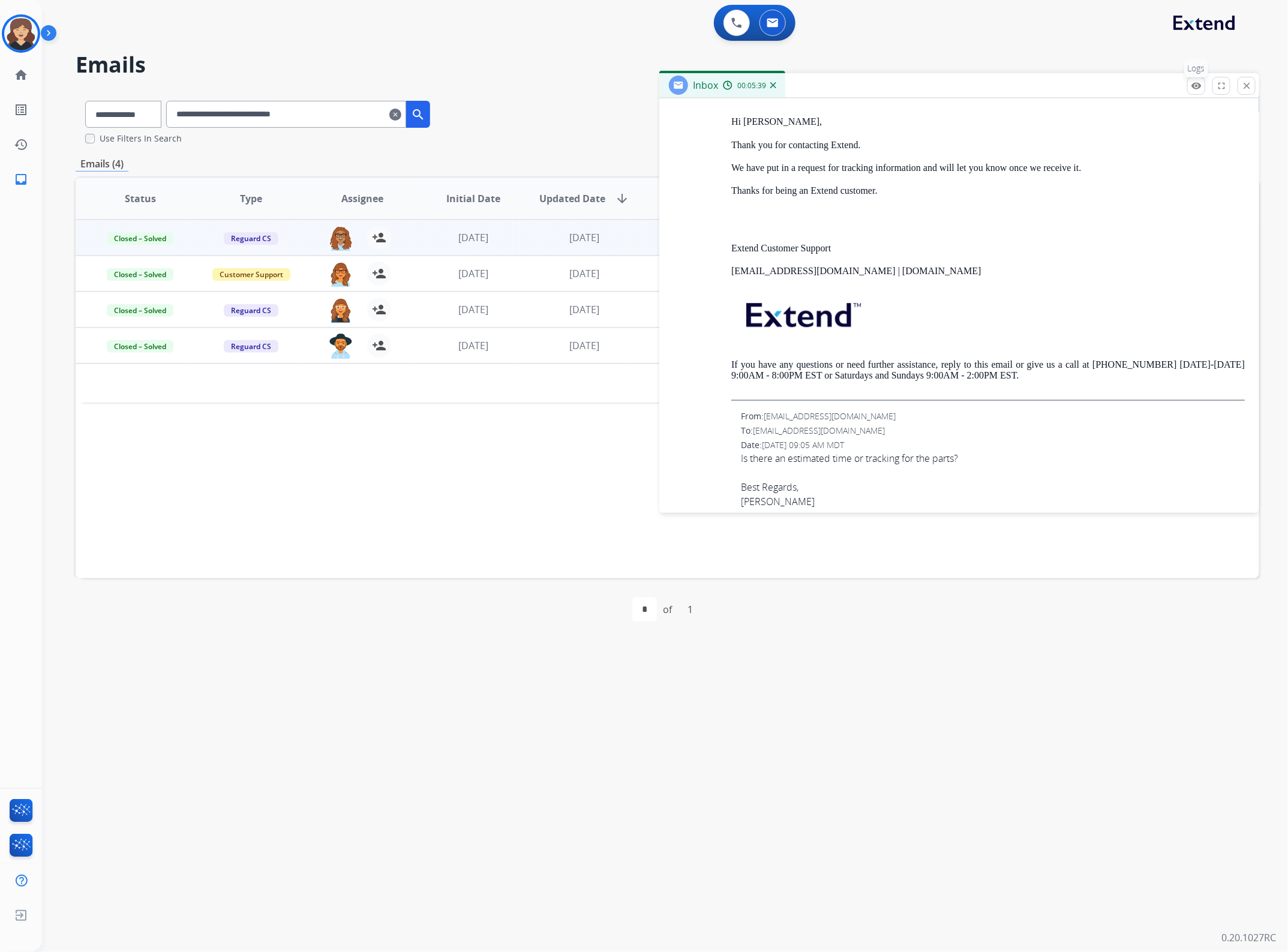
click at [1194, 79] on button "remove_red_eye Logs" at bounding box center [1196, 86] width 18 height 18
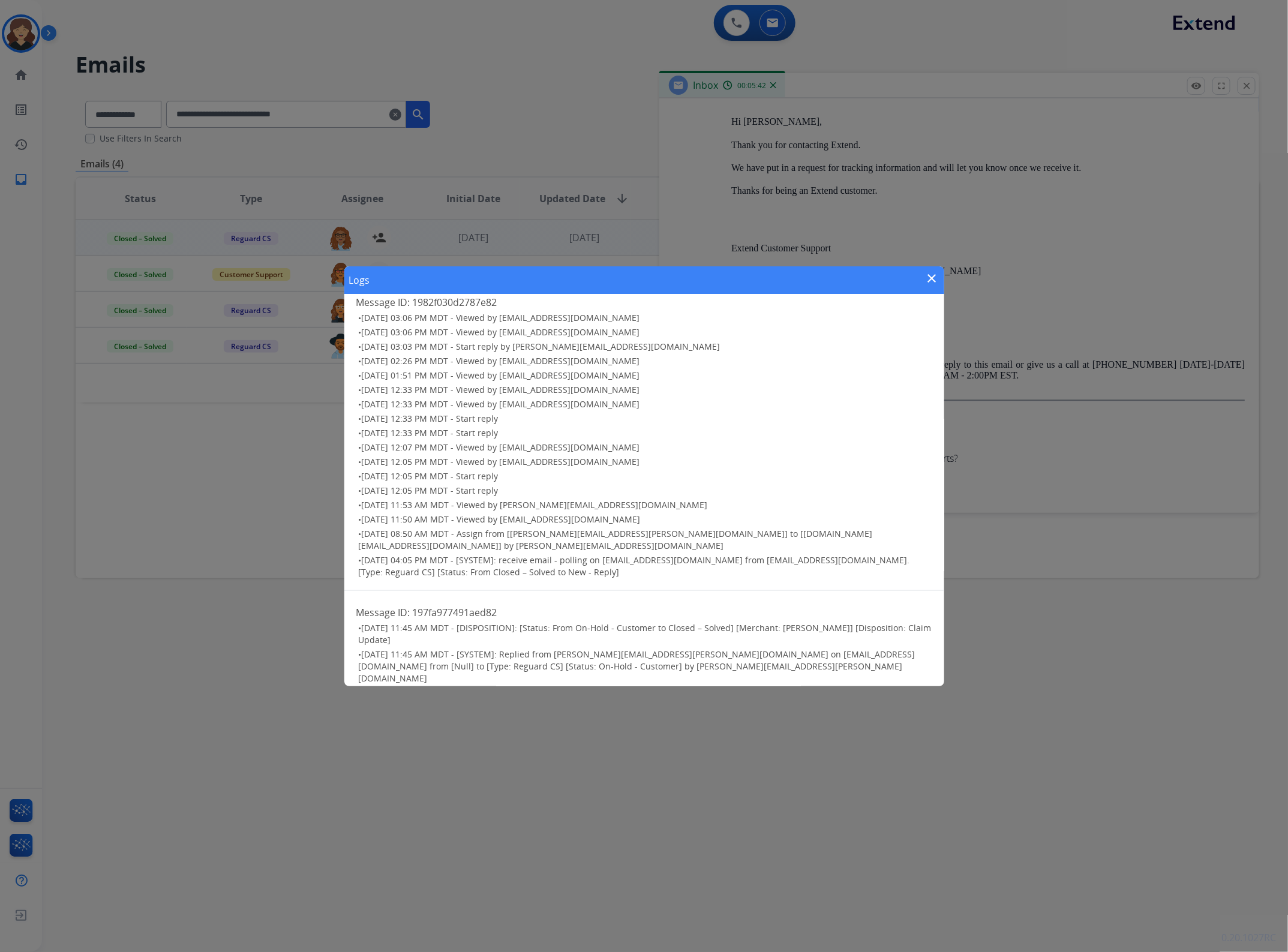
scroll to position [600, 0]
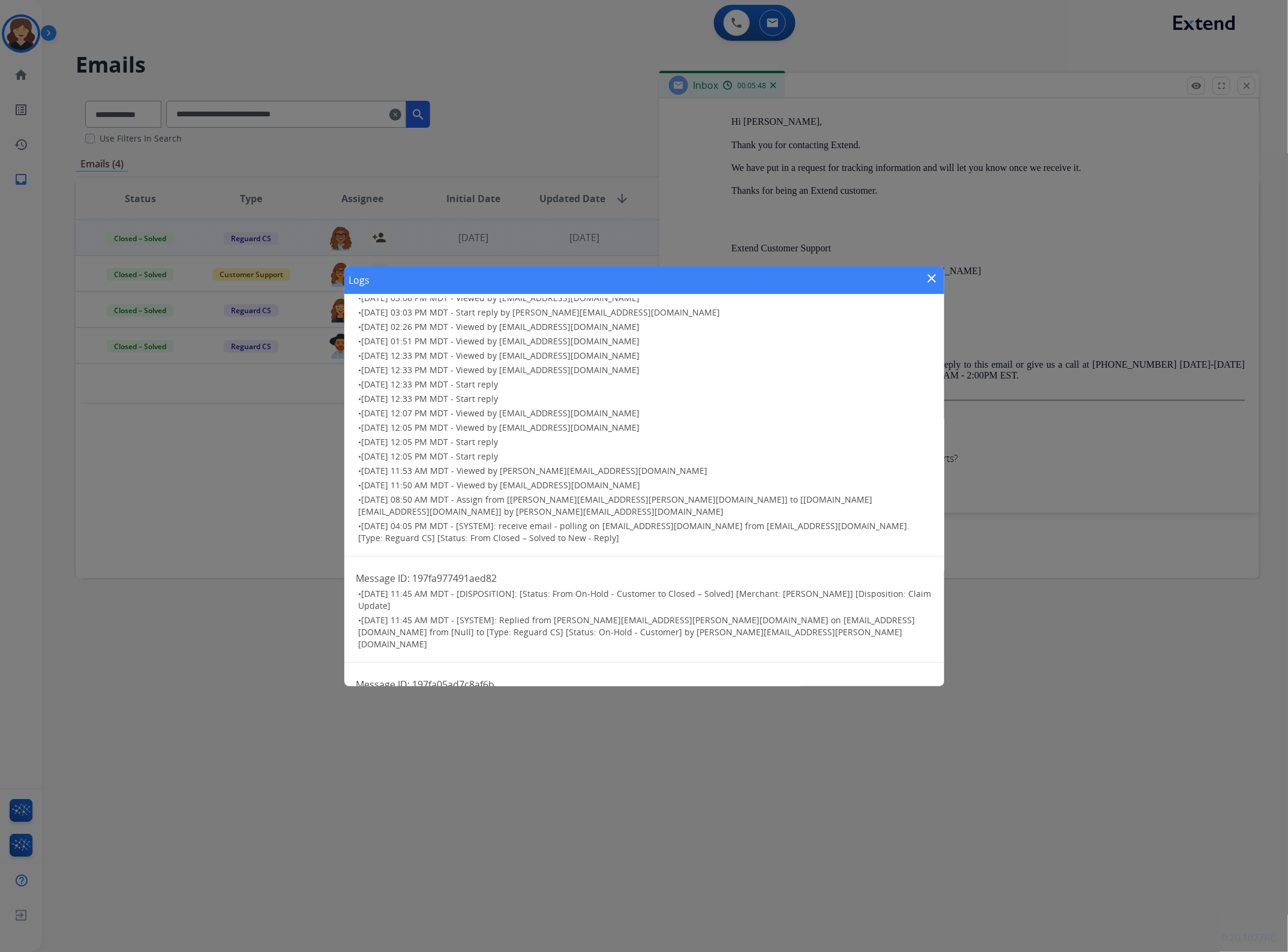
click at [930, 270] on div "Logs close" at bounding box center [644, 280] width 600 height 28
click at [931, 279] on mat-icon "close" at bounding box center [933, 278] width 15 height 15
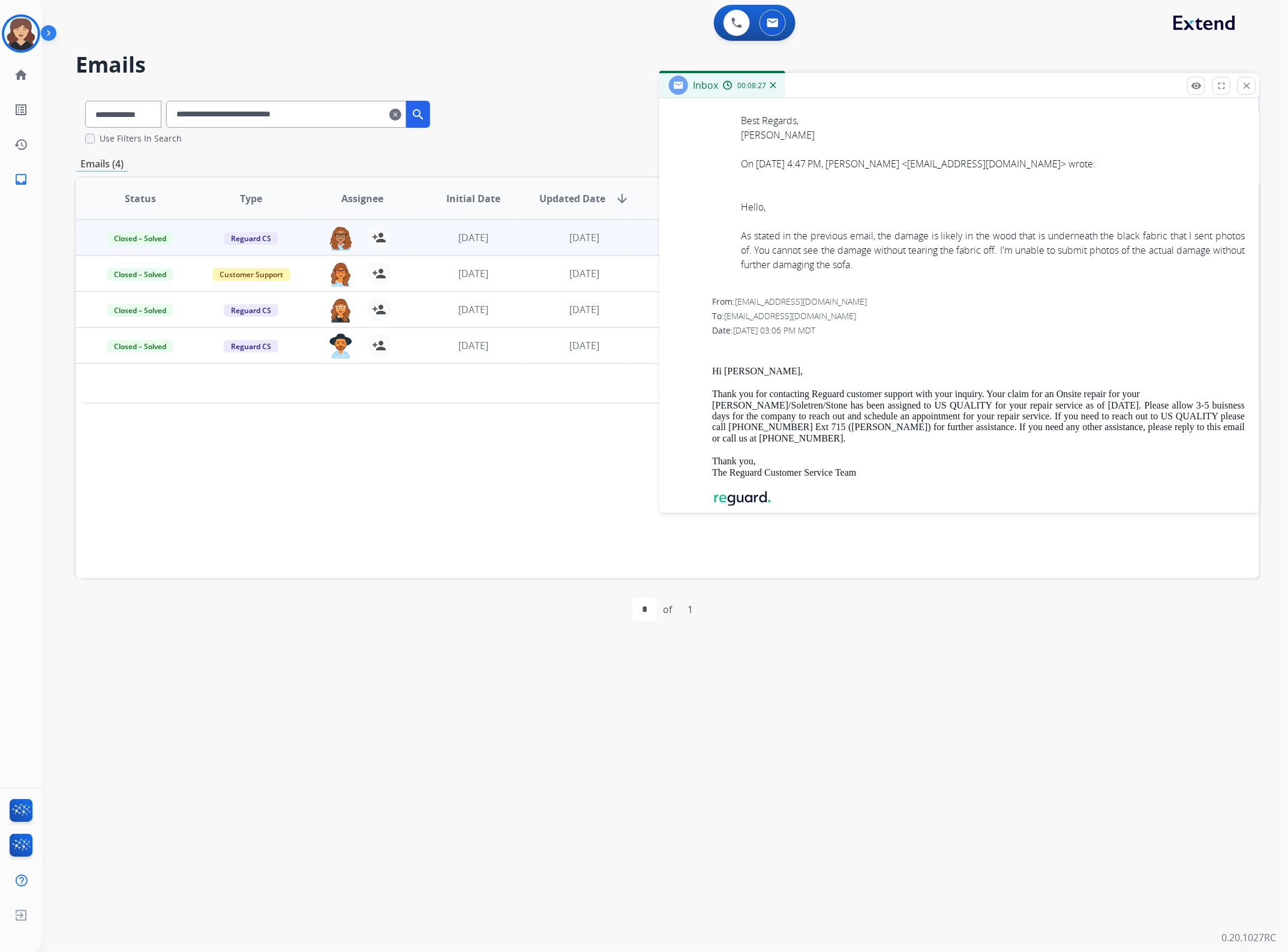
scroll to position [14568, 0]
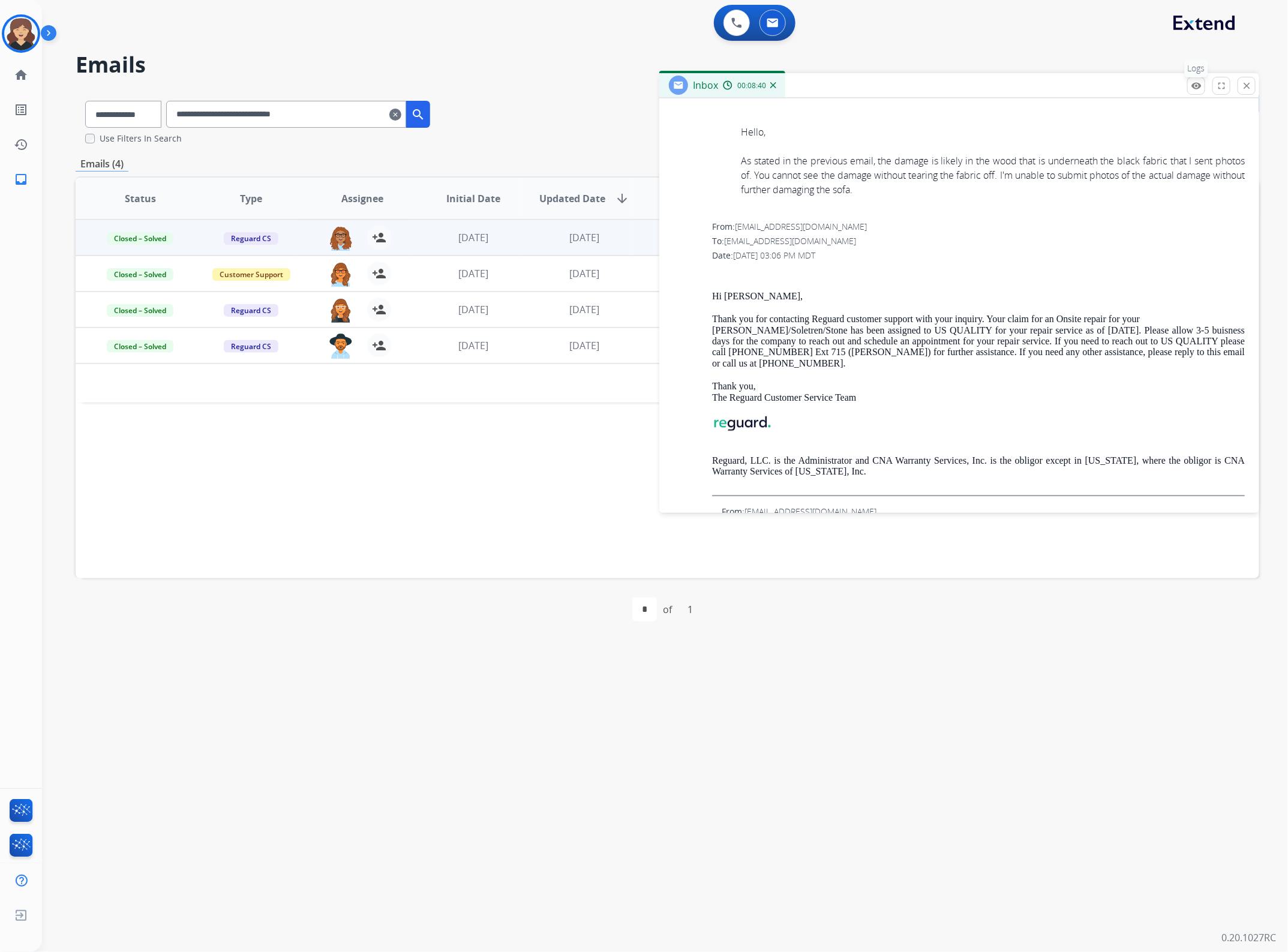
click at [1194, 87] on mat-icon "remove_red_eye" at bounding box center [1196, 85] width 11 height 11
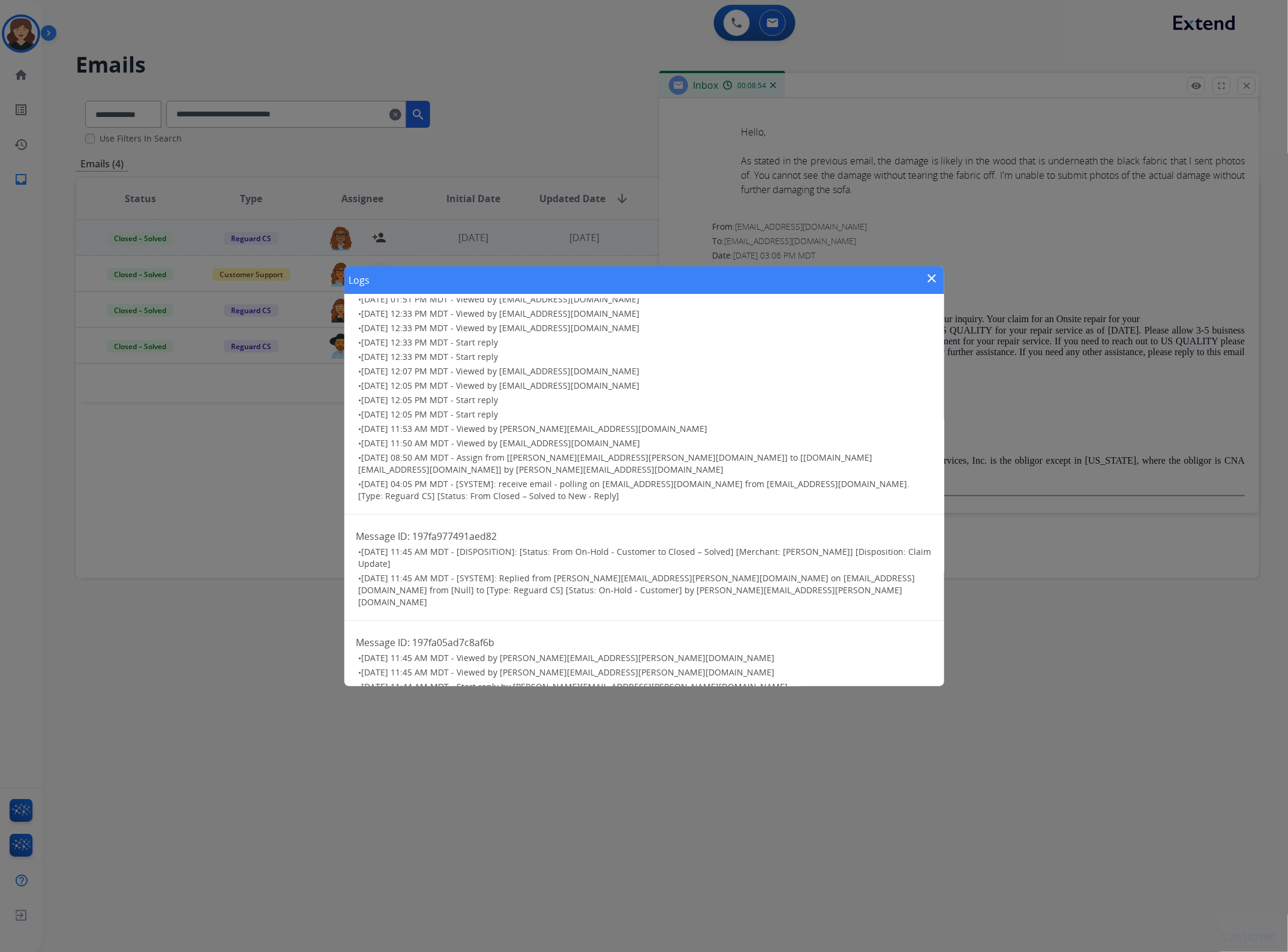
scroll to position [600, 0]
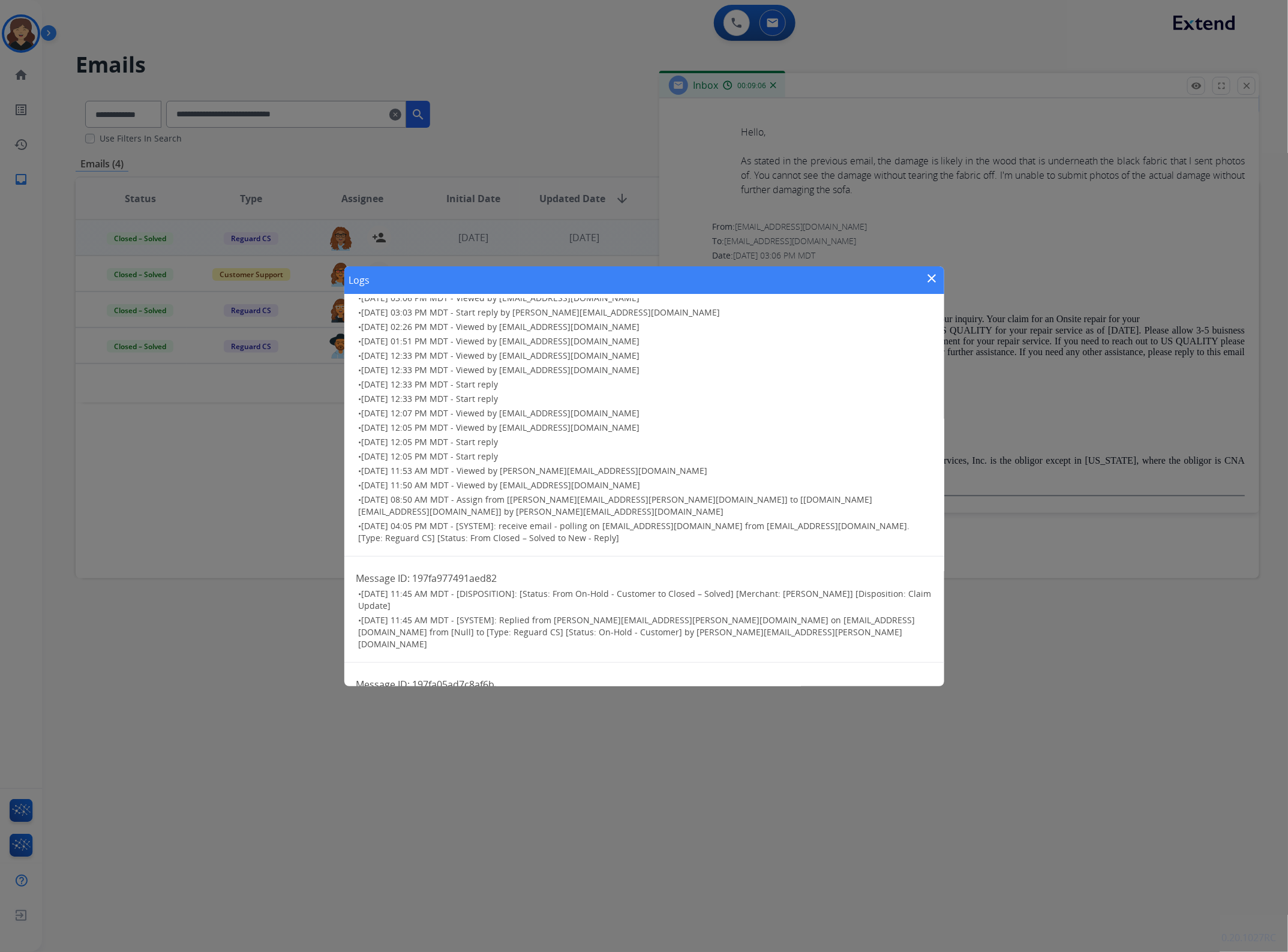
drag, startPoint x: 925, startPoint y: 277, endPoint x: 936, endPoint y: 279, distance: 11.2
click at [925, 277] on mat-icon "close" at bounding box center [933, 278] width 15 height 15
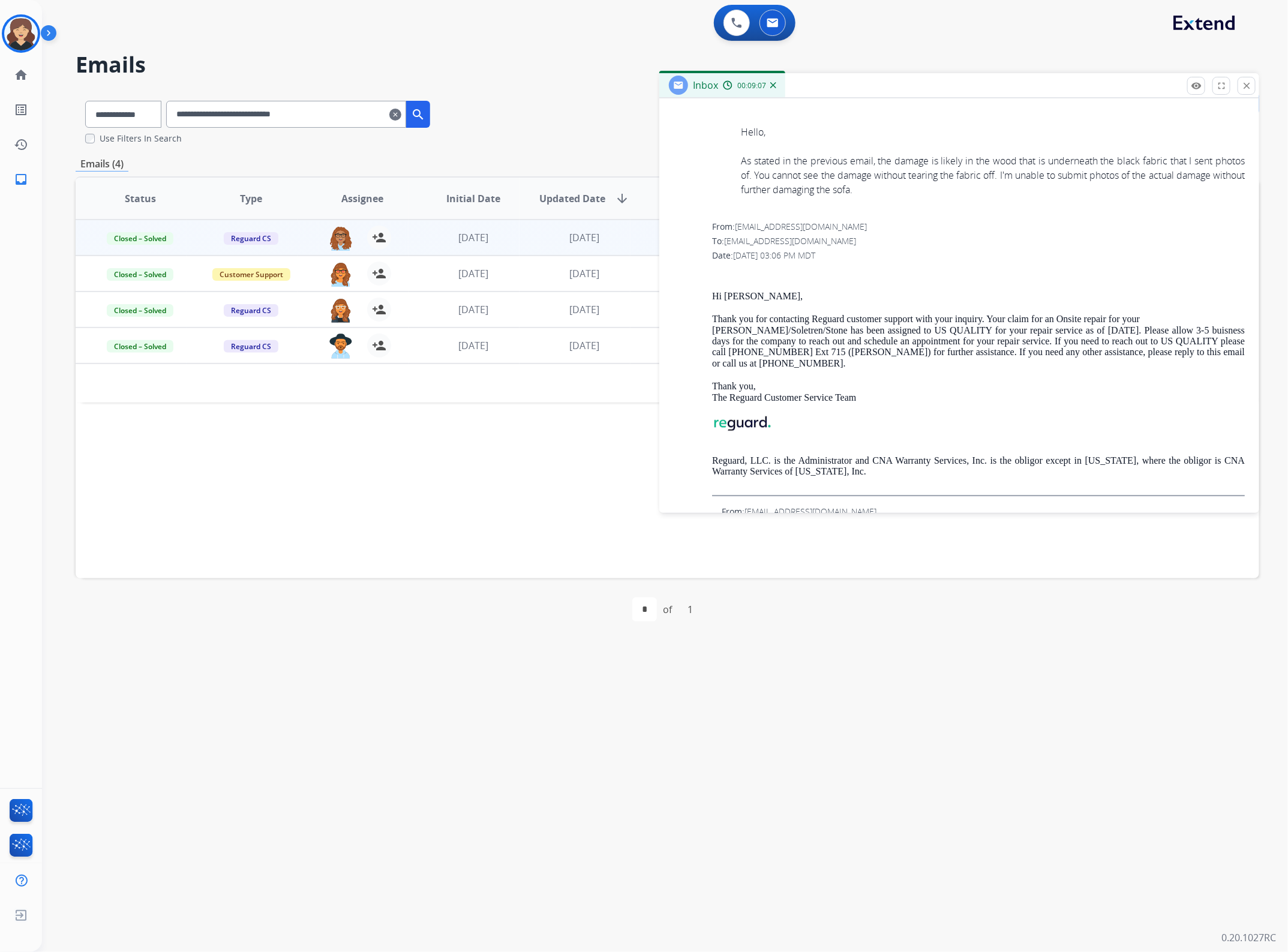
scroll to position [14643, 0]
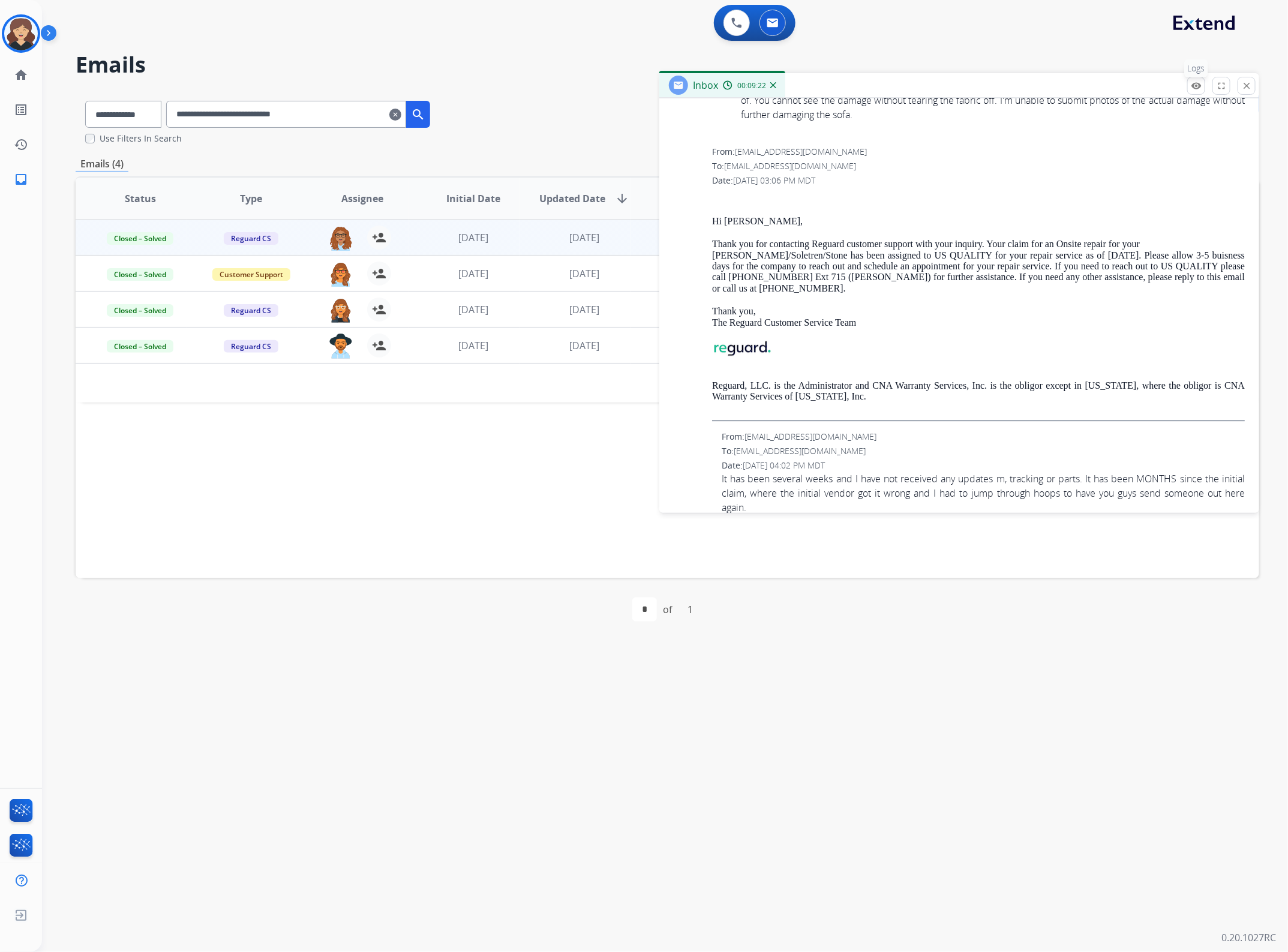
click at [1195, 79] on button "remove_red_eye Logs" at bounding box center [1196, 86] width 18 height 18
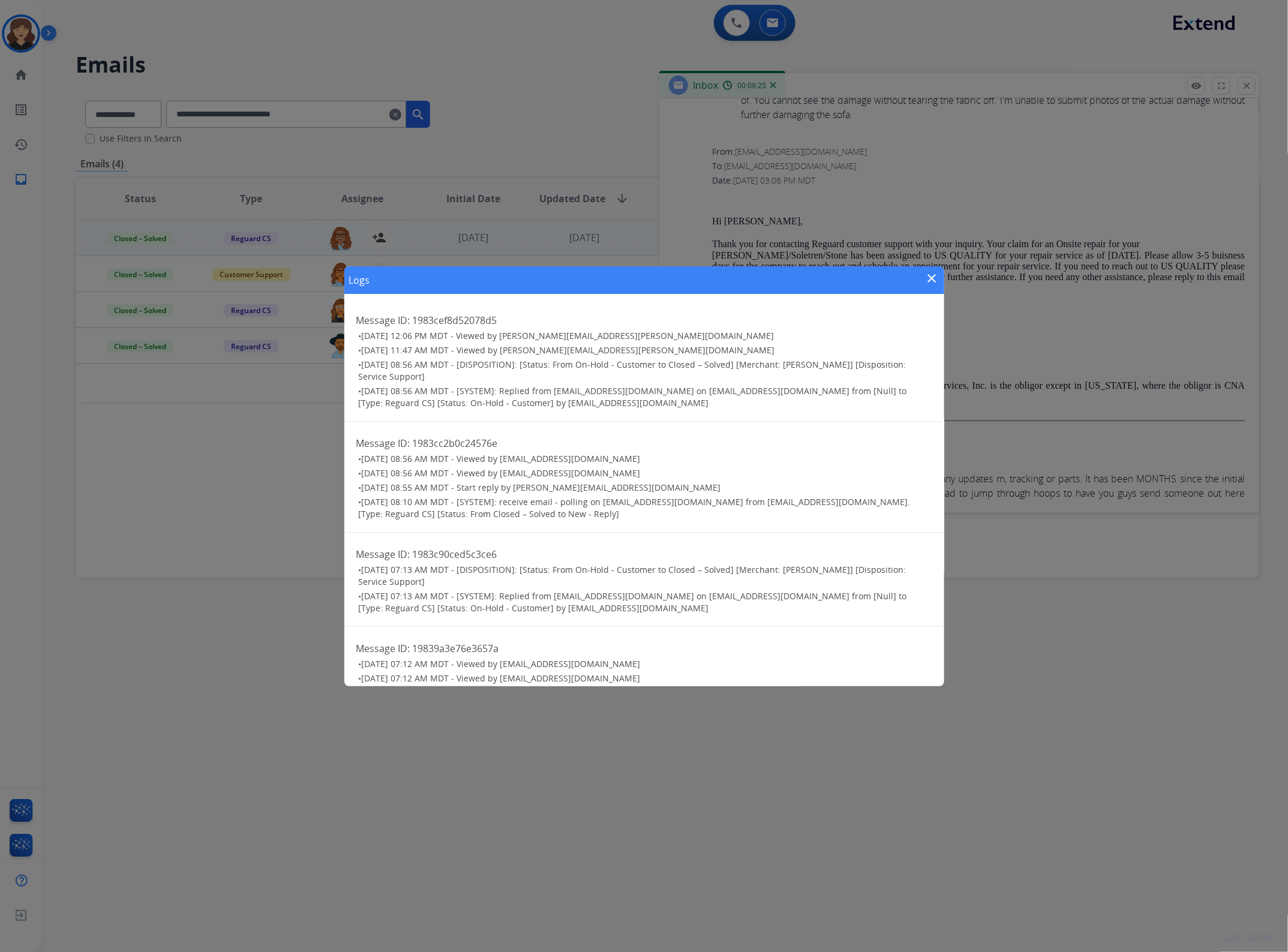
click at [931, 277] on mat-icon "close" at bounding box center [933, 278] width 15 height 15
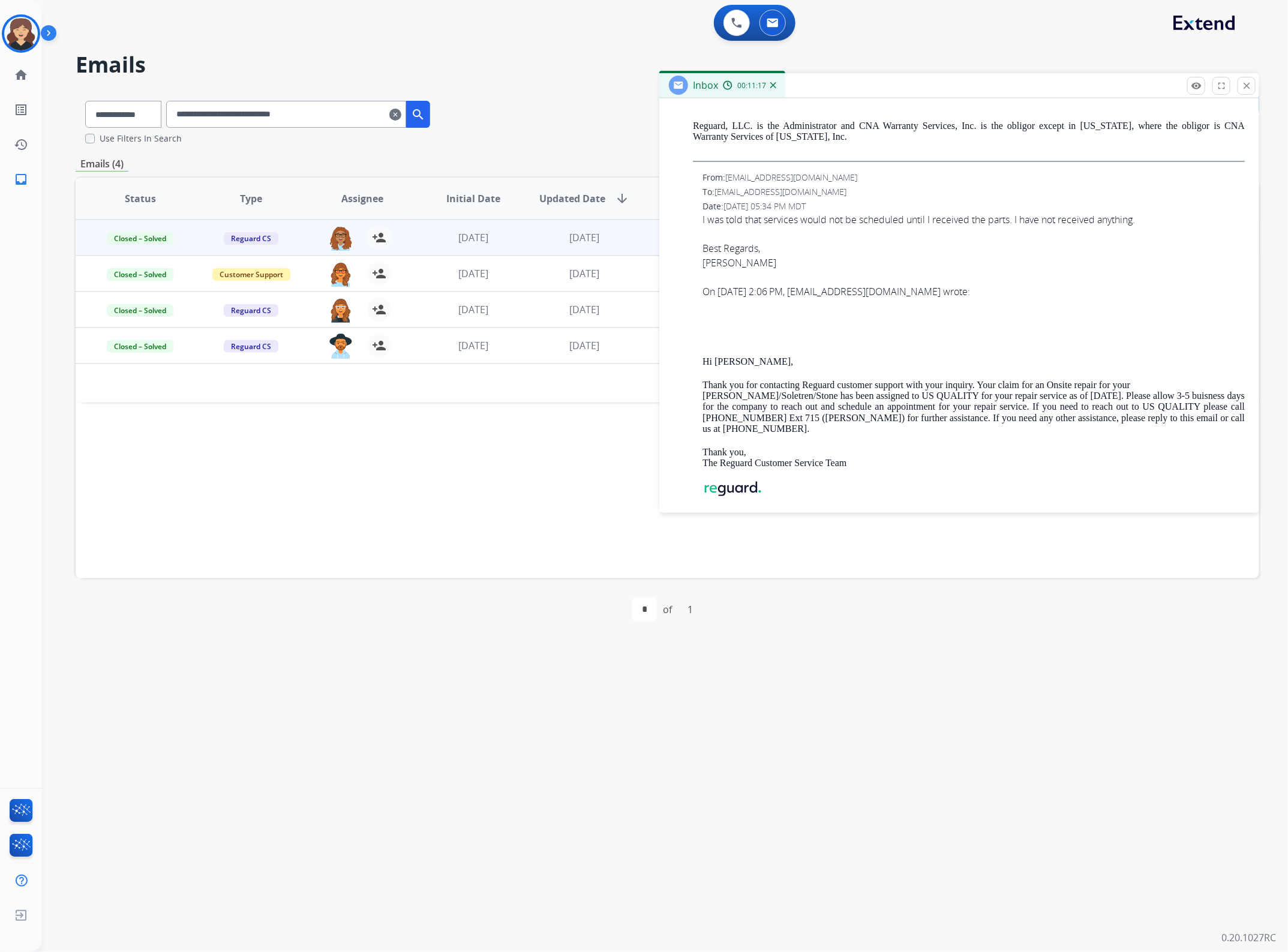
scroll to position [9995, 0]
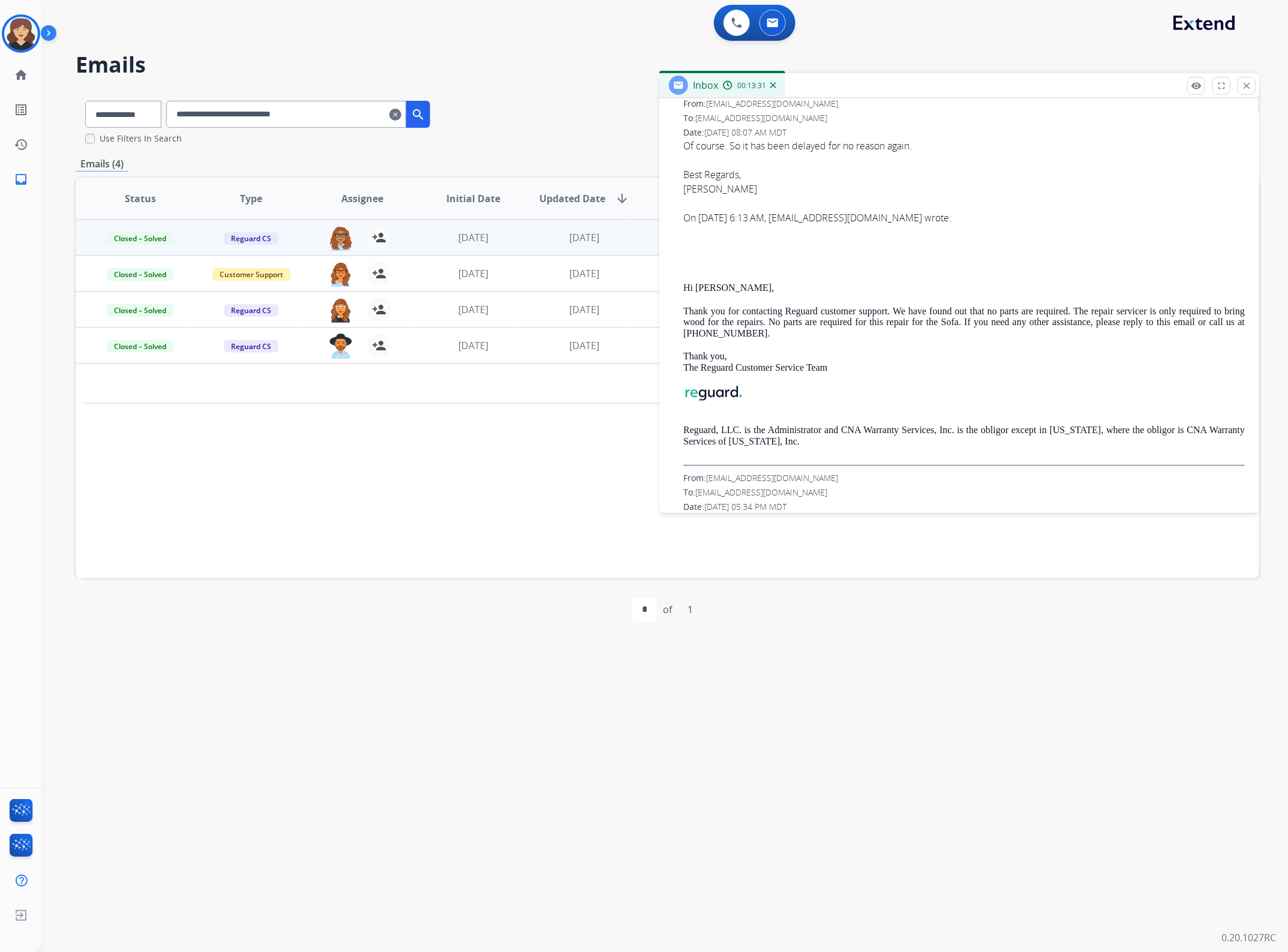
scroll to position [400, 0]
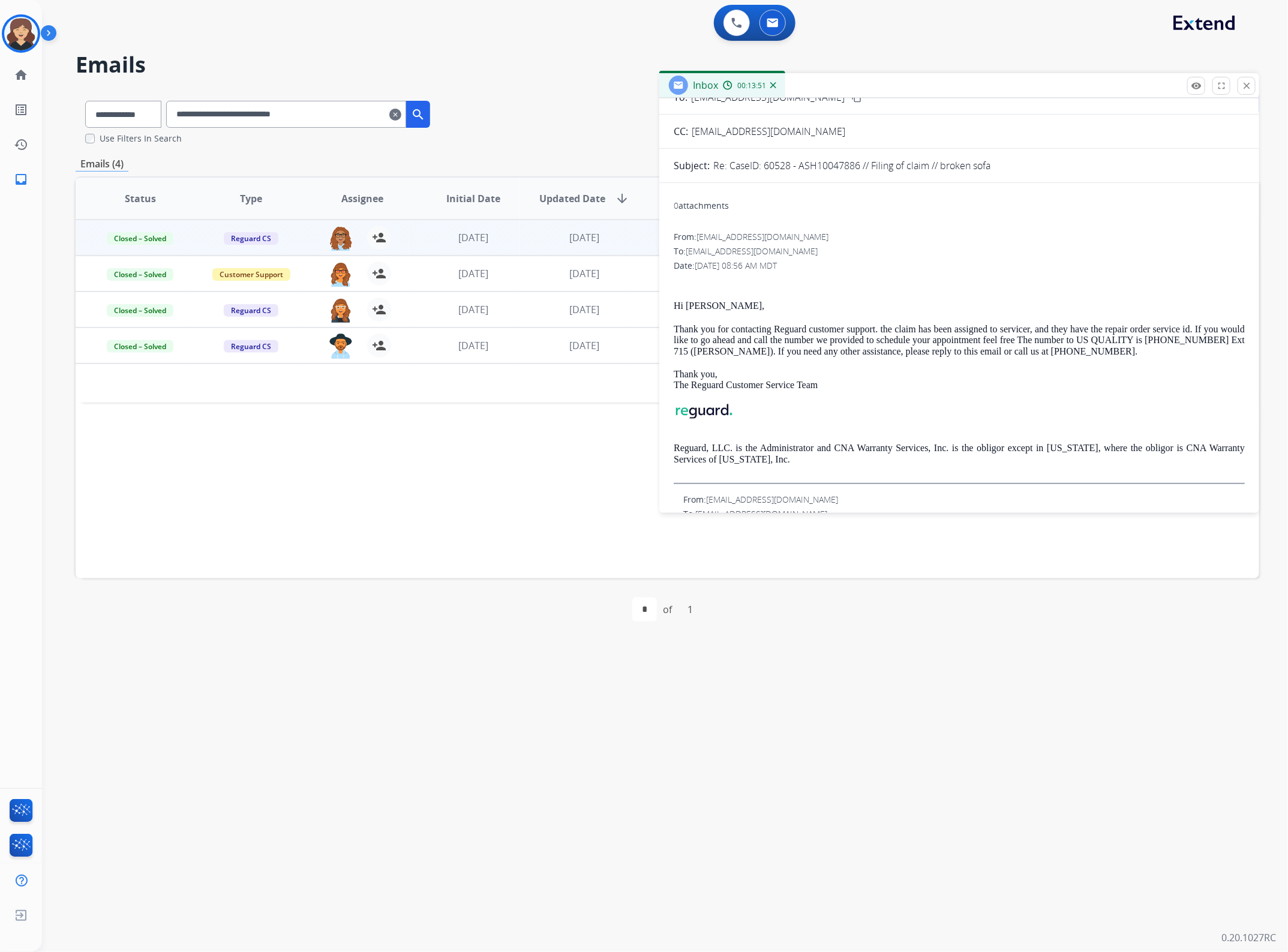
scroll to position [150, 0]
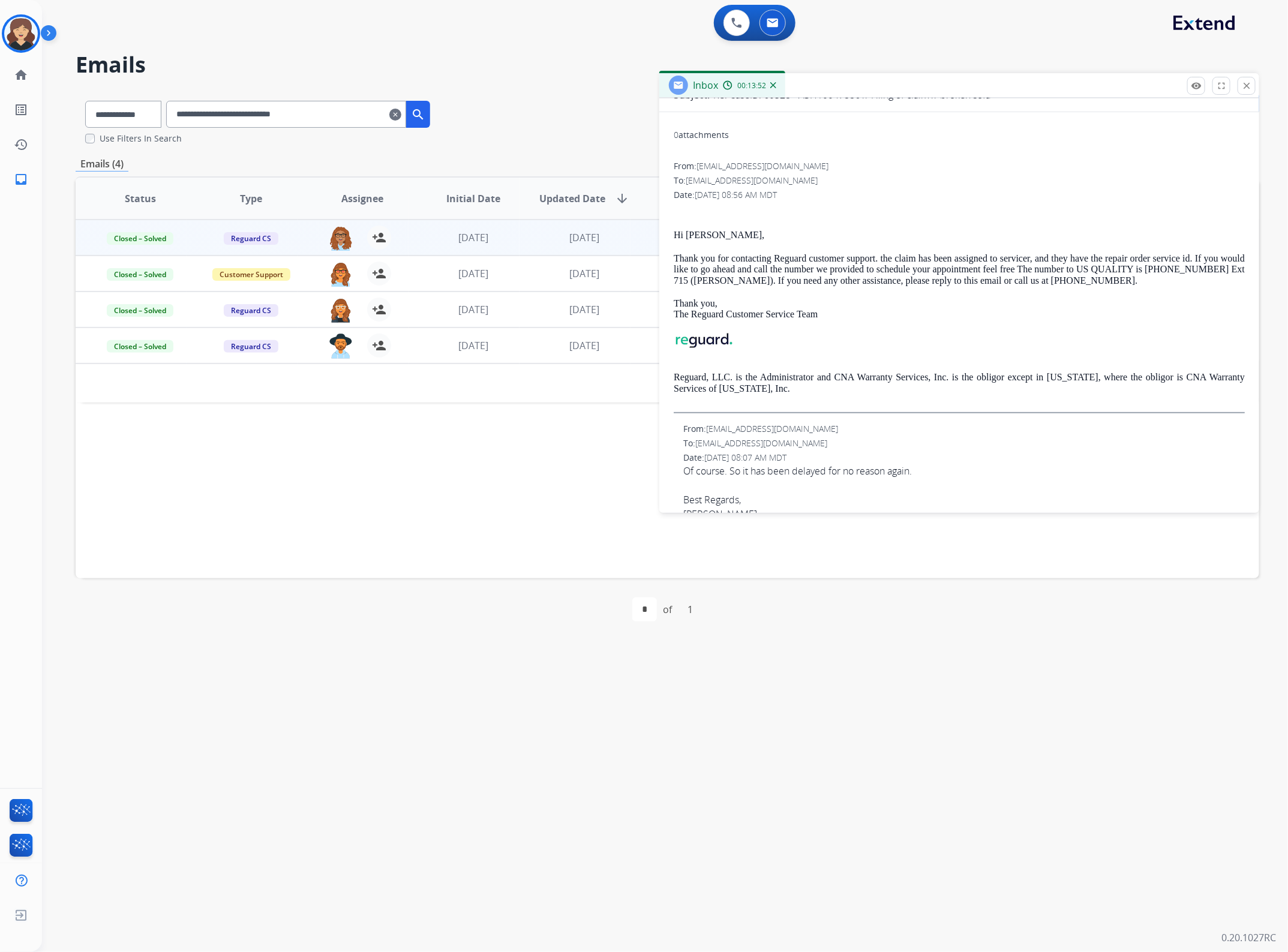
click at [872, 265] on p "Thank you for contacting Reguard customer support. the claim has been assigned …" at bounding box center [960, 269] width 571 height 33
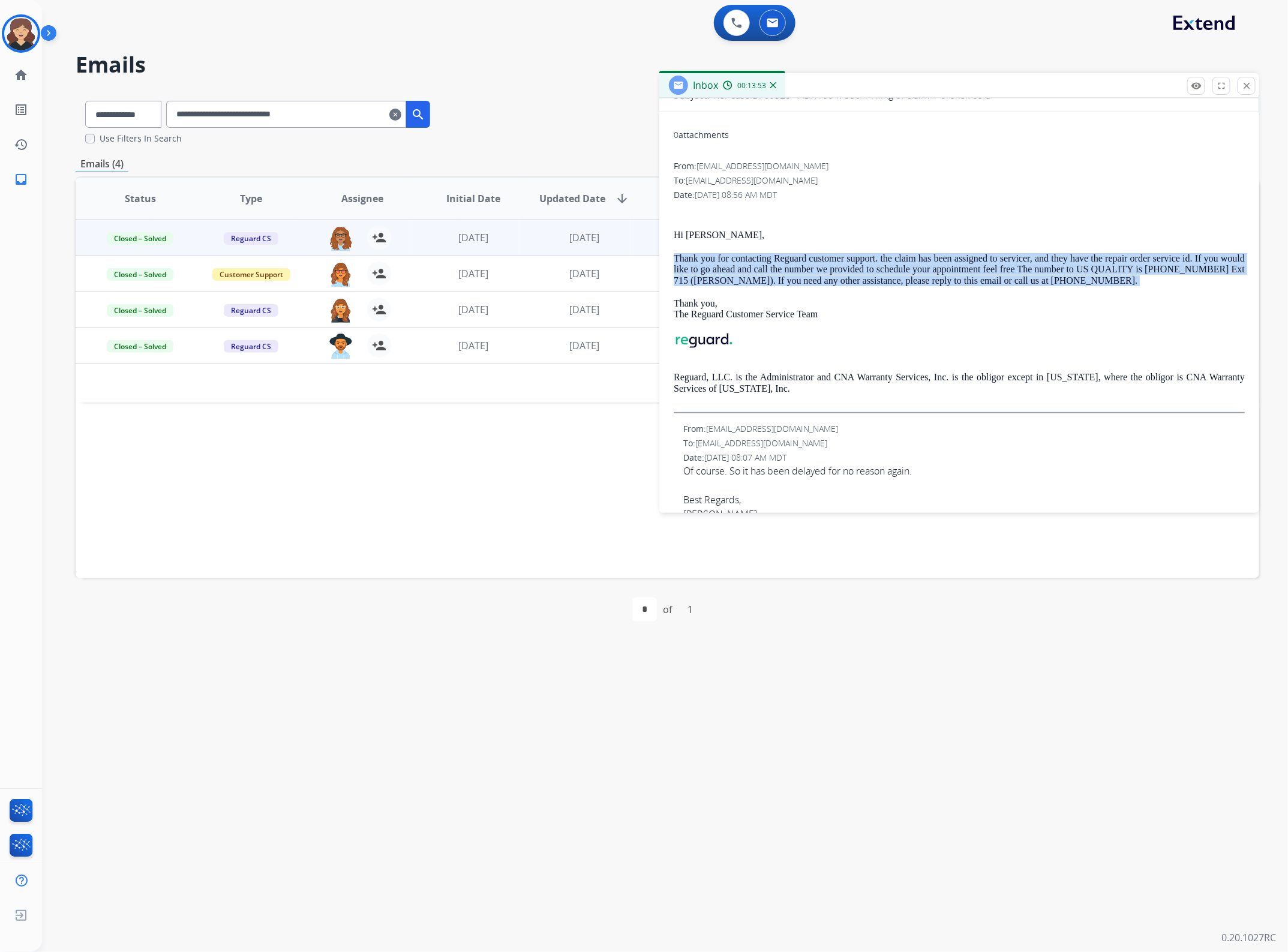
click at [872, 265] on p "Thank you for contacting Reguard customer support. the claim has been assigned …" at bounding box center [960, 269] width 571 height 33
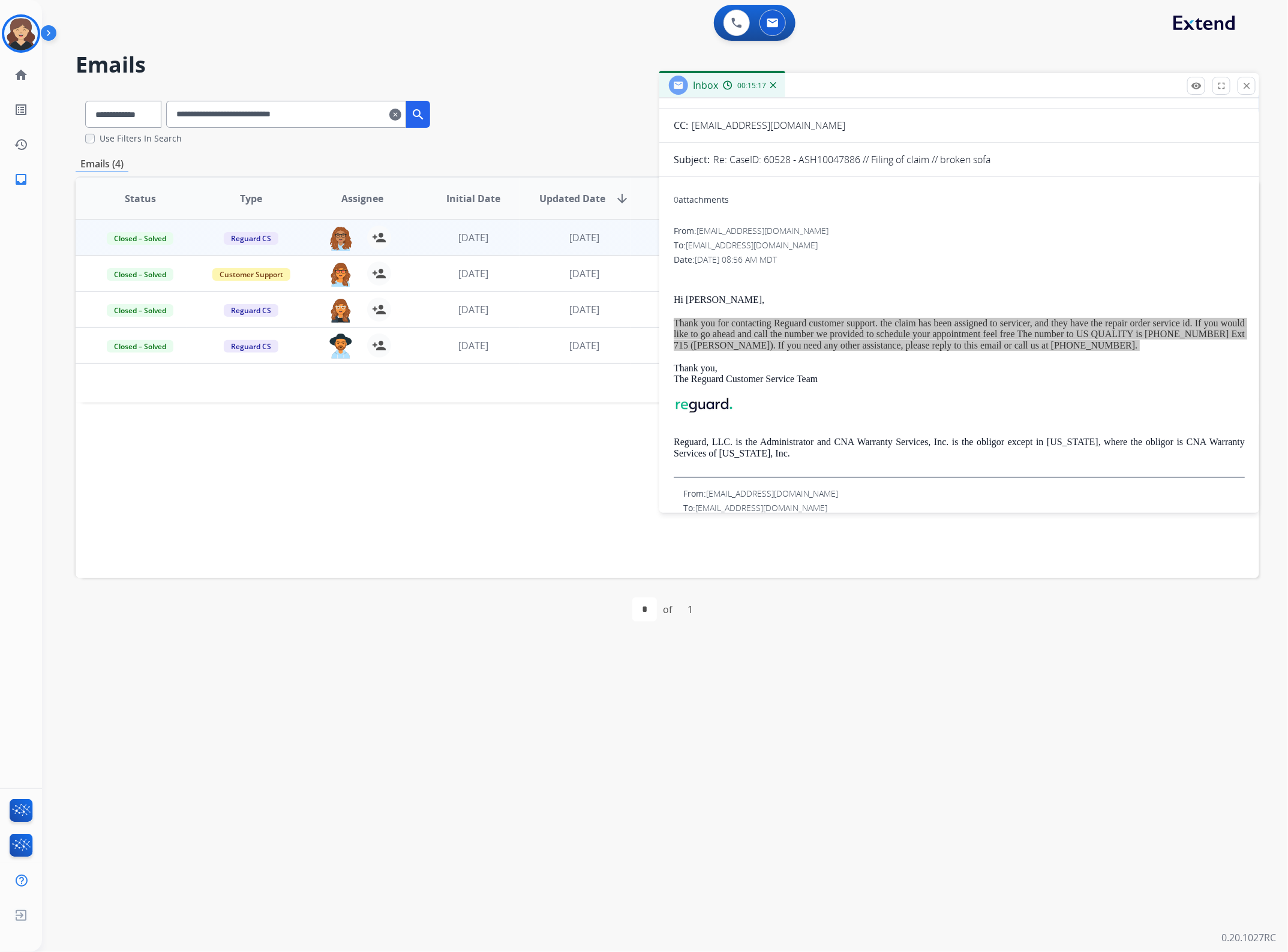
scroll to position [0, 0]
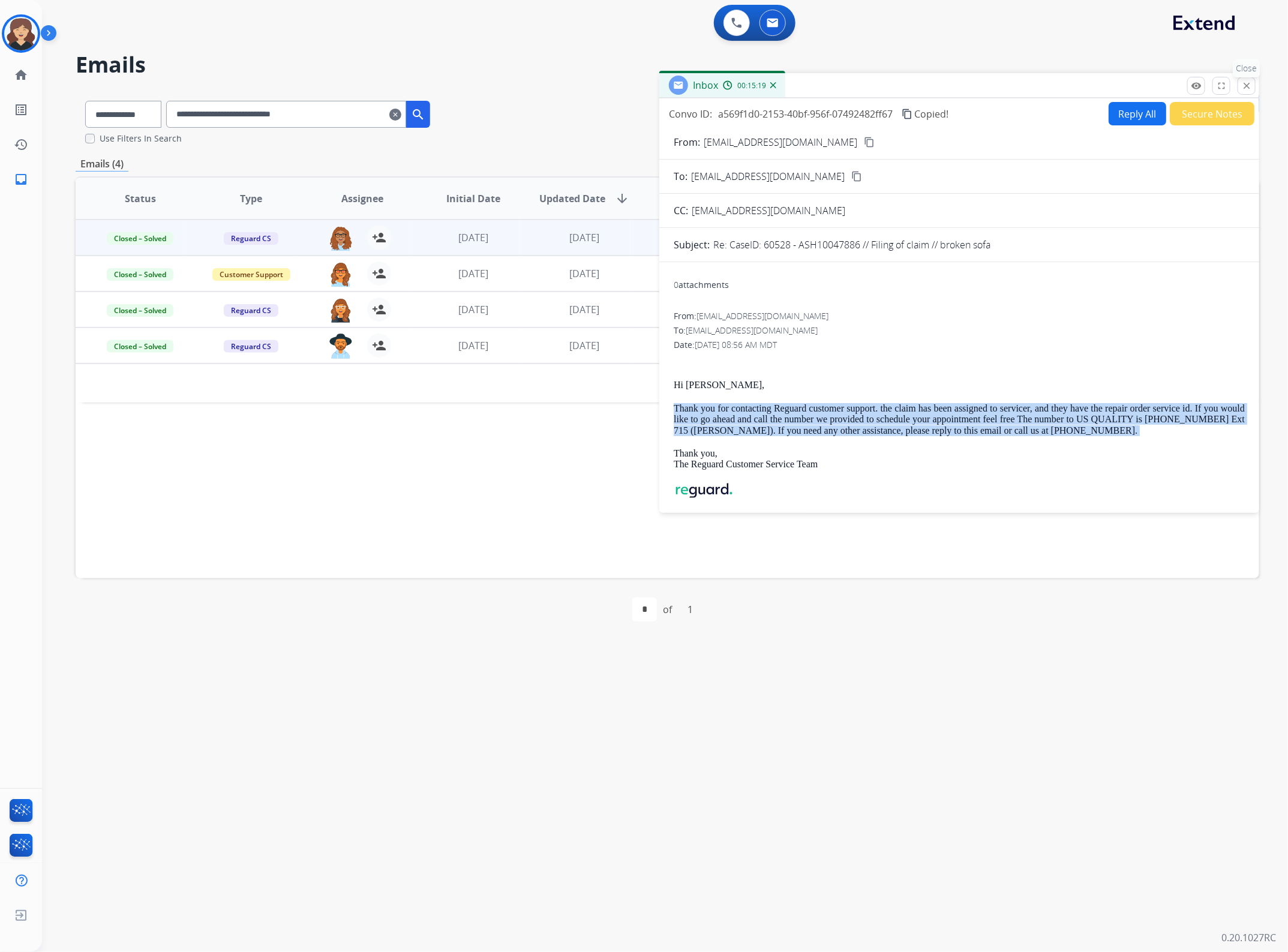
click at [1245, 81] on mat-icon "close" at bounding box center [1246, 85] width 11 height 11
